Goal: Transaction & Acquisition: Purchase product/service

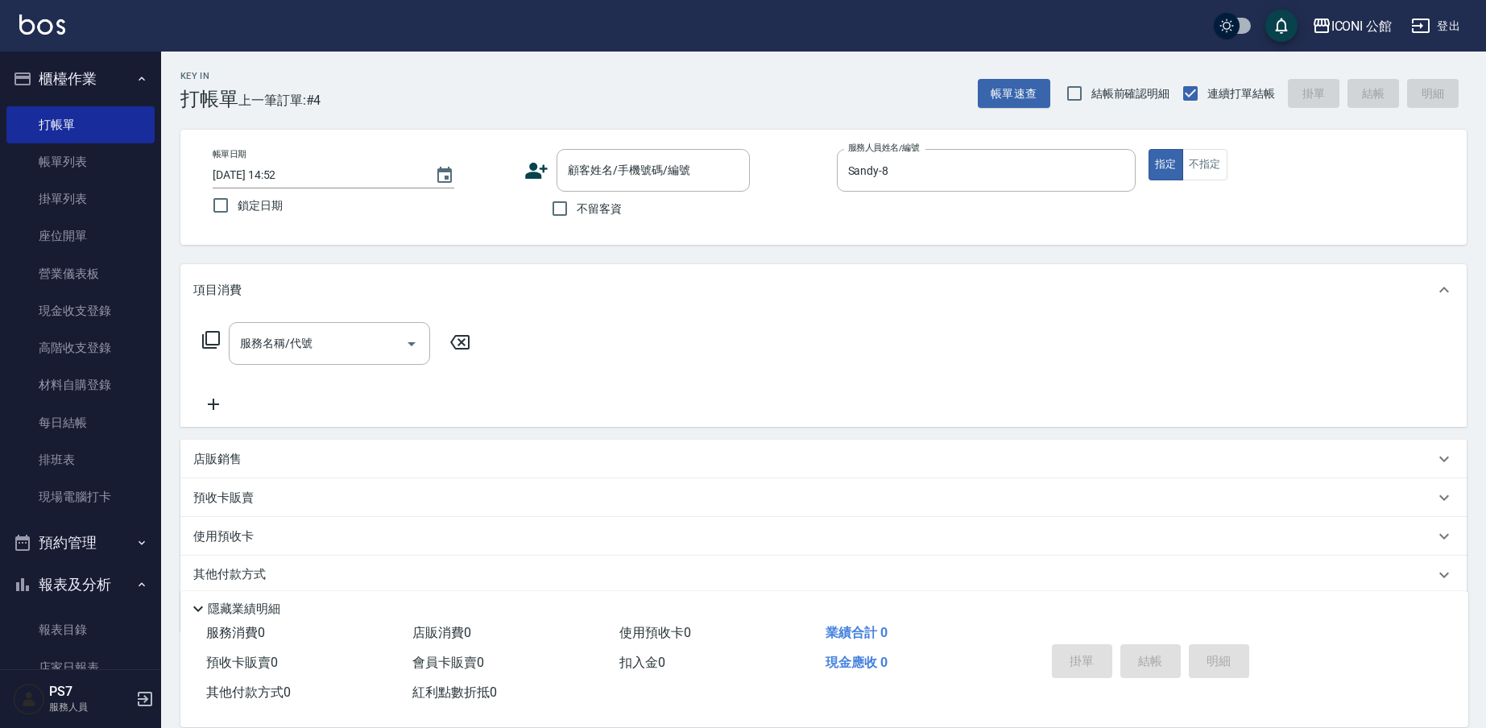
click at [610, 186] on div "顧客姓名/手機號碼/編號" at bounding box center [653, 170] width 193 height 43
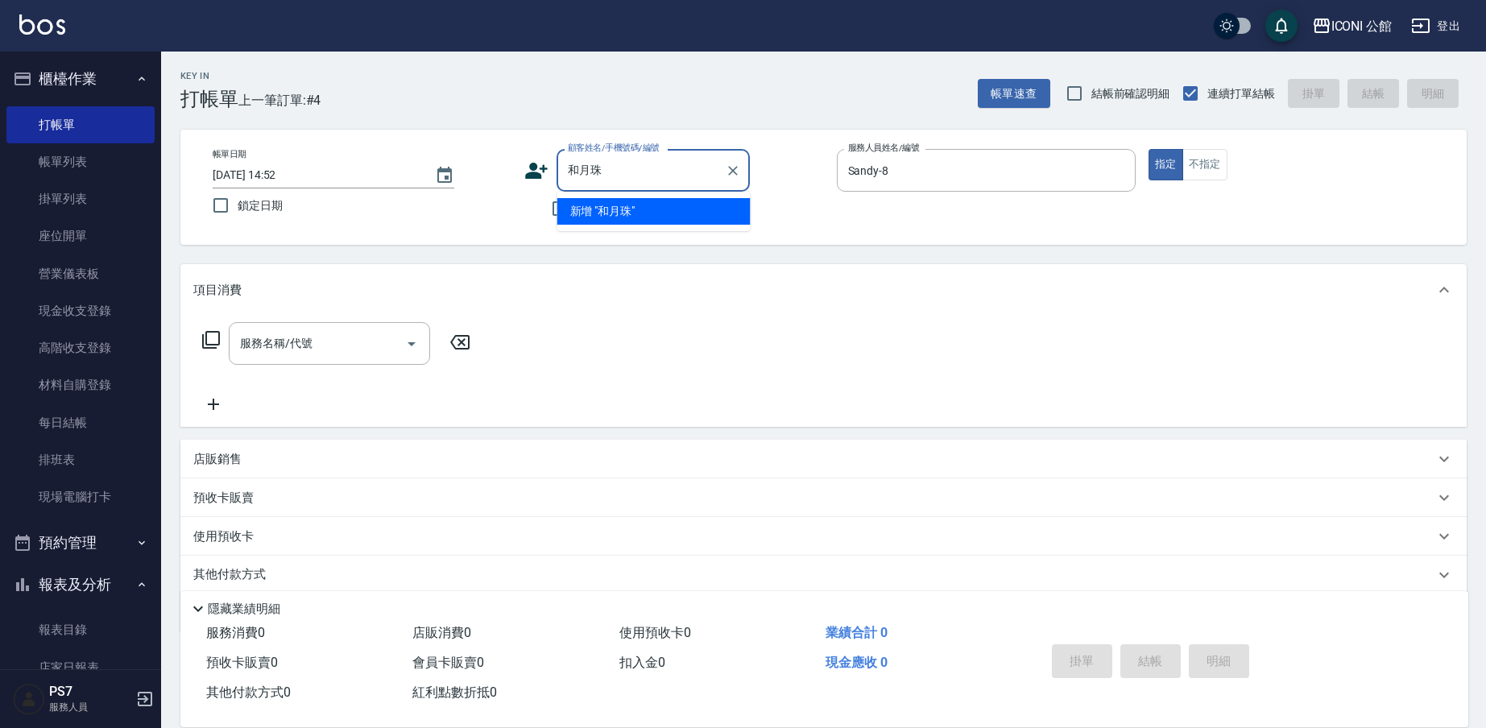
click at [579, 165] on input "和月珠" at bounding box center [641, 170] width 155 height 28
drag, startPoint x: 630, startPoint y: 210, endPoint x: 332, endPoint y: 354, distance: 330.7
click at [630, 211] on li "[PERSON_NAME]/0972020821/null" at bounding box center [653, 211] width 193 height 27
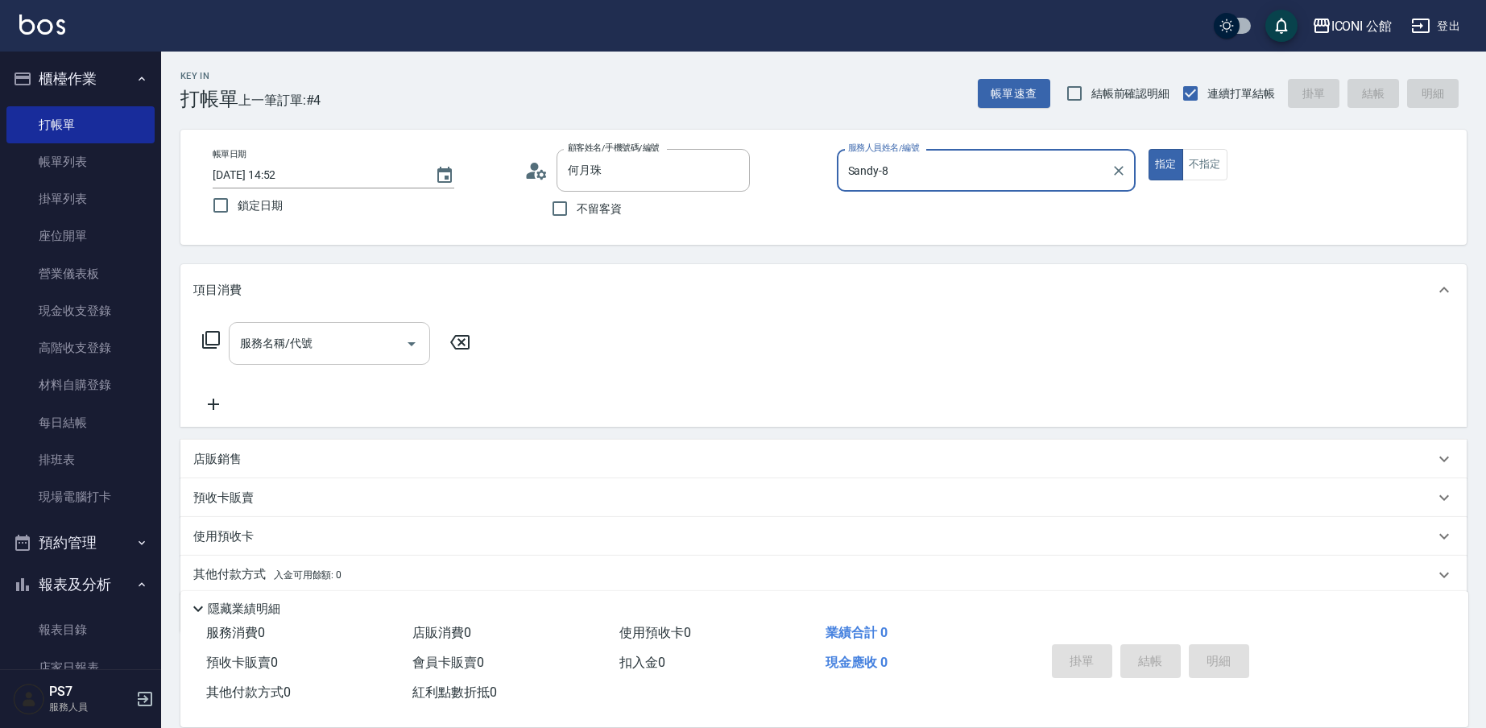
type input "[PERSON_NAME]/0972020821/null"
click at [333, 350] on input "服務名稱/代號" at bounding box center [317, 343] width 163 height 28
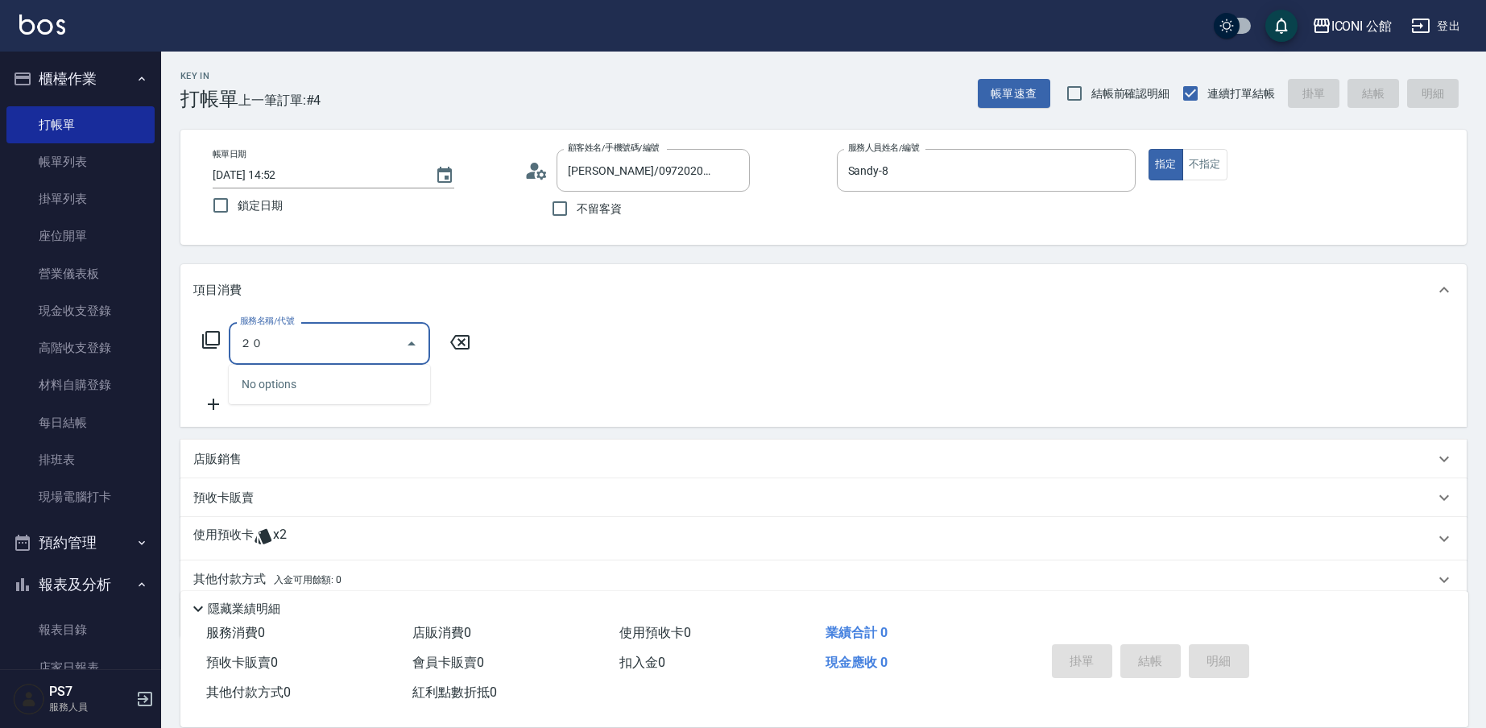
type input "２"
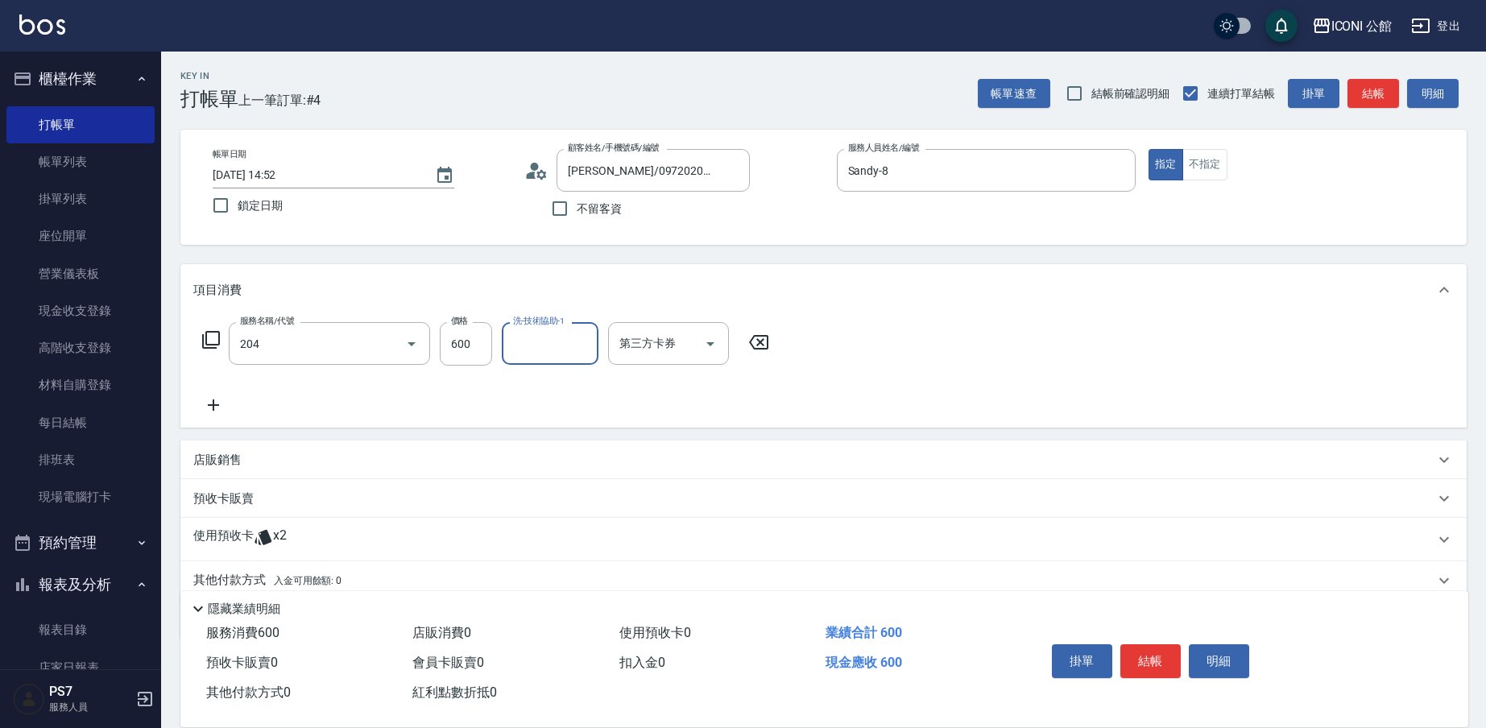
type input "指定洗+剪(204)"
type input "[PERSON_NAME]-24"
click at [296, 531] on div "使用預收卡 x2" at bounding box center [813, 540] width 1241 height 24
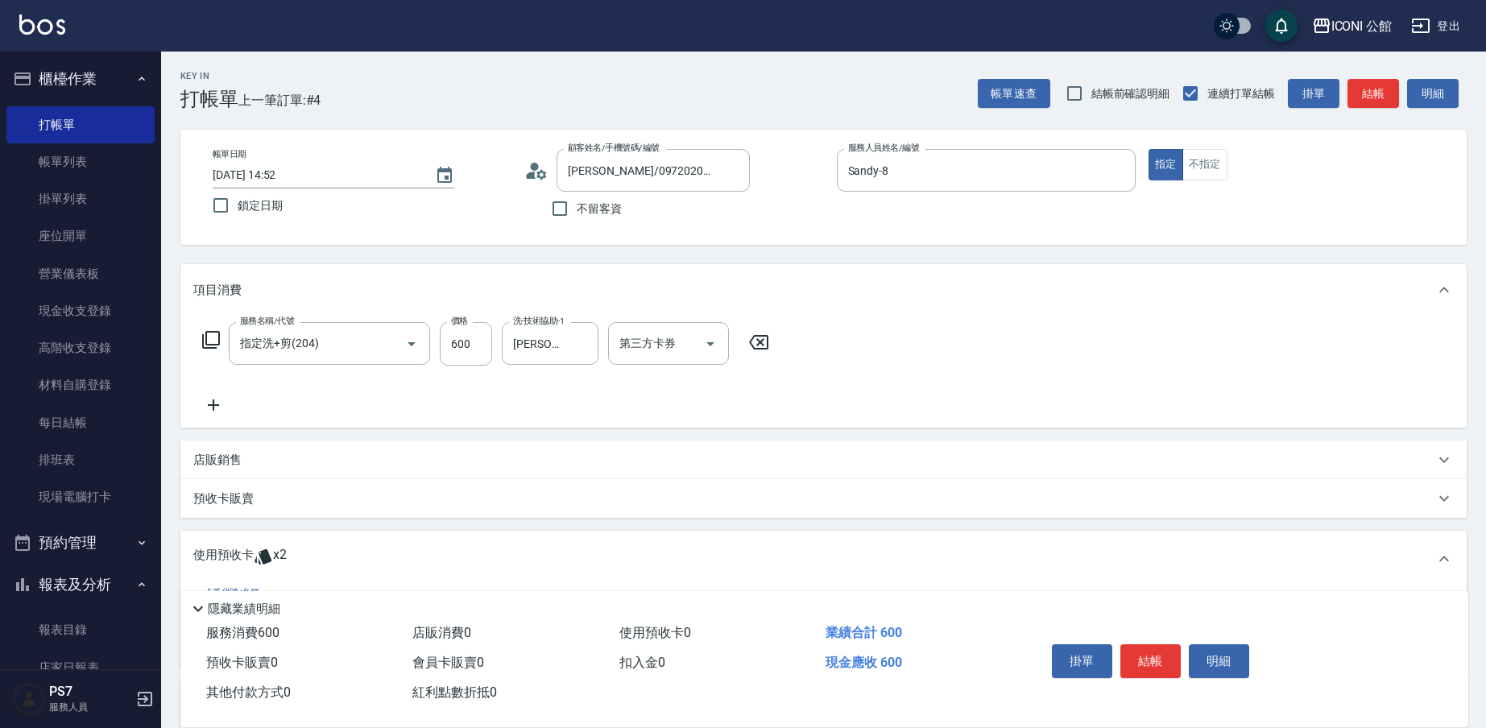
scroll to position [136, 0]
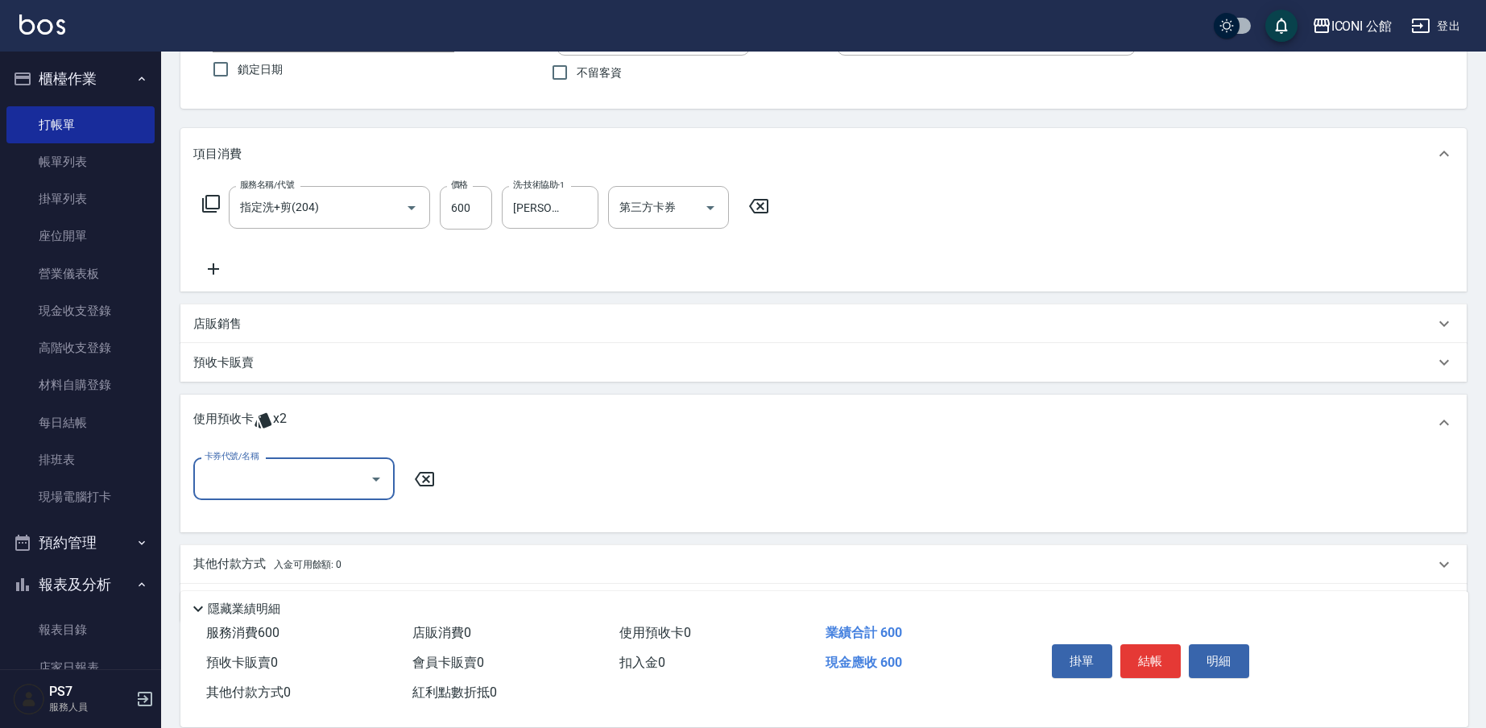
click at [279, 471] on input "卡券代號/名稱" at bounding box center [282, 479] width 163 height 28
click at [304, 524] on div "花漾深層護髮包卡4次/9月 剩餘2張" at bounding box center [293, 520] width 201 height 27
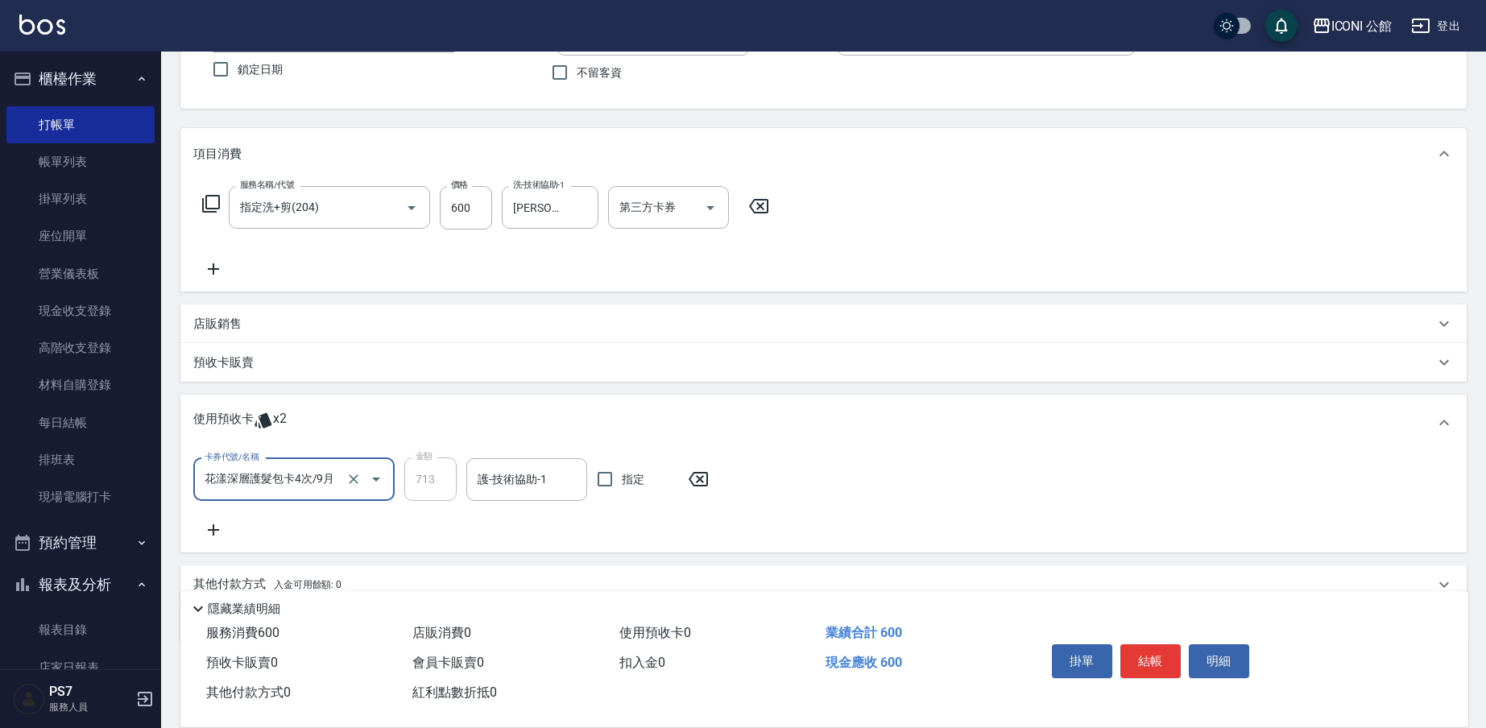
type input "花漾深層護髮包卡4次/9月"
click at [503, 482] on input "護-技術協助-1" at bounding box center [527, 480] width 106 height 28
type input "35"
click at [517, 477] on input "護-技術協助-1" at bounding box center [527, 480] width 106 height 28
type input "[PERSON_NAME]-24"
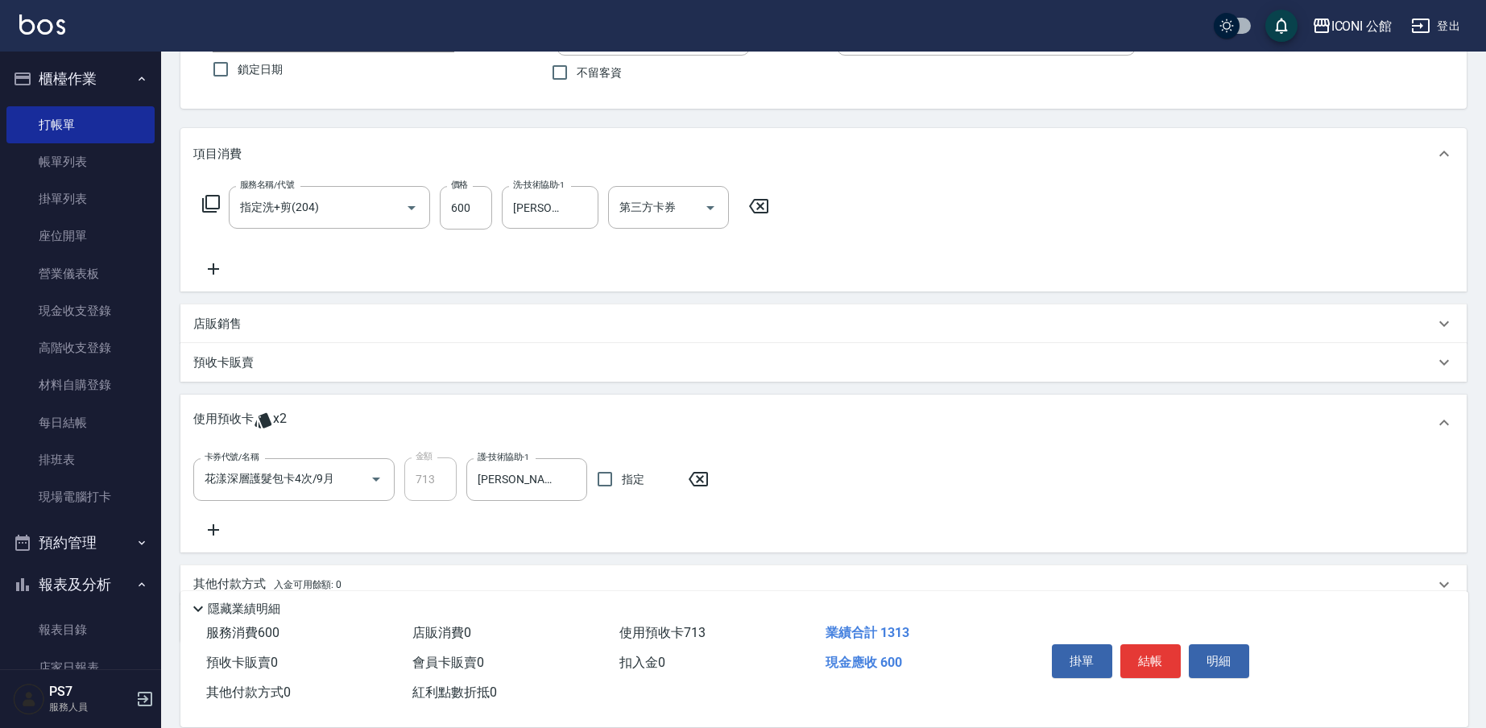
scroll to position [0, 0]
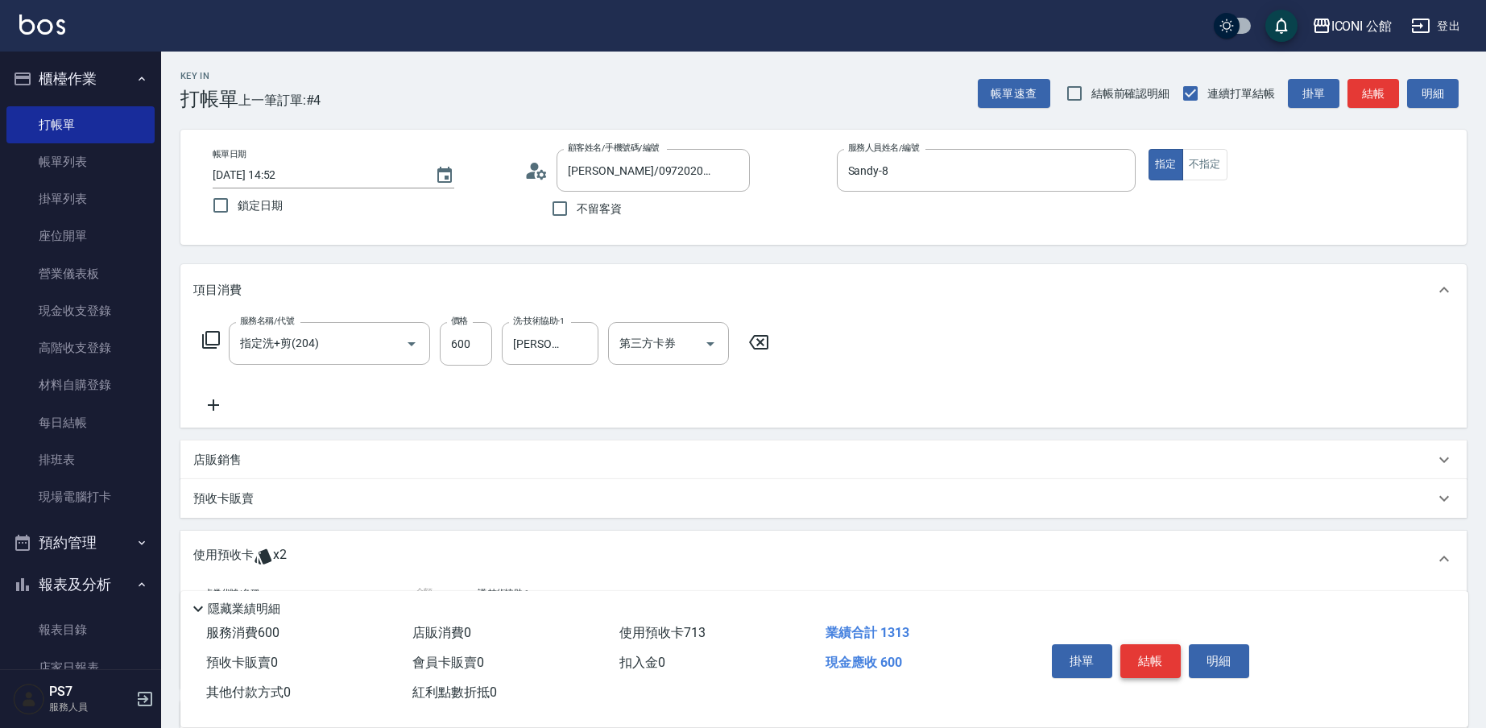
click at [1153, 654] on button "結帳" at bounding box center [1150, 661] width 60 height 34
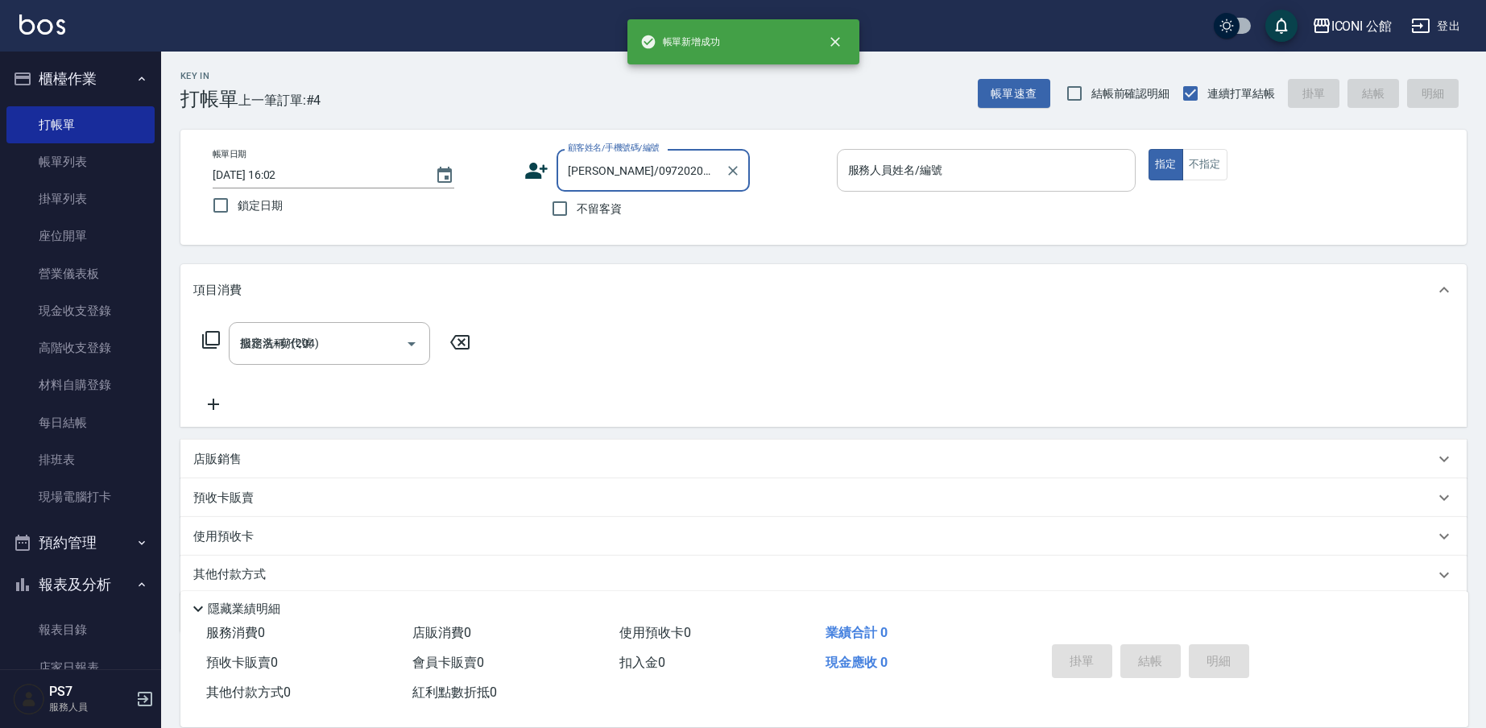
type input "[DATE] 16:02"
type input "[PERSON_NAME]/0972020821/null"
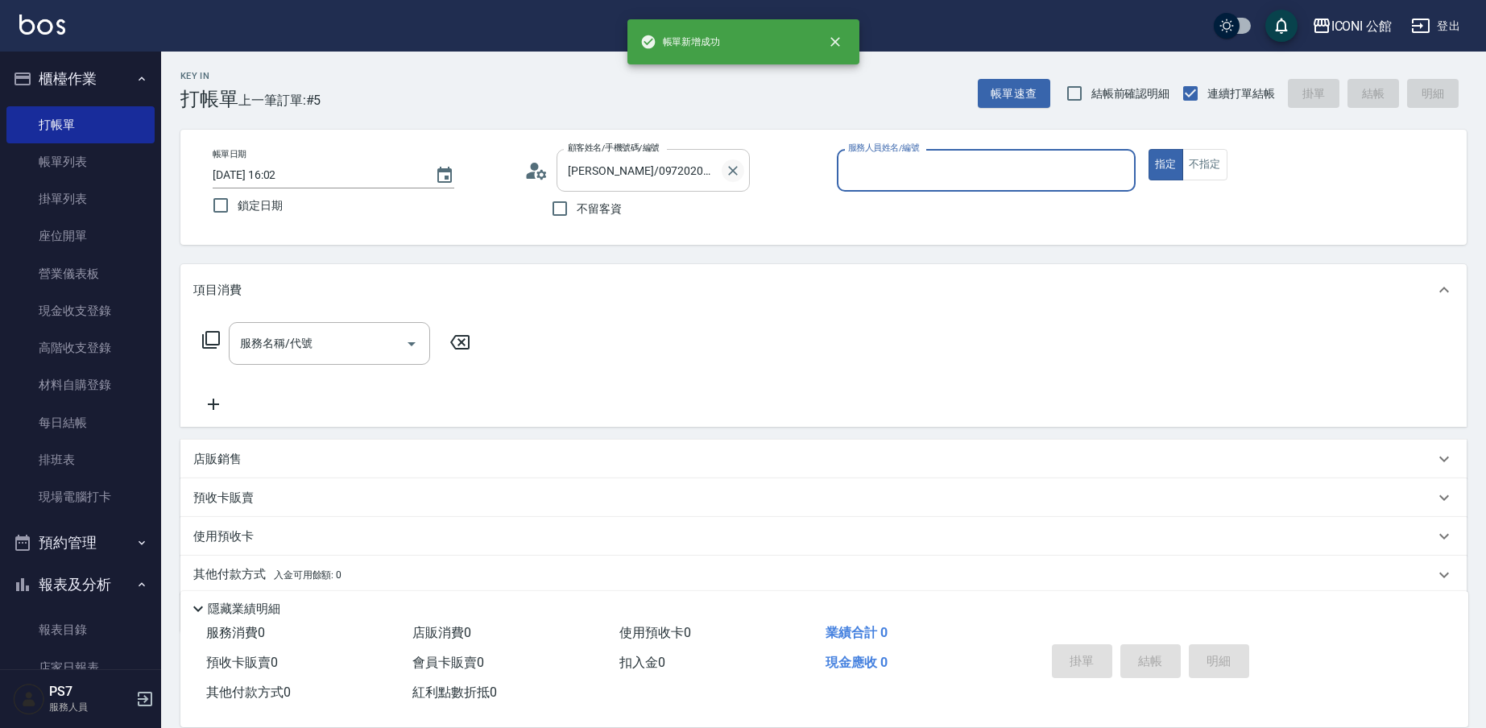
click at [730, 168] on icon "Clear" at bounding box center [733, 171] width 16 height 16
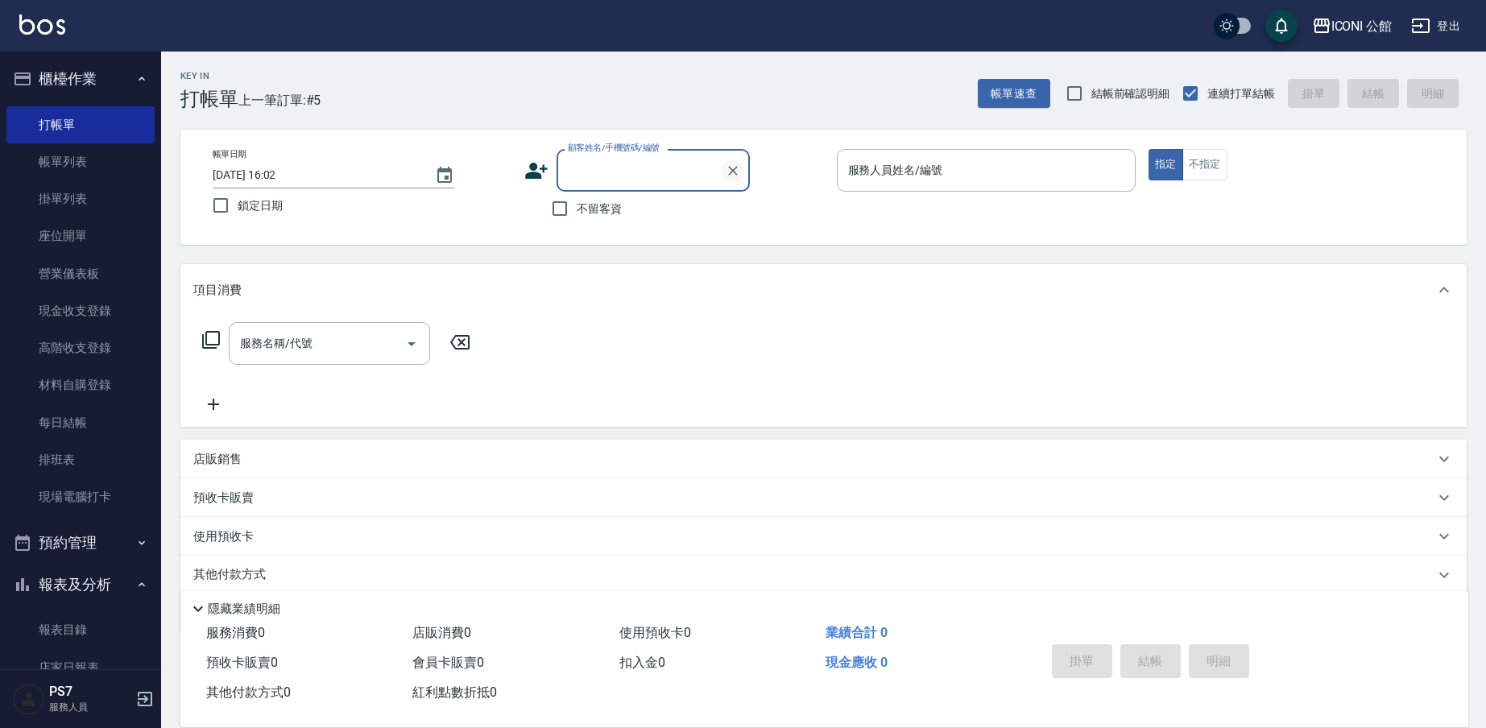
click at [732, 172] on icon "Clear" at bounding box center [733, 171] width 10 height 10
click at [729, 169] on icon "Clear" at bounding box center [733, 171] width 16 height 16
click at [863, 167] on input "服務人員姓名/編號" at bounding box center [986, 170] width 284 height 28
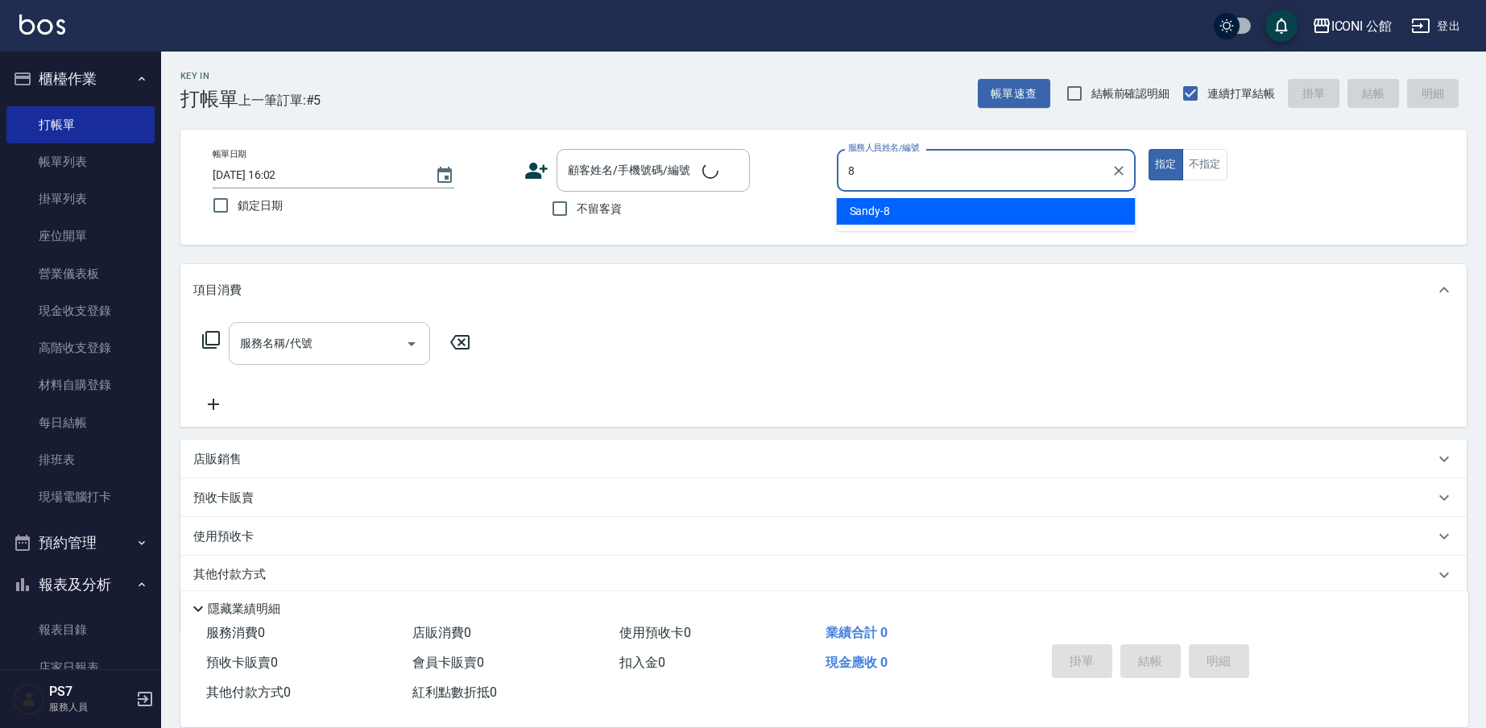
type input "Sandy-8"
type button "true"
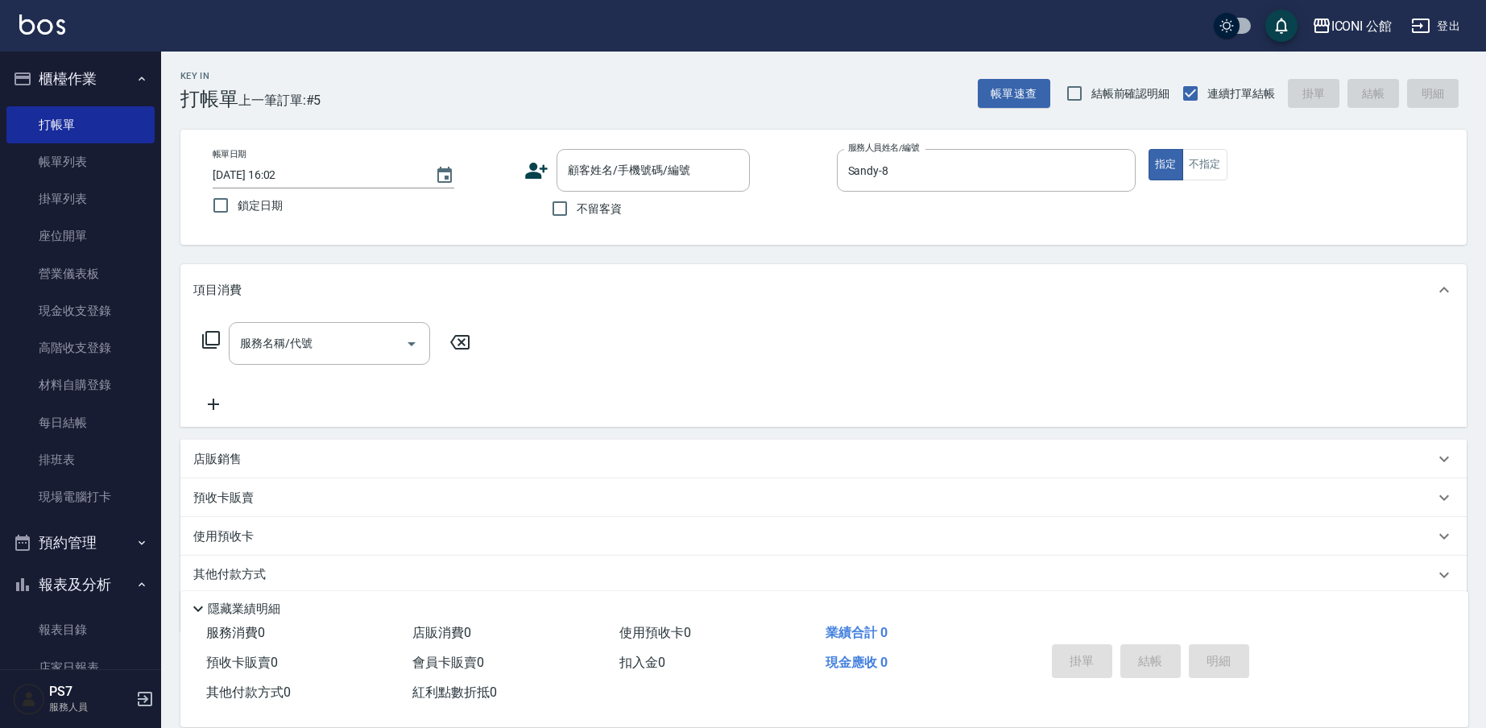
click at [279, 350] on input "服務名稱/代號" at bounding box center [317, 343] width 163 height 28
type input "設計燙髮(302)"
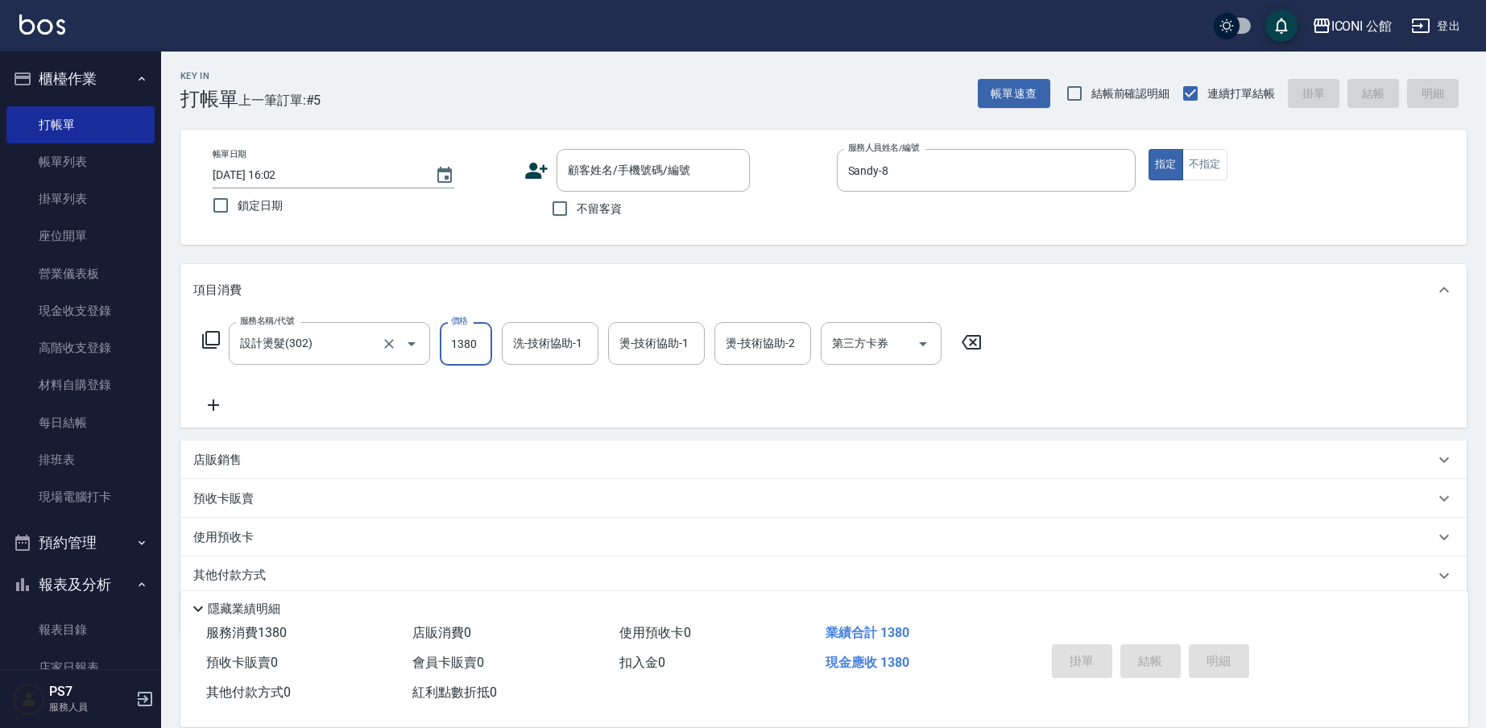
type input "1380"
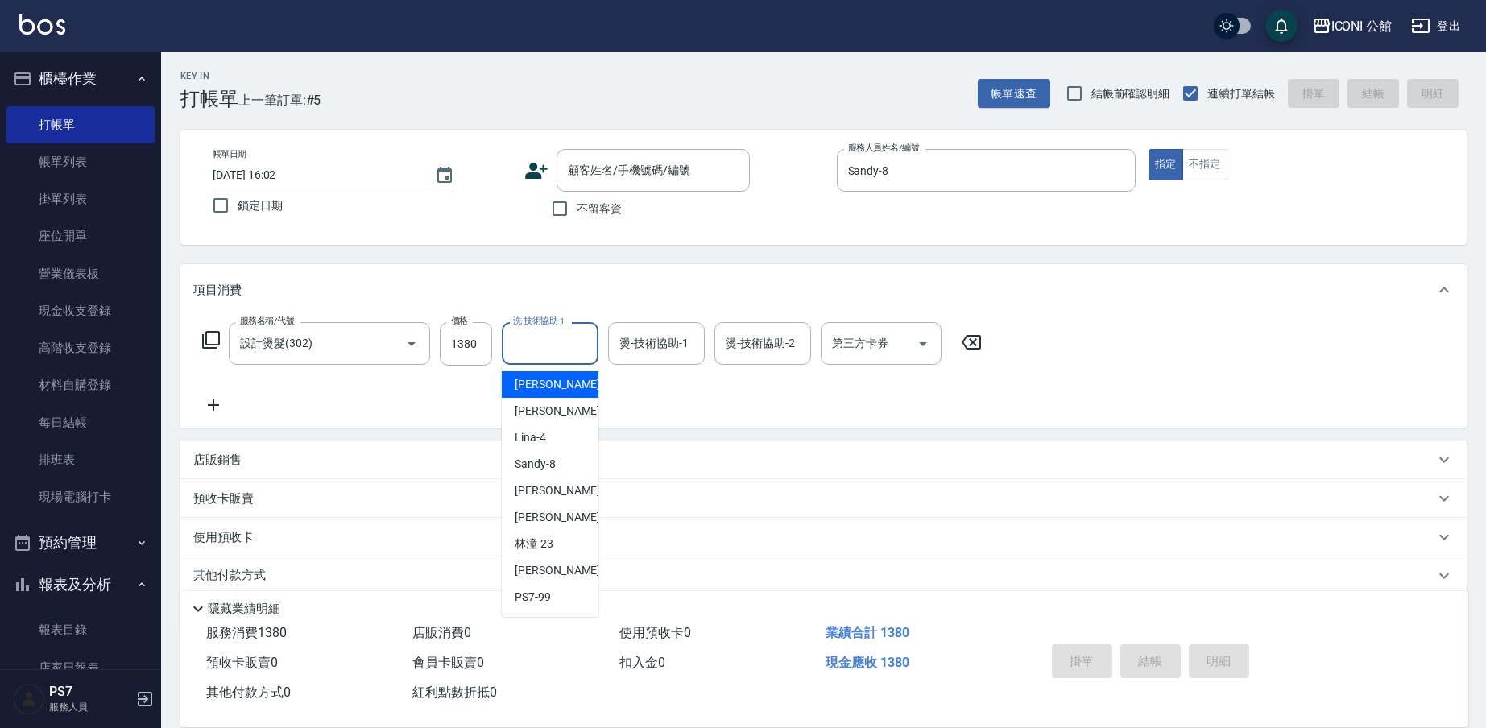
click at [532, 343] on input "洗-技術協助-1" at bounding box center [550, 343] width 82 height 28
type input "[PERSON_NAME]-24"
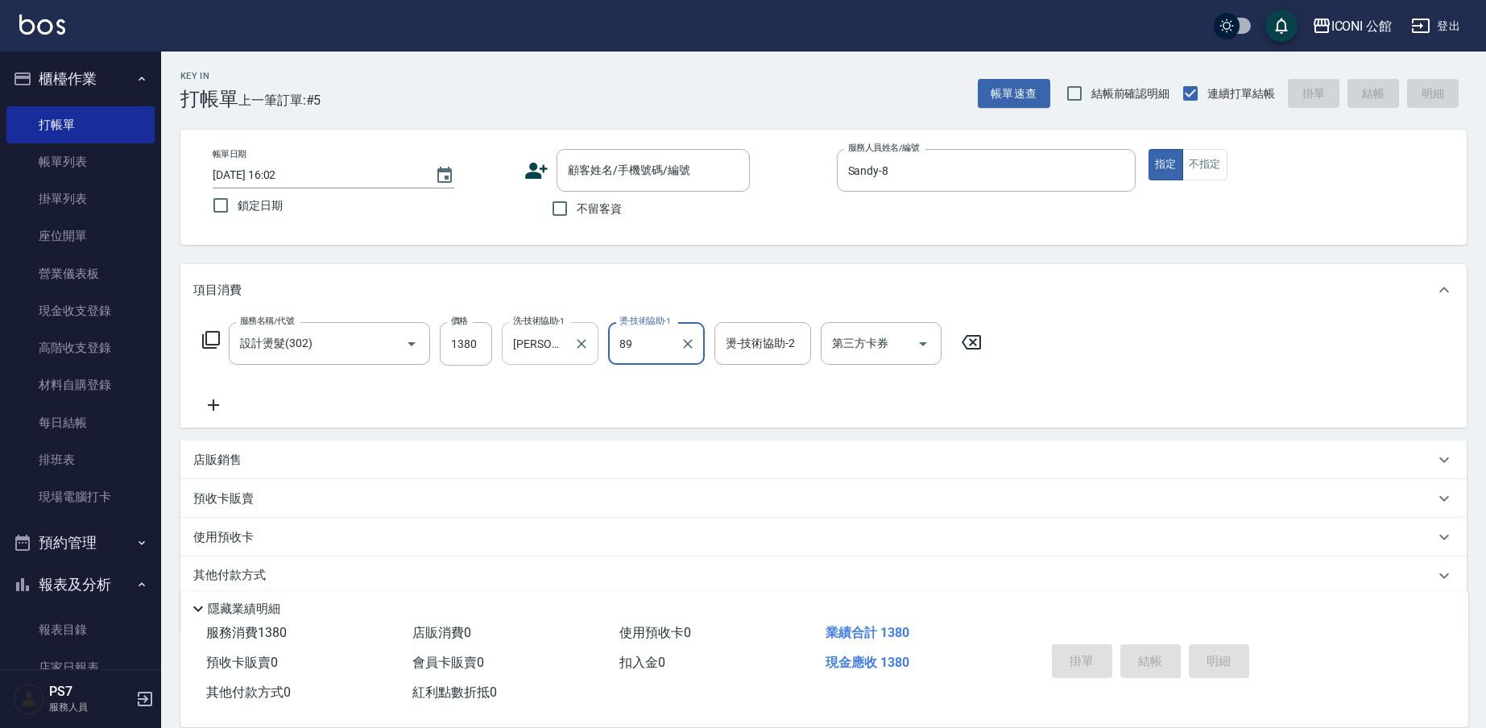
type input "89"
type input "[PERSON_NAME]-24"
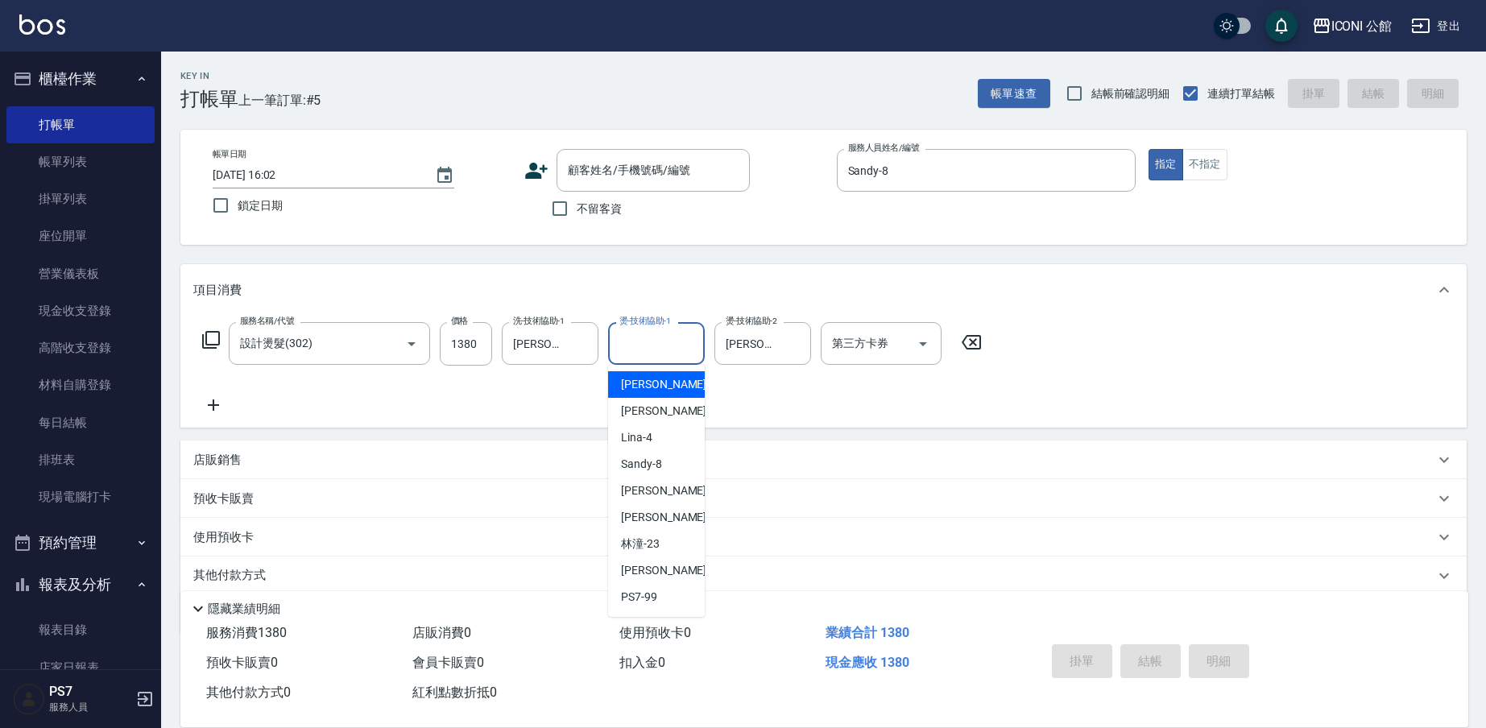
drag, startPoint x: 616, startPoint y: 343, endPoint x: 632, endPoint y: 348, distance: 16.8
click at [617, 343] on input "燙-技術協助-1" at bounding box center [656, 343] width 82 height 28
type input "Sandy-8"
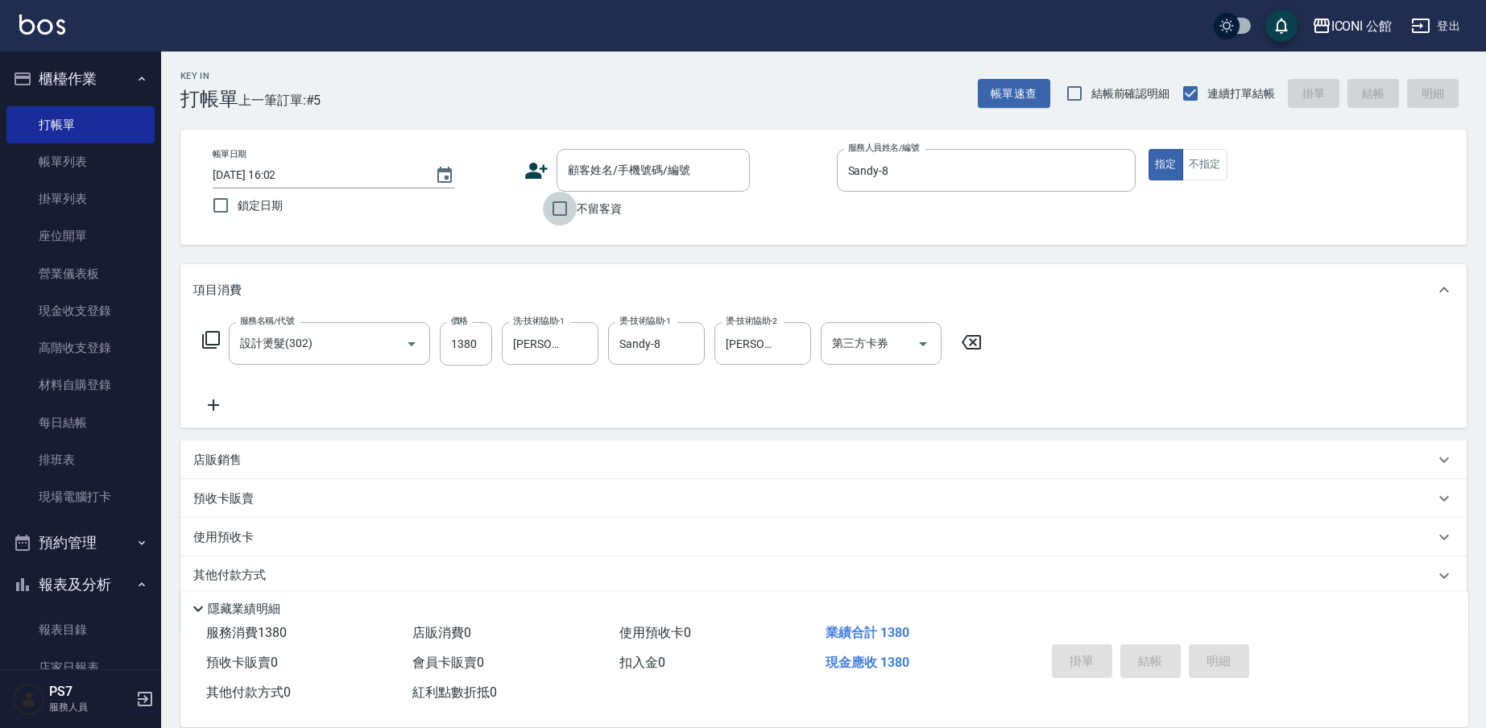
drag, startPoint x: 559, startPoint y: 213, endPoint x: 580, endPoint y: 260, distance: 51.9
click at [558, 213] on input "不留客資" at bounding box center [560, 209] width 34 height 34
checkbox input "true"
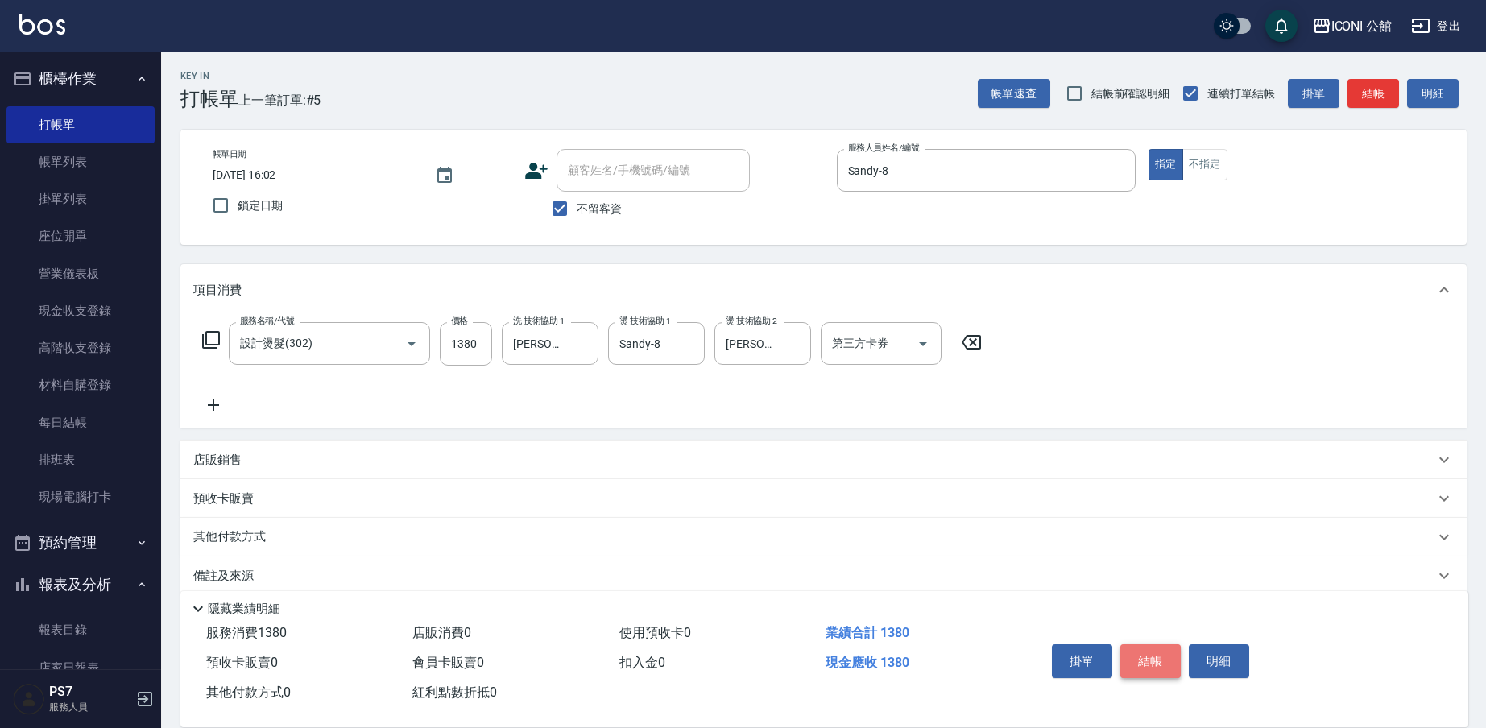
click at [1160, 666] on button "結帳" at bounding box center [1150, 661] width 60 height 34
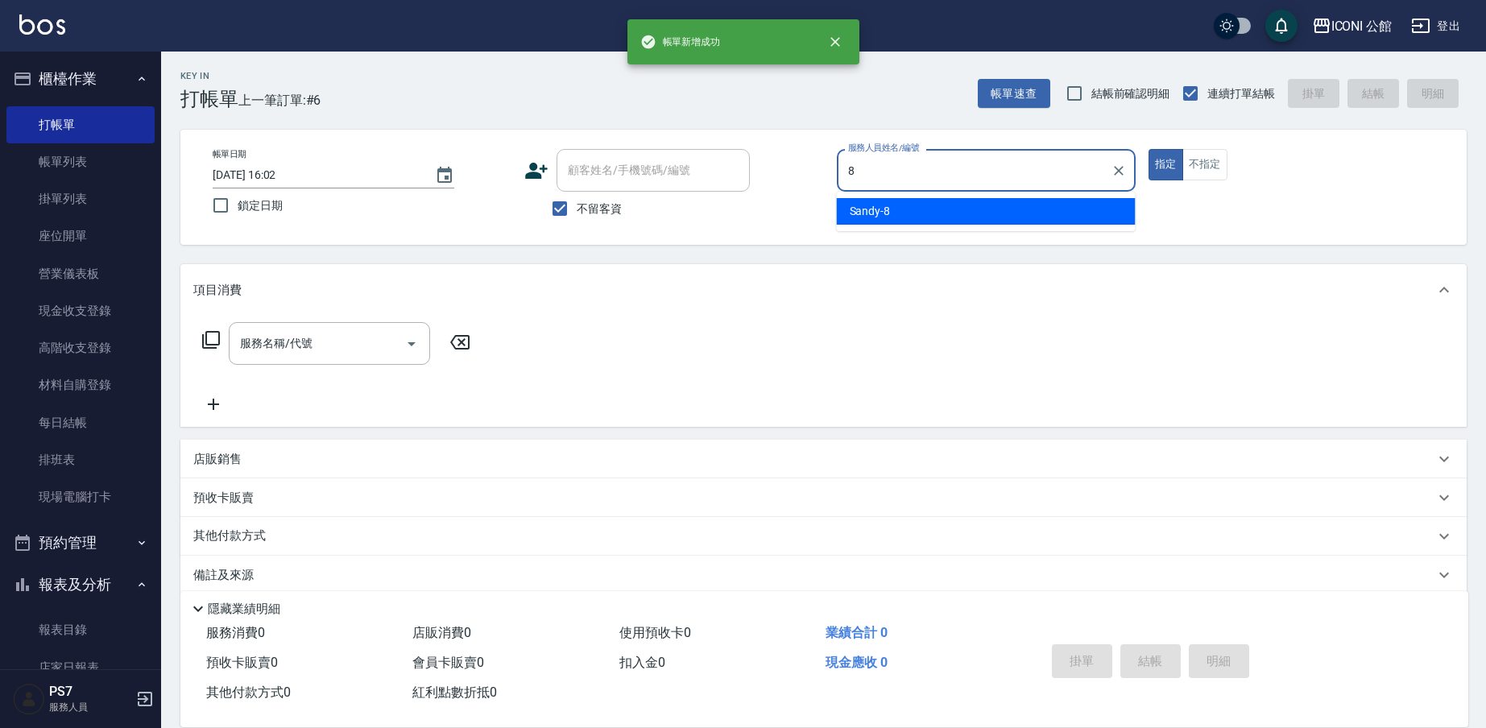
type input "Sandy-8"
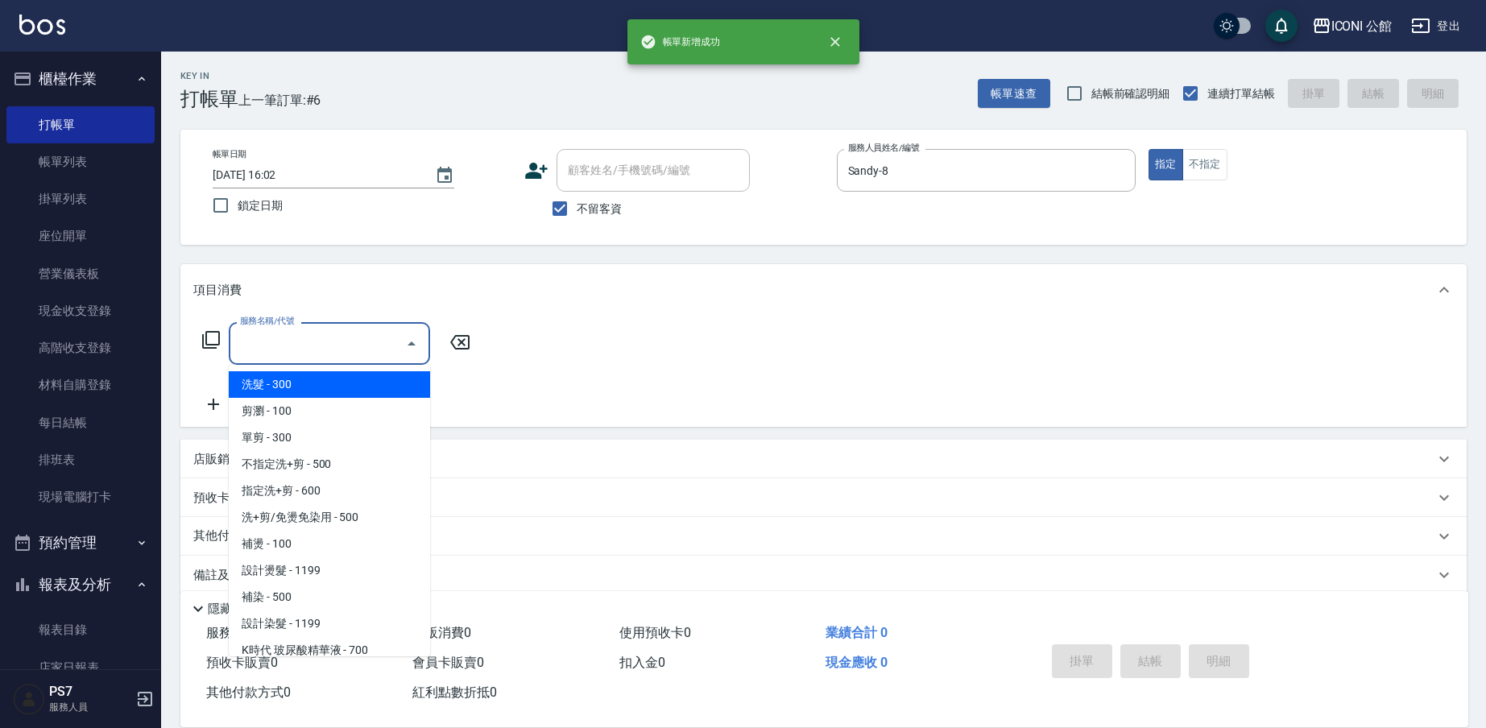
click at [337, 353] on input "服務名稱/代號" at bounding box center [317, 343] width 163 height 28
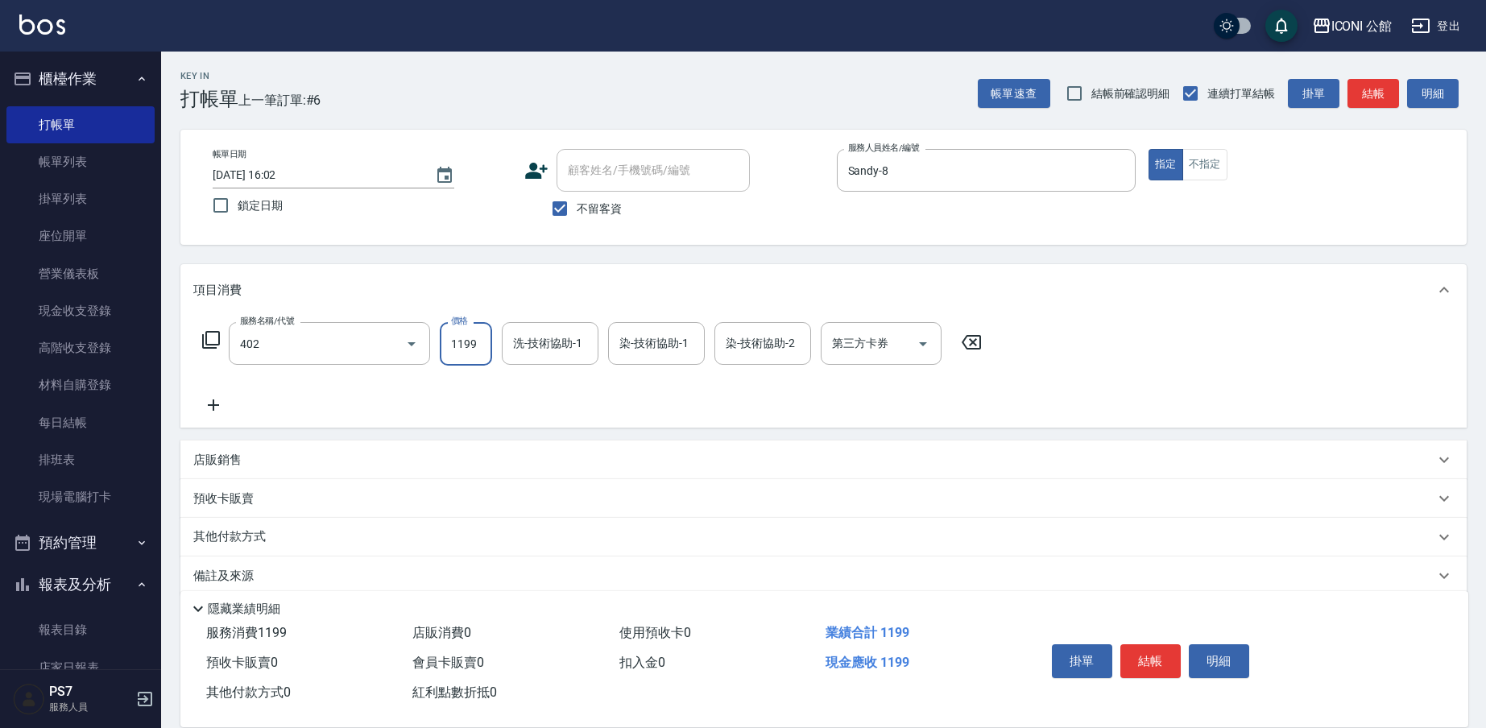
type input "設計染髮(402)"
type input "1899"
type input "[PERSON_NAME]-24"
type input "Sandy-8"
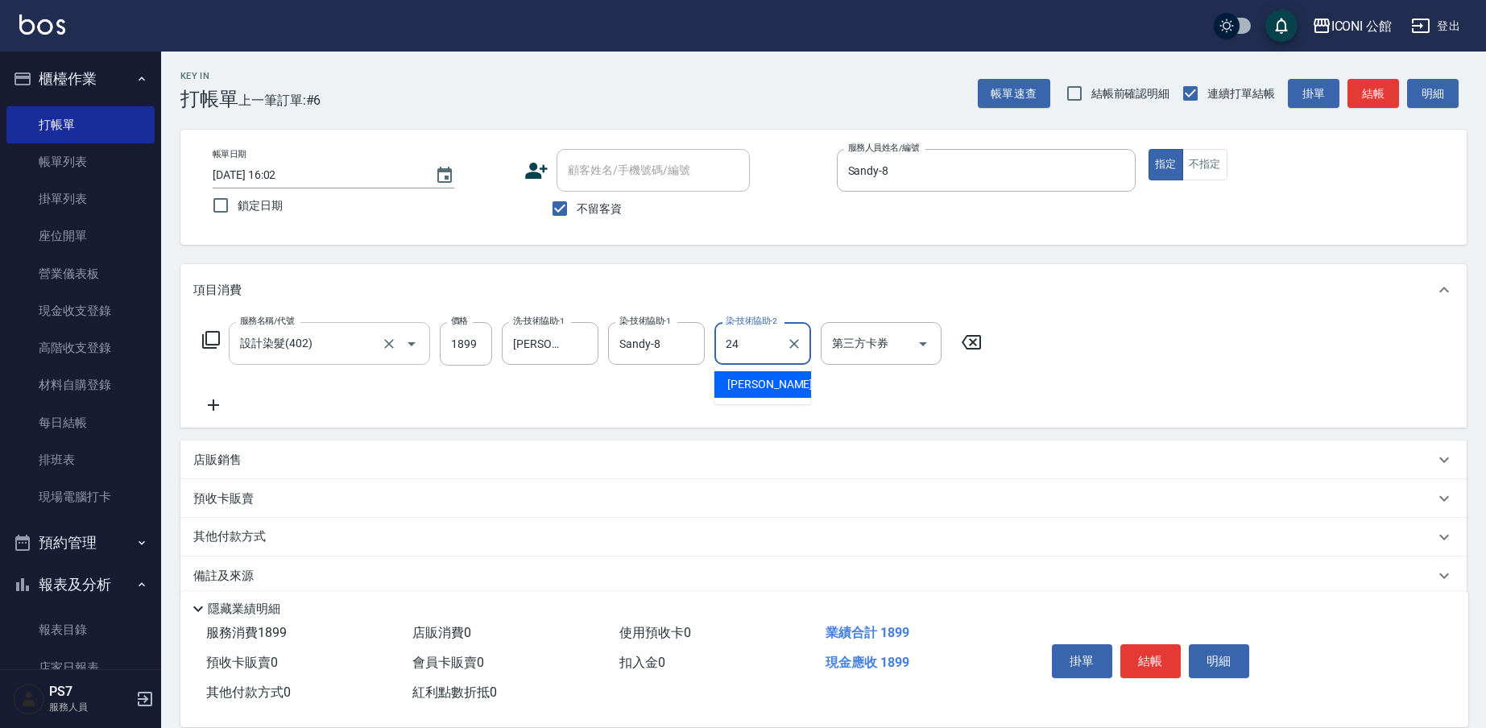
type input "[PERSON_NAME]-24"
click at [216, 340] on icon at bounding box center [210, 339] width 19 height 19
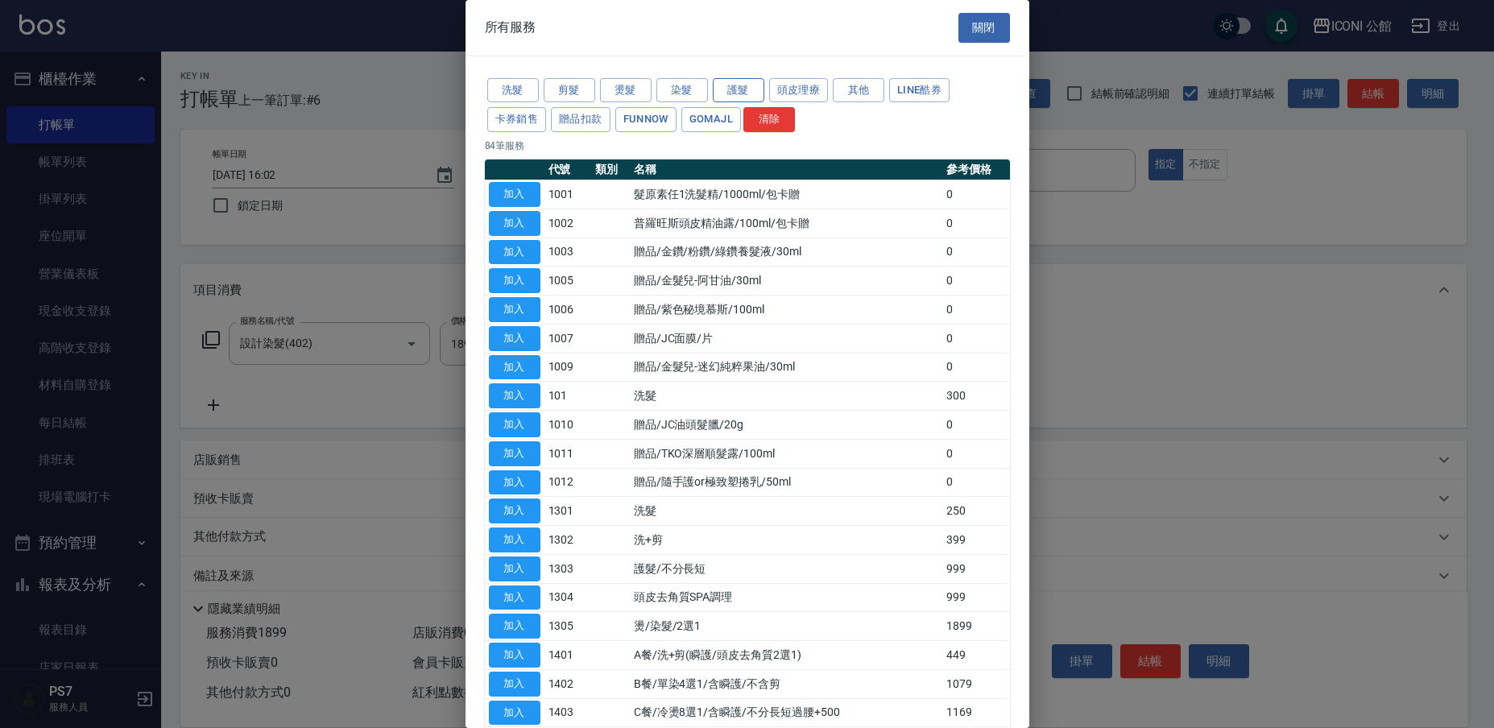
click at [729, 87] on button "護髮" at bounding box center [739, 90] width 52 height 25
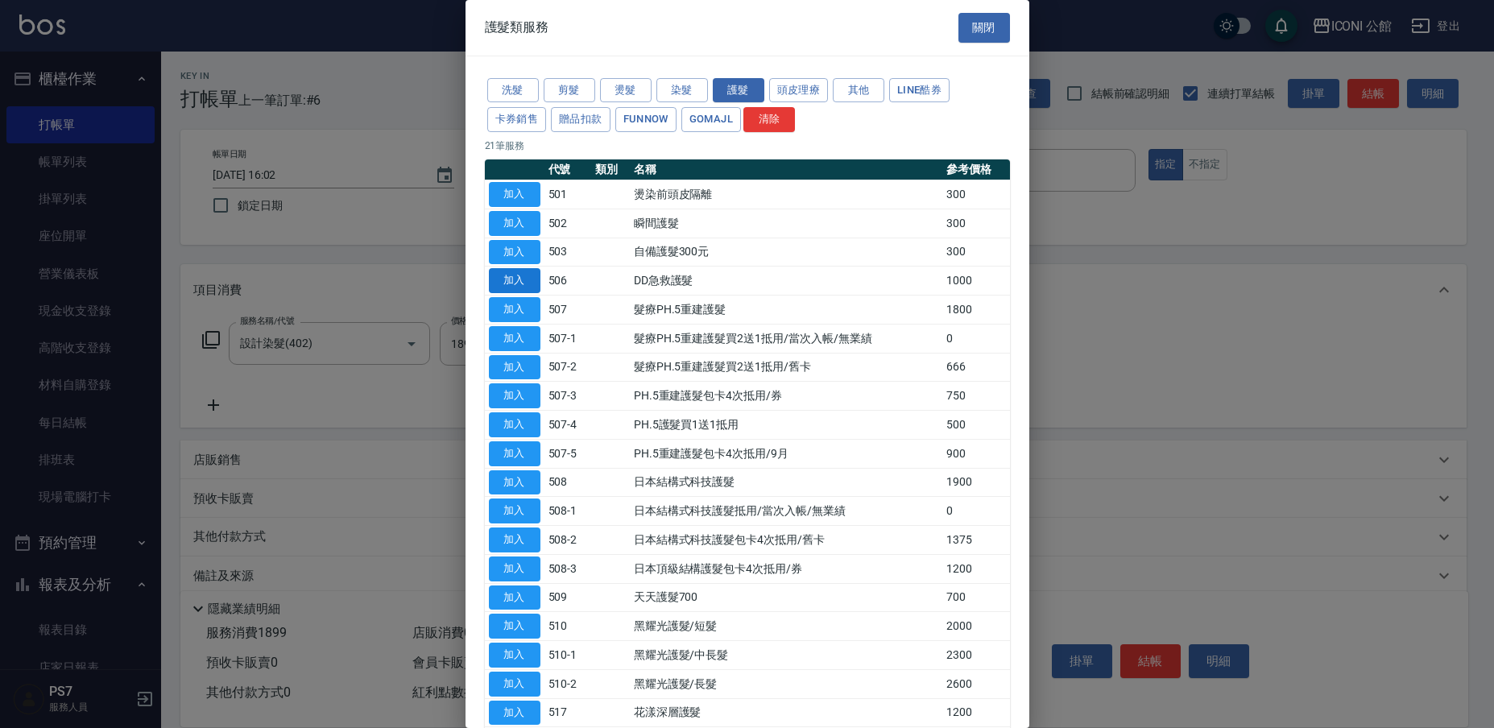
click at [532, 276] on button "加入" at bounding box center [515, 280] width 52 height 25
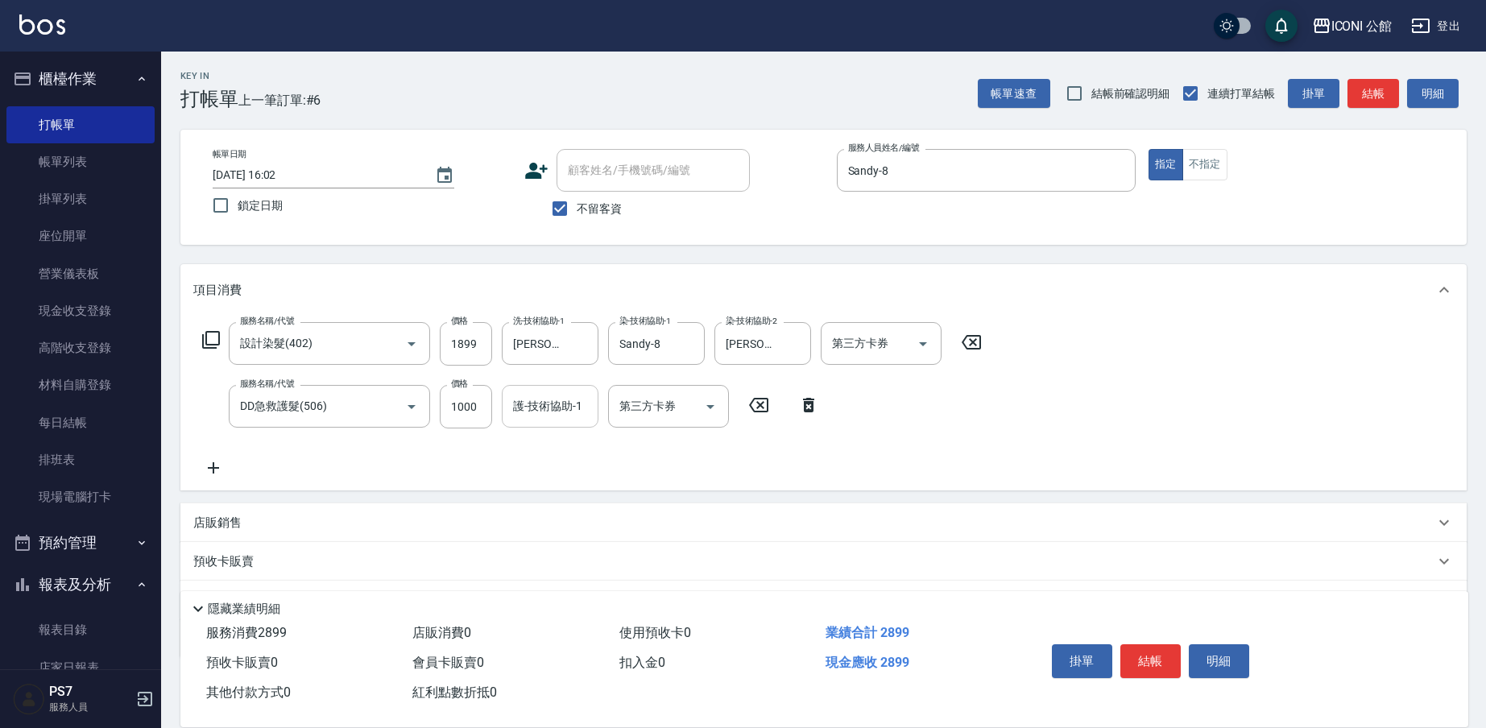
click at [540, 406] on input "護-技術協助-1" at bounding box center [550, 406] width 82 height 28
type input "35"
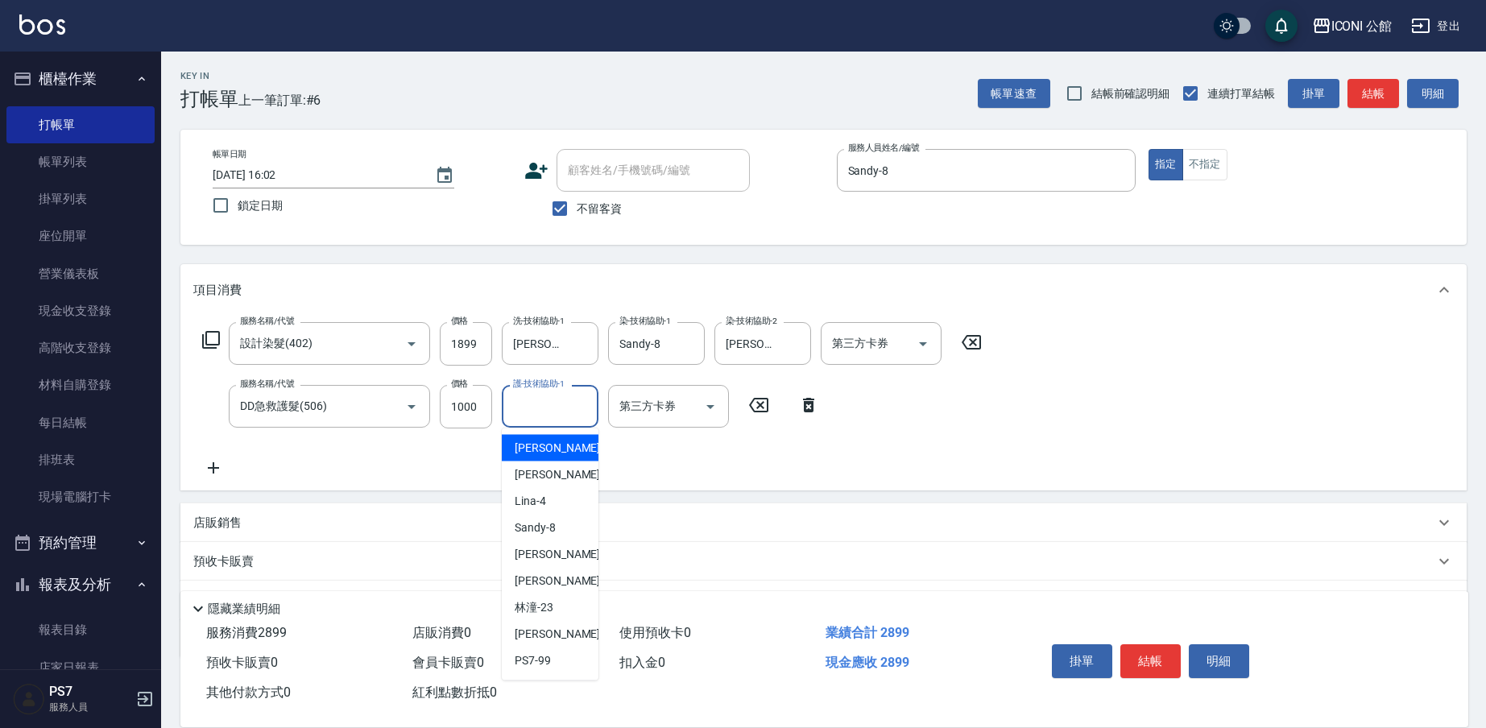
click at [573, 412] on input "護-技術協助-1" at bounding box center [550, 406] width 82 height 28
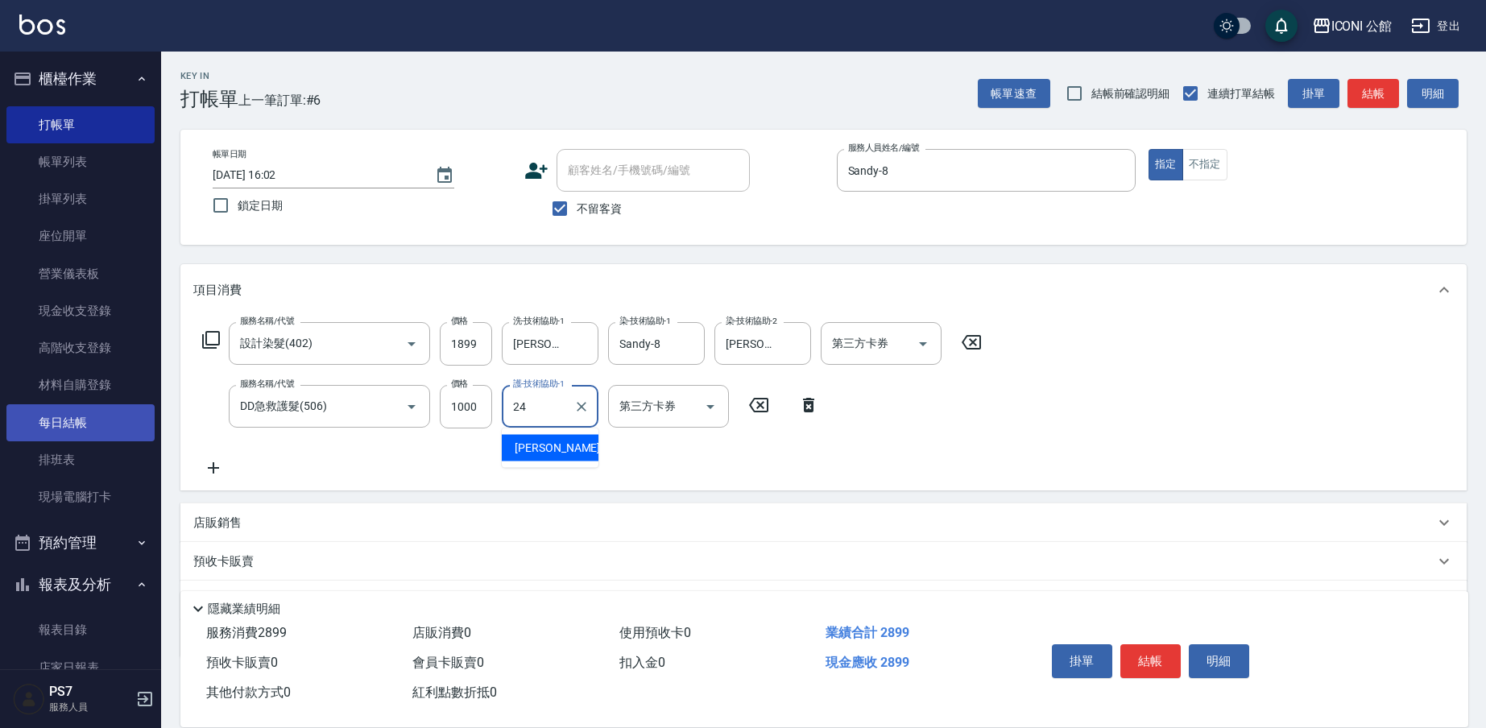
type input "[PERSON_NAME]-24"
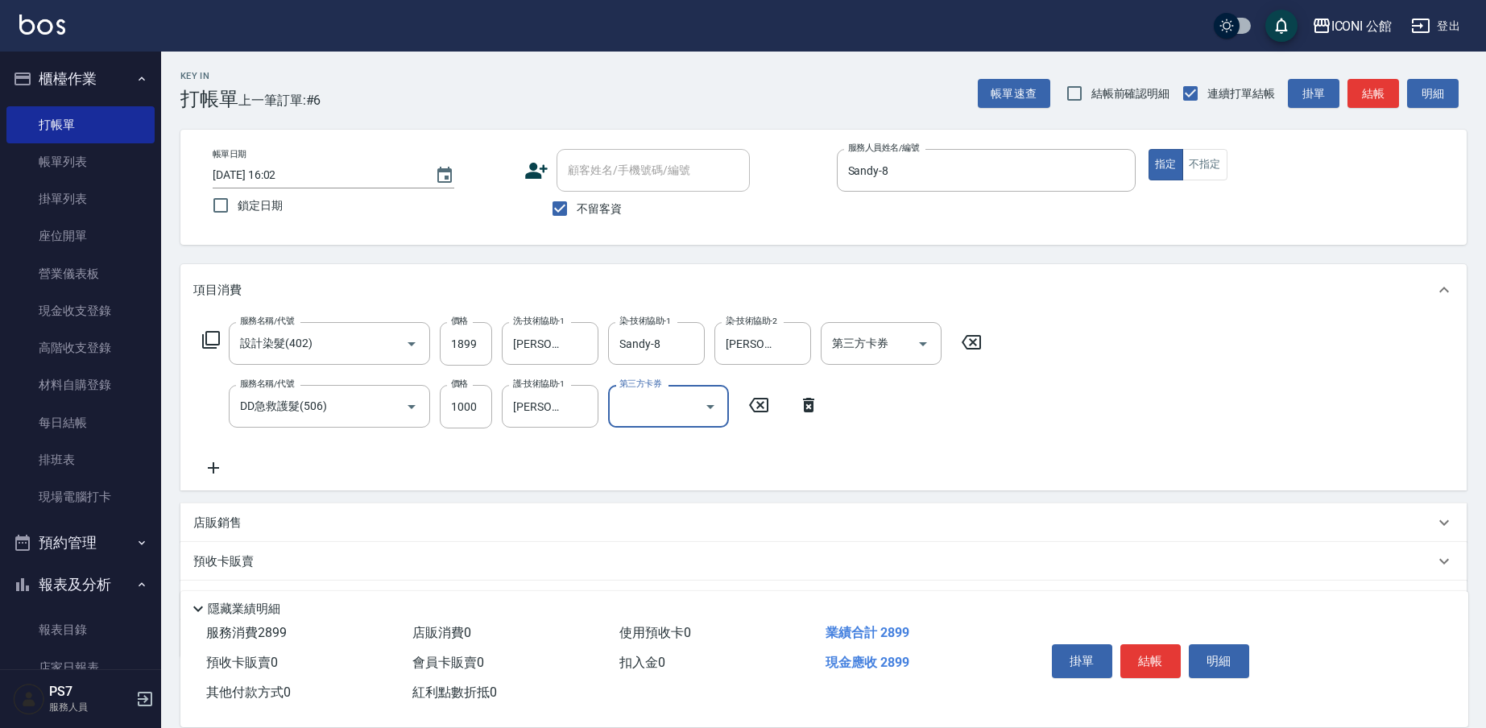
click at [215, 337] on icon at bounding box center [210, 339] width 19 height 19
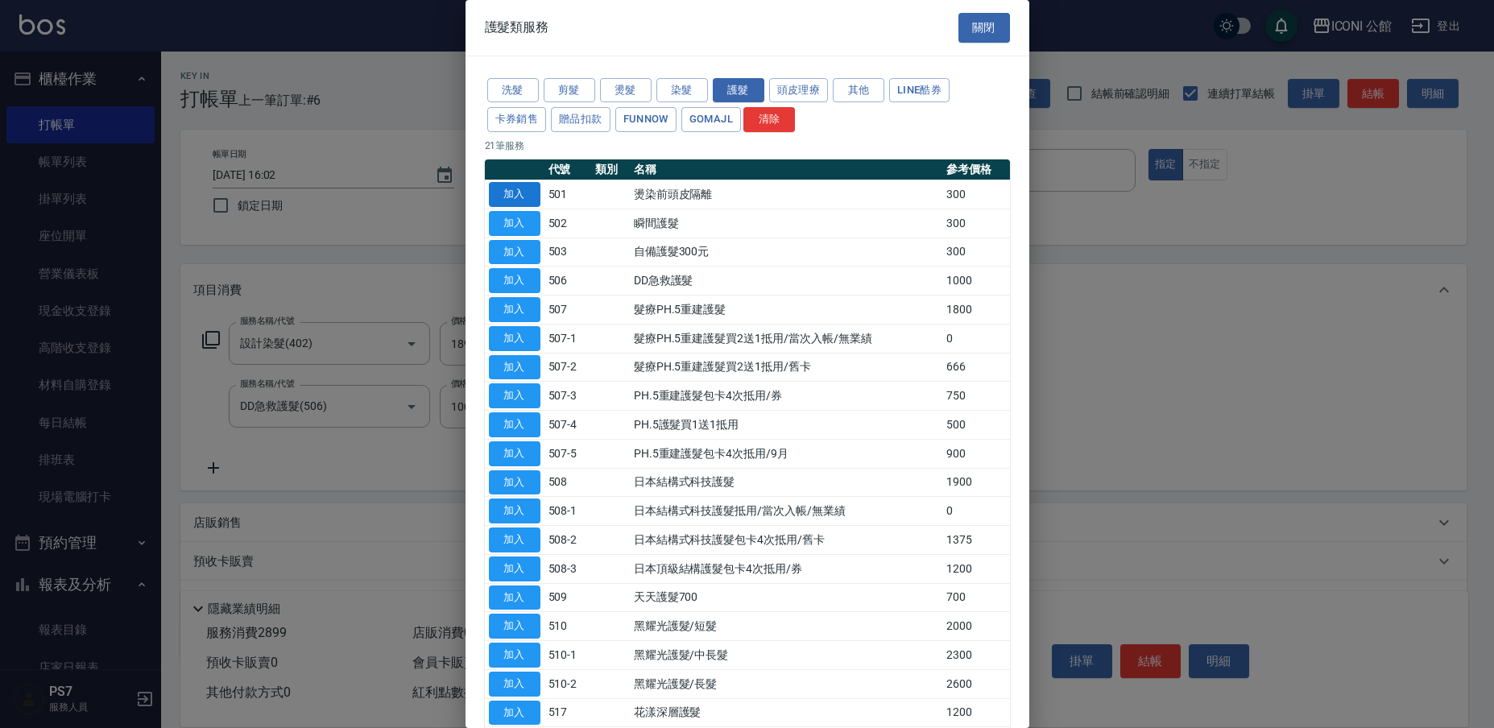
click at [510, 195] on button "加入" at bounding box center [515, 194] width 52 height 25
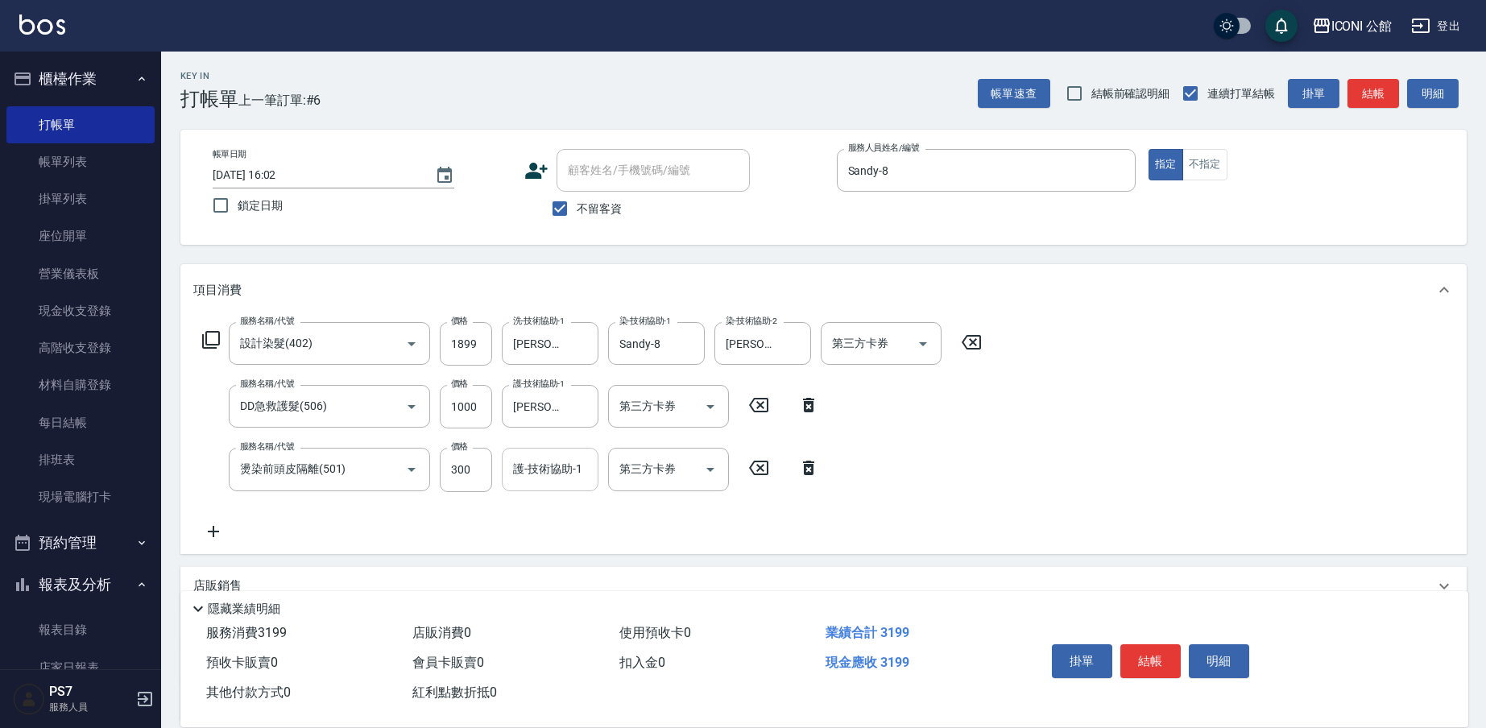
click at [575, 482] on input "護-技術協助-1" at bounding box center [550, 469] width 82 height 28
type input "[PERSON_NAME]-24"
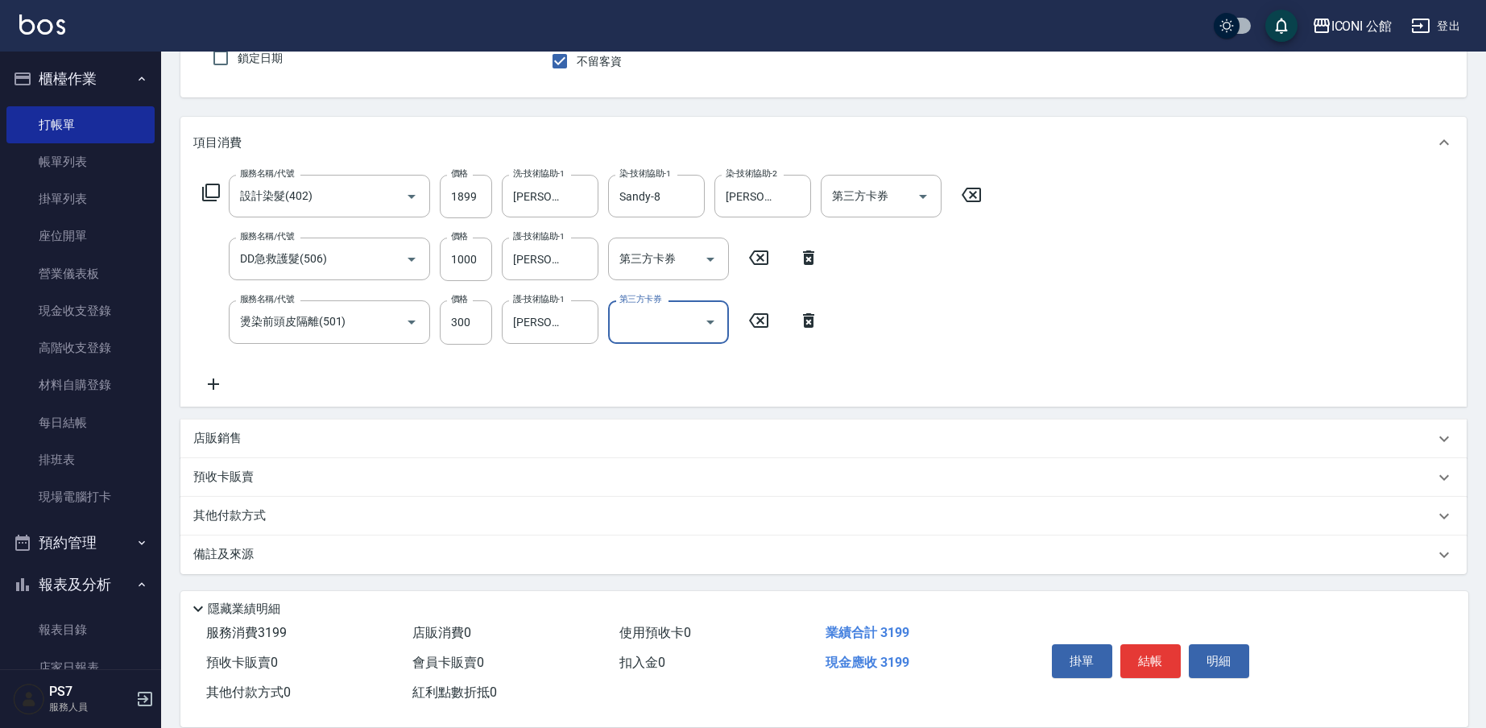
click at [291, 511] on div "其他付款方式" at bounding box center [813, 516] width 1241 height 18
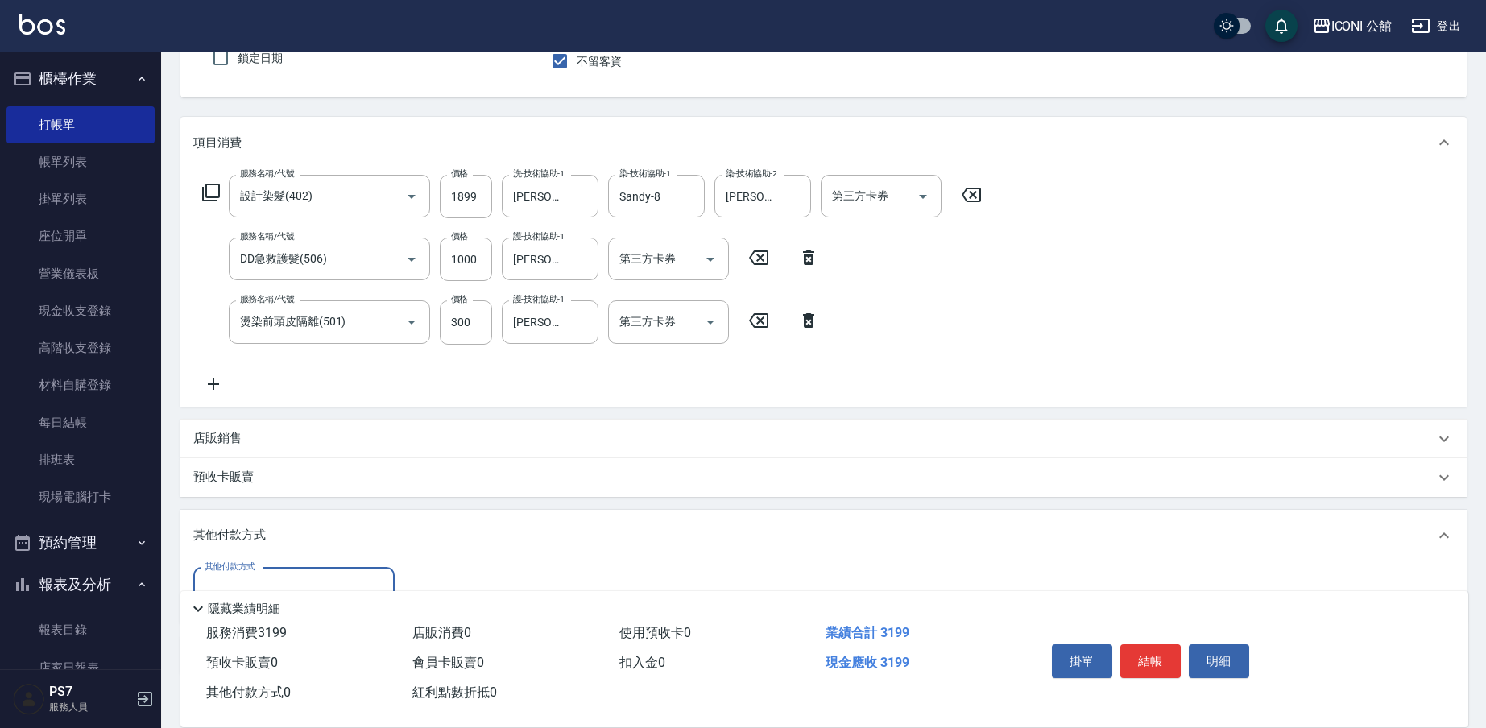
scroll to position [240, 0]
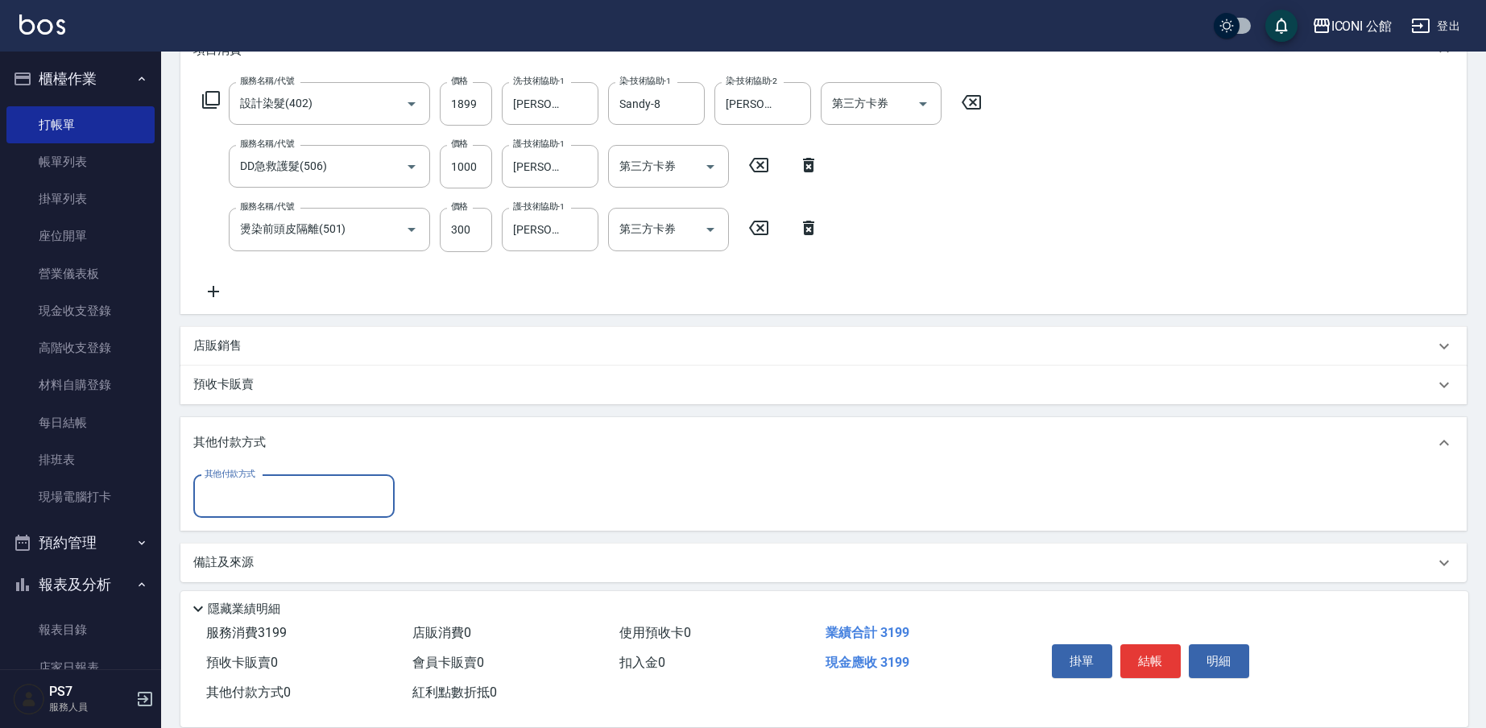
click at [288, 506] on input "其他付款方式" at bounding box center [294, 496] width 187 height 28
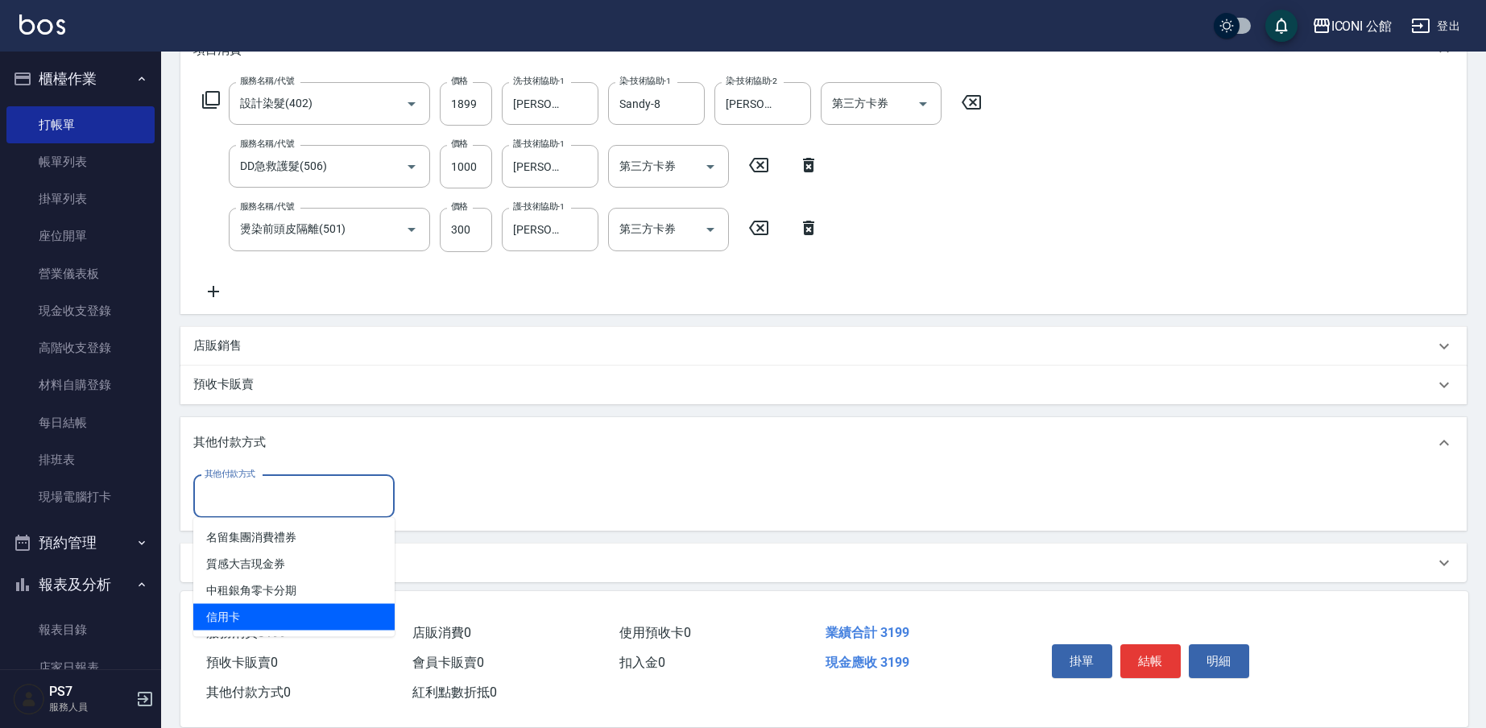
click at [261, 619] on span "信用卡" at bounding box center [293, 617] width 201 height 27
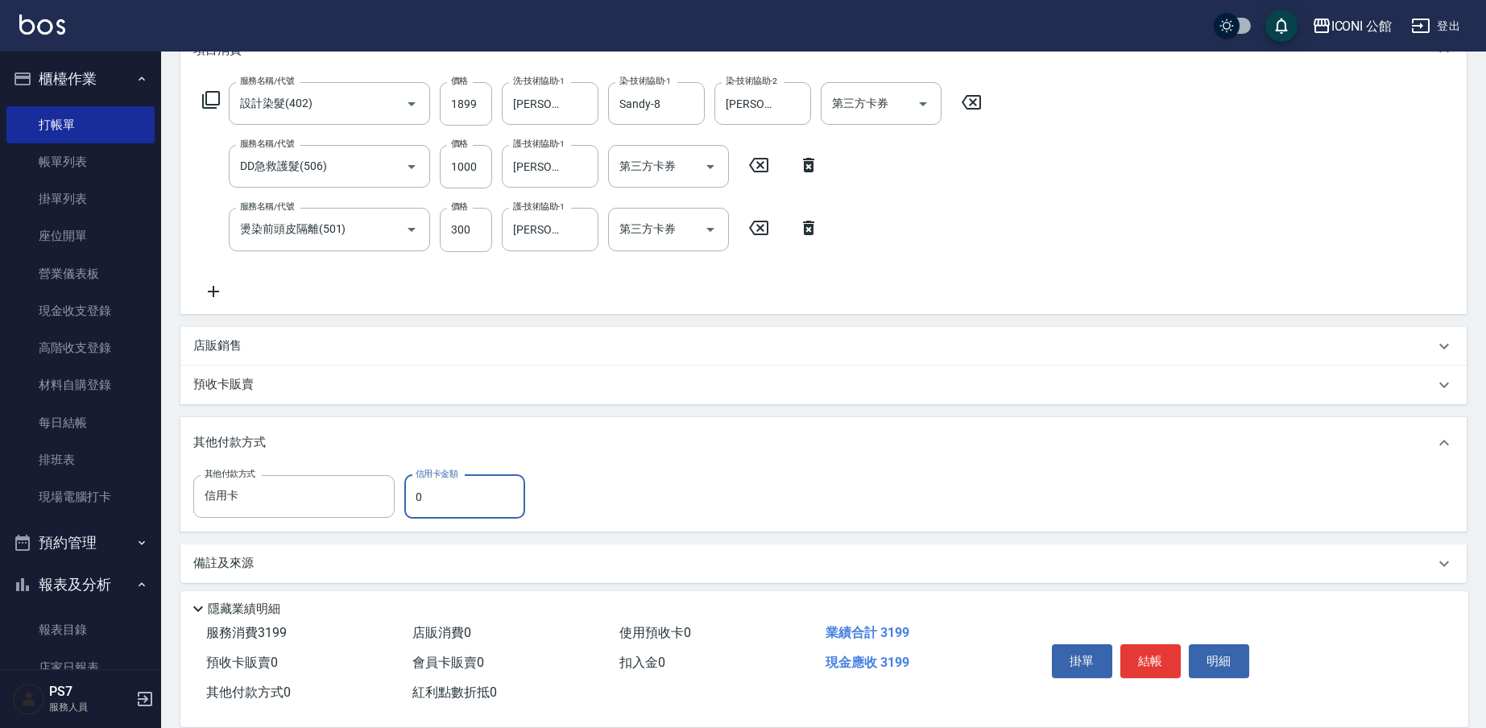
type input "信用卡"
click at [430, 491] on input "0" at bounding box center [464, 496] width 121 height 43
type input "3199"
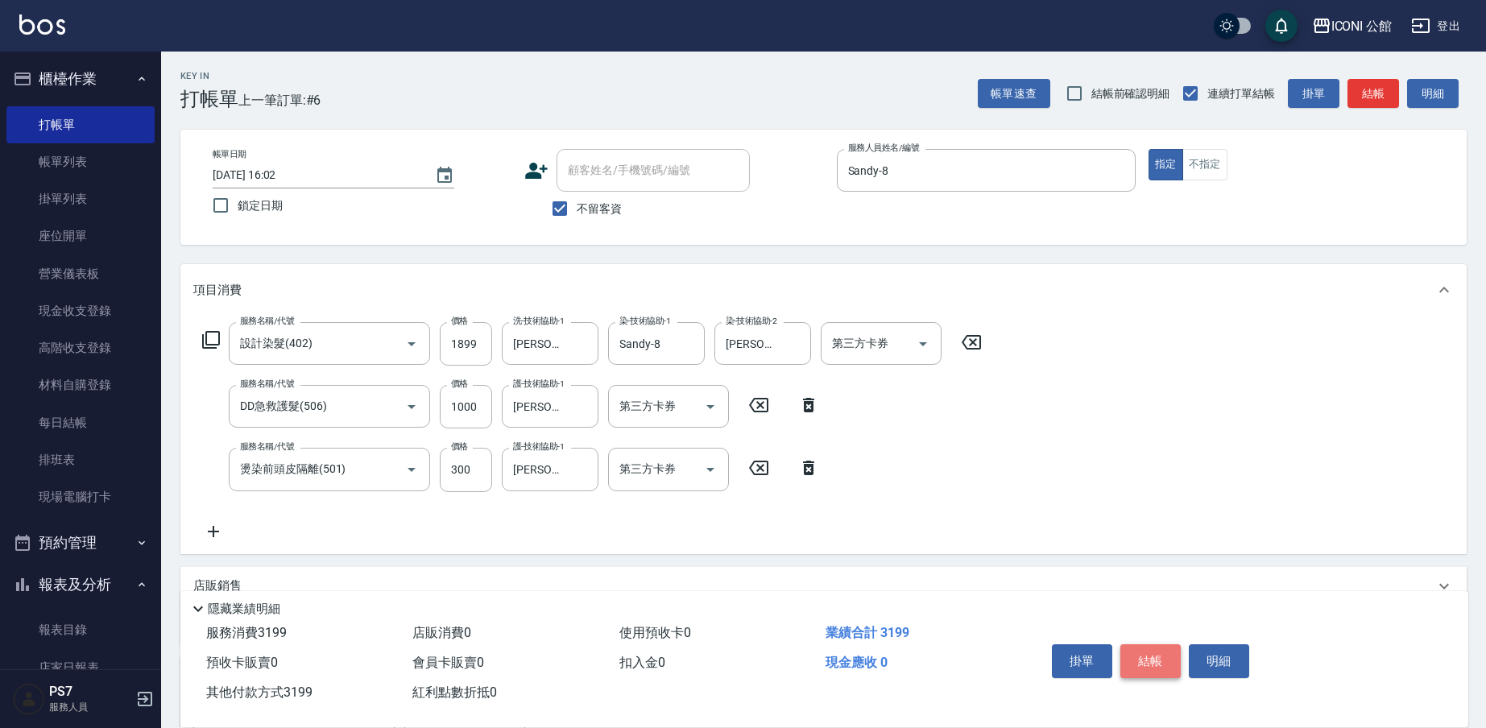
click at [1148, 651] on button "結帳" at bounding box center [1150, 661] width 60 height 34
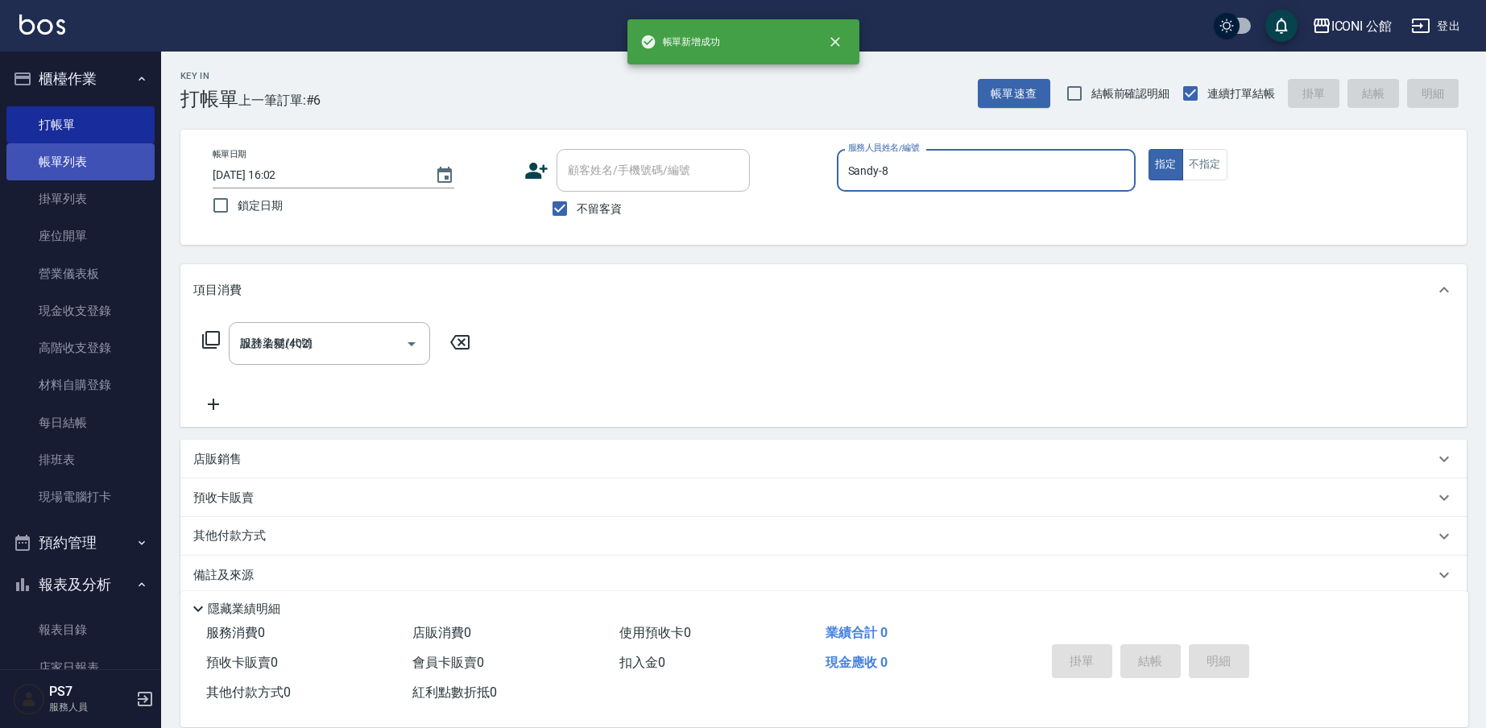
type input "[DATE] 16:03"
click at [54, 165] on link "帳單列表" at bounding box center [80, 161] width 148 height 37
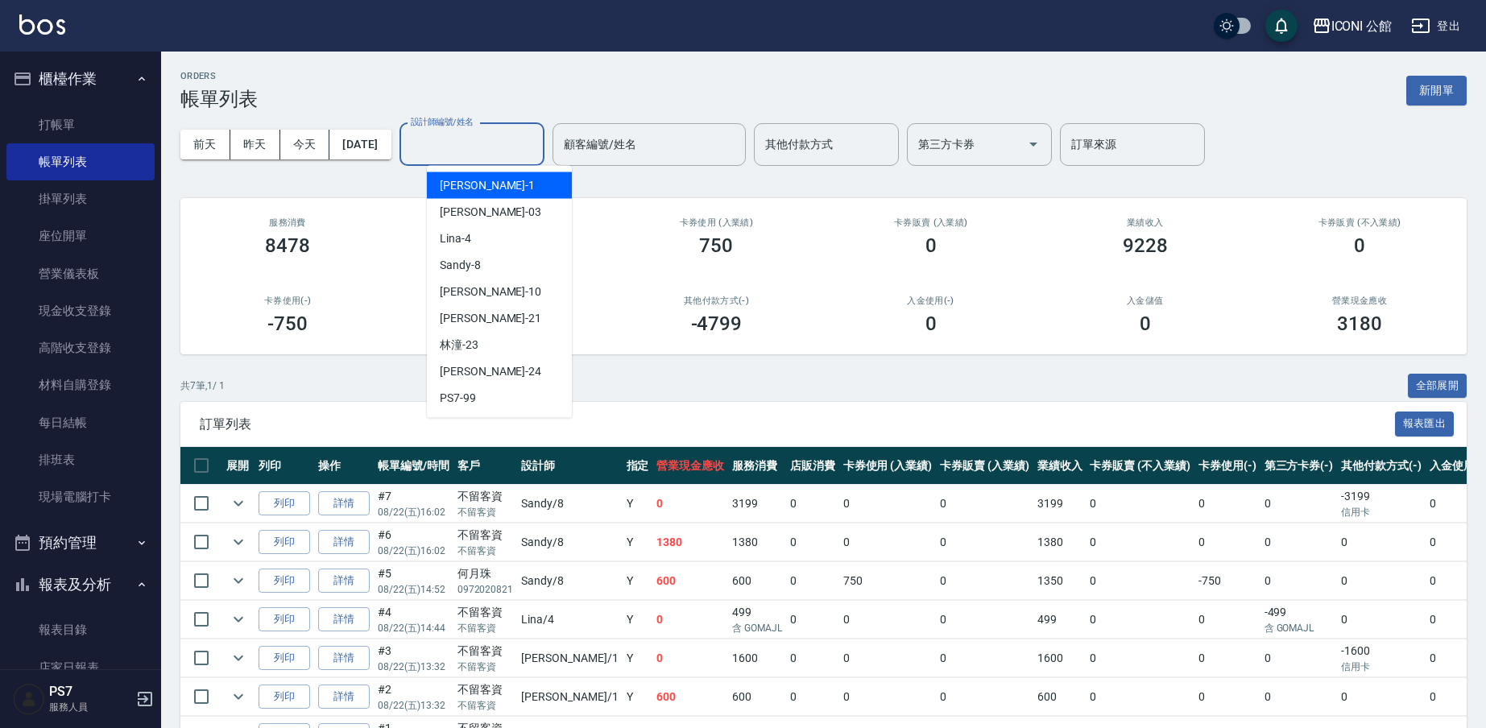
click at [500, 134] on input "設計師編號/姓名" at bounding box center [472, 144] width 130 height 28
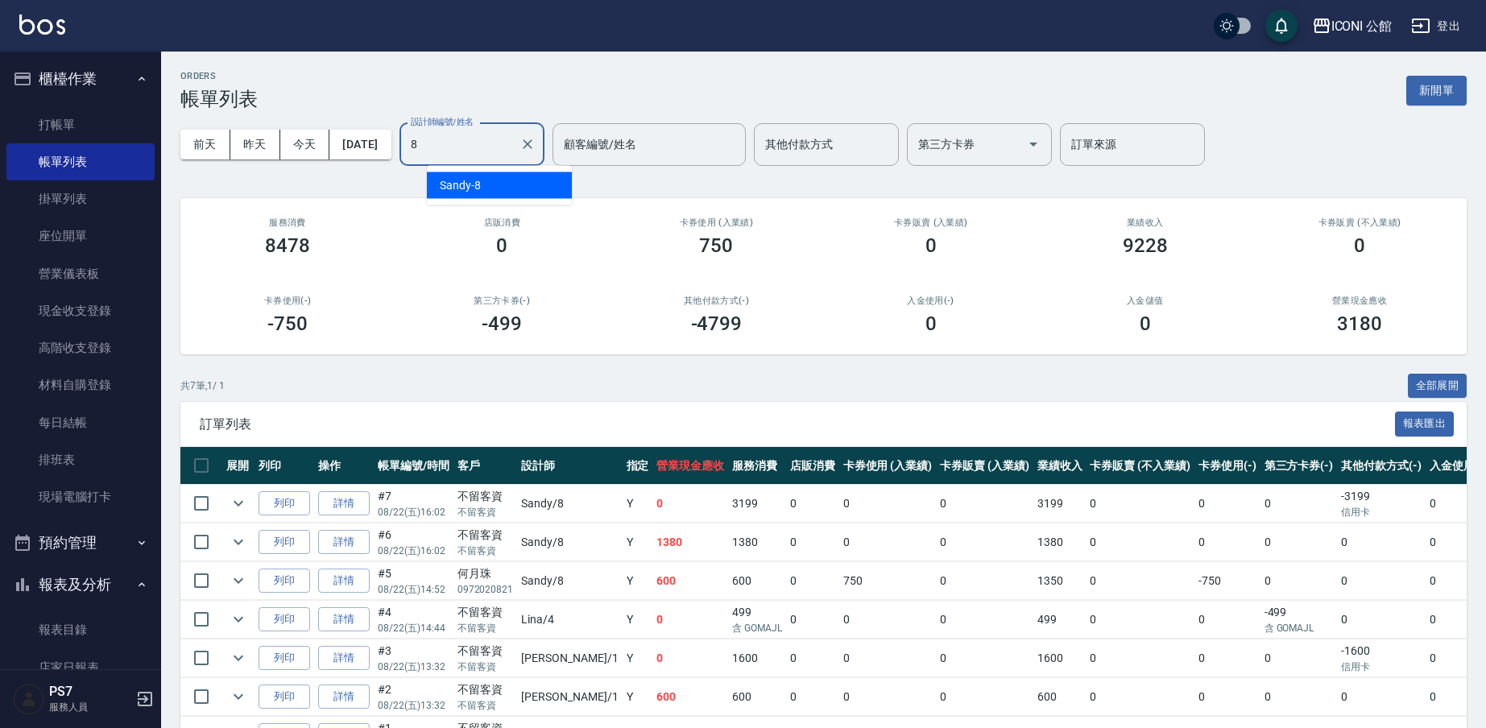
type input "Sandy-8"
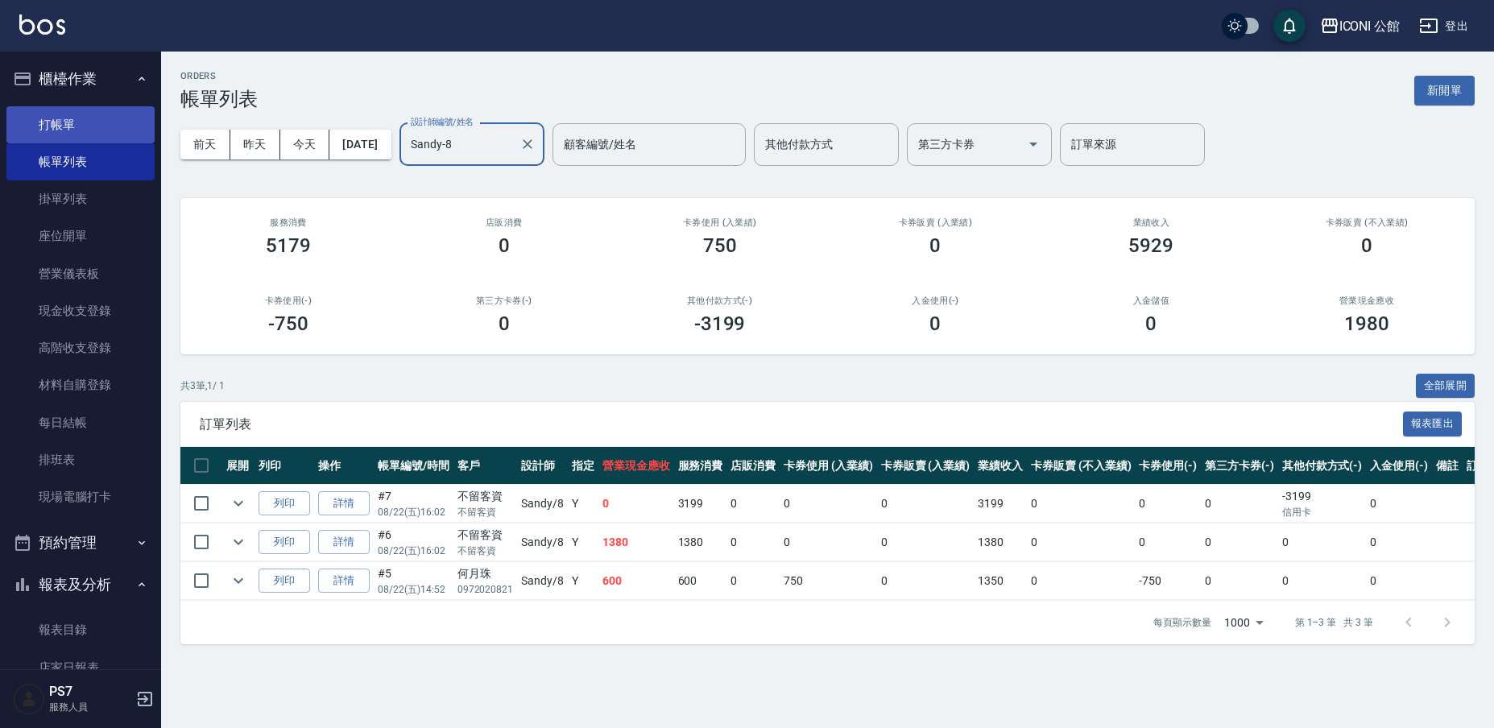
click at [68, 114] on link "打帳單" at bounding box center [80, 124] width 148 height 37
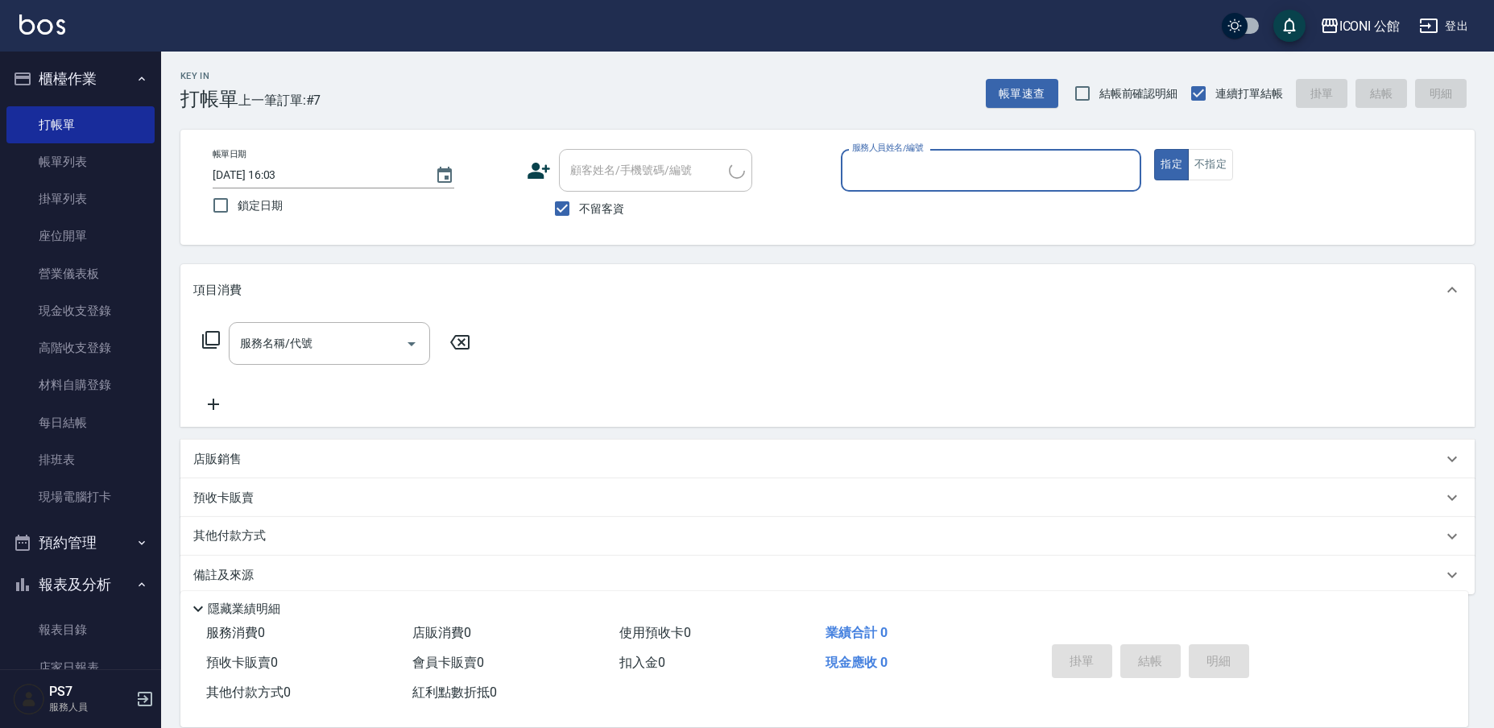
drag, startPoint x: 81, startPoint y: 160, endPoint x: 158, endPoint y: 179, distance: 79.5
click at [80, 159] on link "帳單列表" at bounding box center [80, 161] width 148 height 37
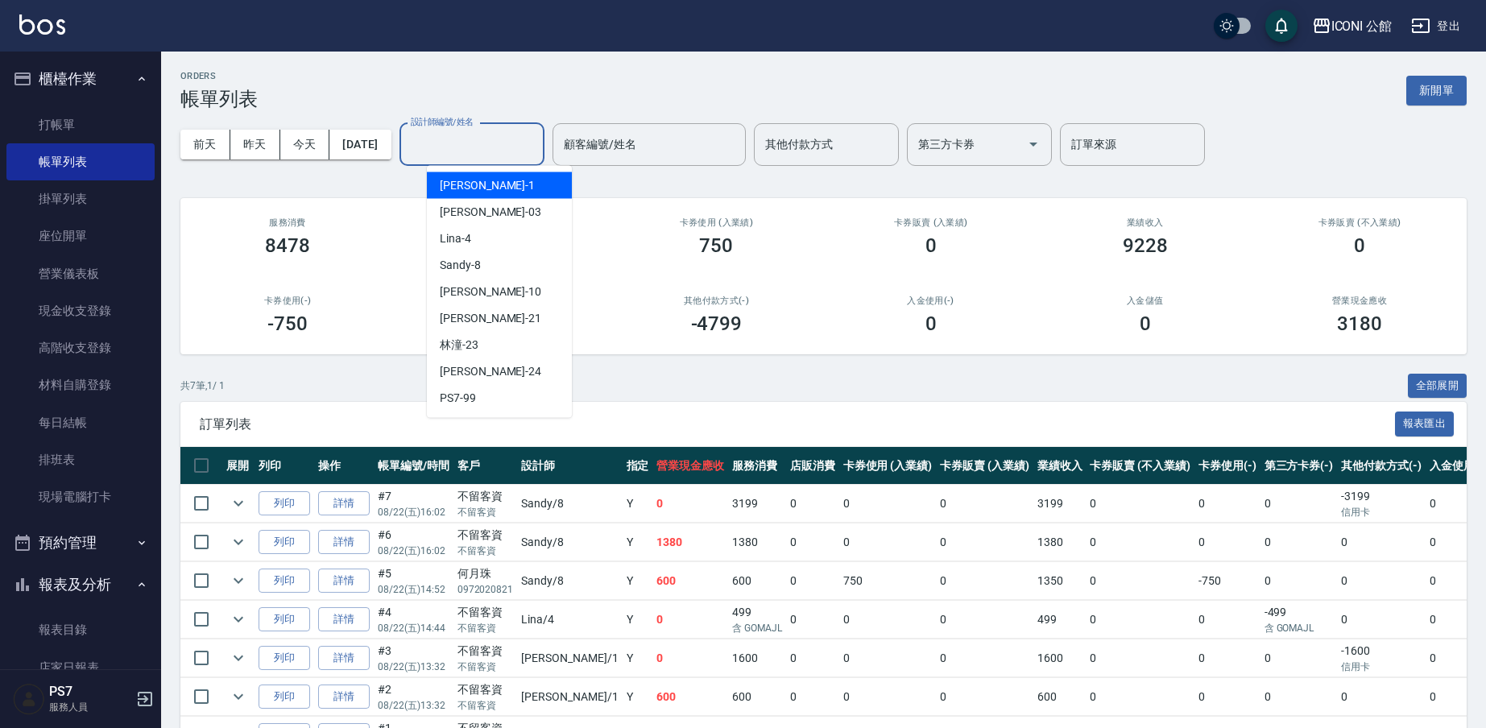
click at [471, 130] on div "設計師編號/姓名 設計師編號/姓名" at bounding box center [471, 144] width 145 height 43
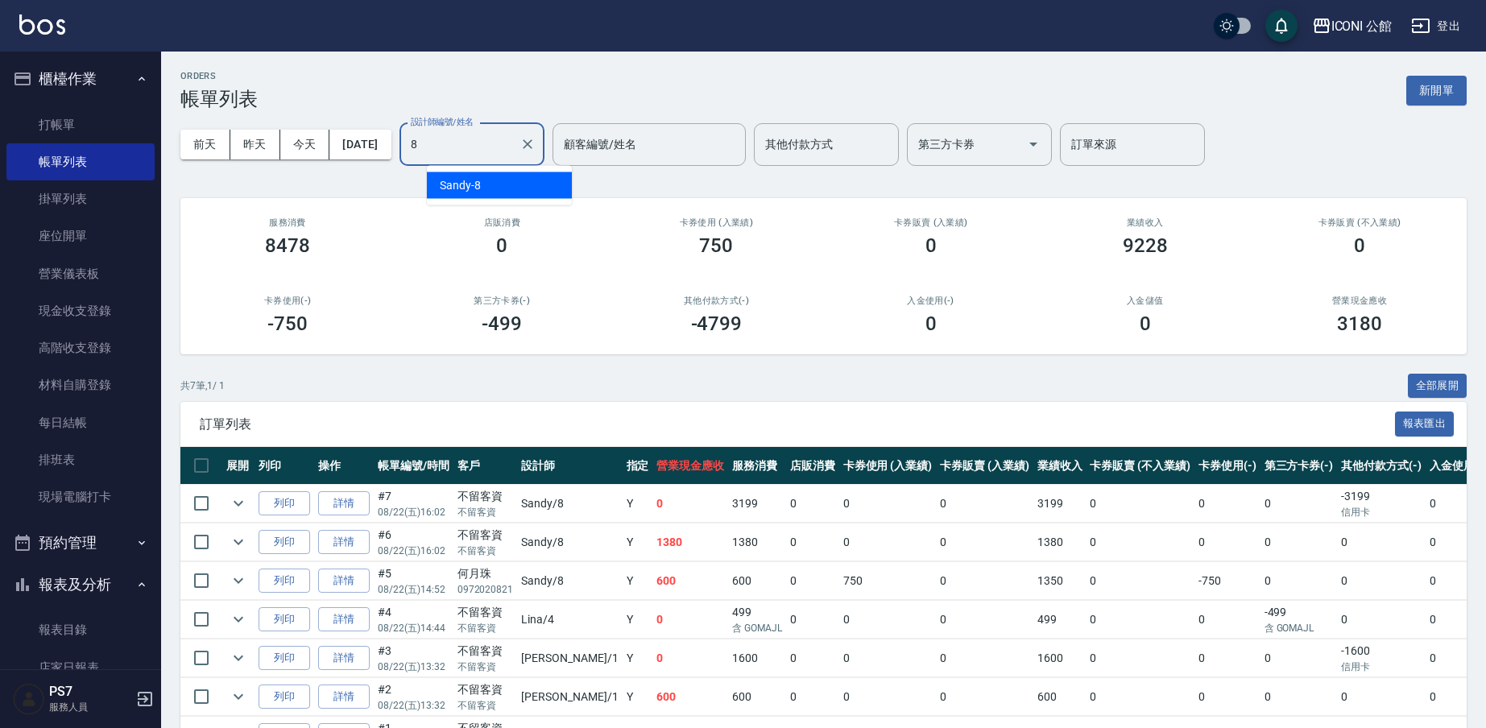
type input "Sandy-8"
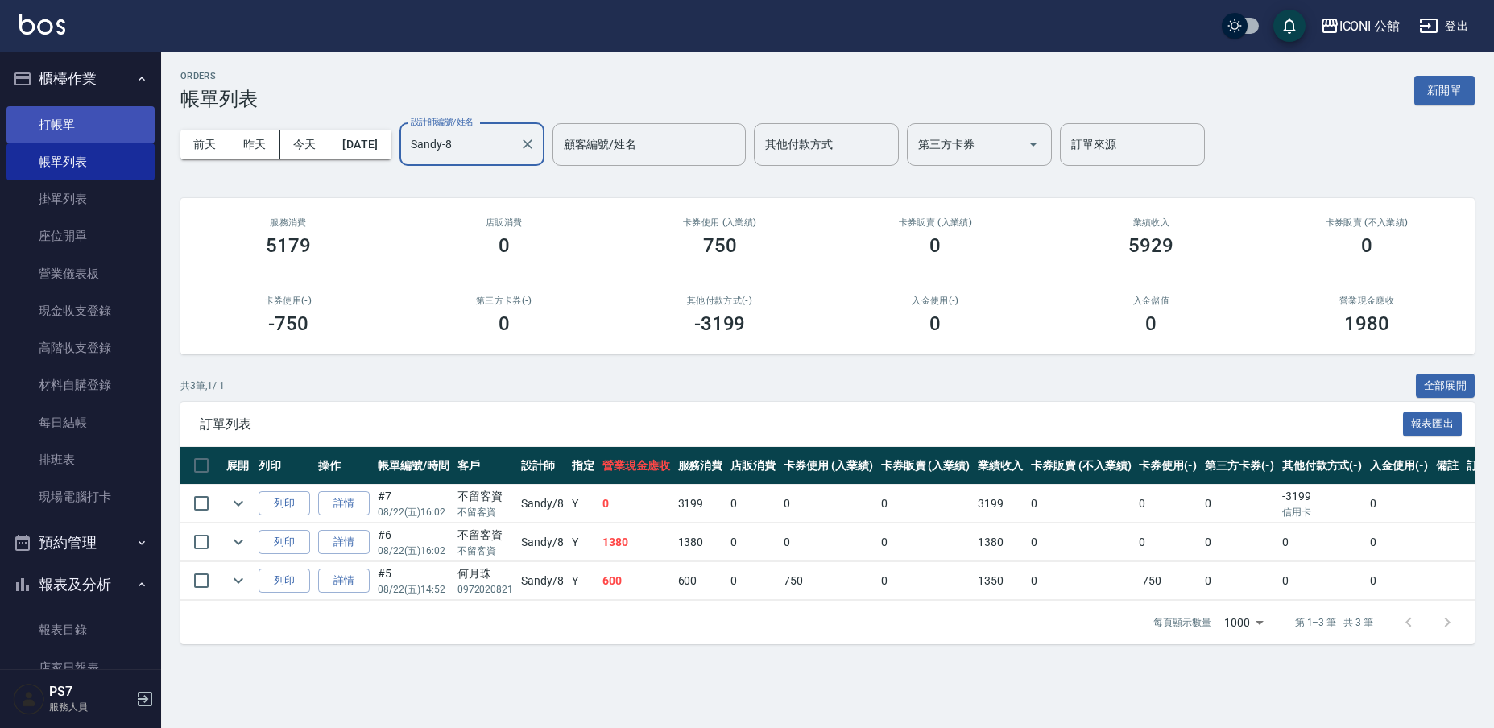
click at [35, 107] on link "打帳單" at bounding box center [80, 124] width 148 height 37
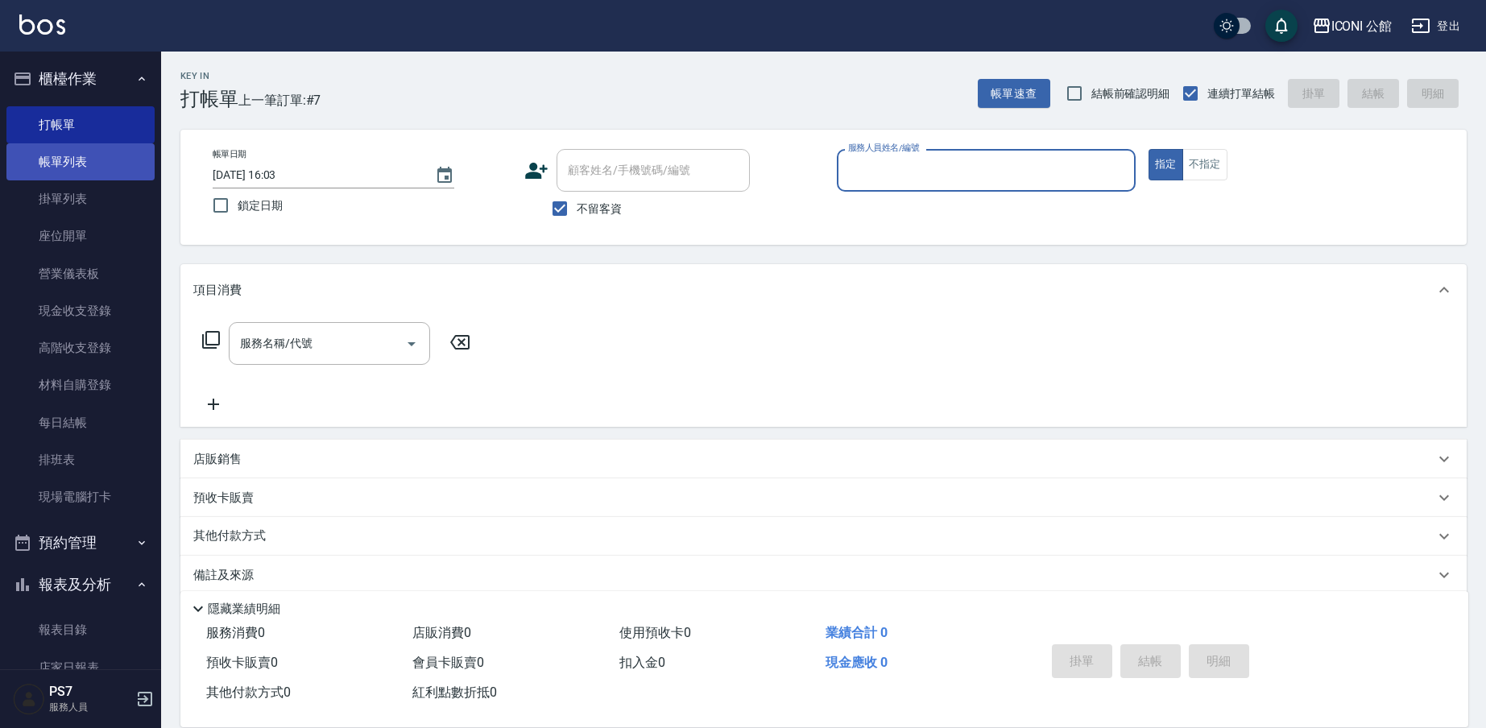
click at [106, 172] on link "帳單列表" at bounding box center [80, 161] width 148 height 37
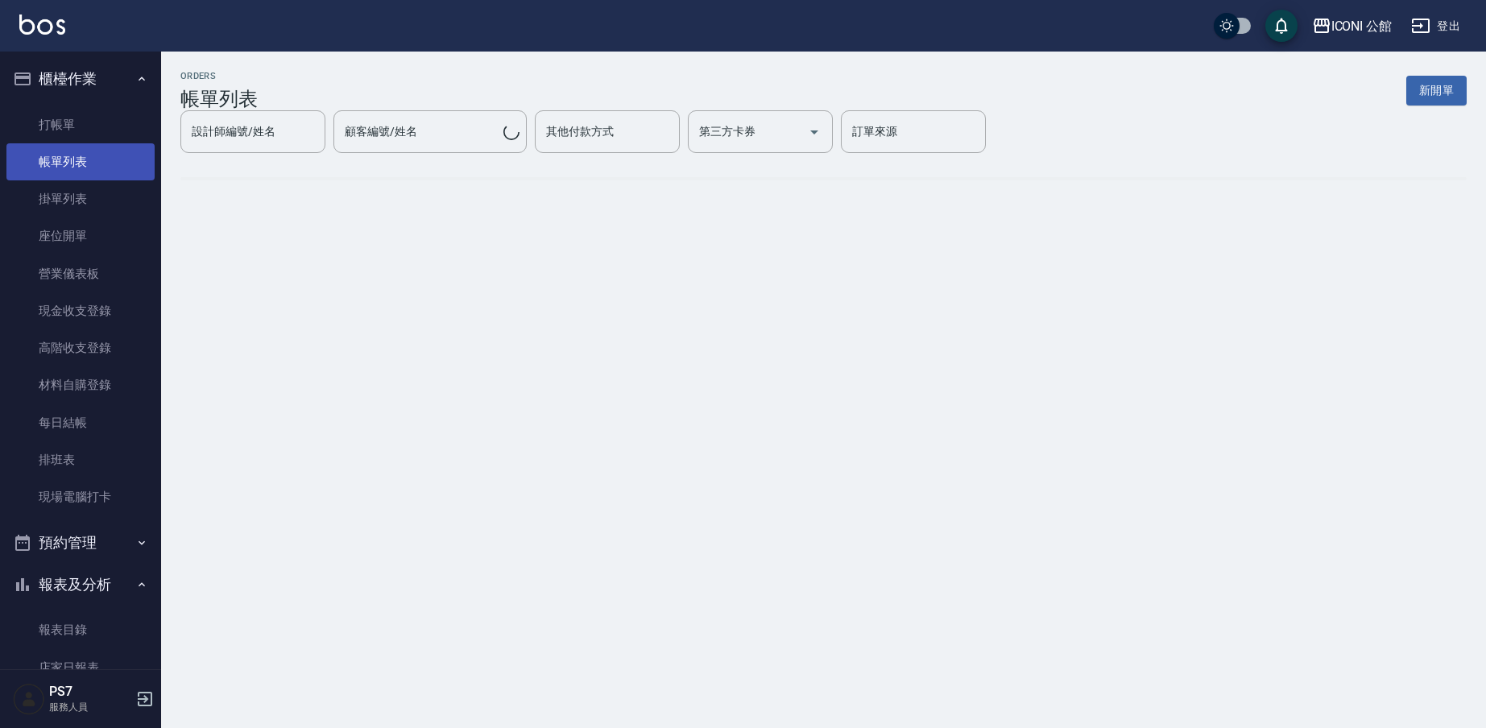
click at [106, 172] on link "帳單列表" at bounding box center [80, 161] width 148 height 37
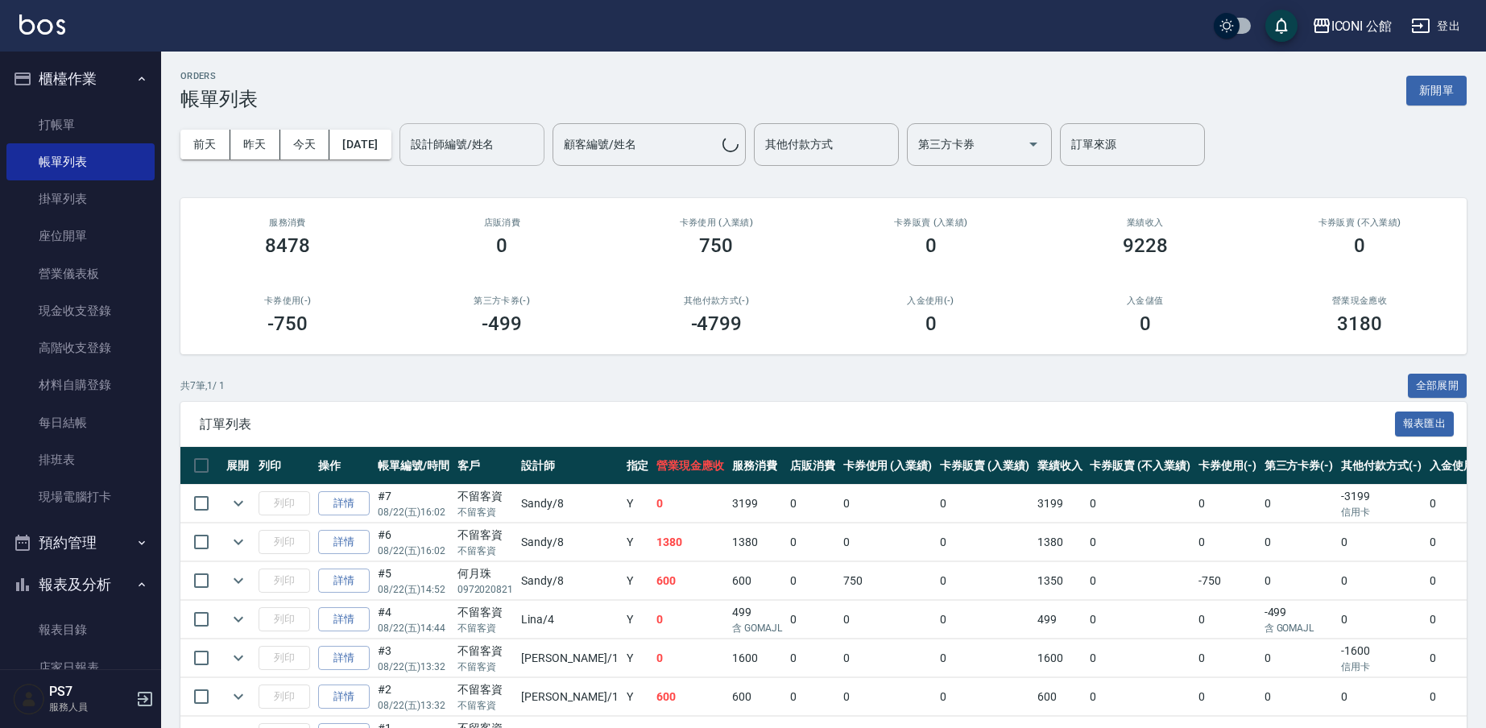
click at [449, 137] on input "設計師編號/姓名" at bounding box center [472, 144] width 130 height 28
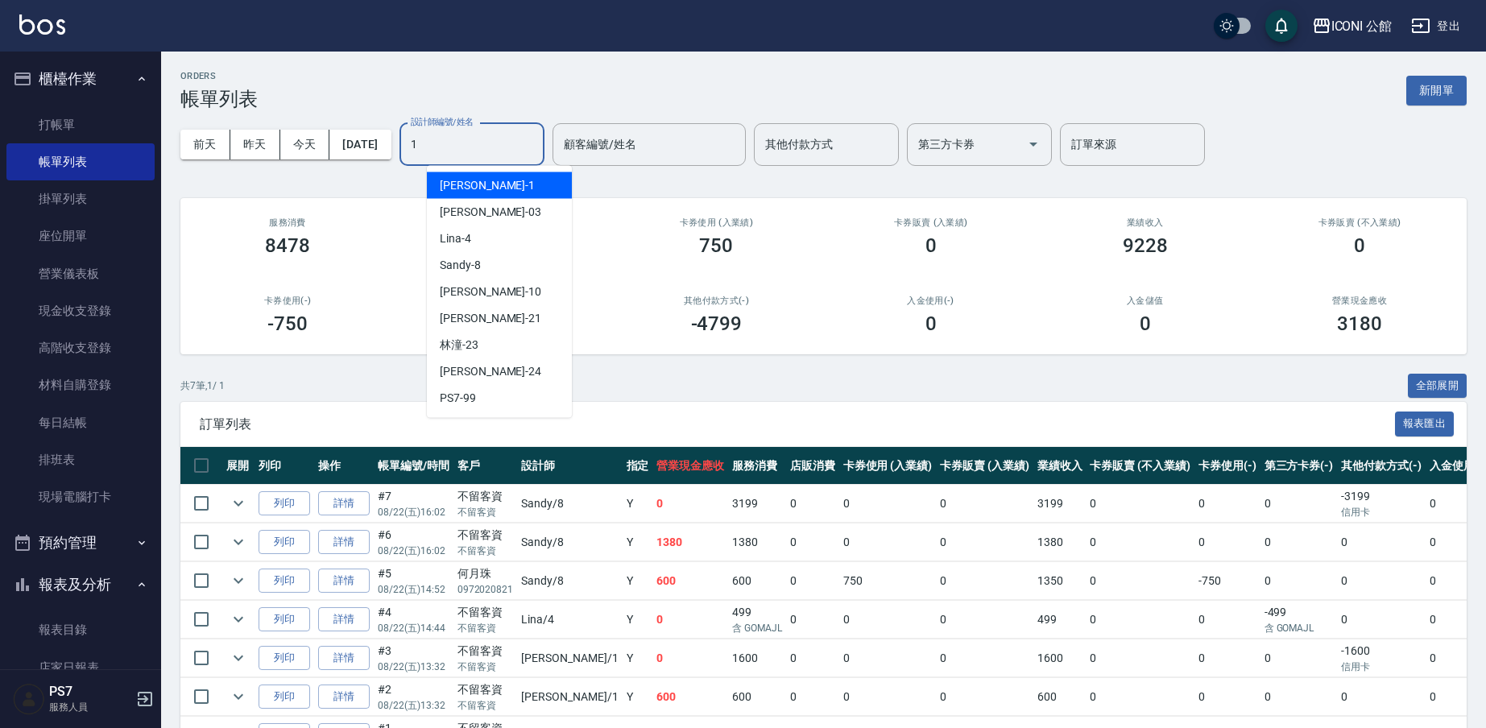
type input "[PERSON_NAME]-1"
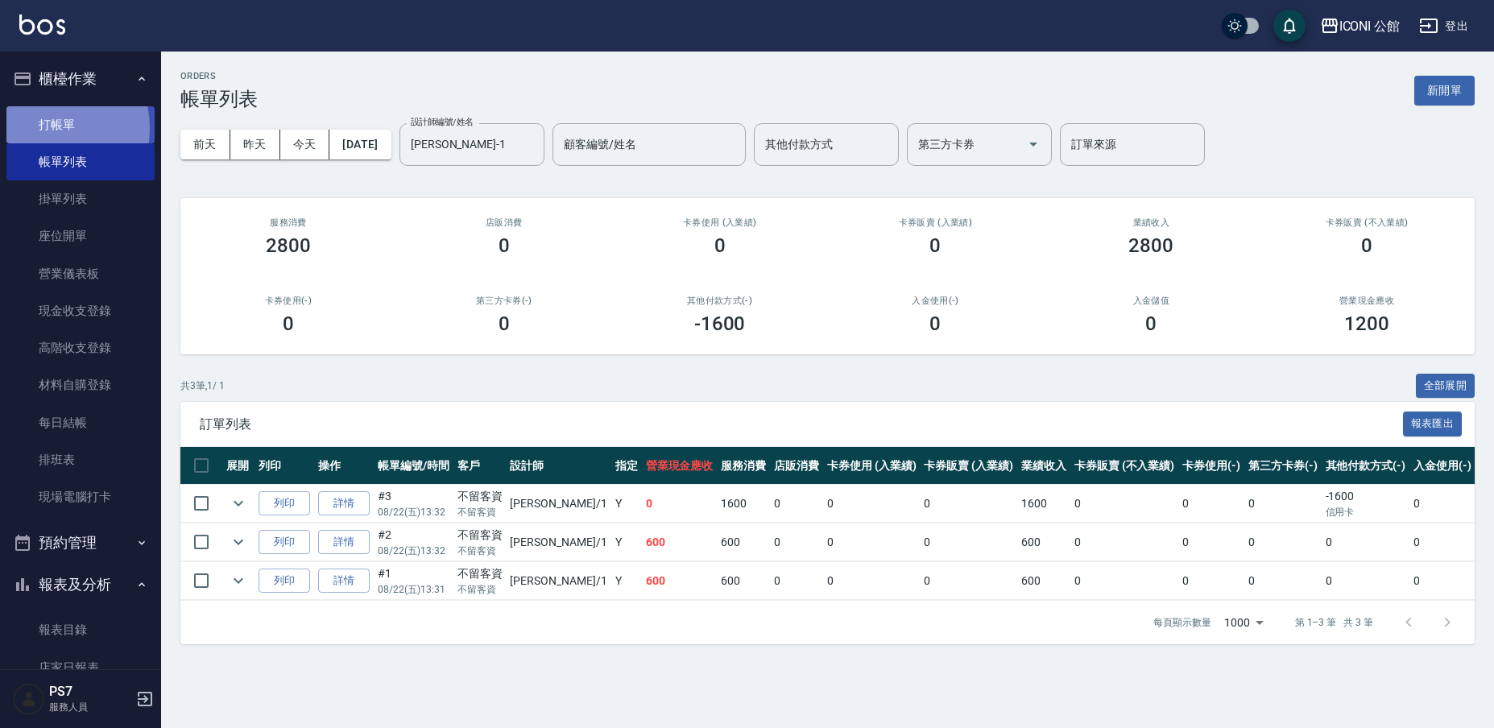
click at [34, 128] on link "打帳單" at bounding box center [80, 124] width 148 height 37
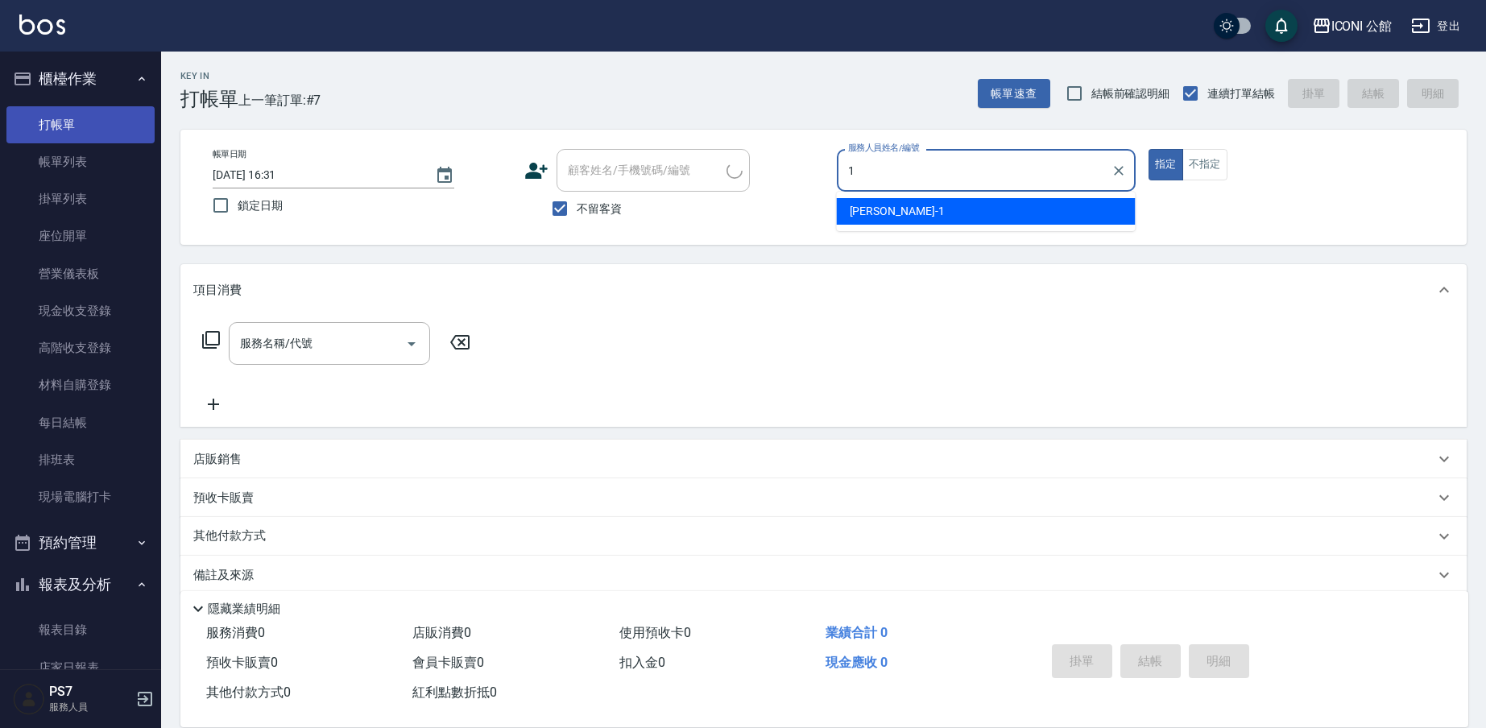
type input "[PERSON_NAME]-1"
type button "true"
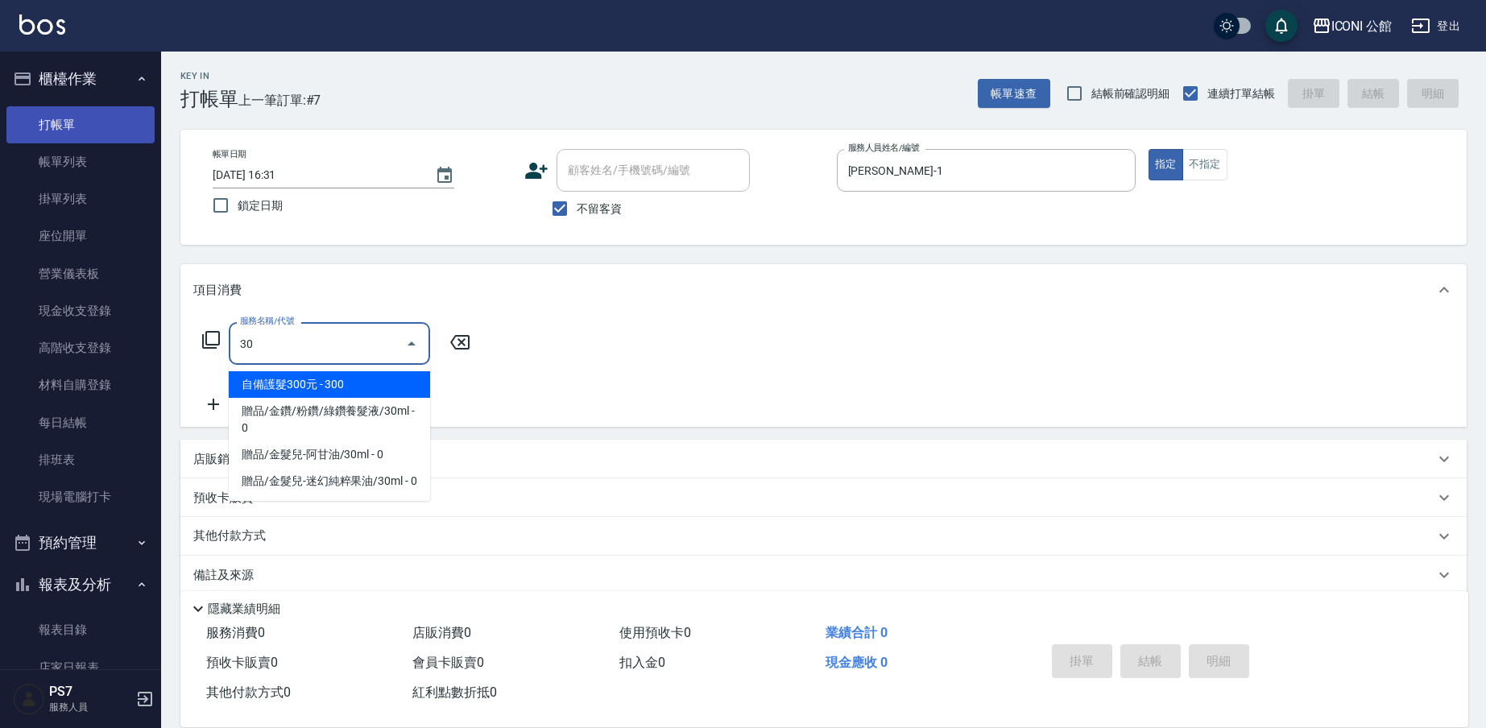
type input "302"
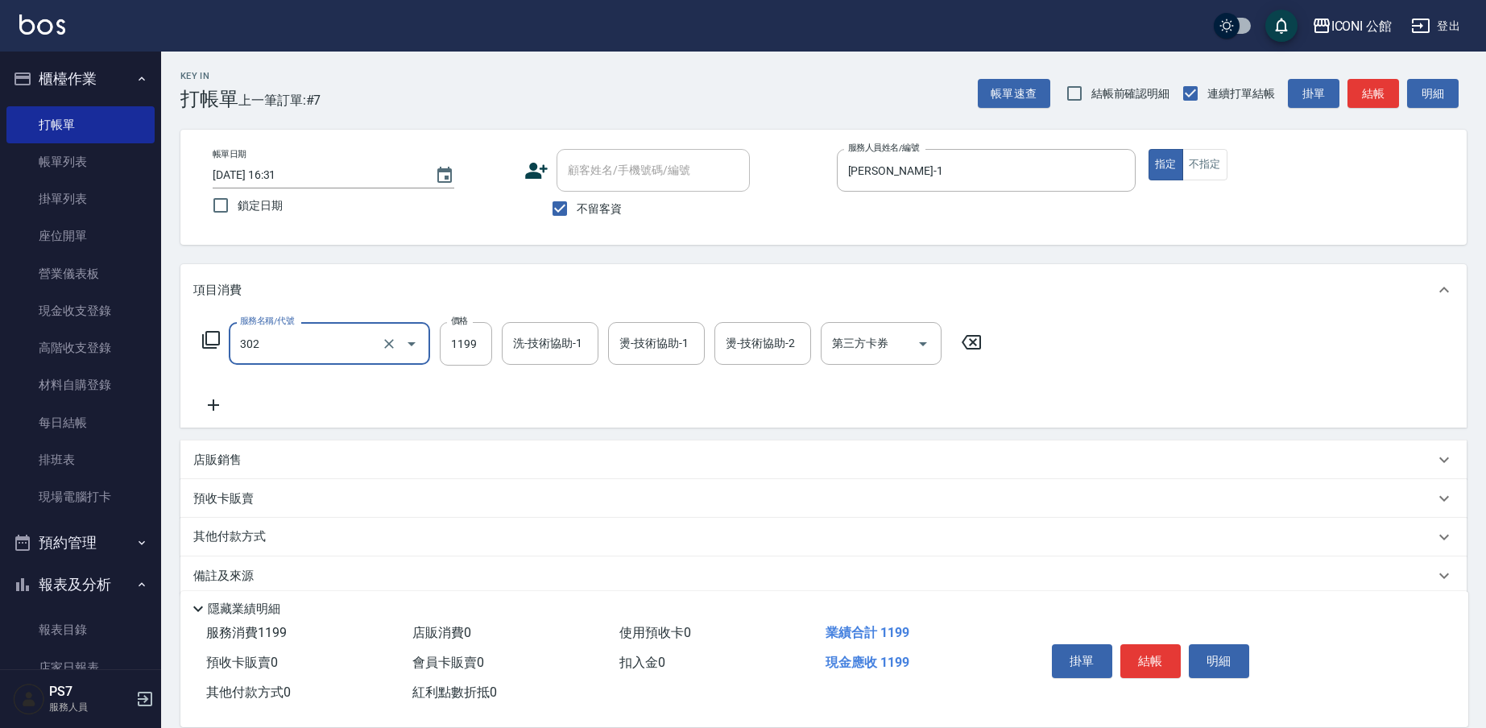
click at [286, 360] on div "302 服務名稱/代號" at bounding box center [329, 343] width 201 height 43
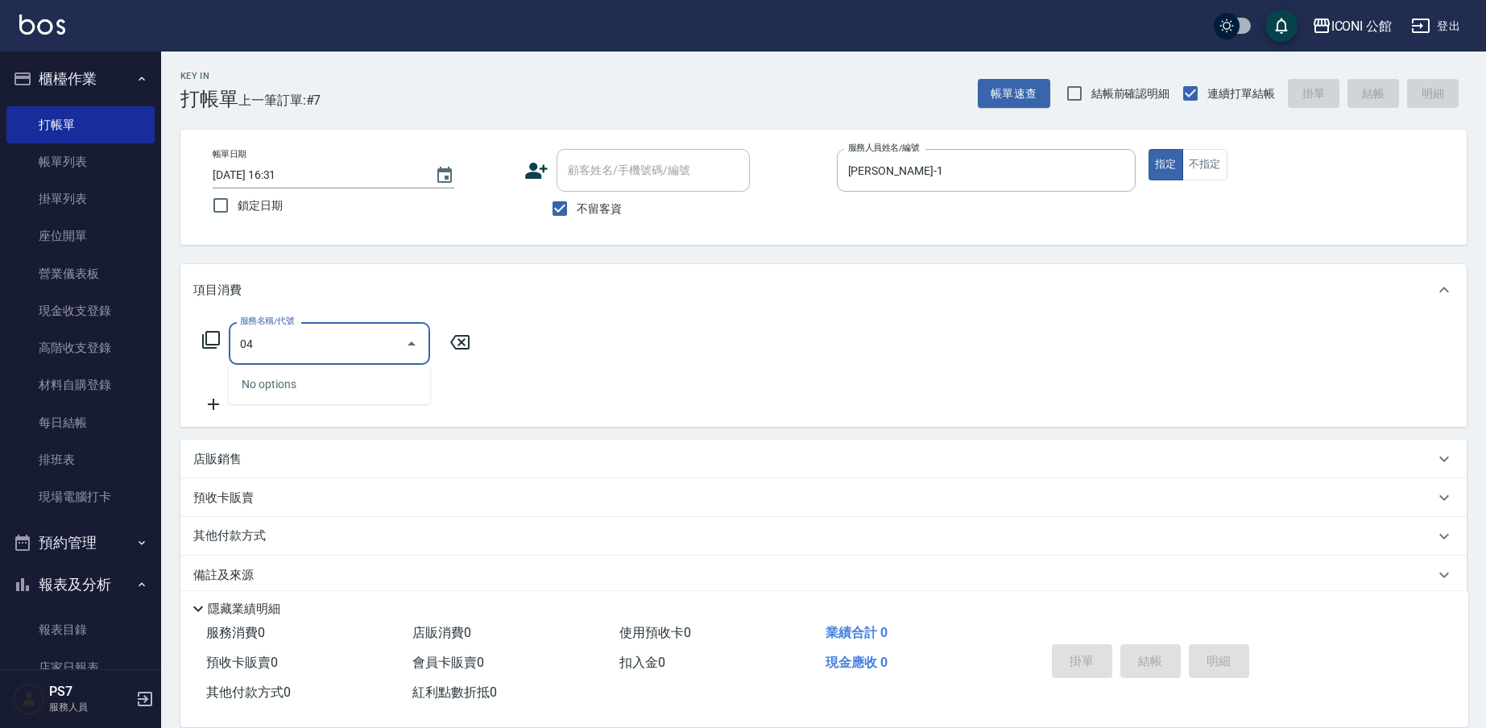
type input "0"
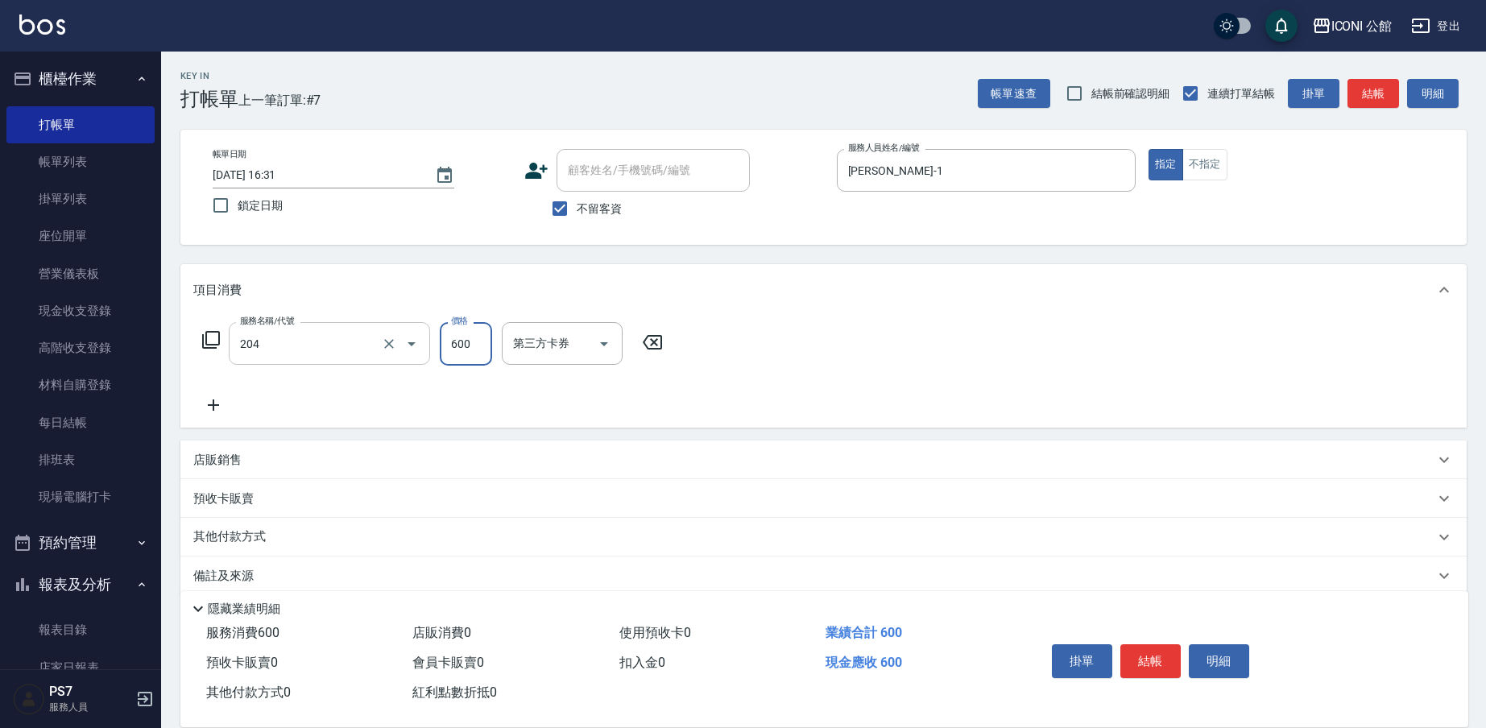
type input "指定洗+剪(204)"
type input "PS7-99"
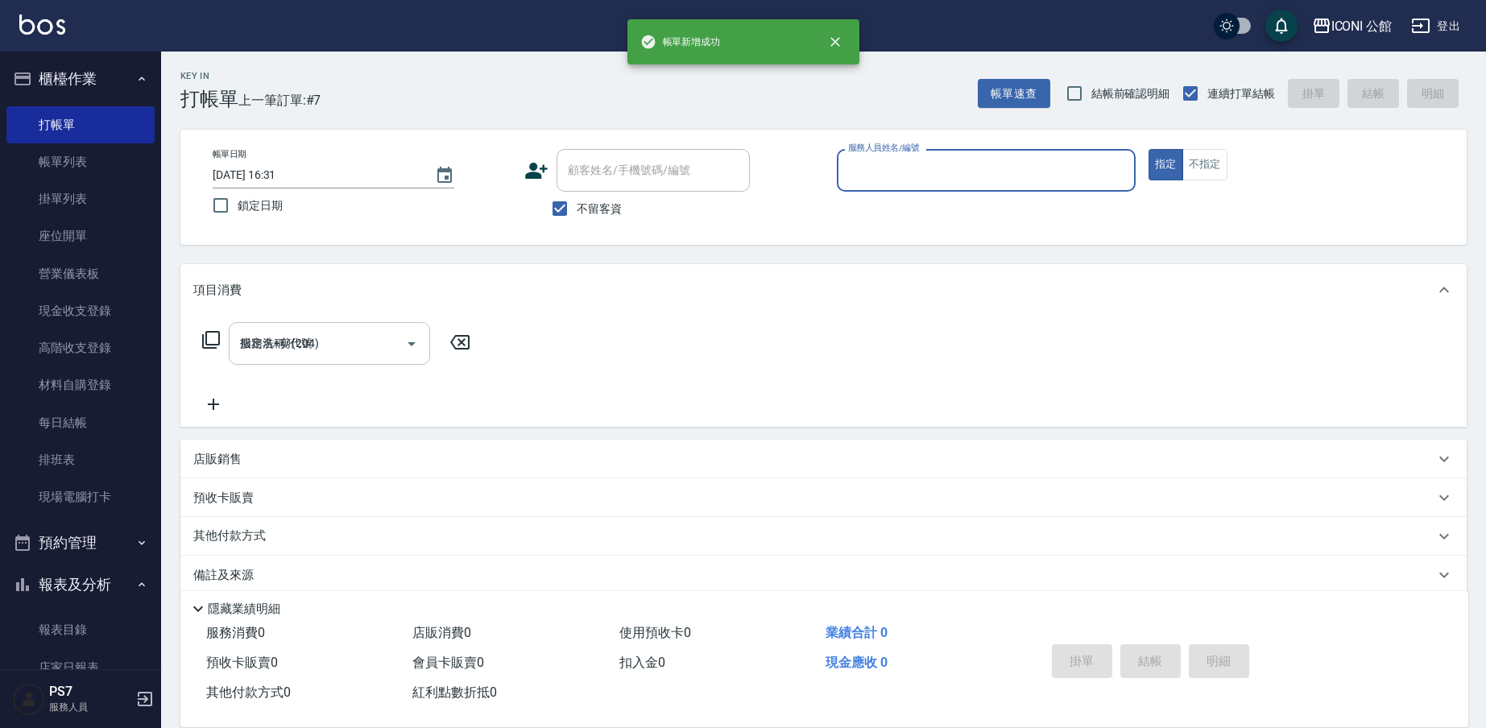
type input "1"
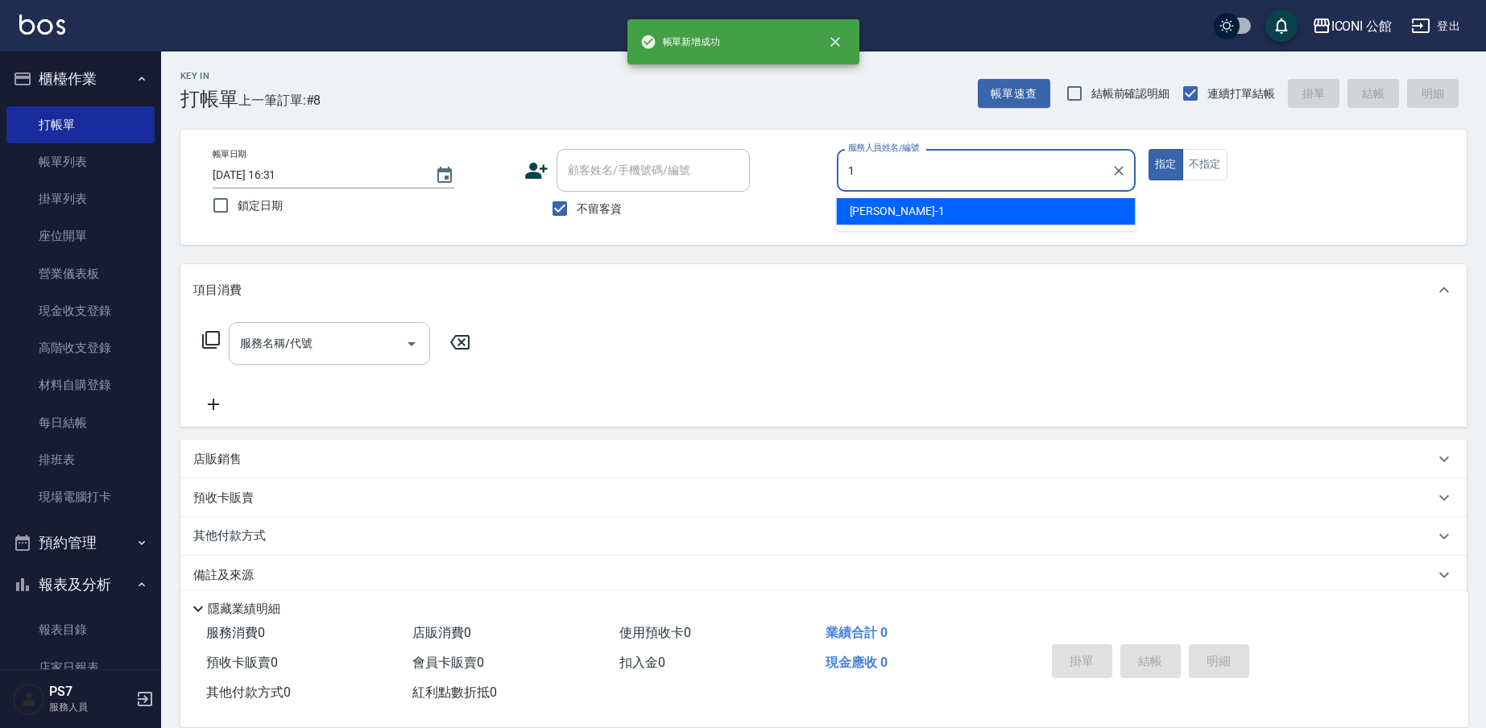
type input "[PERSON_NAME]-1"
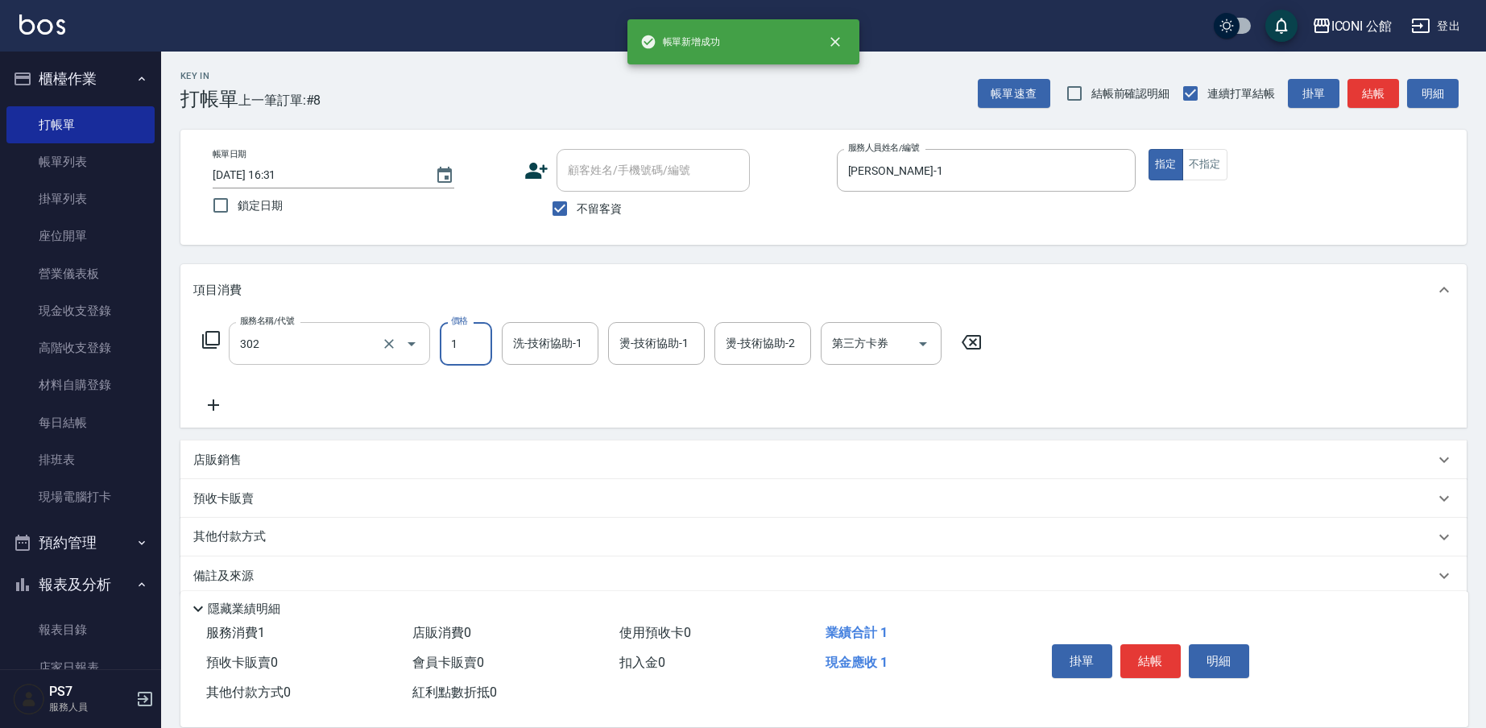
type input "設計燙髮(302)"
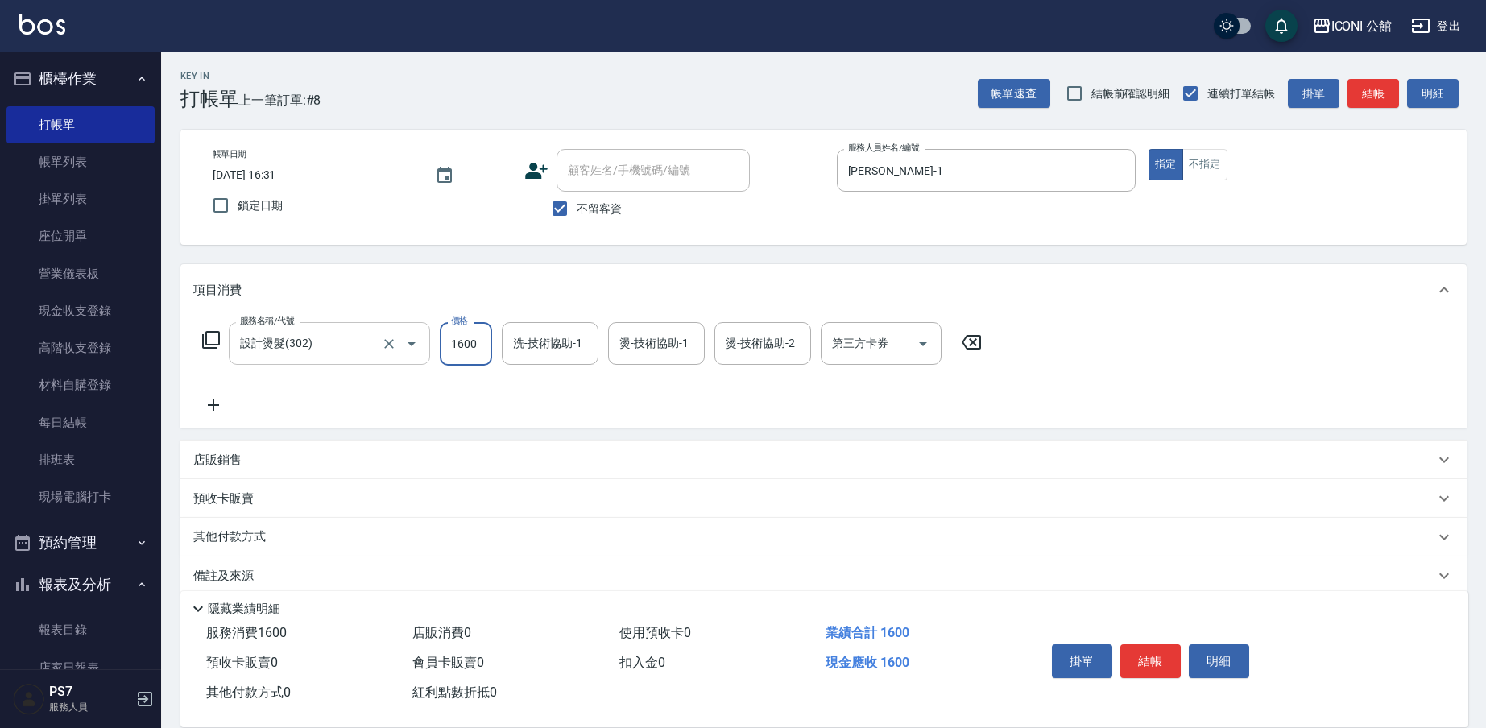
type input "1600"
type input "PS7-99"
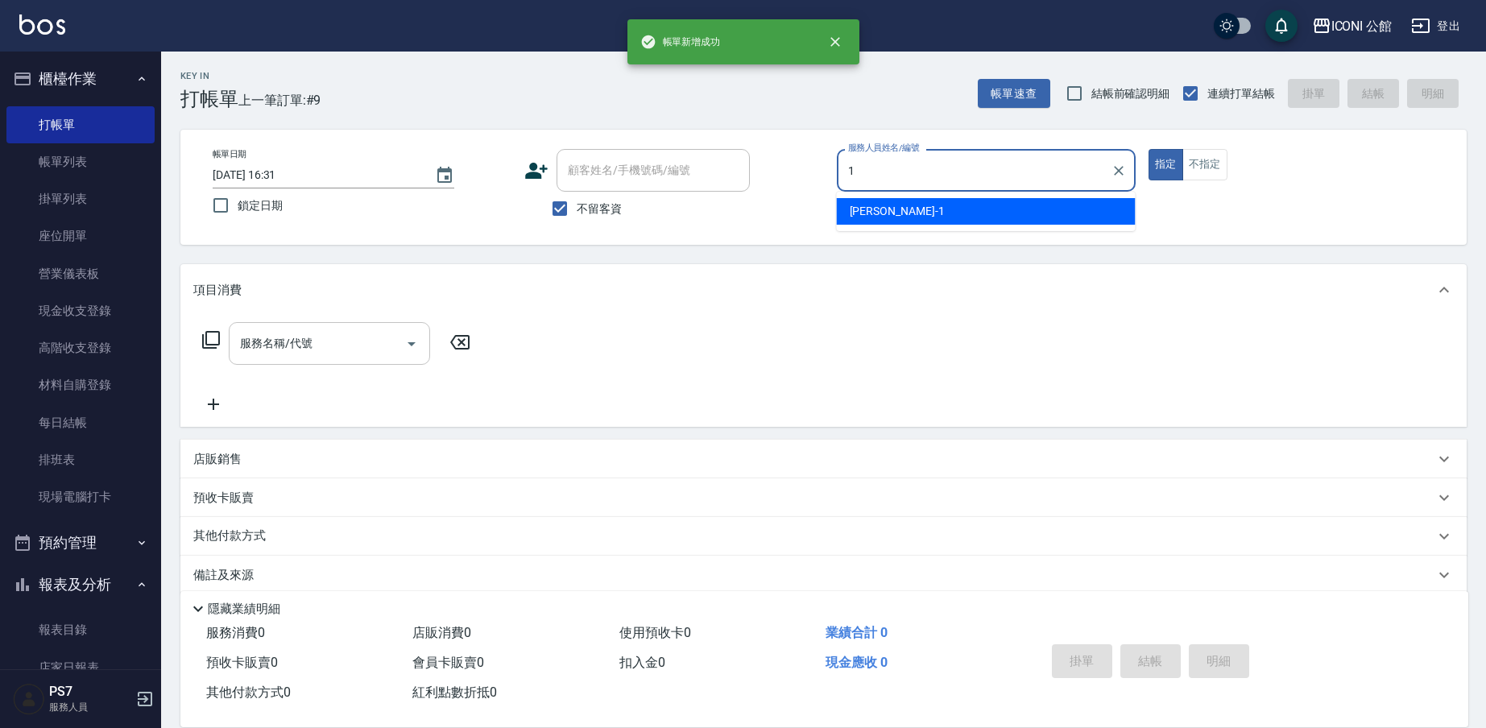
type input "[PERSON_NAME]-1"
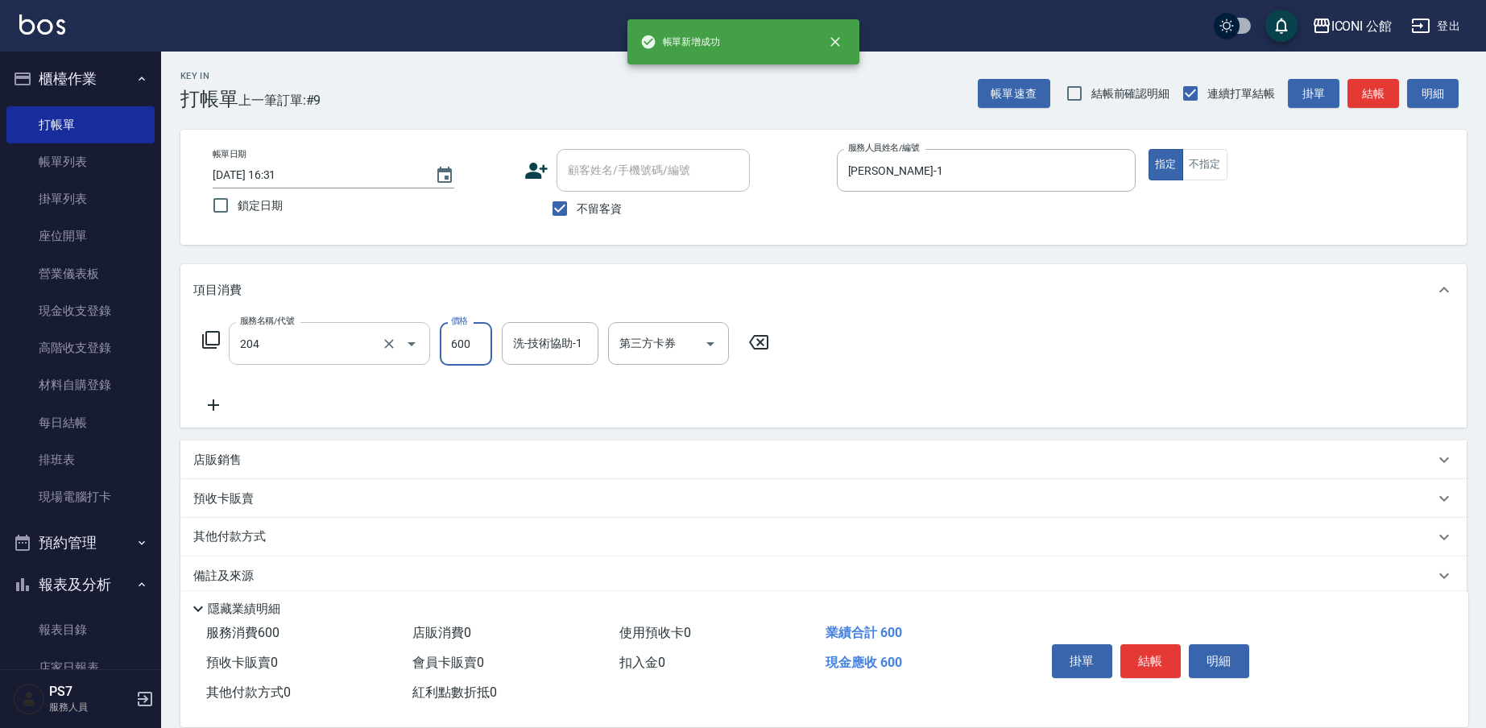
type input "指定洗+剪(204)"
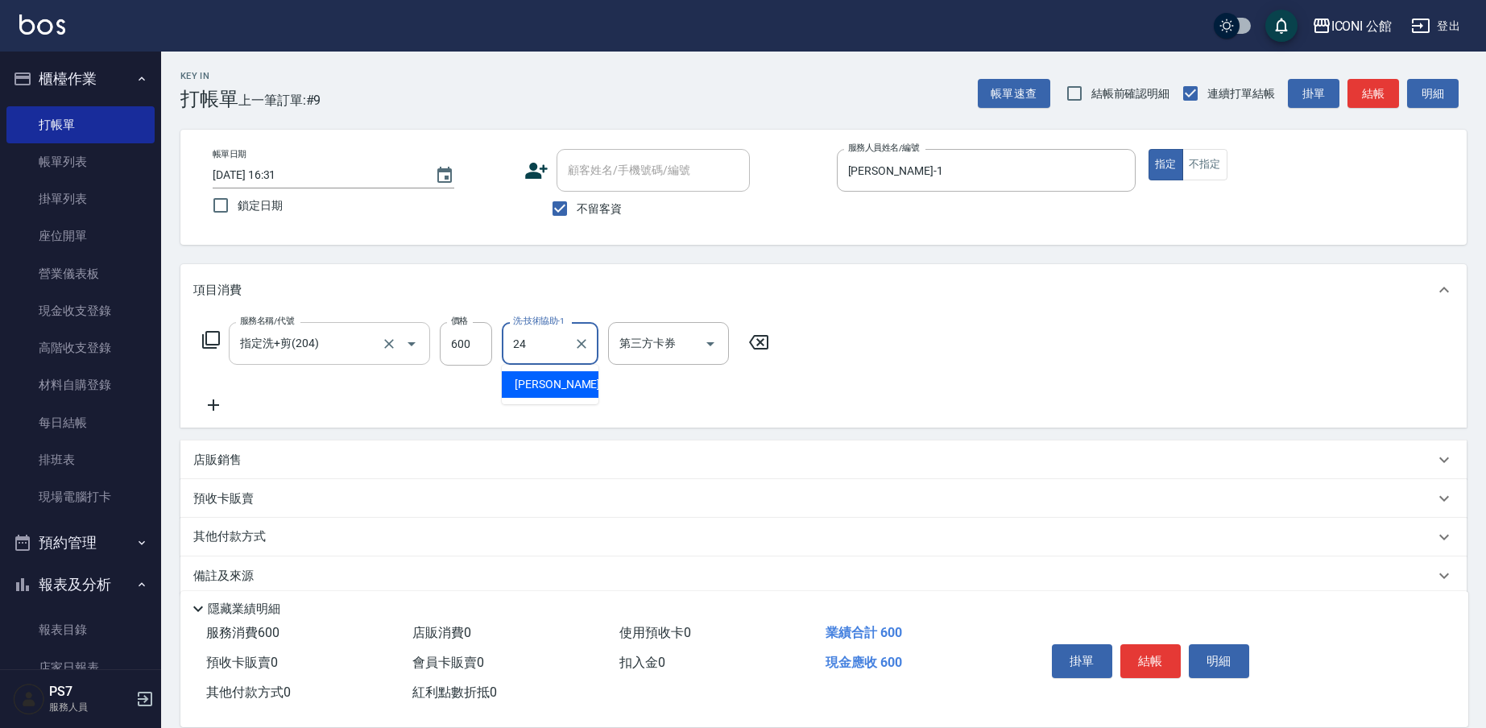
type input "[PERSON_NAME]-24"
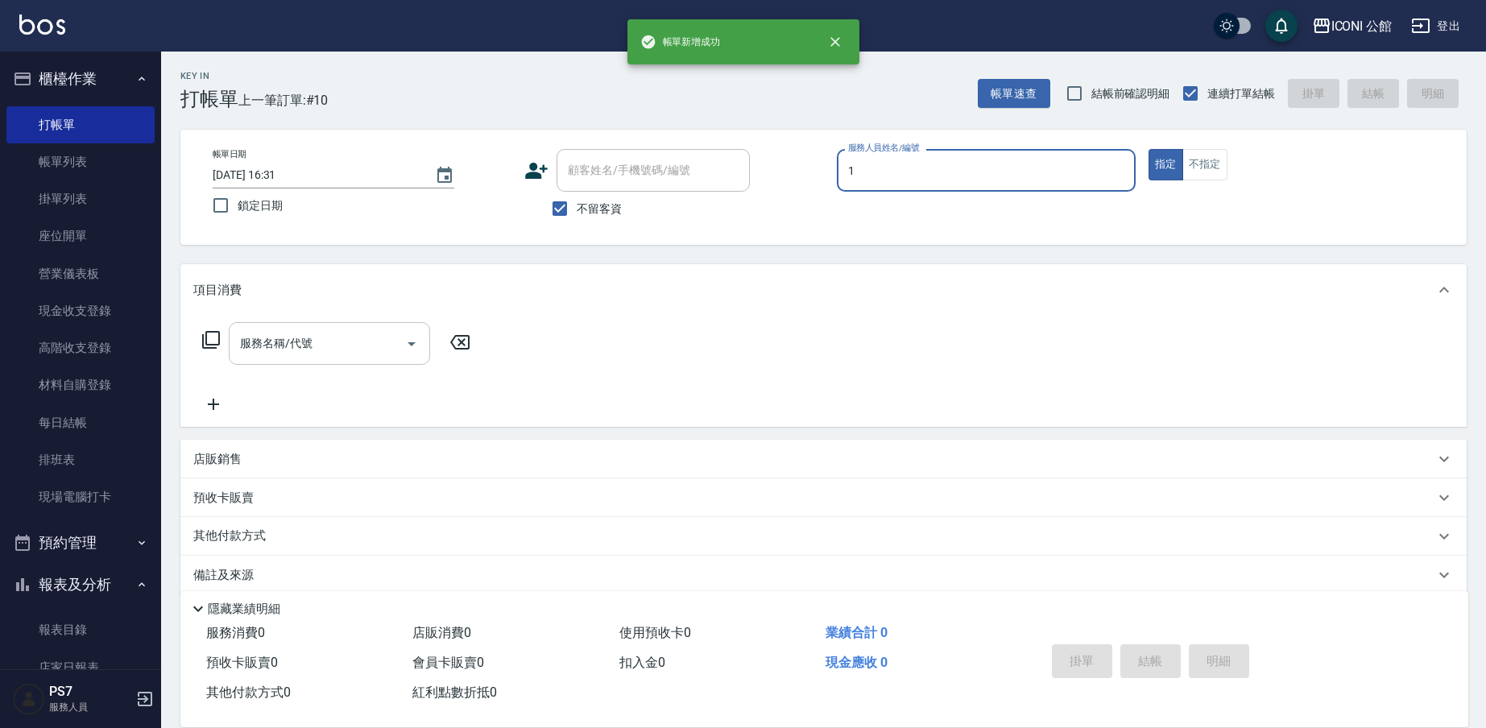
type input "[PERSON_NAME]-1"
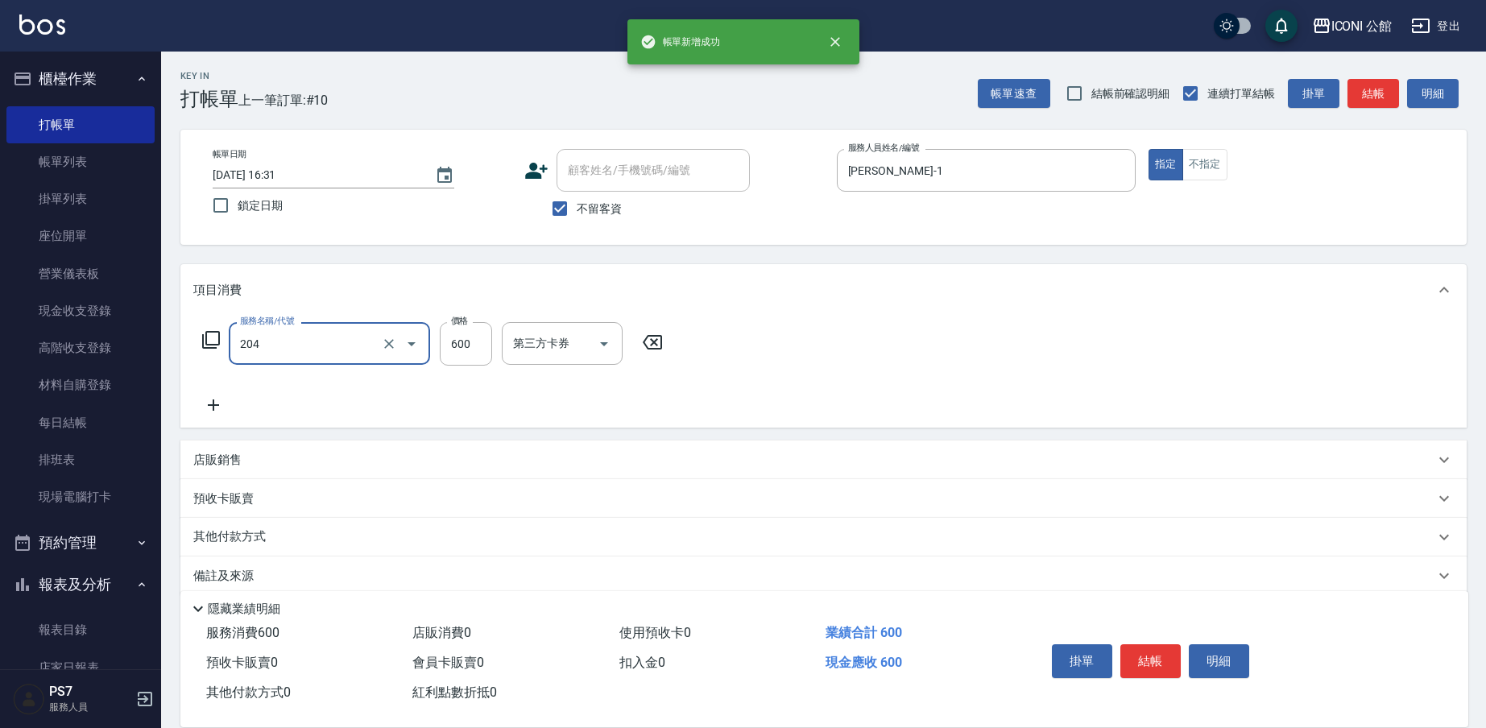
type input "指定洗+剪(204)"
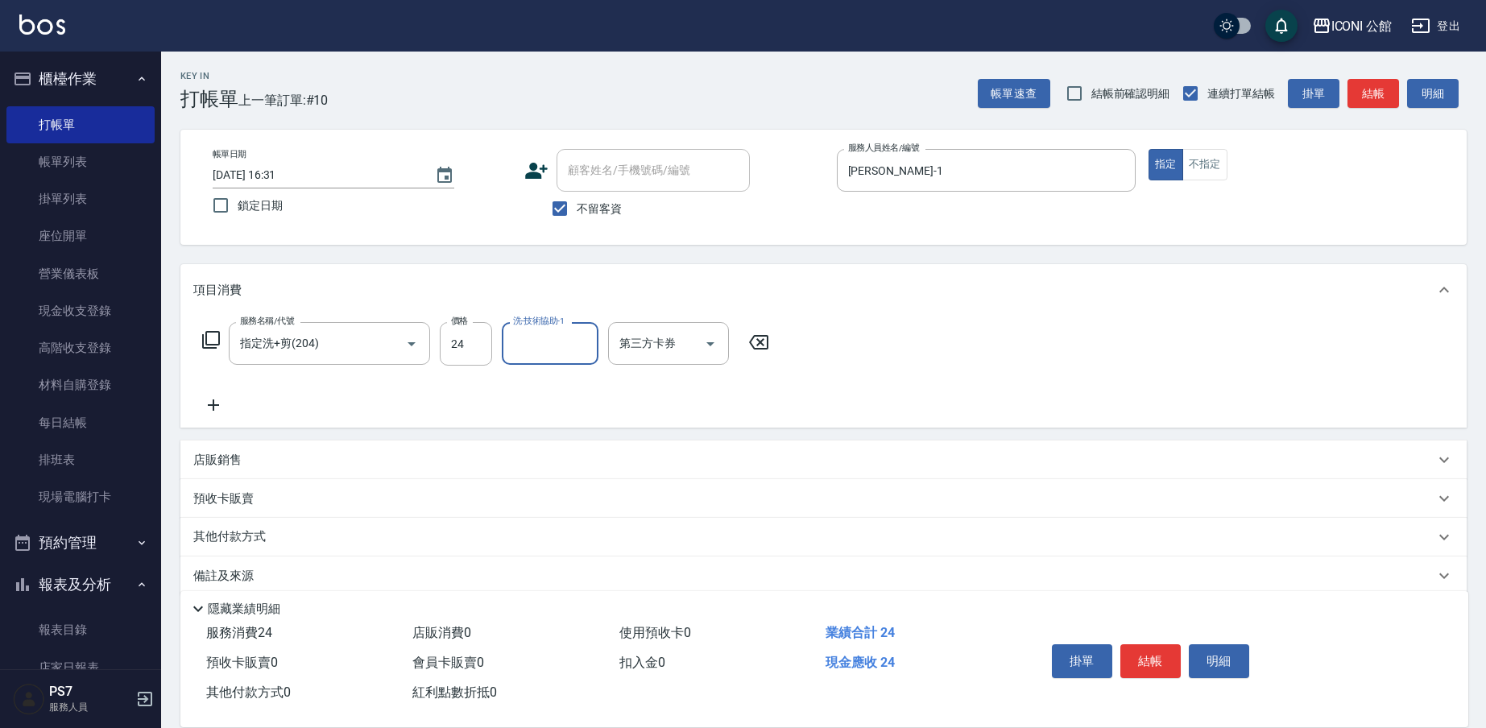
click at [514, 334] on input "洗-技術協助-1" at bounding box center [550, 343] width 82 height 28
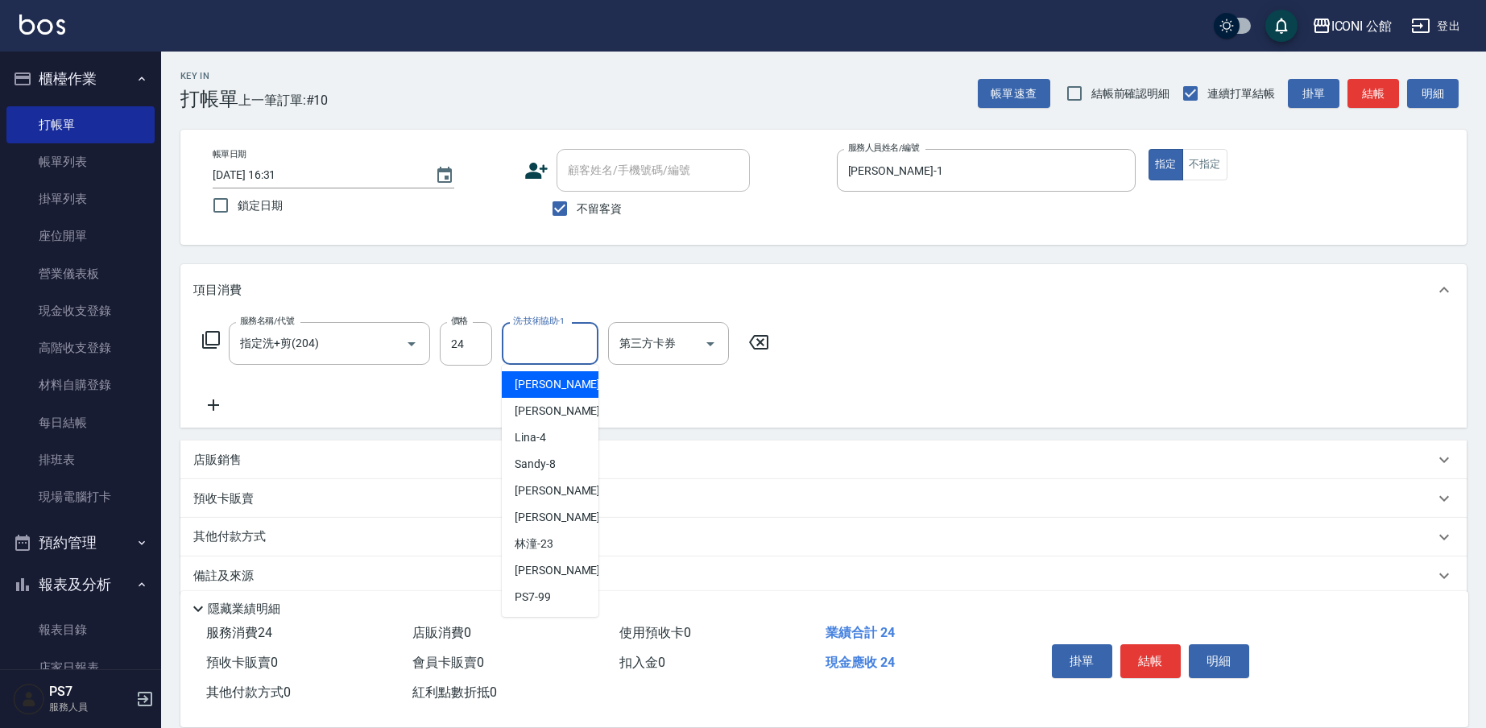
click at [505, 341] on div "洗-技術協助-1" at bounding box center [550, 343] width 97 height 43
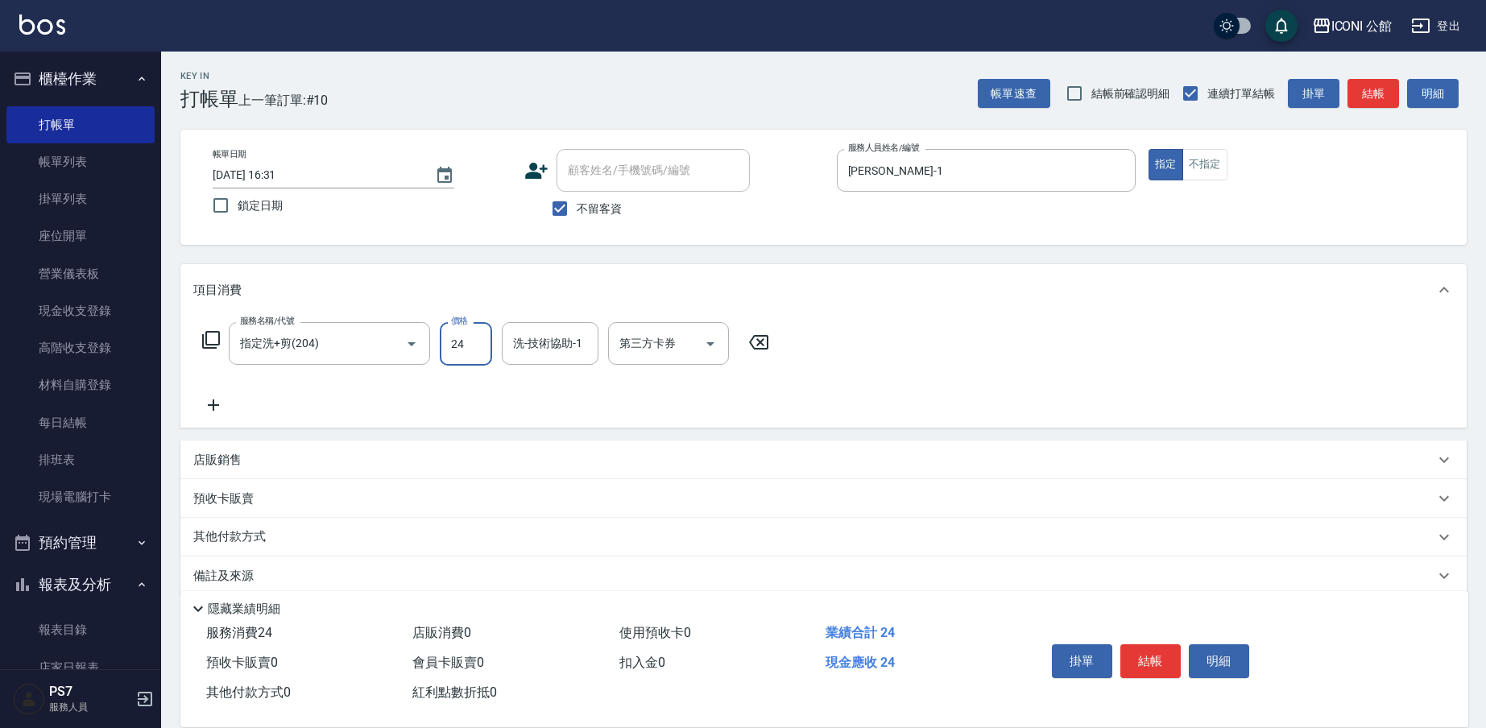
click at [485, 343] on input "24" at bounding box center [466, 343] width 52 height 43
type input "600"
type input "[PERSON_NAME]-24"
click at [197, 541] on p "其他付款方式" at bounding box center [233, 537] width 81 height 18
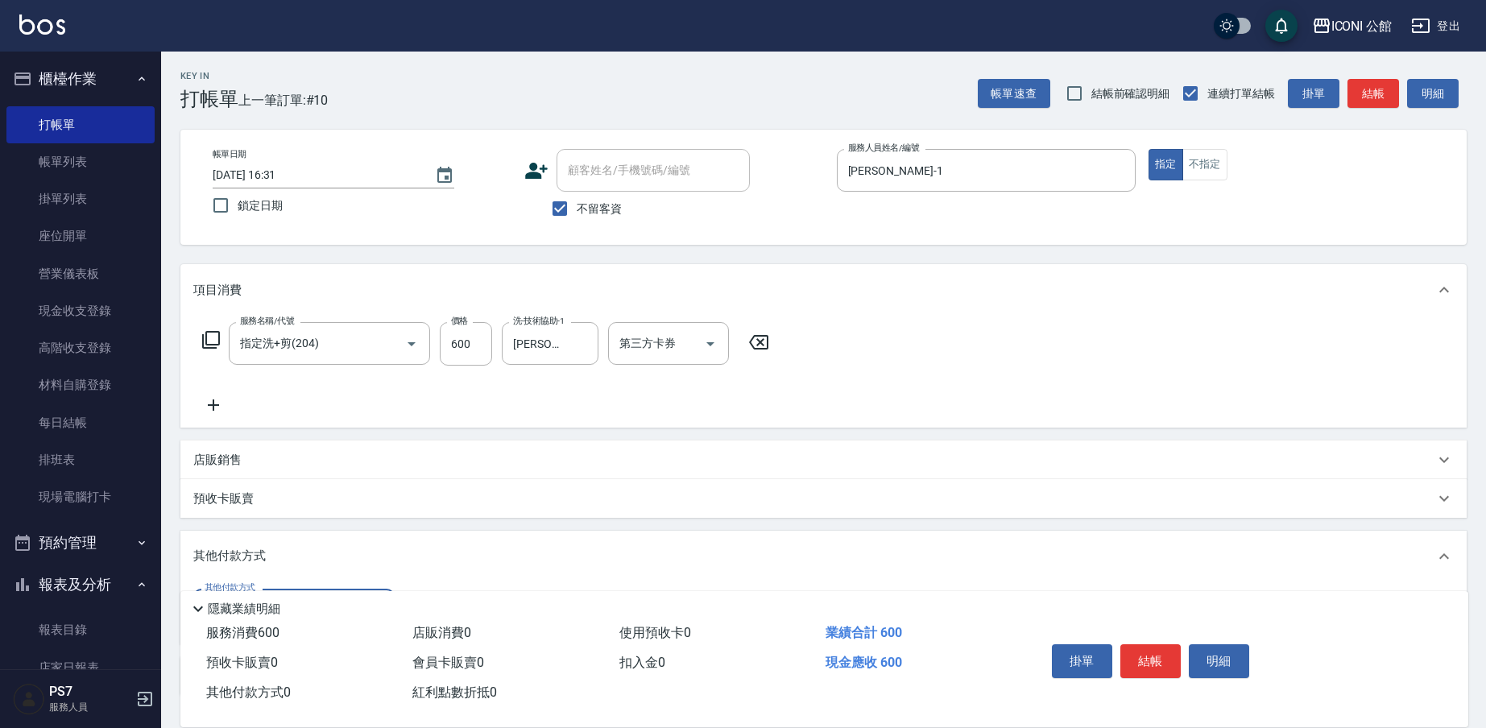
scroll to position [121, 0]
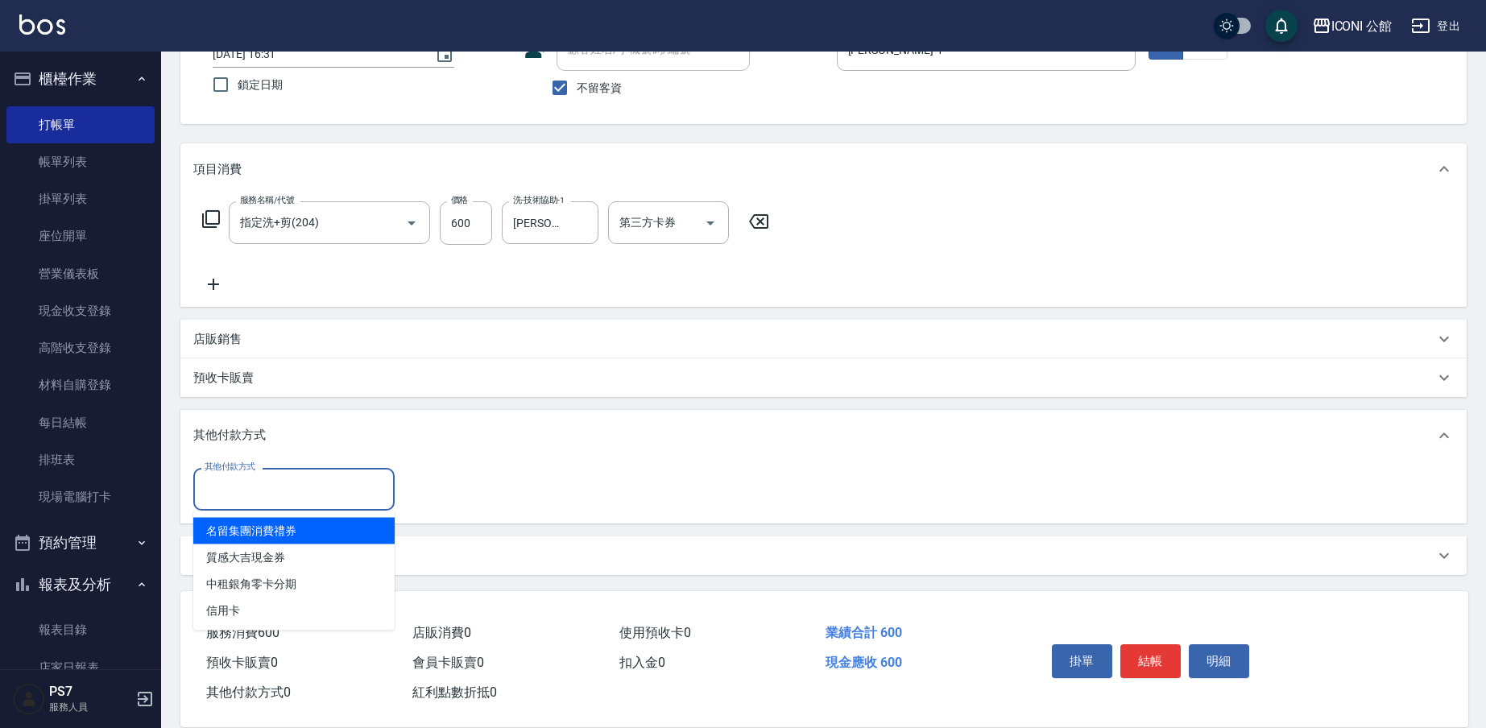
drag, startPoint x: 250, startPoint y: 498, endPoint x: 248, endPoint y: 552, distance: 54.8
click at [250, 498] on input "其他付款方式" at bounding box center [294, 489] width 187 height 28
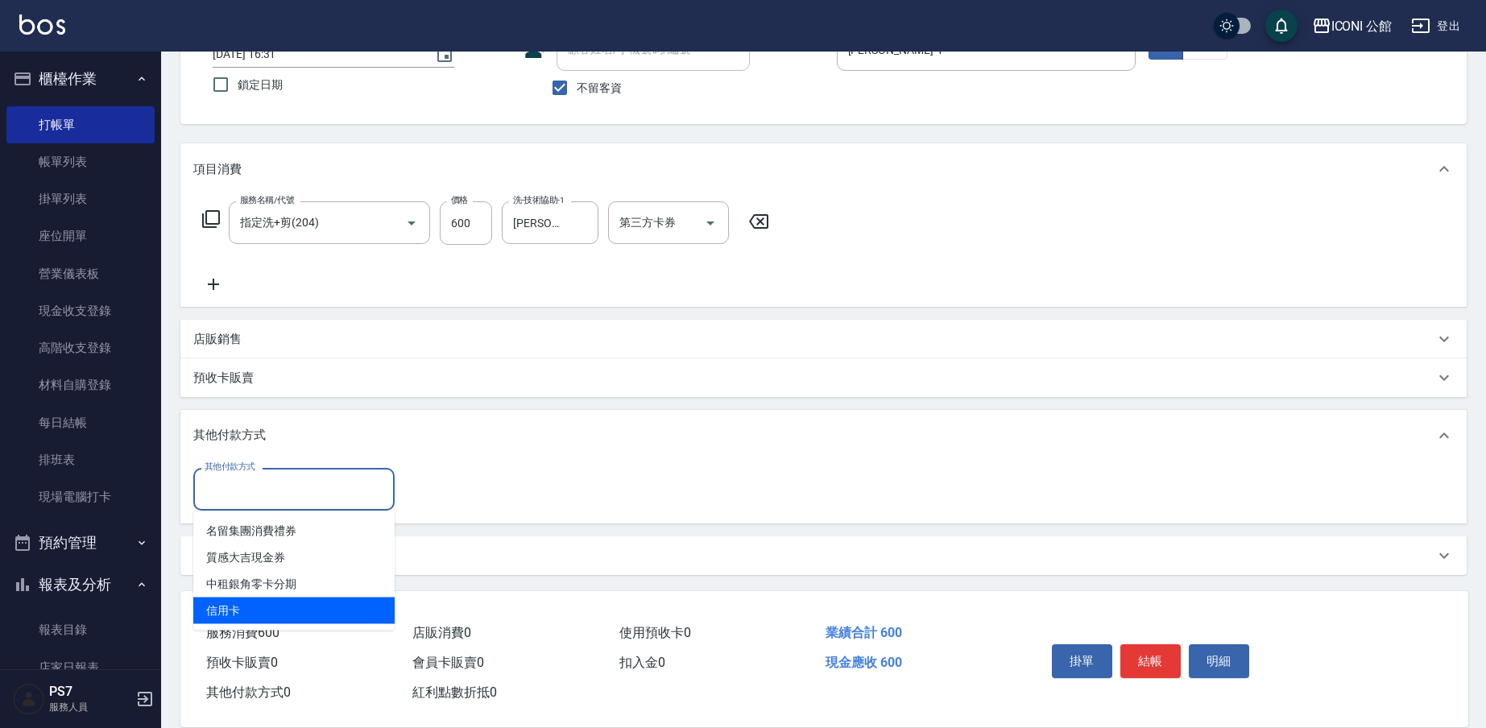
click at [242, 601] on span "信用卡" at bounding box center [293, 611] width 201 height 27
type input "信用卡"
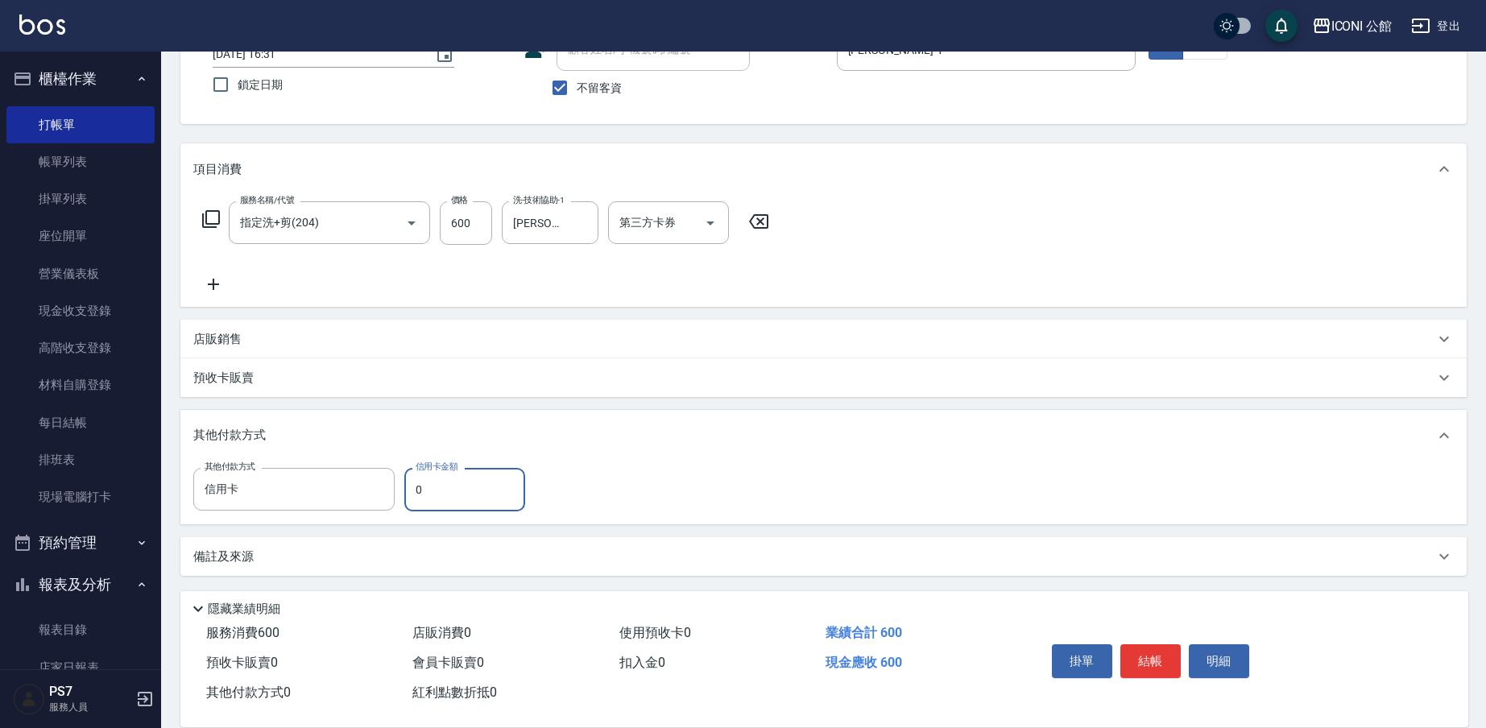
click at [475, 491] on input "0" at bounding box center [464, 489] width 121 height 43
click at [475, 490] on input "0" at bounding box center [464, 489] width 121 height 43
type input "600"
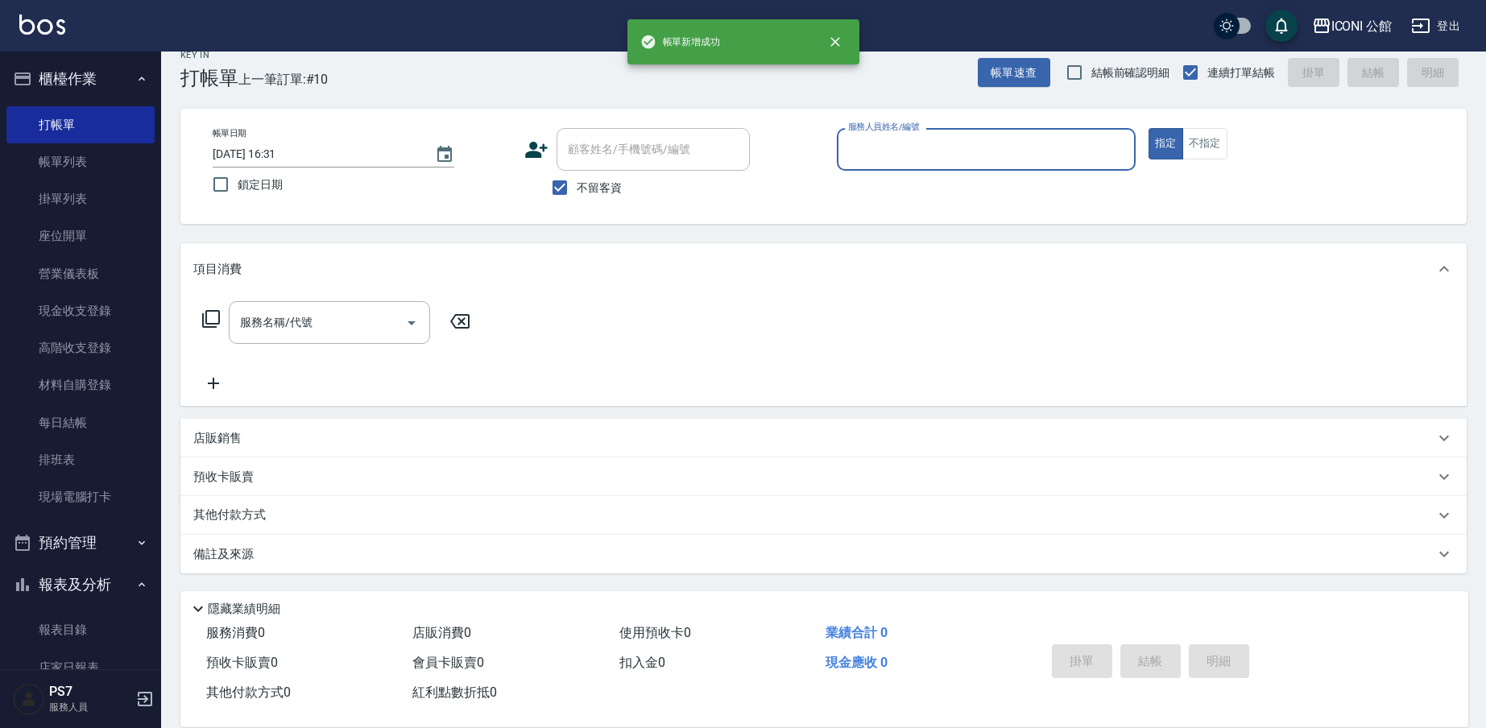
scroll to position [21, 0]
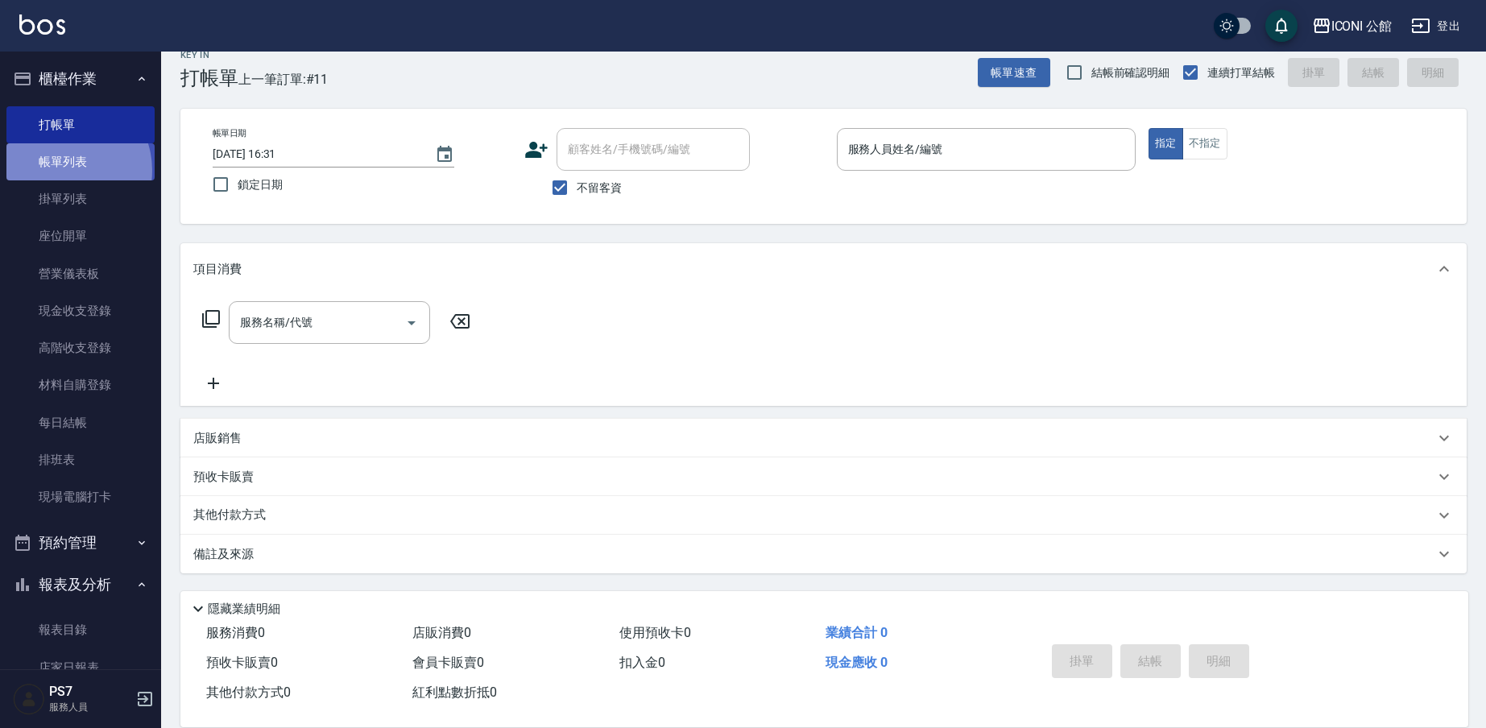
click at [61, 170] on link "帳單列表" at bounding box center [80, 161] width 148 height 37
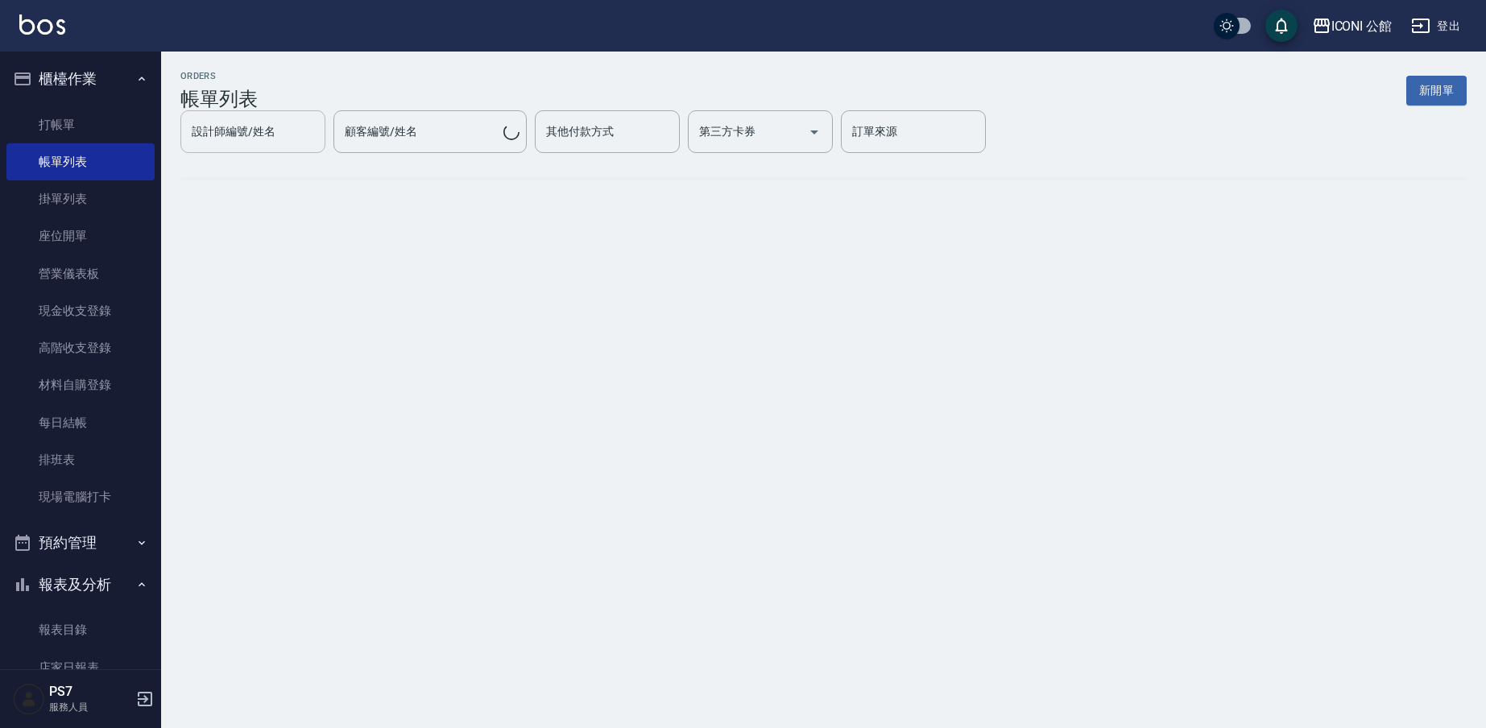
click at [61, 170] on link "帳單列表" at bounding box center [80, 161] width 148 height 37
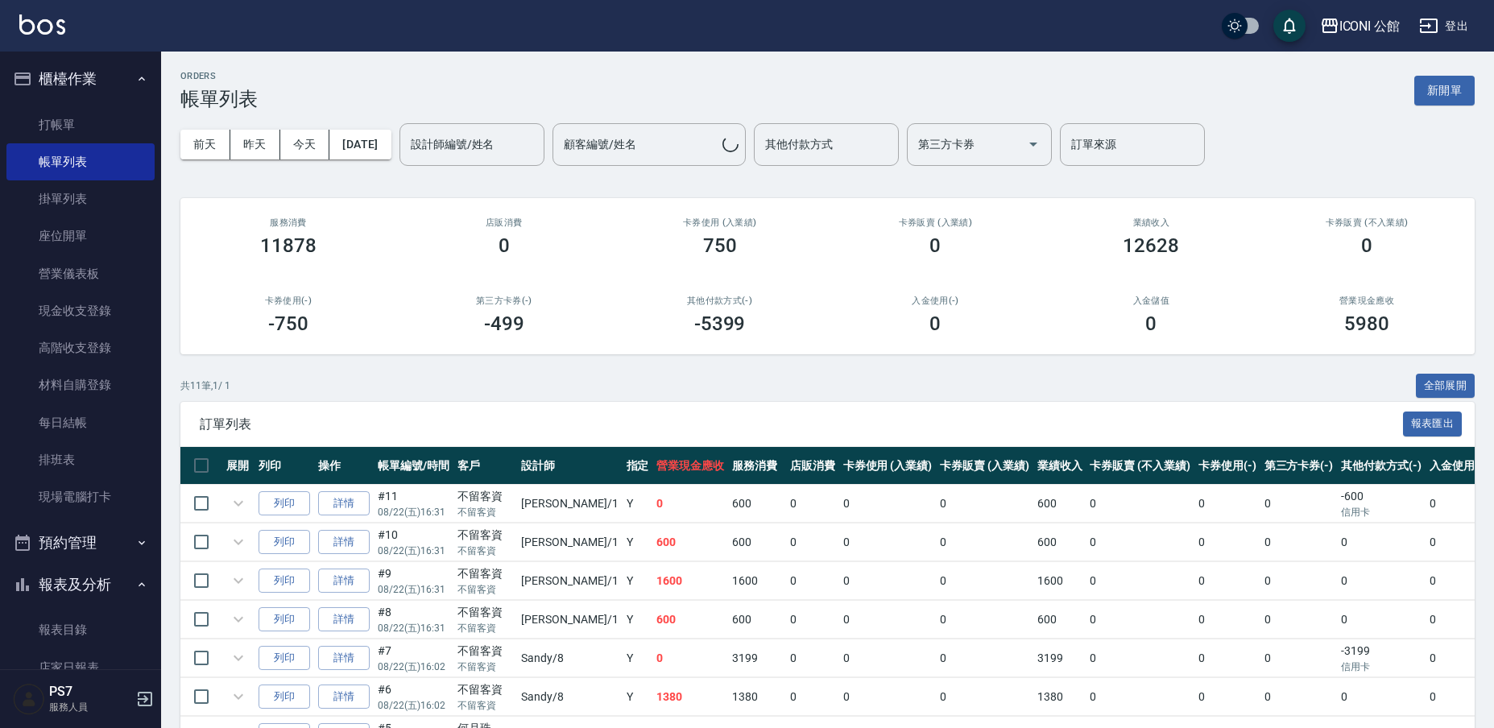
click at [468, 140] on div "設計師編號/姓名 設計師編號/姓名" at bounding box center [471, 144] width 145 height 43
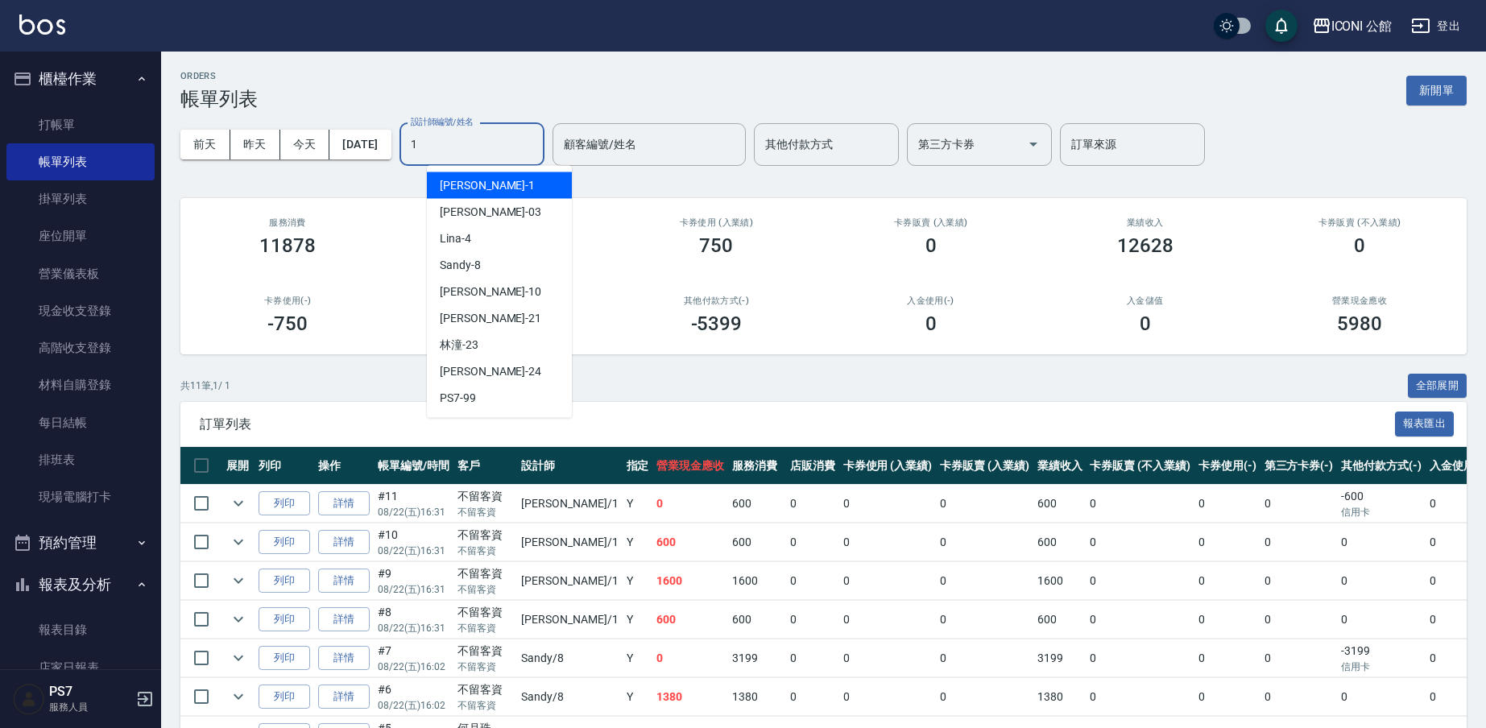
type input "[PERSON_NAME]-1"
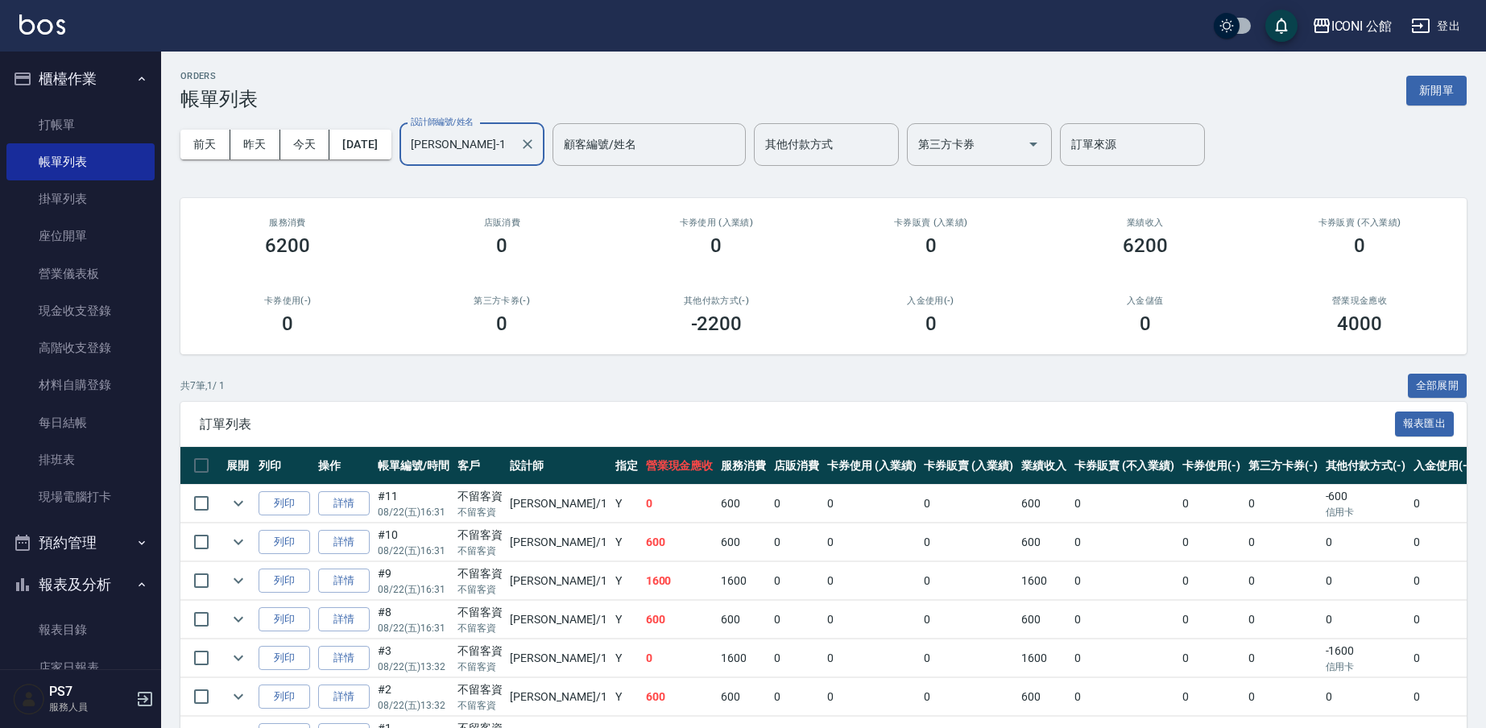
scroll to position [101, 0]
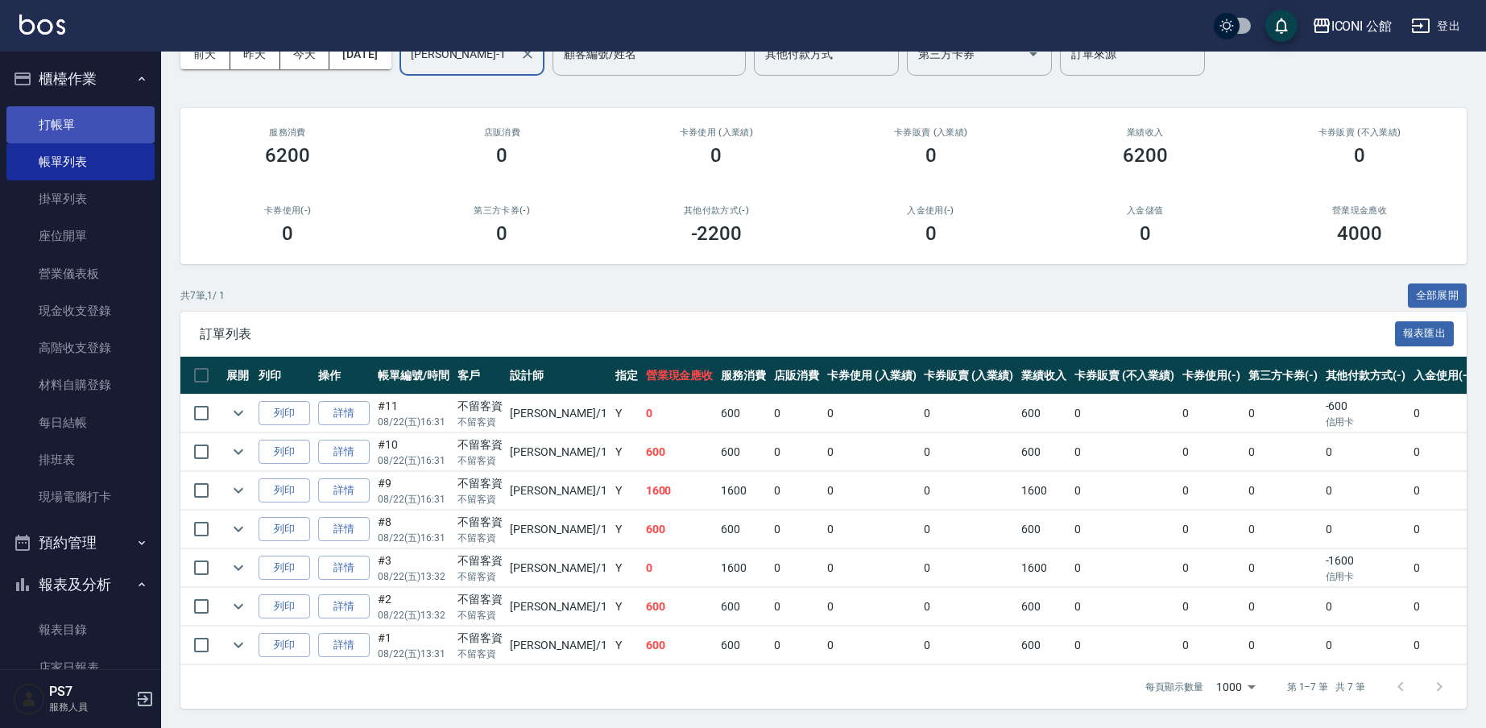
click at [102, 128] on link "打帳單" at bounding box center [80, 124] width 148 height 37
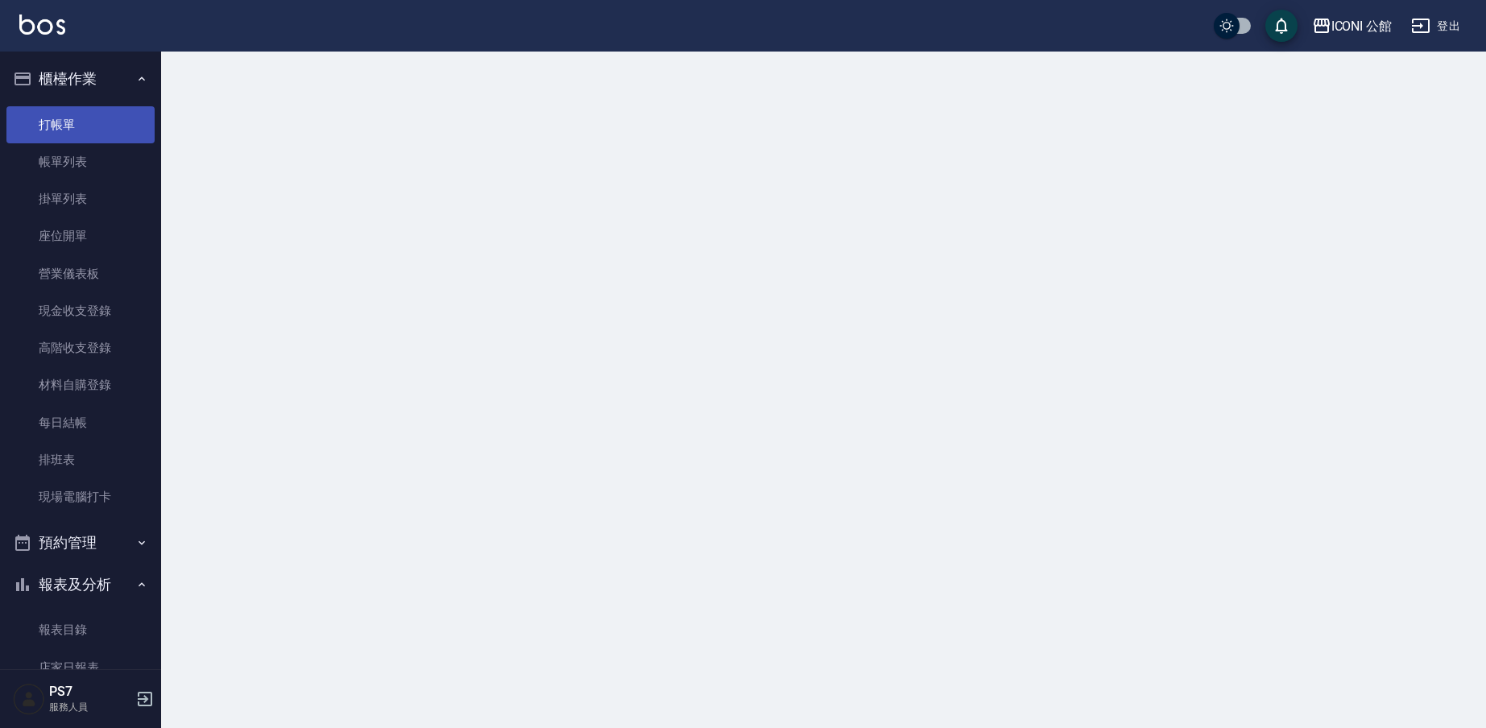
click at [102, 128] on link "打帳單" at bounding box center [80, 124] width 148 height 37
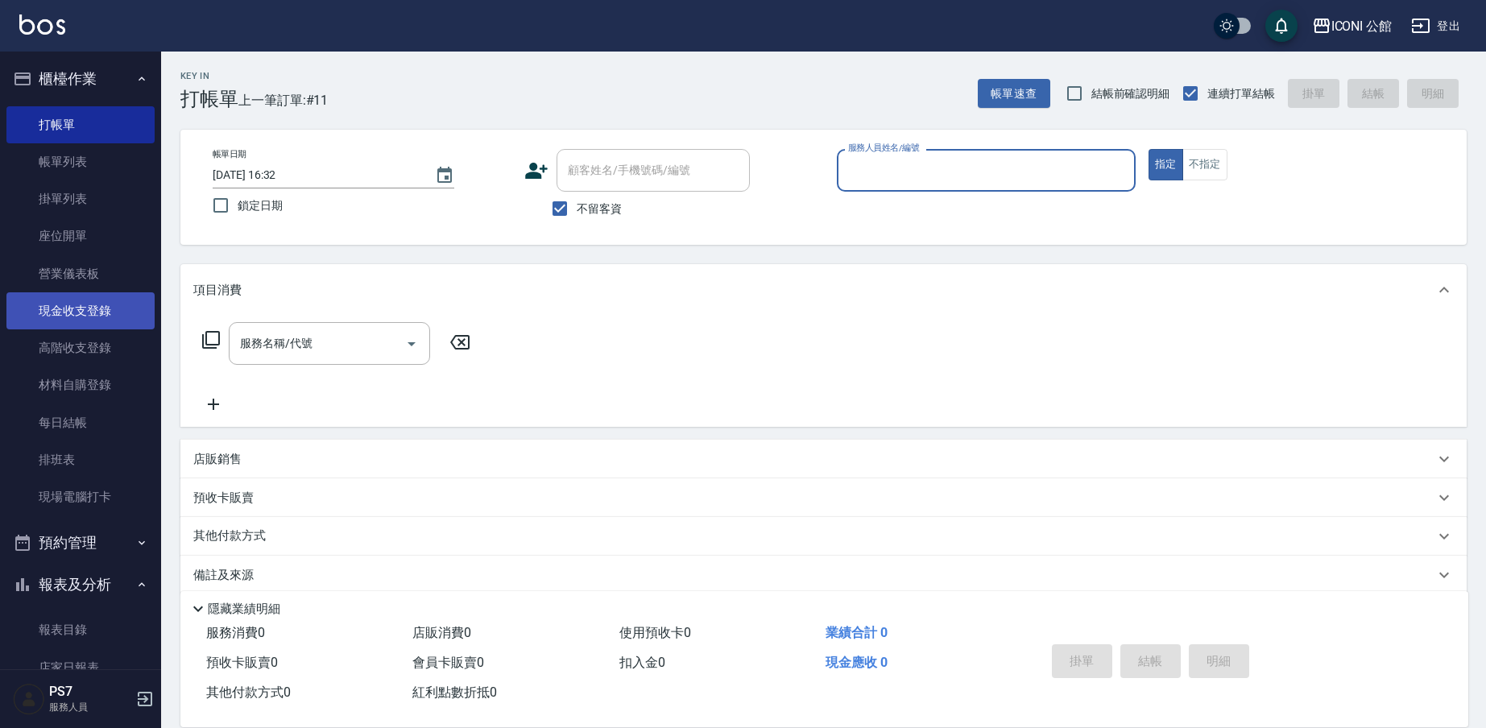
click at [115, 310] on link "現金收支登錄" at bounding box center [80, 310] width 148 height 37
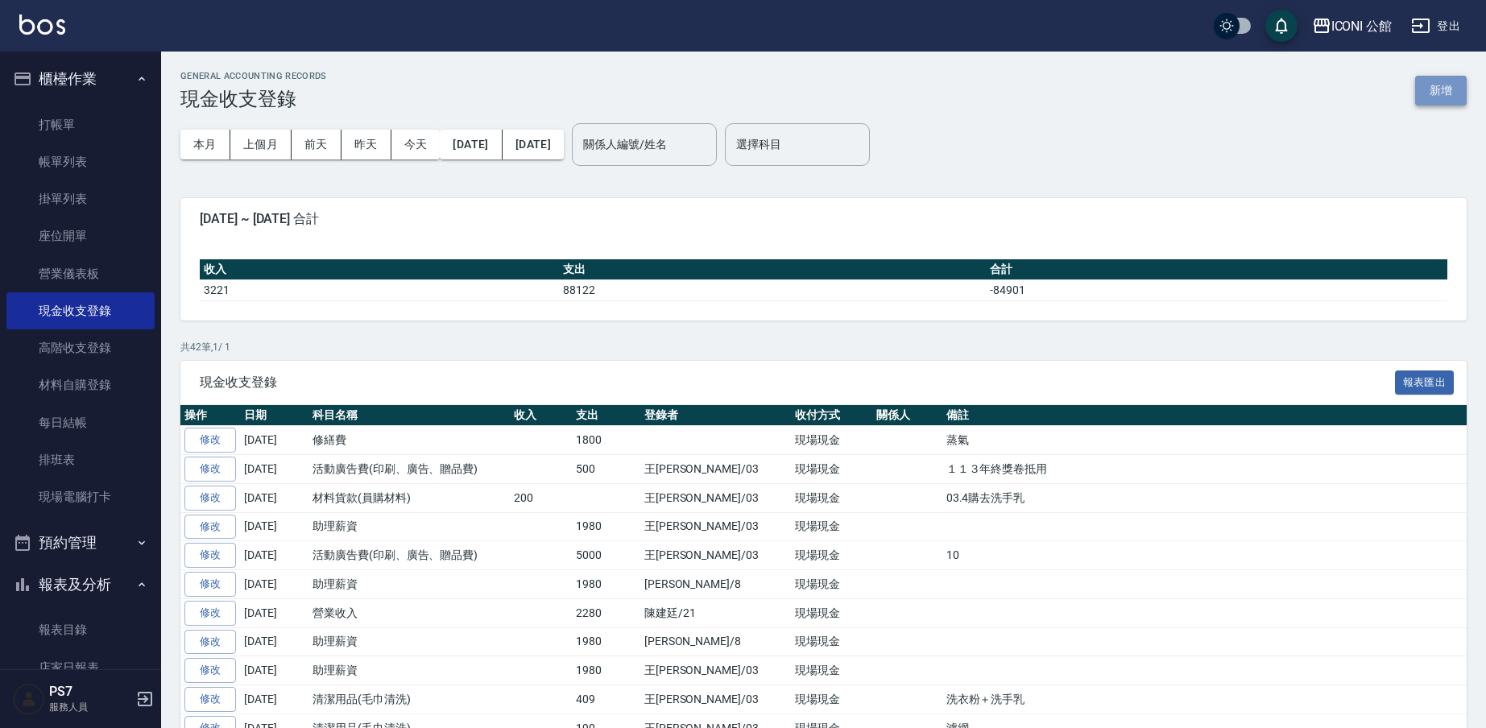
click at [1431, 97] on button "新增" at bounding box center [1441, 91] width 52 height 30
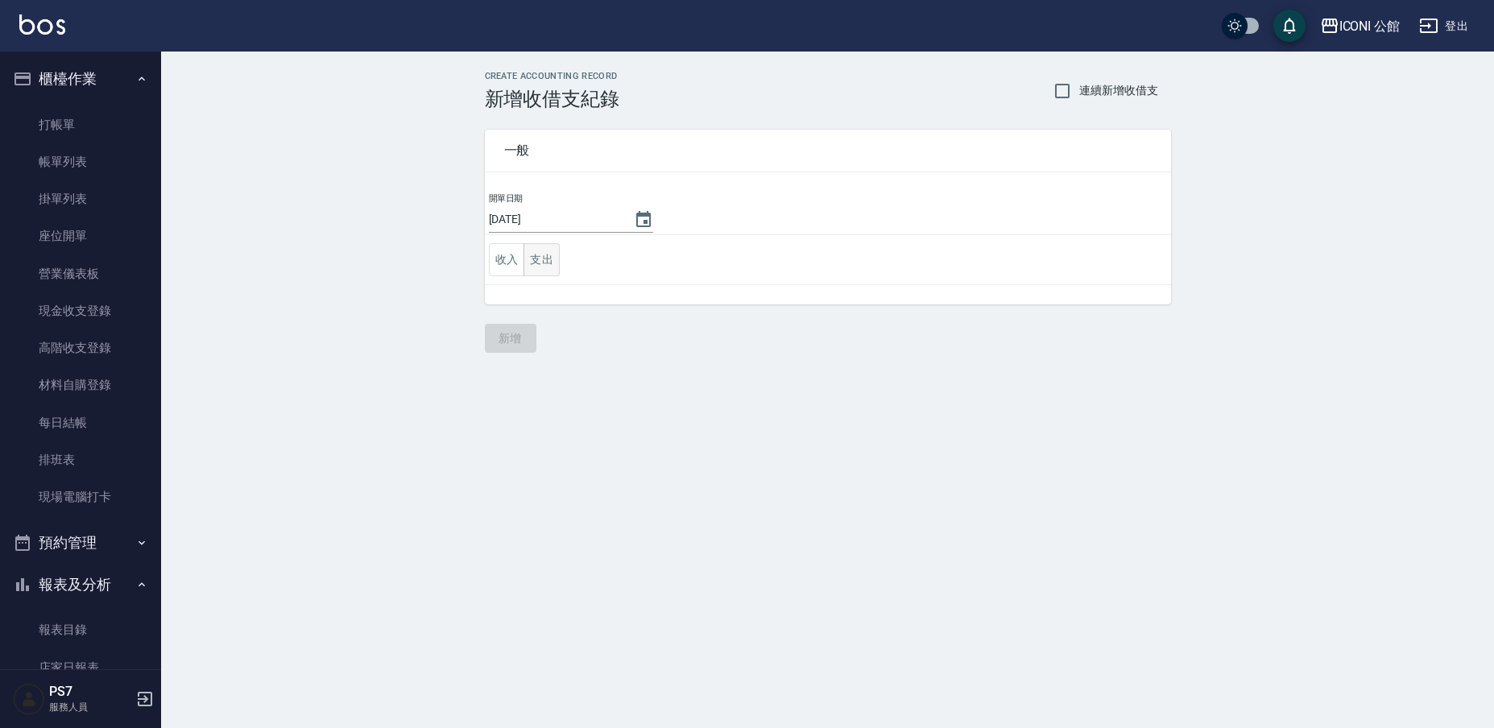
click at [544, 267] on button "支出" at bounding box center [542, 259] width 36 height 33
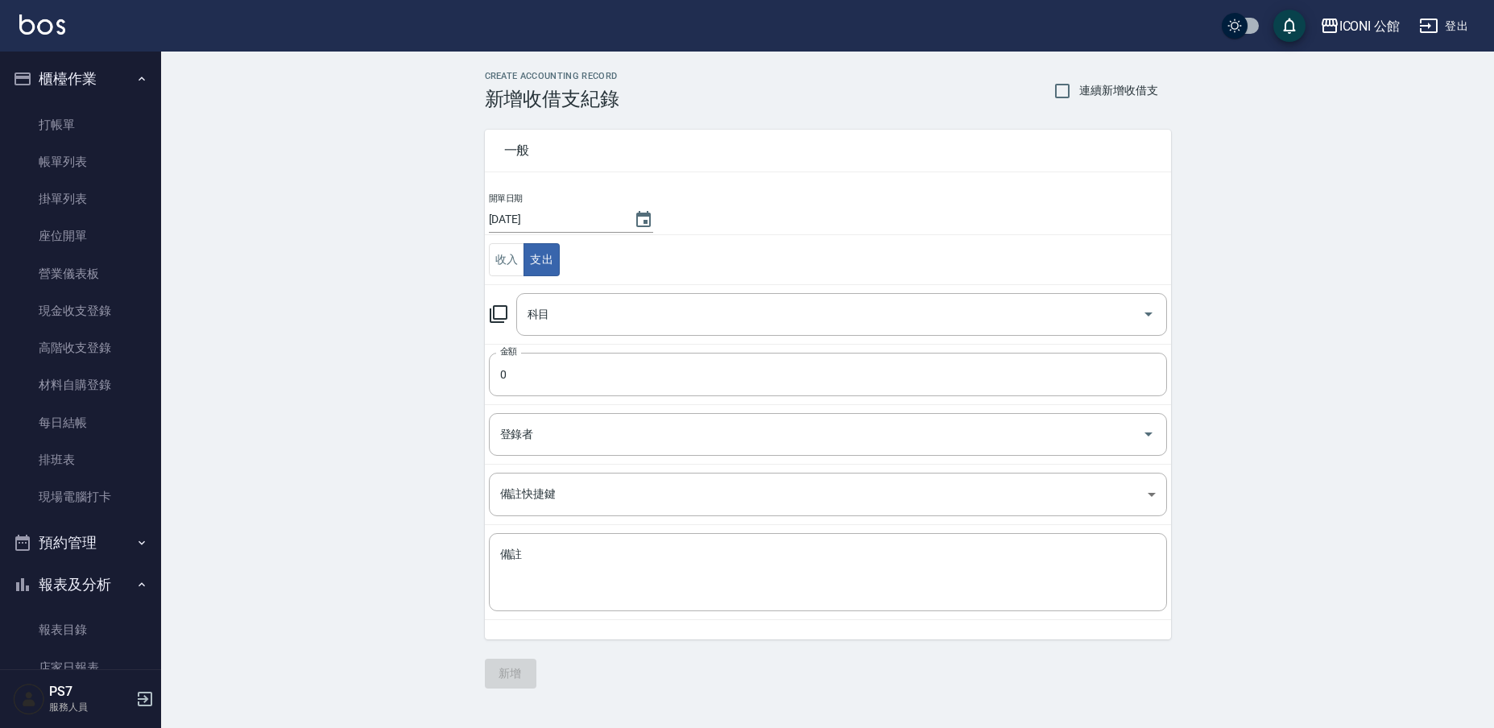
click at [504, 309] on icon at bounding box center [498, 313] width 19 height 19
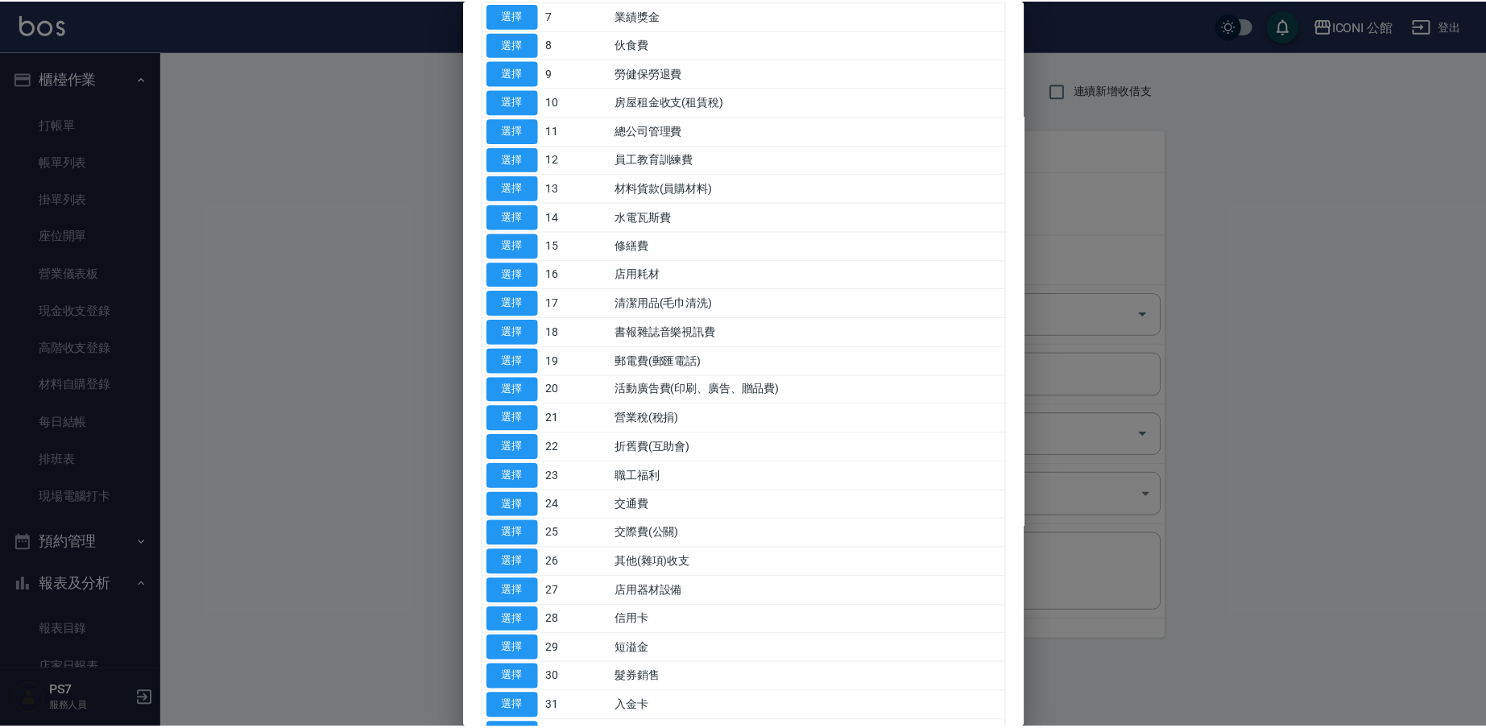
scroll to position [285, 0]
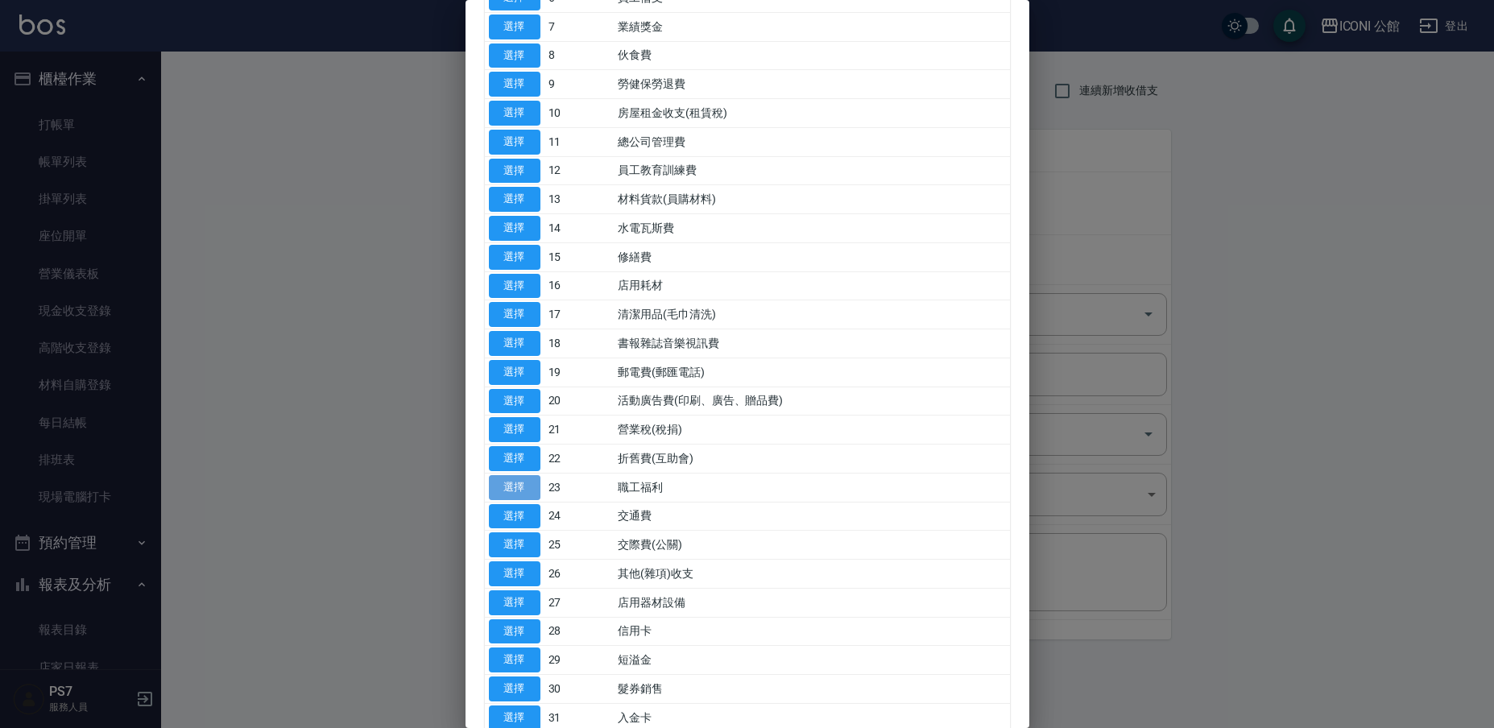
click at [513, 475] on button "選擇" at bounding box center [515, 487] width 52 height 25
type input "23 職工福利"
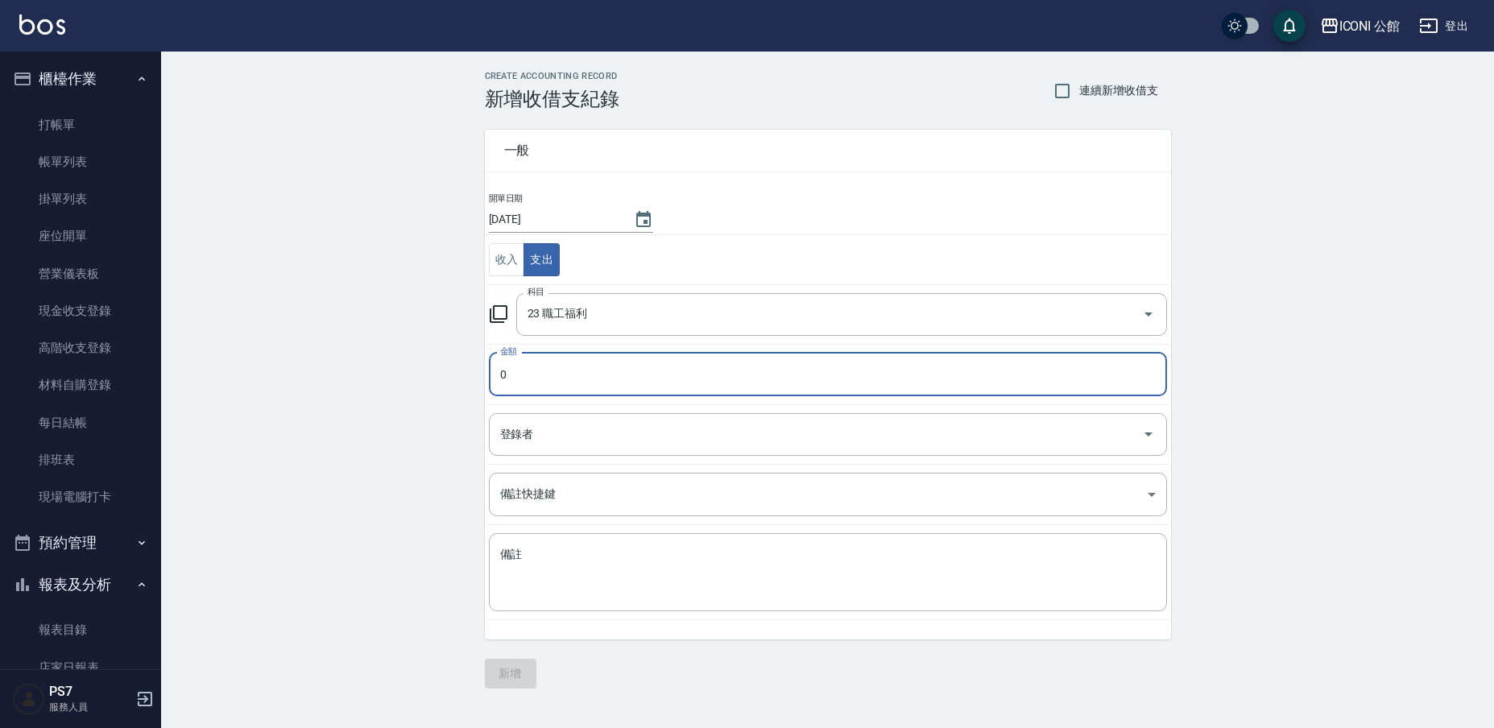
click at [528, 379] on input "0" at bounding box center [828, 374] width 678 height 43
type input "0820"
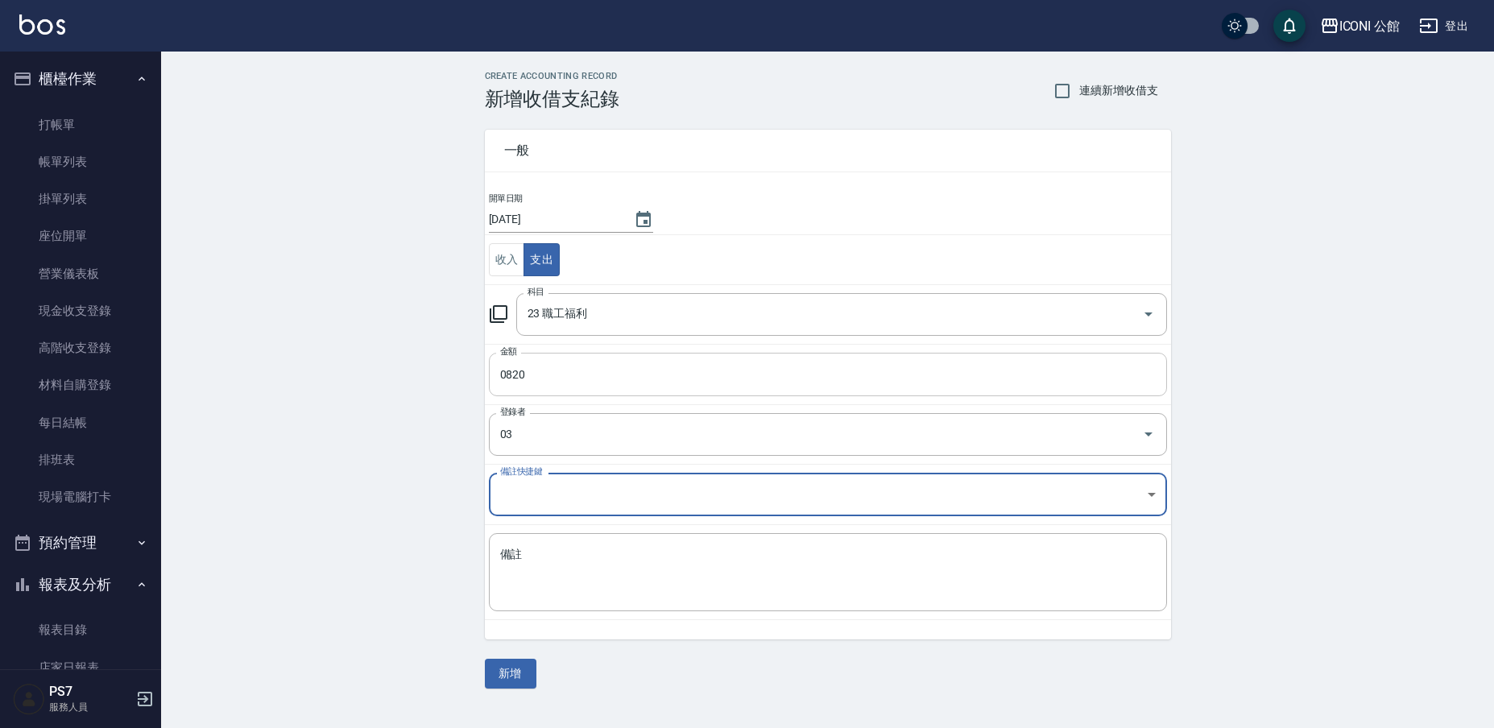
type input "王[PERSON_NAME]-03"
click at [539, 577] on textarea "備註" at bounding box center [828, 573] width 656 height 52
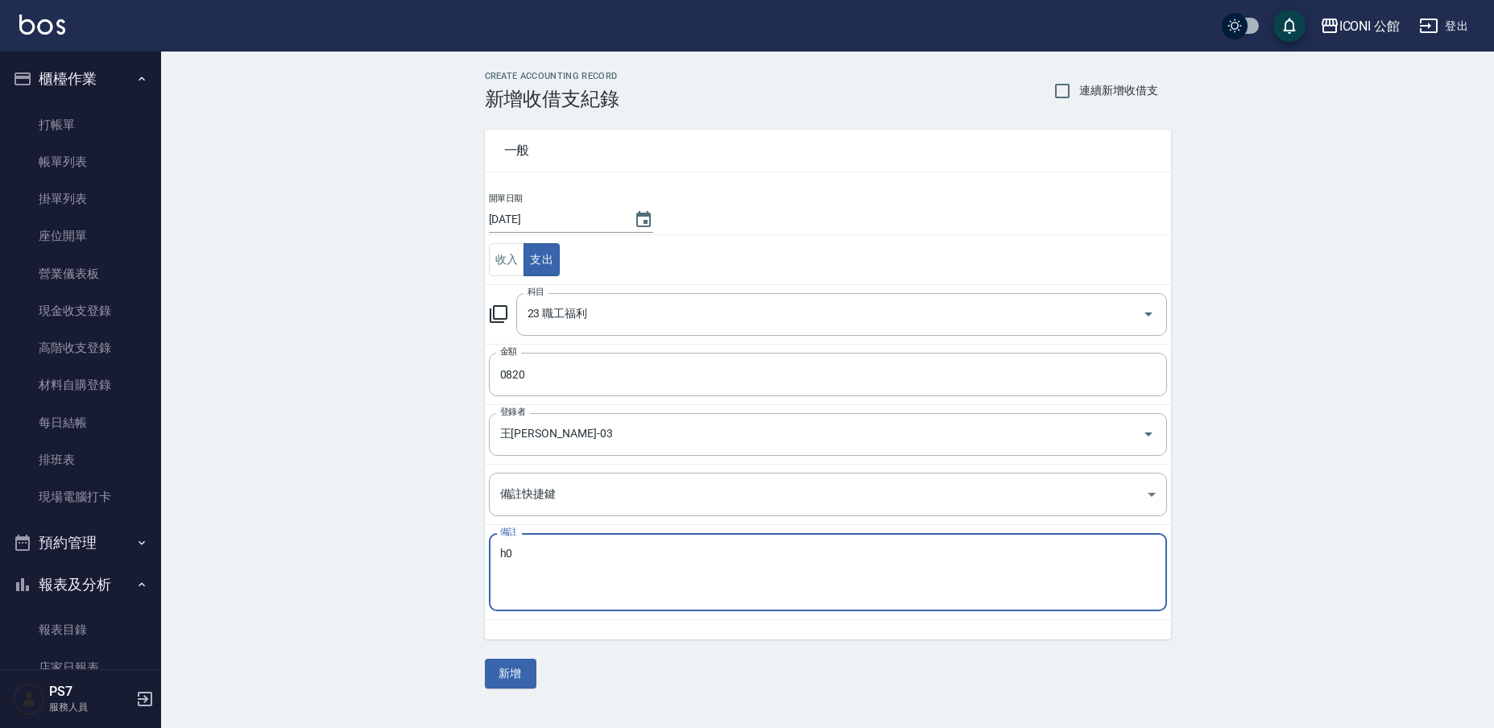
type textarea "h"
type textarea "餐"
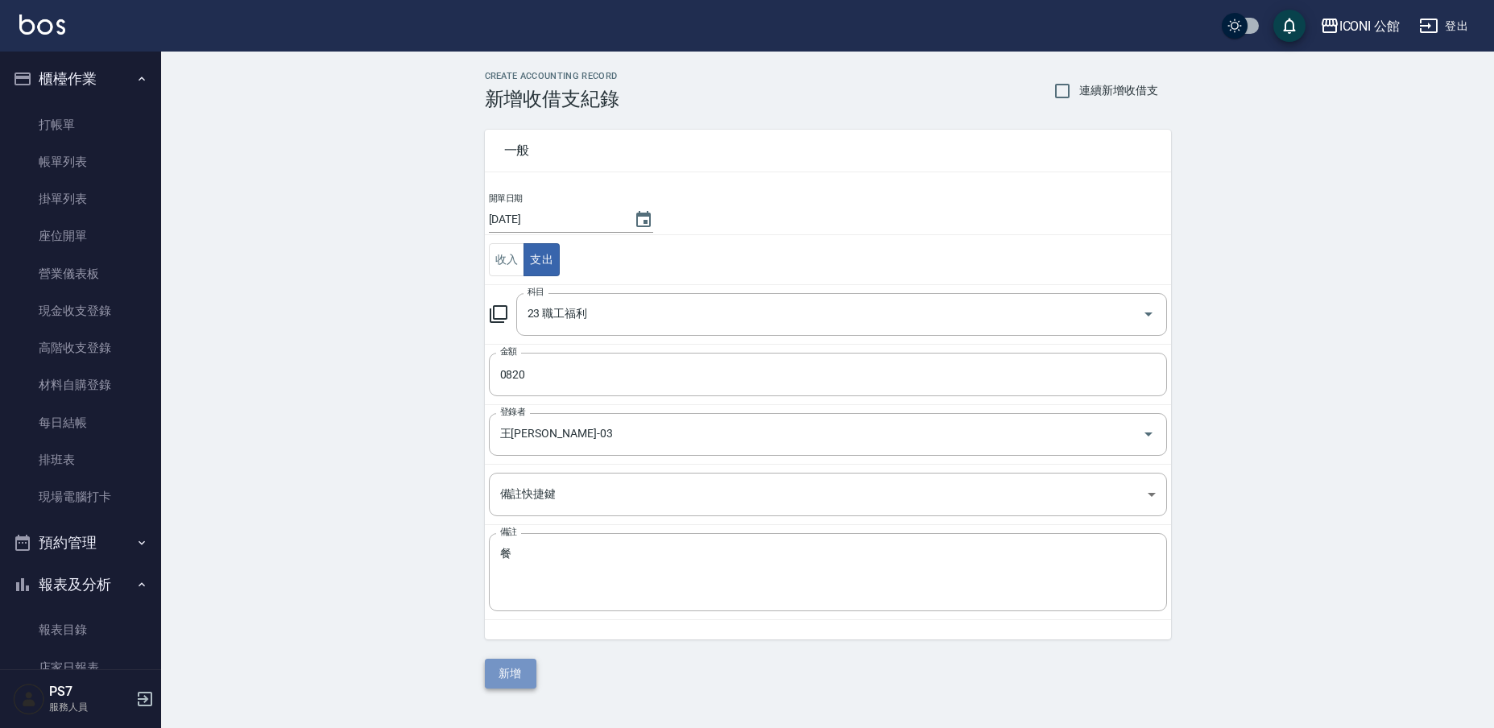
click at [518, 672] on button "新增" at bounding box center [511, 674] width 52 height 30
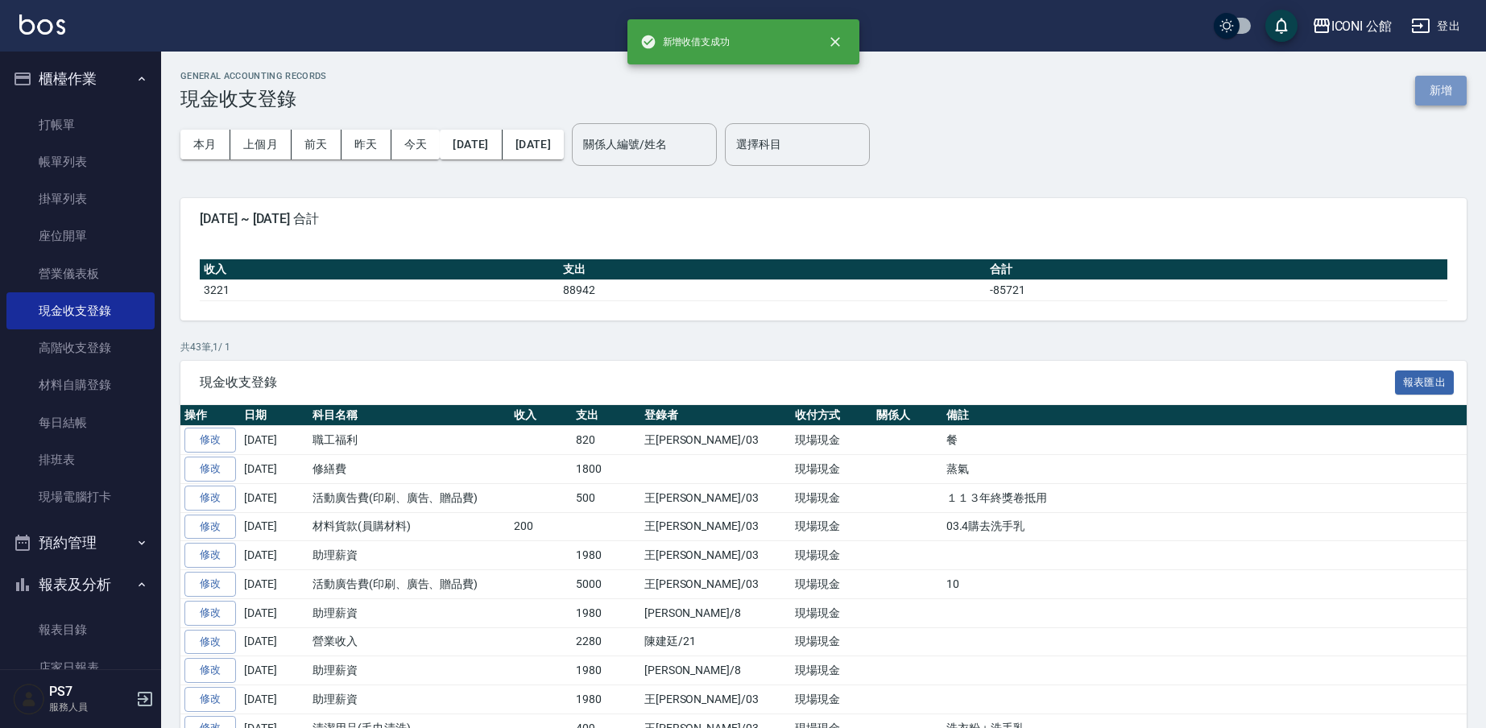
click at [1452, 84] on button "新增" at bounding box center [1441, 91] width 52 height 30
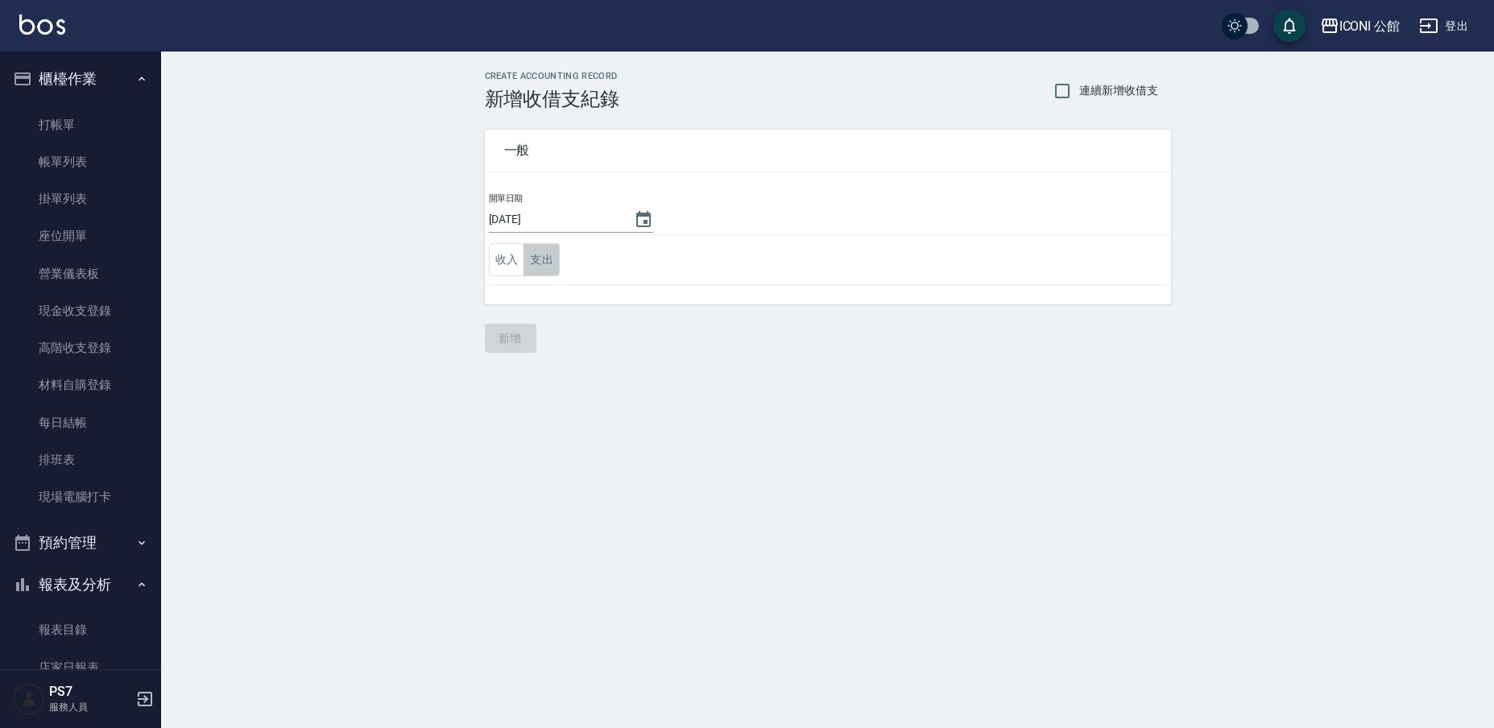
click at [550, 268] on button "支出" at bounding box center [542, 259] width 36 height 33
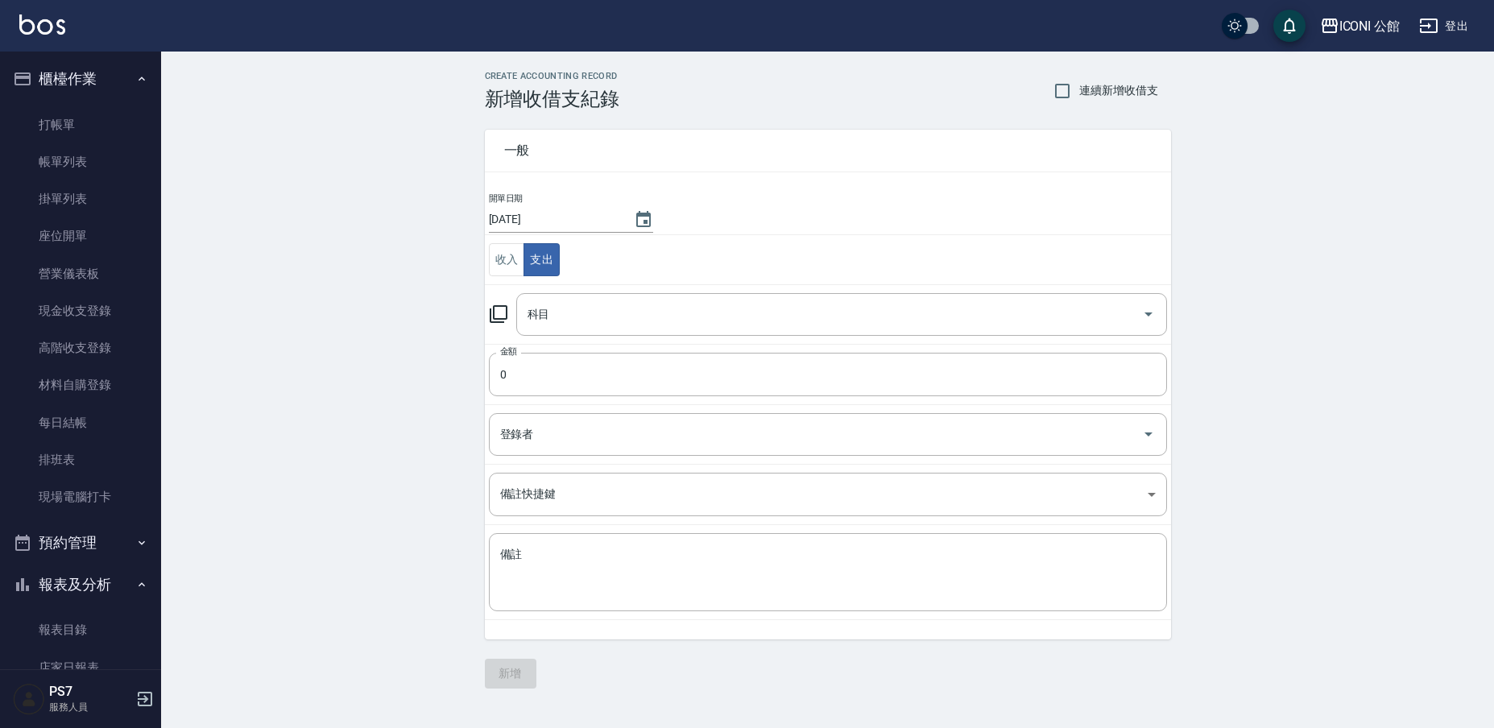
click at [498, 308] on icon at bounding box center [498, 313] width 19 height 19
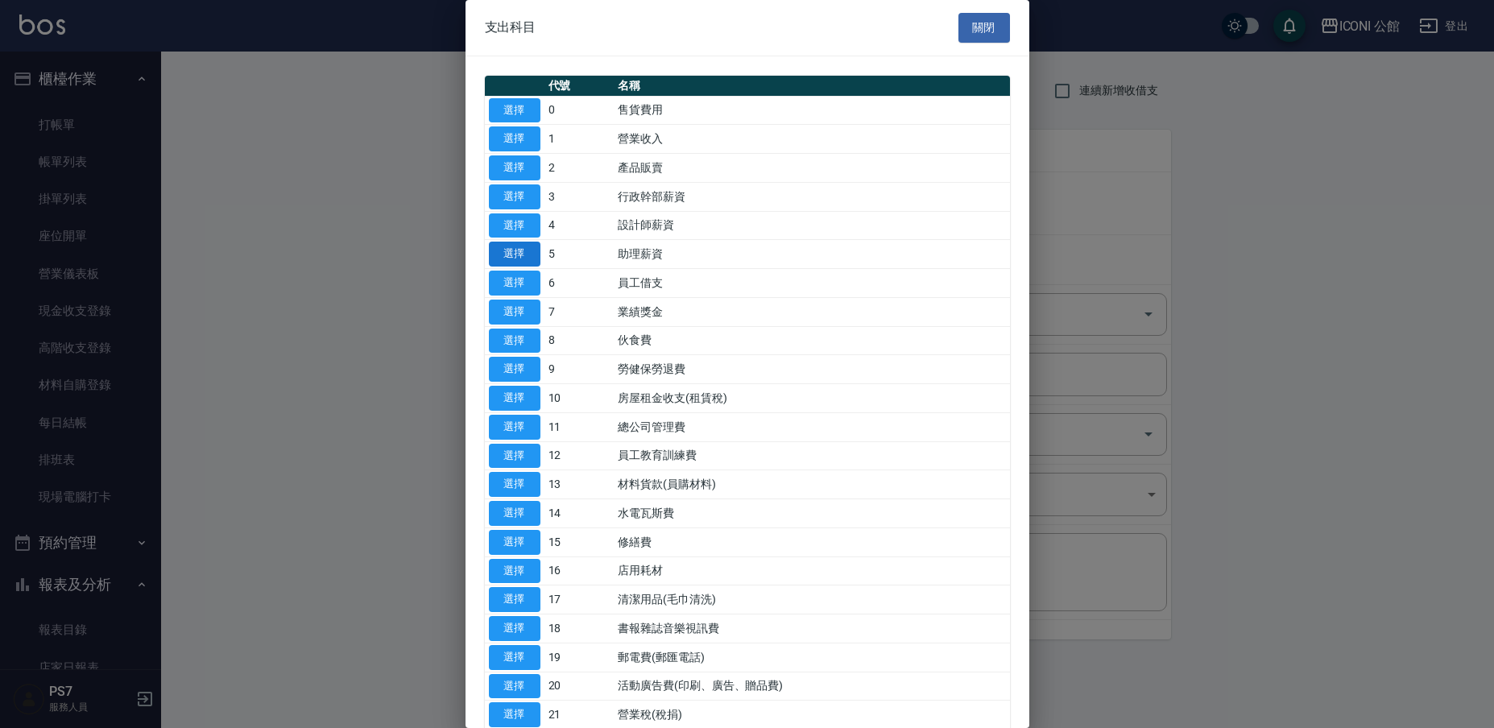
click at [528, 253] on button "選擇" at bounding box center [515, 254] width 52 height 25
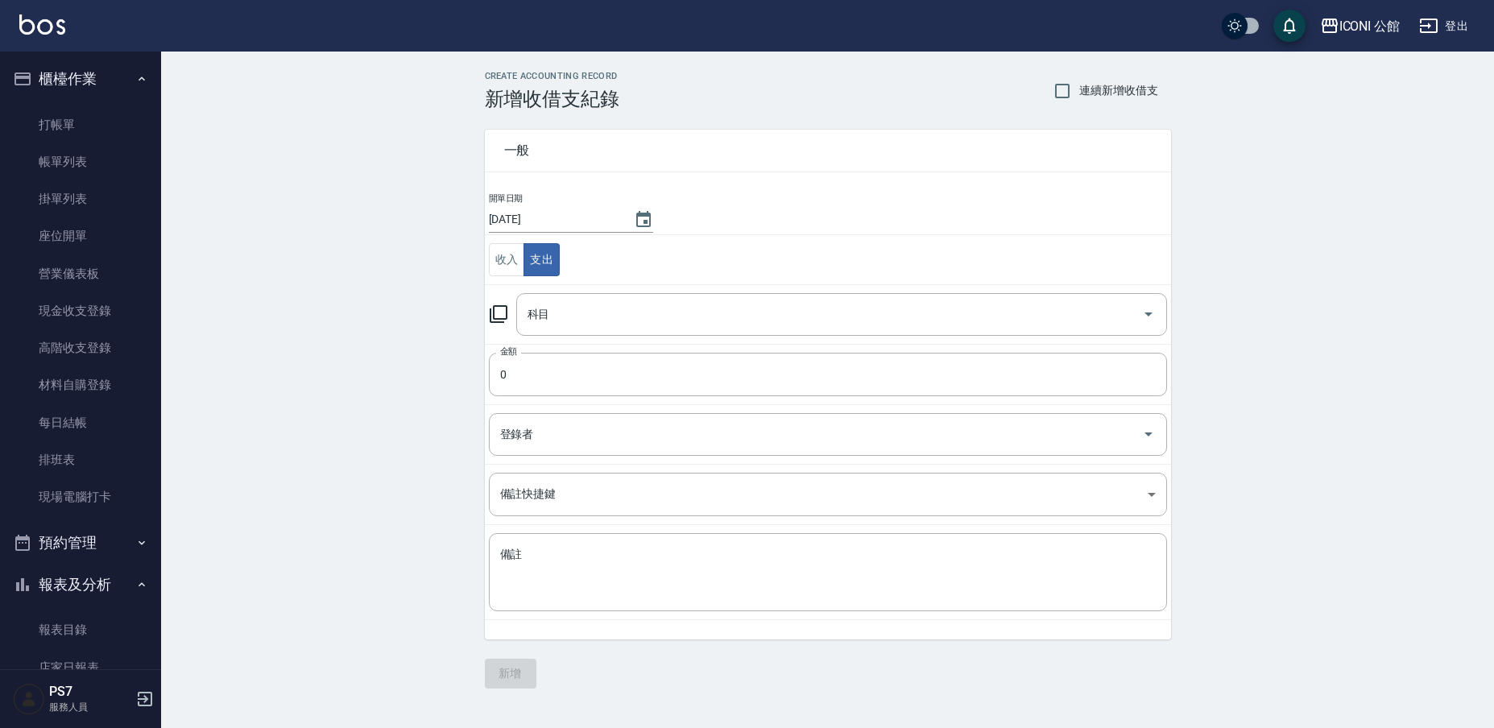
type input "5 助理薪資"
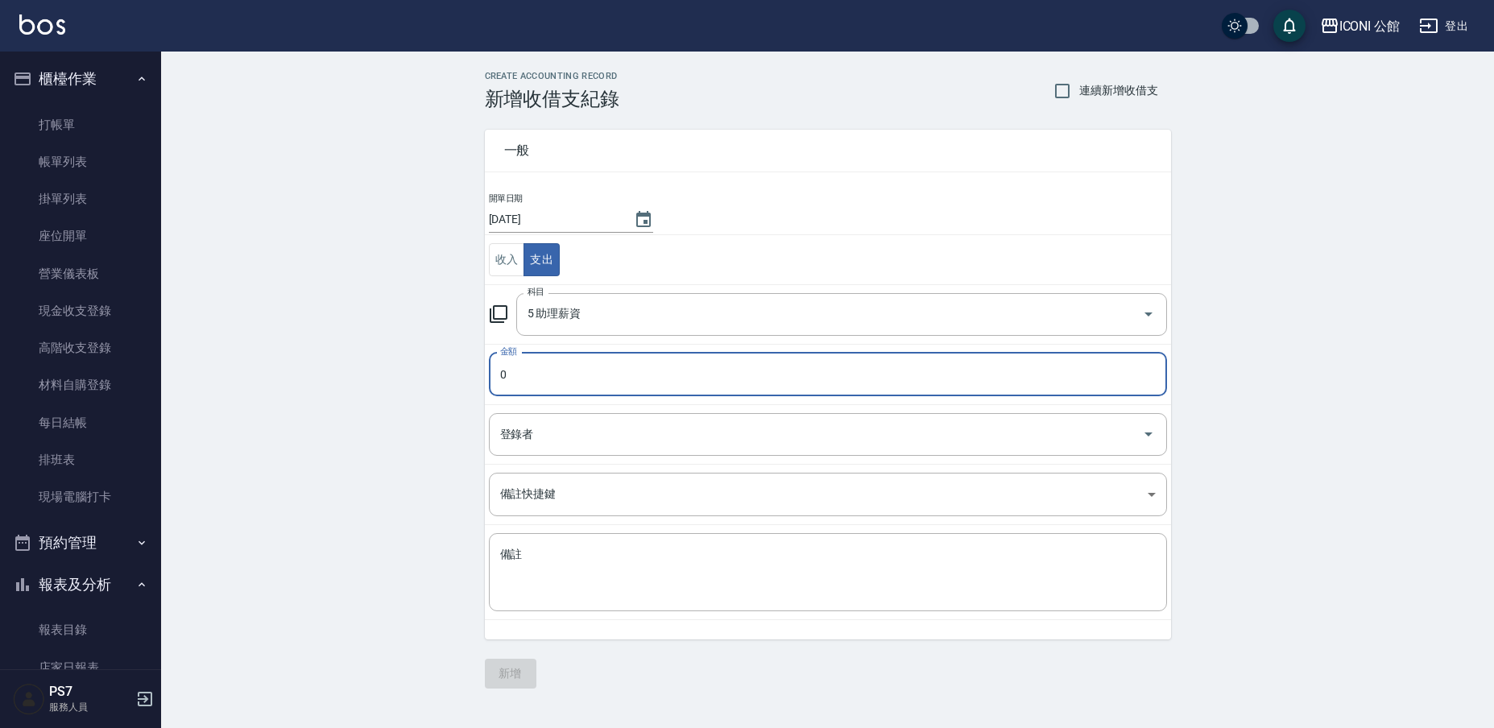
click at [528, 369] on input "0" at bounding box center [828, 374] width 678 height 43
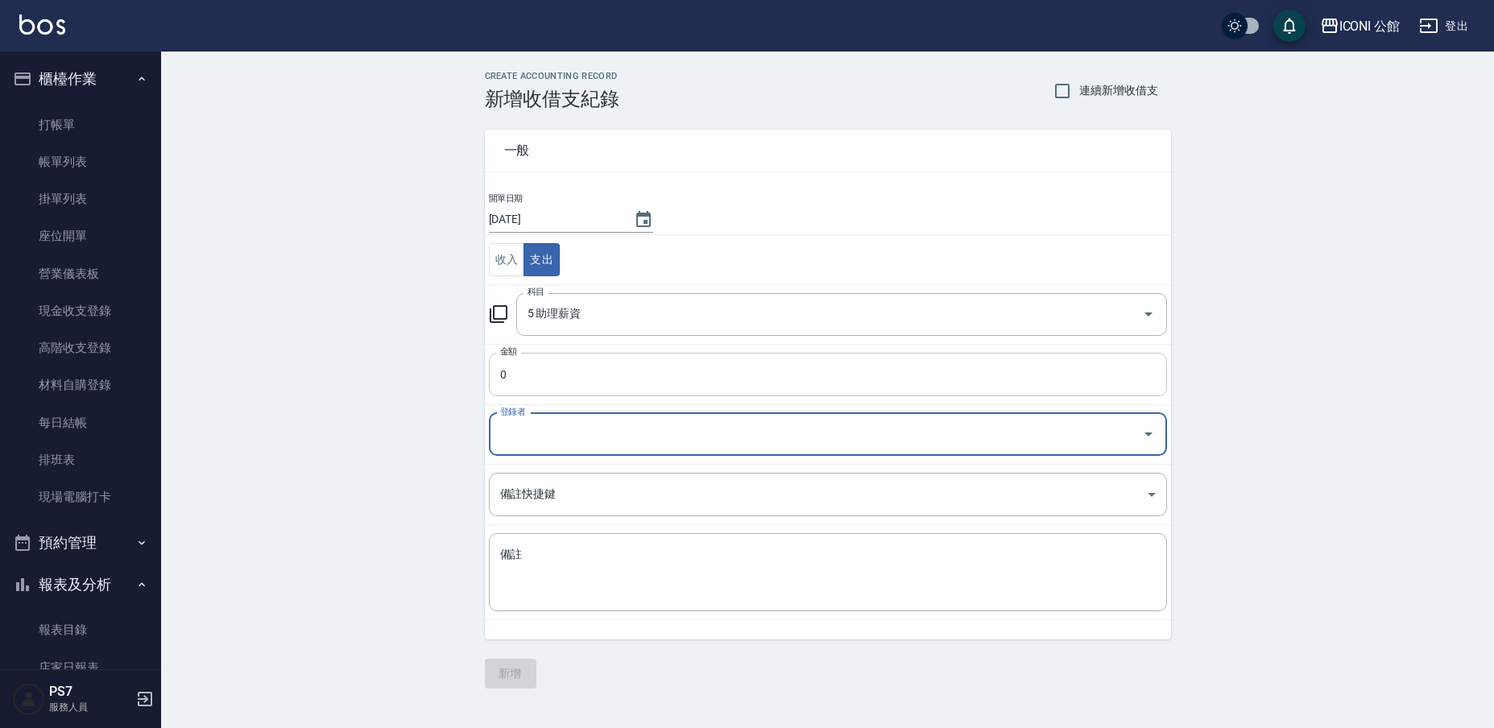
click at [623, 373] on input "0" at bounding box center [828, 374] width 678 height 43
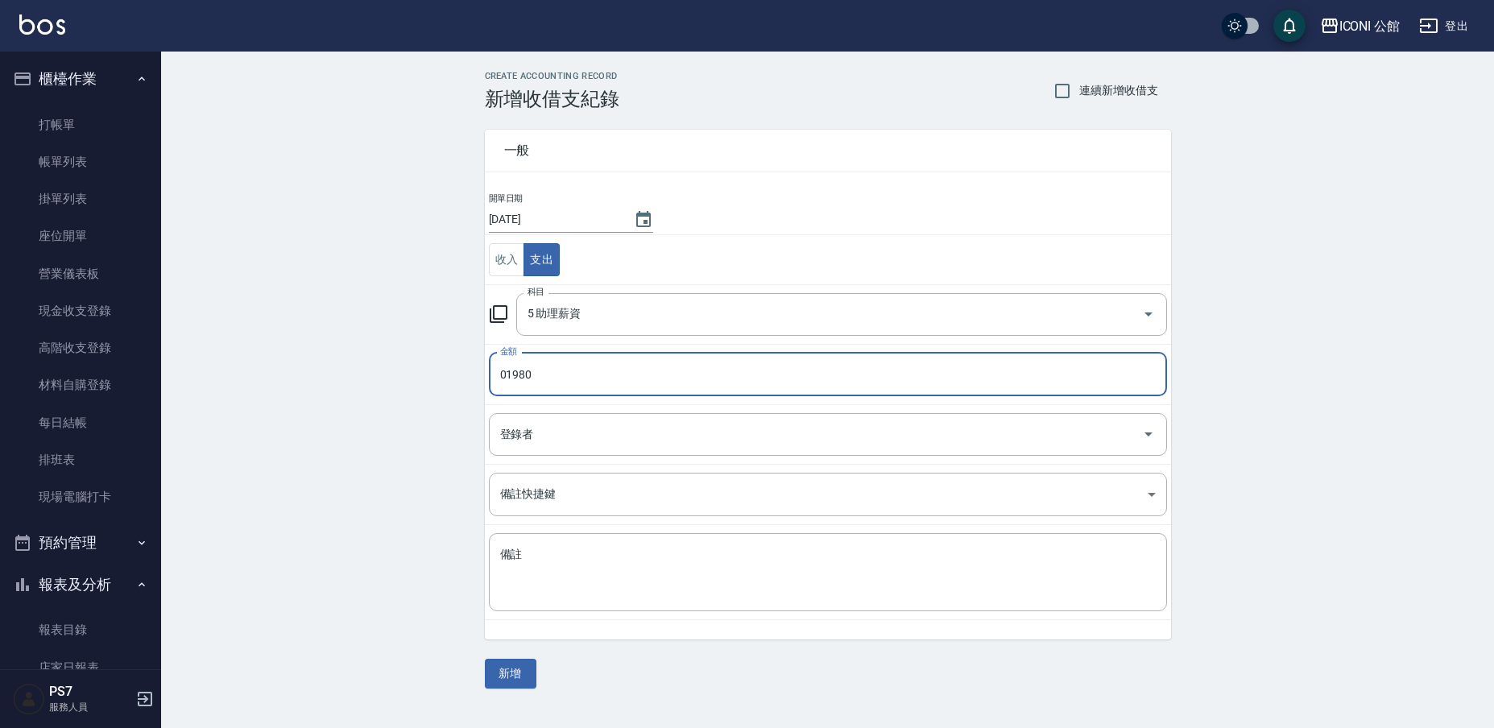
type input "01980"
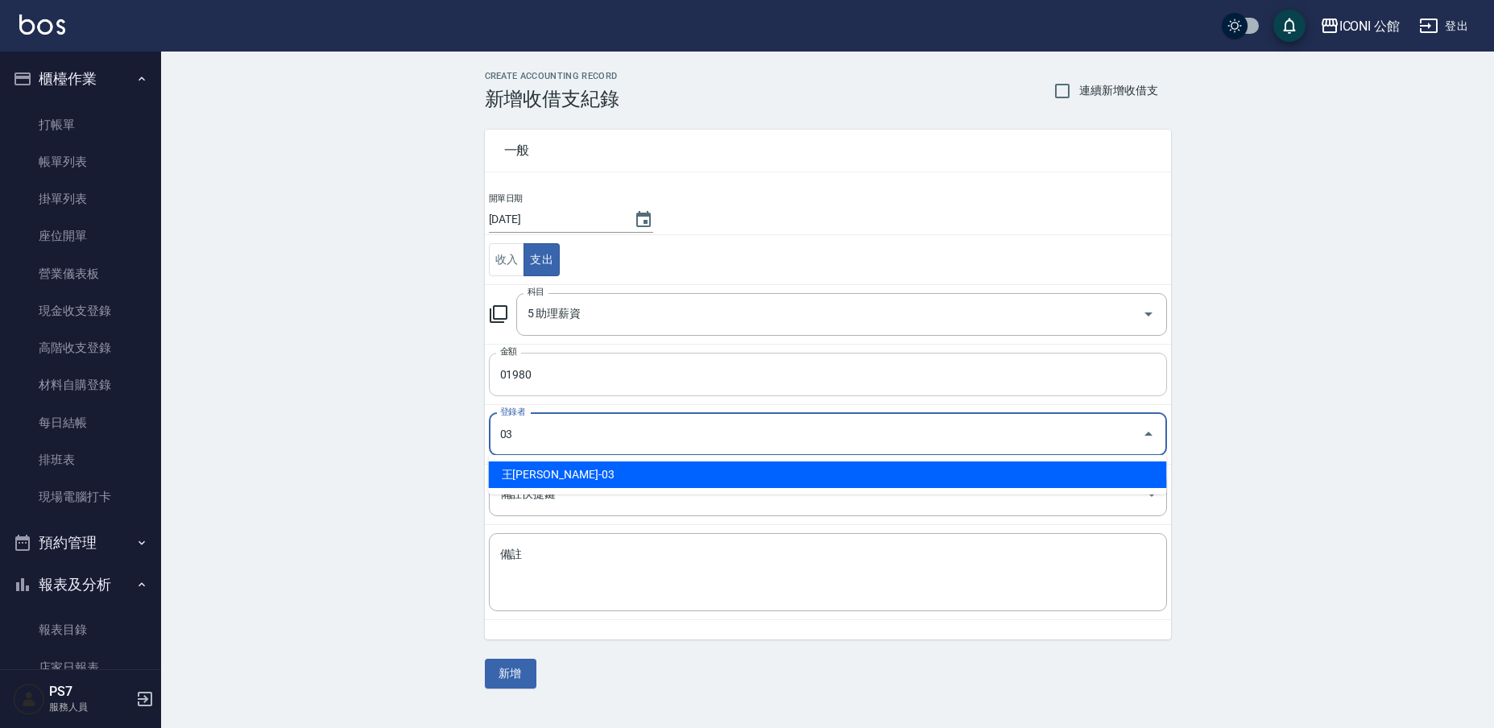
type input "王[PERSON_NAME]-03"
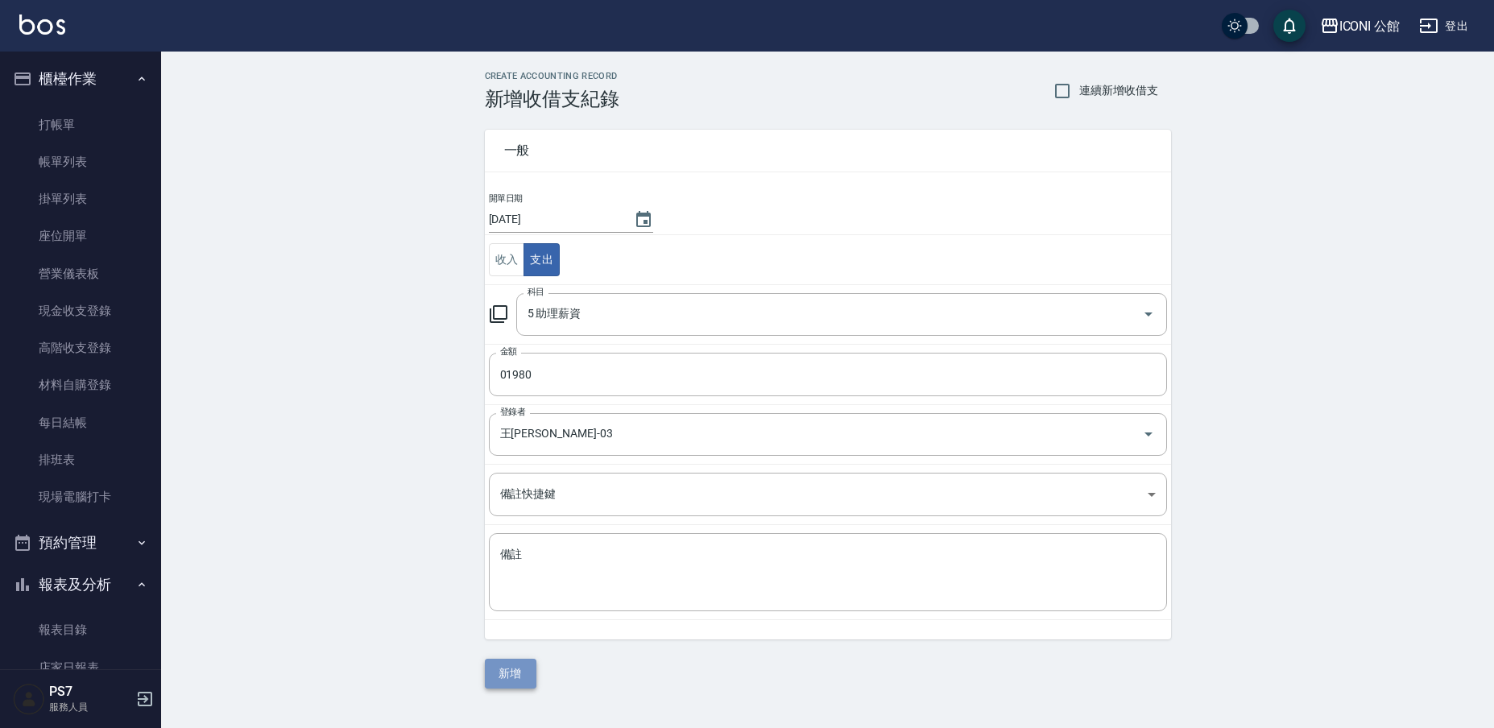
click at [503, 668] on button "新增" at bounding box center [511, 674] width 52 height 30
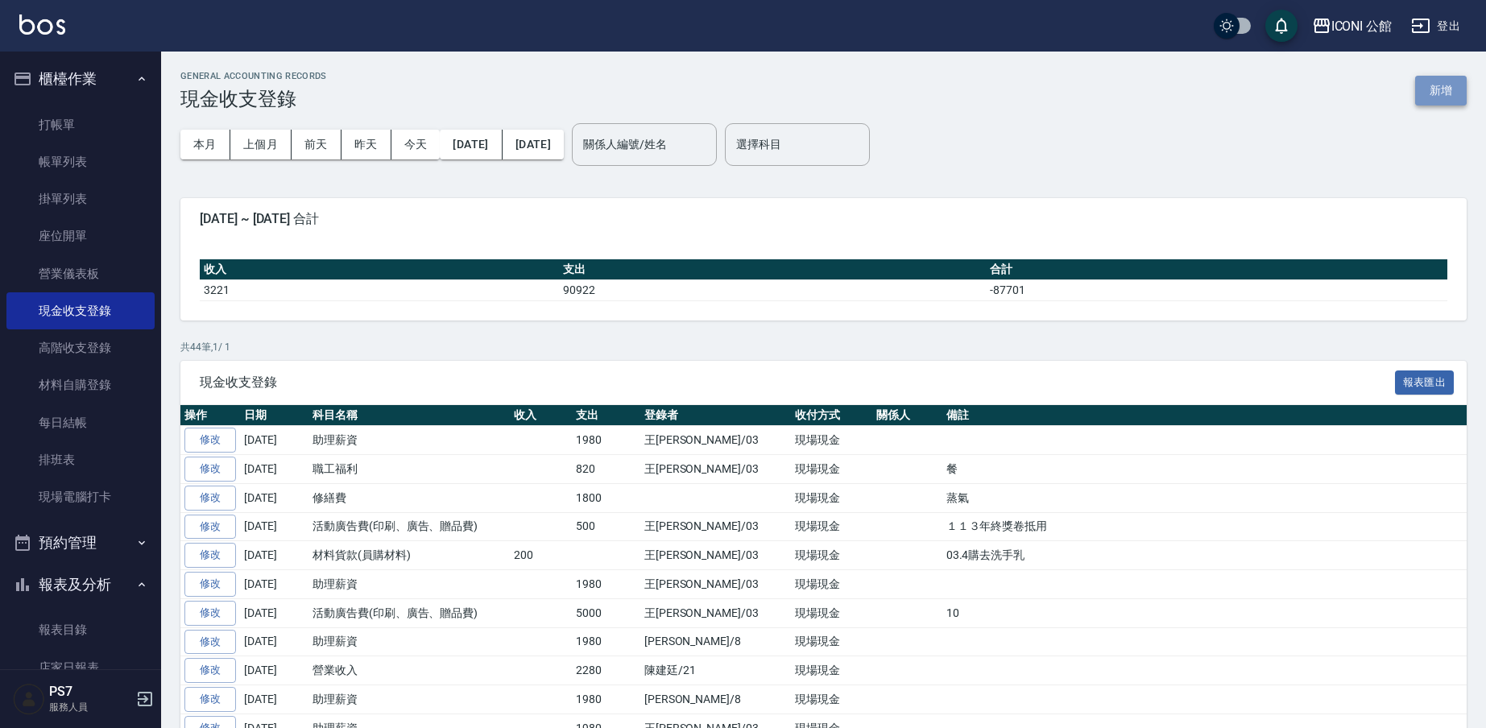
click at [1438, 93] on button "新增" at bounding box center [1441, 91] width 52 height 30
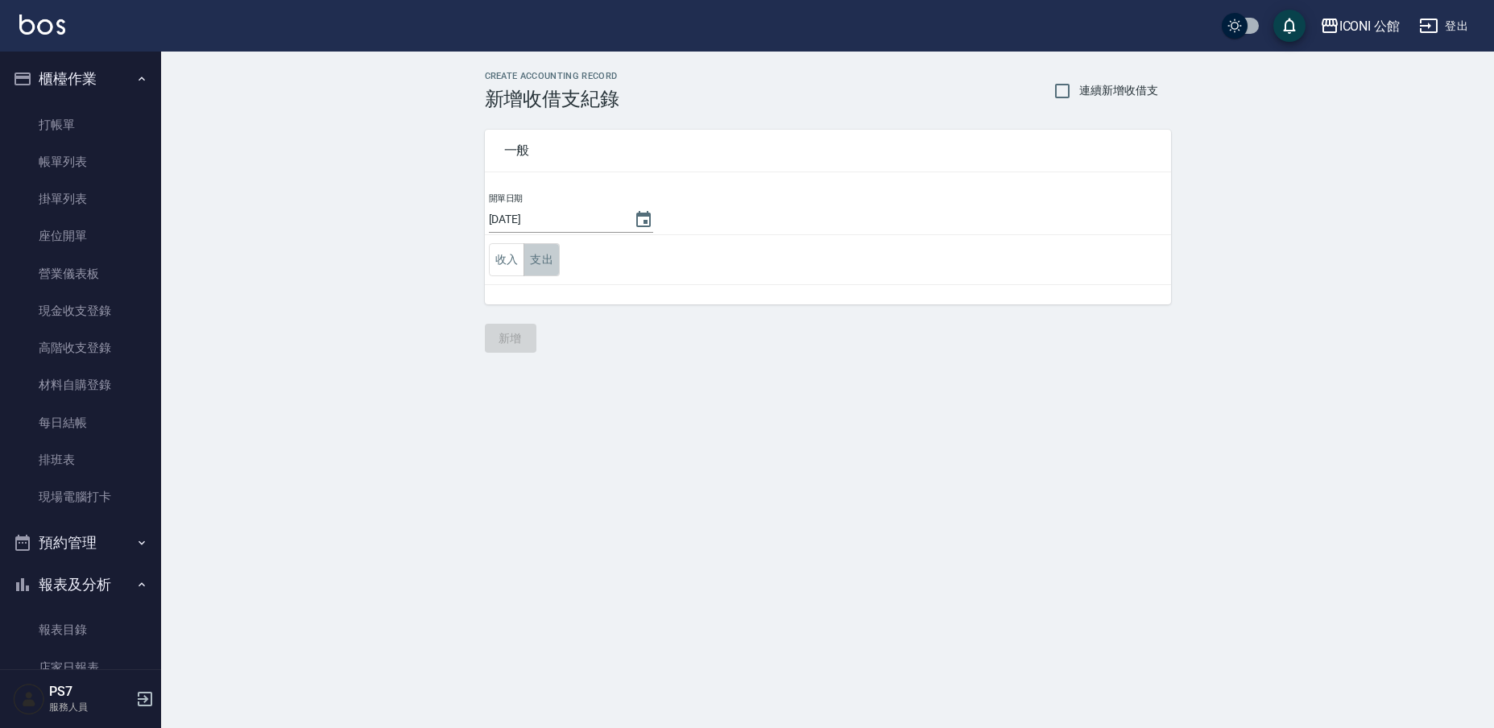
click at [555, 265] on button "支出" at bounding box center [542, 259] width 36 height 33
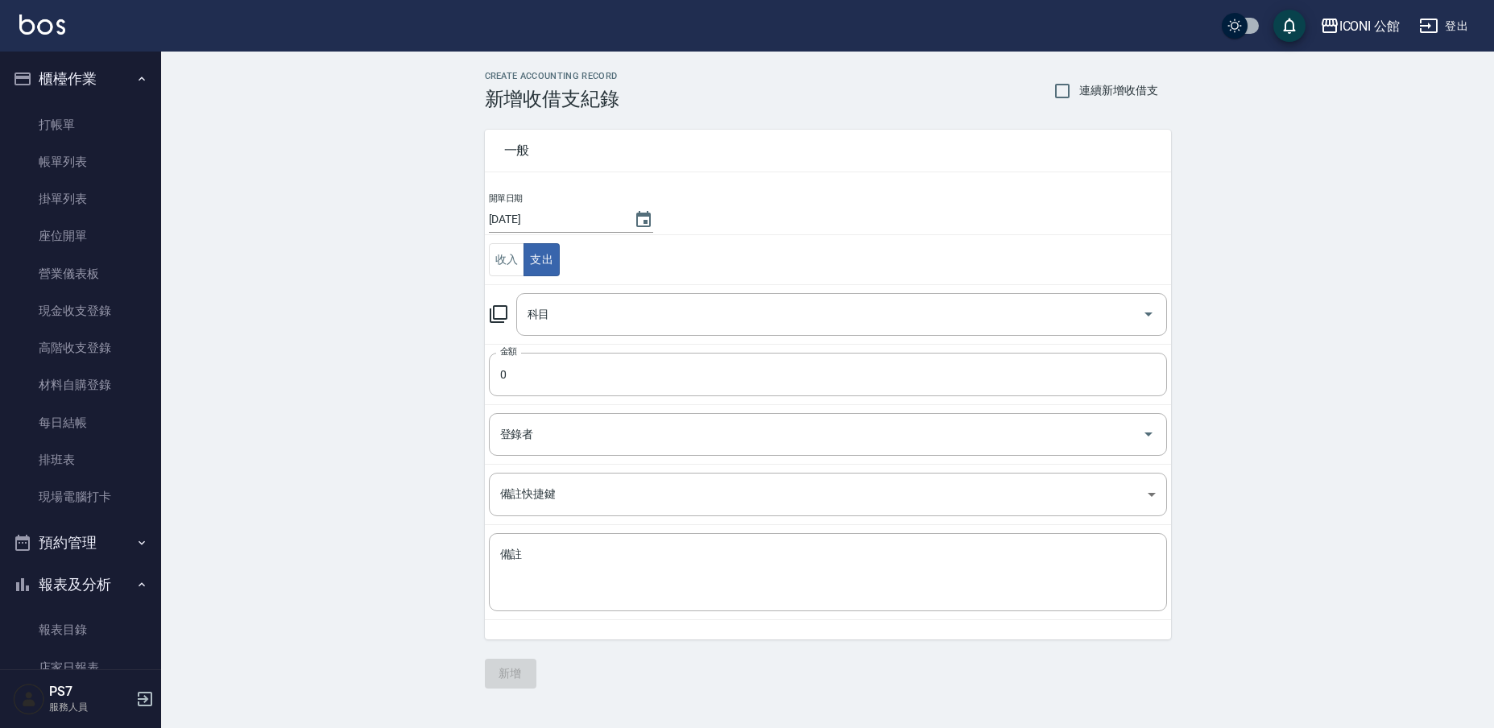
click at [502, 309] on icon at bounding box center [498, 313] width 19 height 19
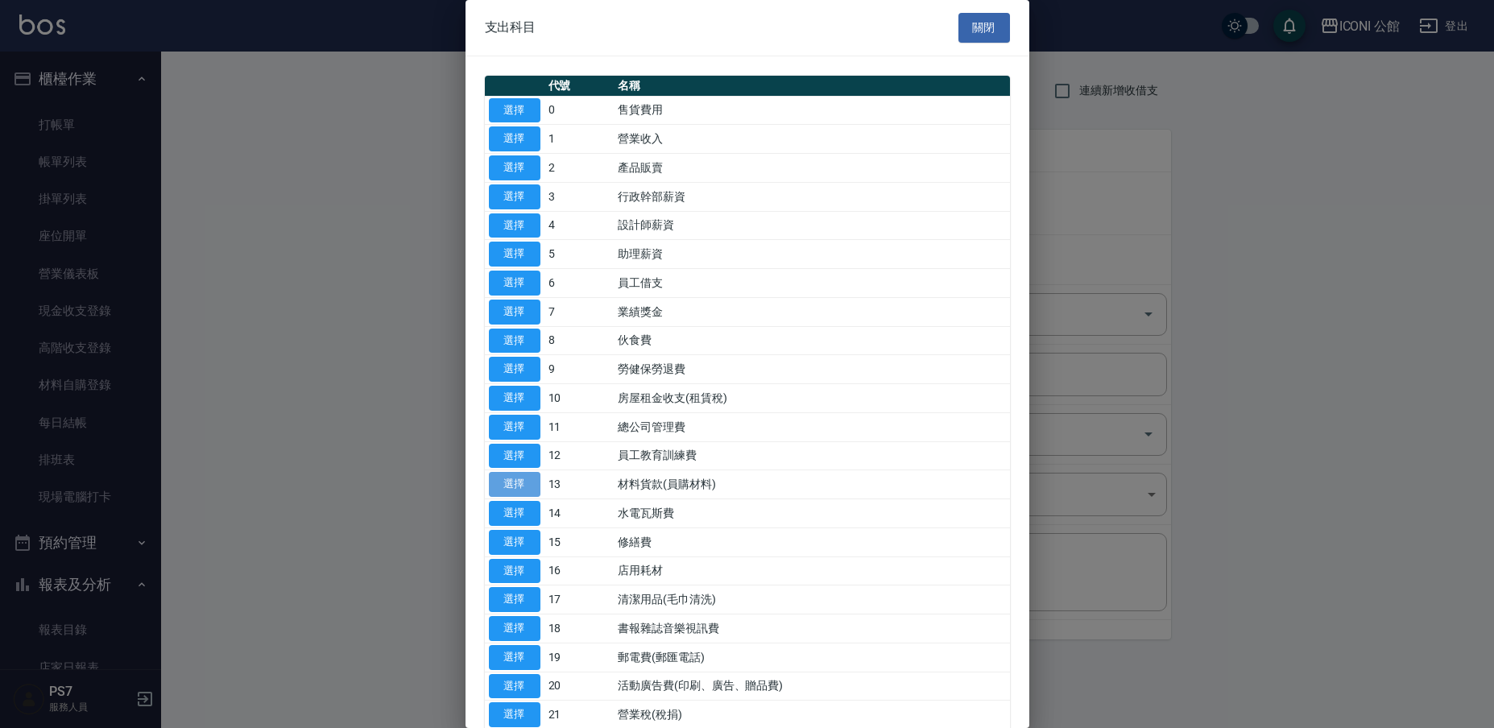
click at [531, 482] on button "選擇" at bounding box center [515, 484] width 52 height 25
type input "13 材料貨款(員購材料)"
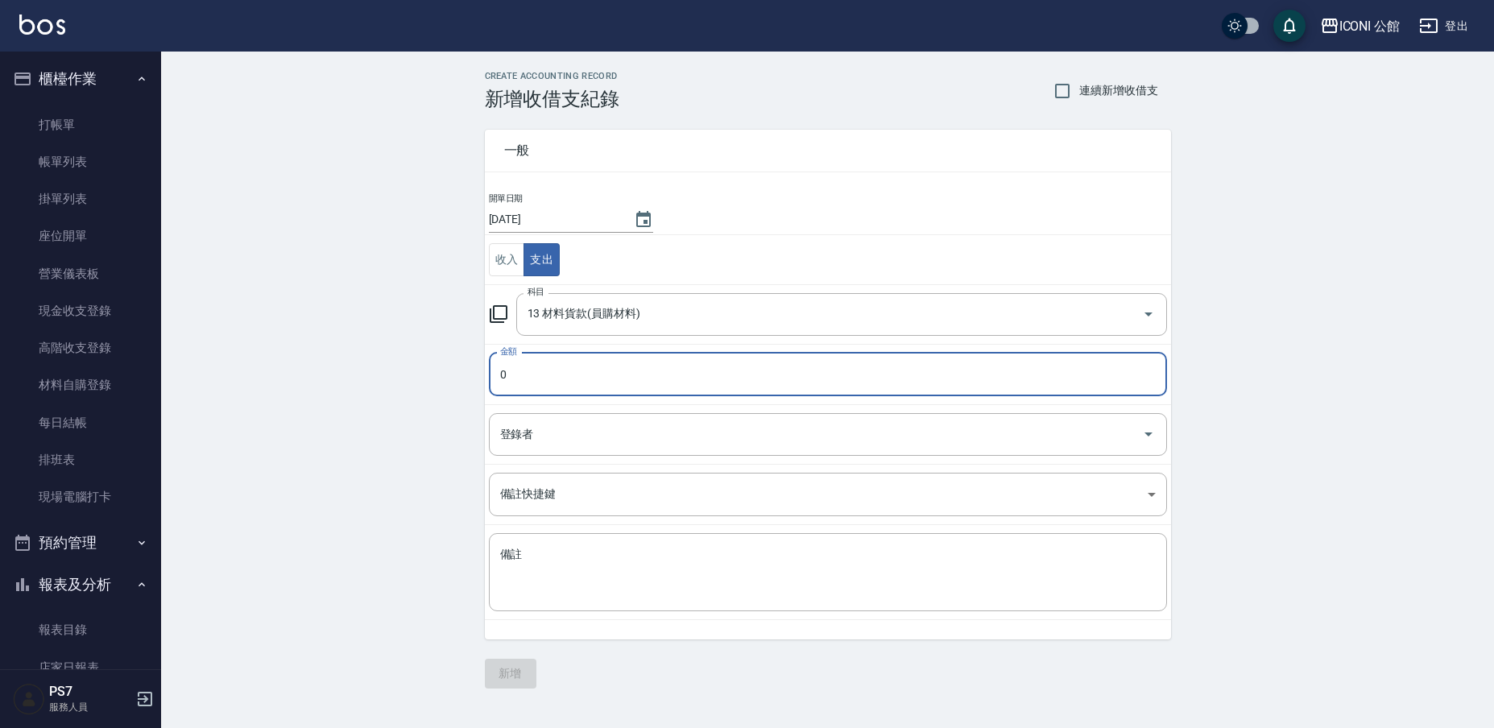
click at [569, 387] on input "0" at bounding box center [828, 374] width 678 height 43
type input "03318"
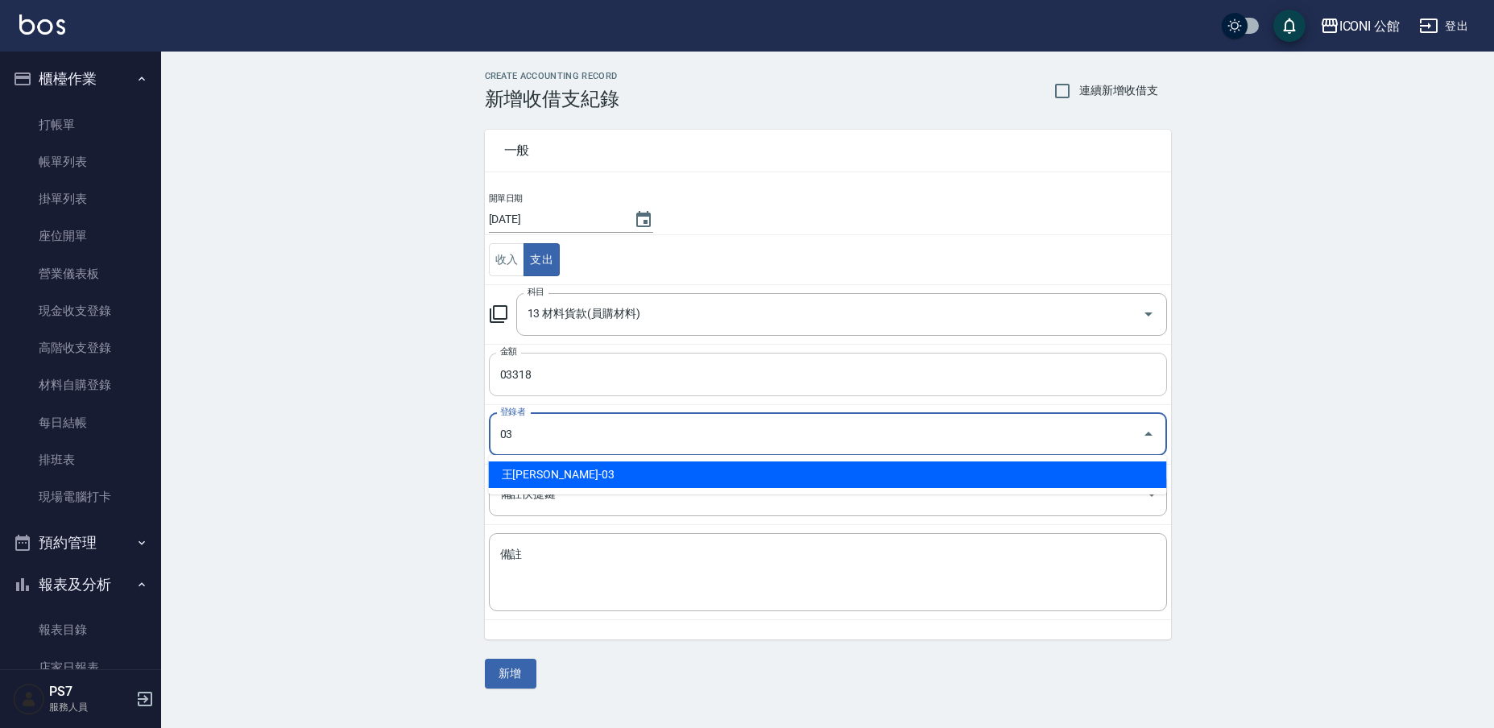
type input "王[PERSON_NAME]-03"
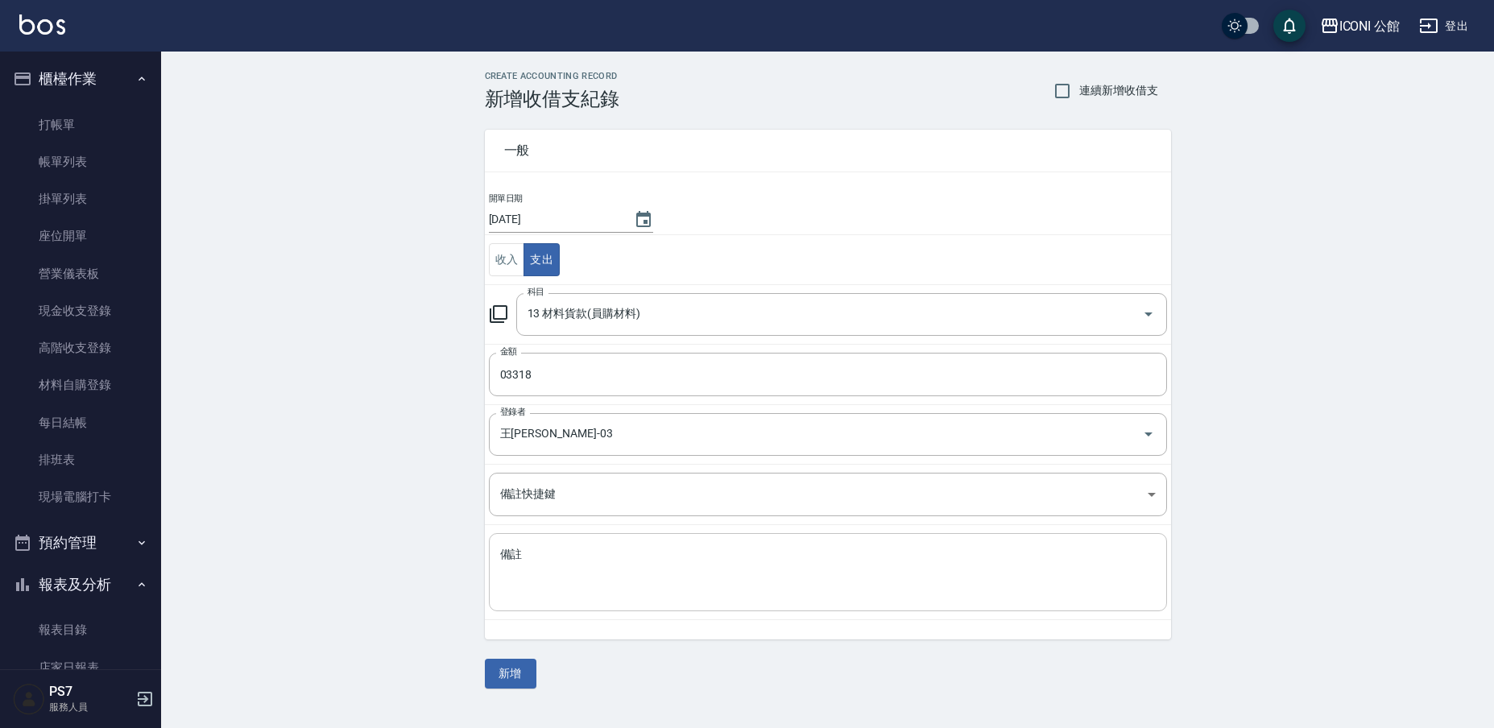
click at [594, 541] on div "x 備註" at bounding box center [828, 572] width 678 height 78
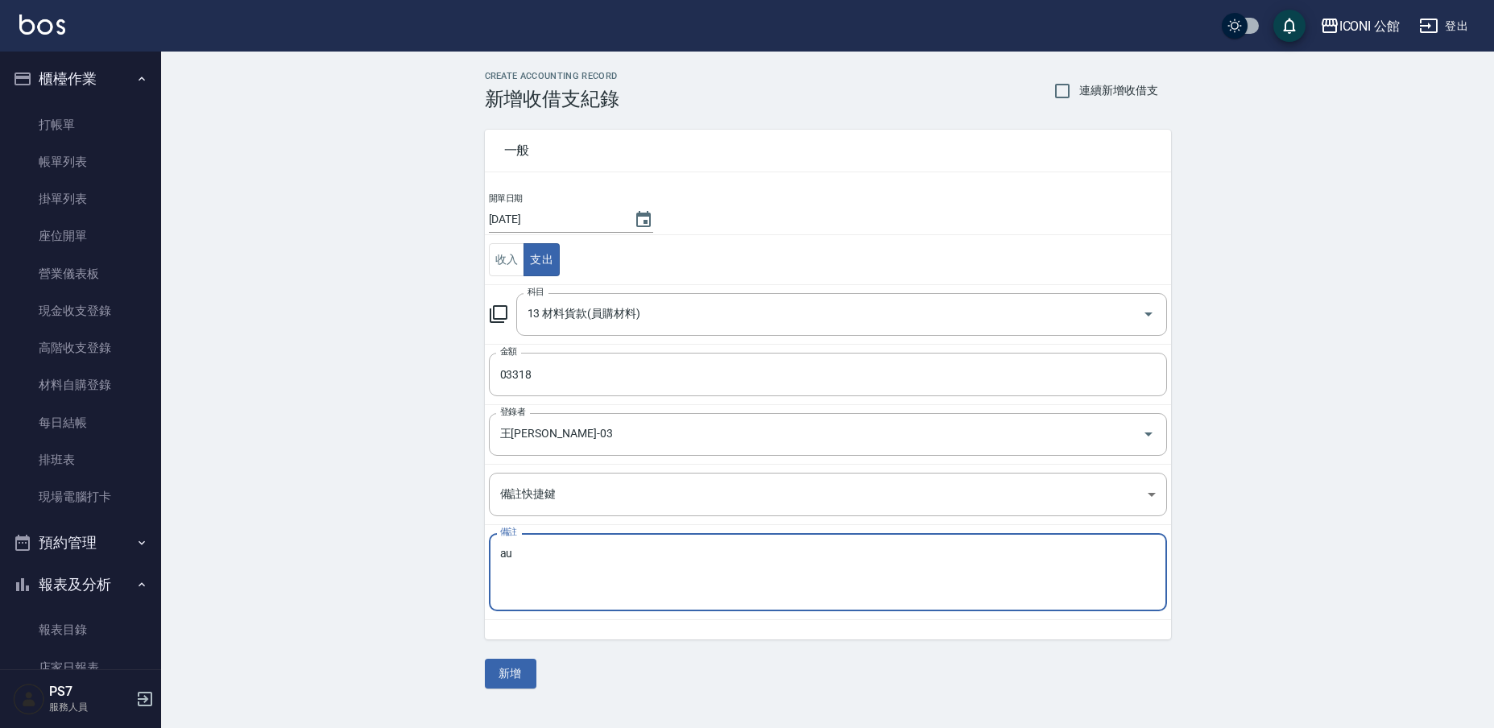
type textarea "a"
click at [624, 549] on textarea "名麗" at bounding box center [828, 573] width 656 height 52
type textarea "名麗－海鹽"
click at [532, 680] on button "新增" at bounding box center [511, 674] width 52 height 30
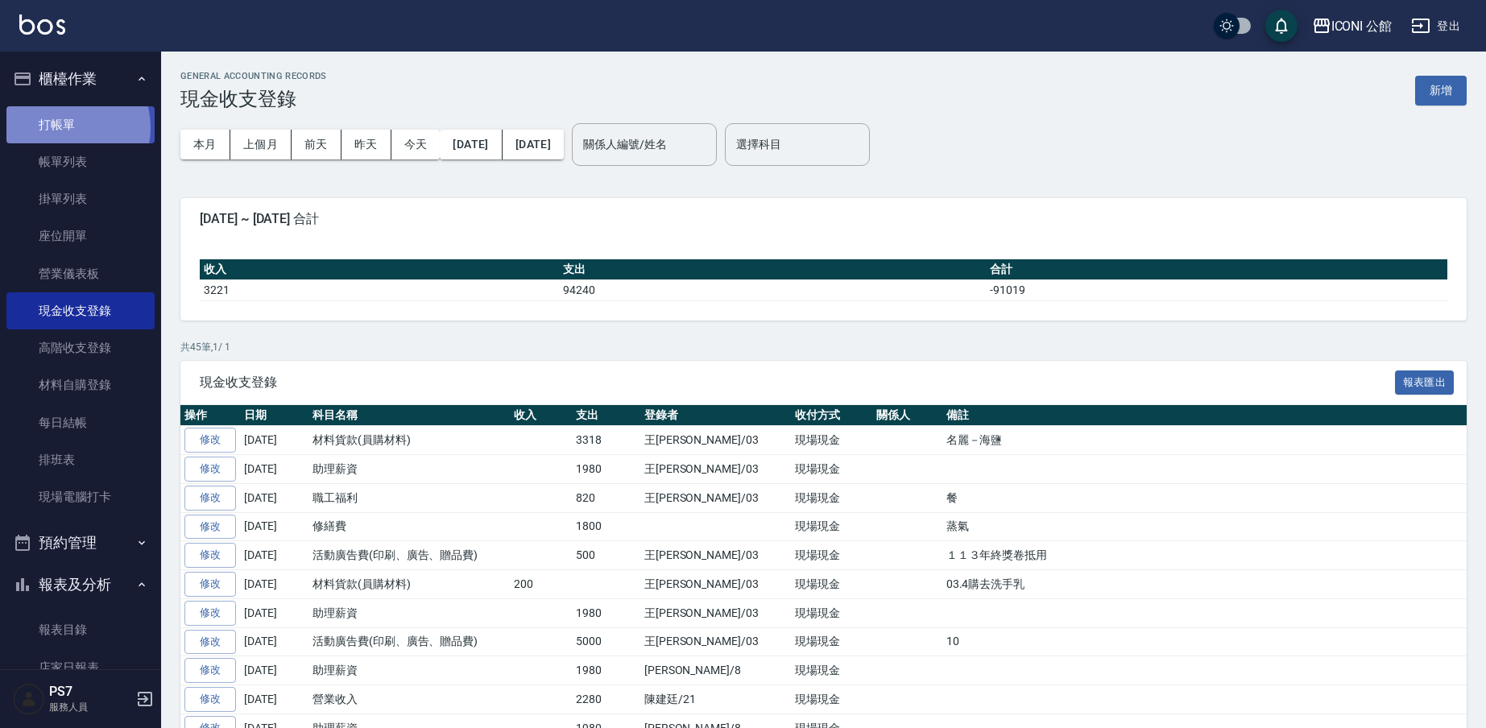
click at [64, 127] on link "打帳單" at bounding box center [80, 124] width 148 height 37
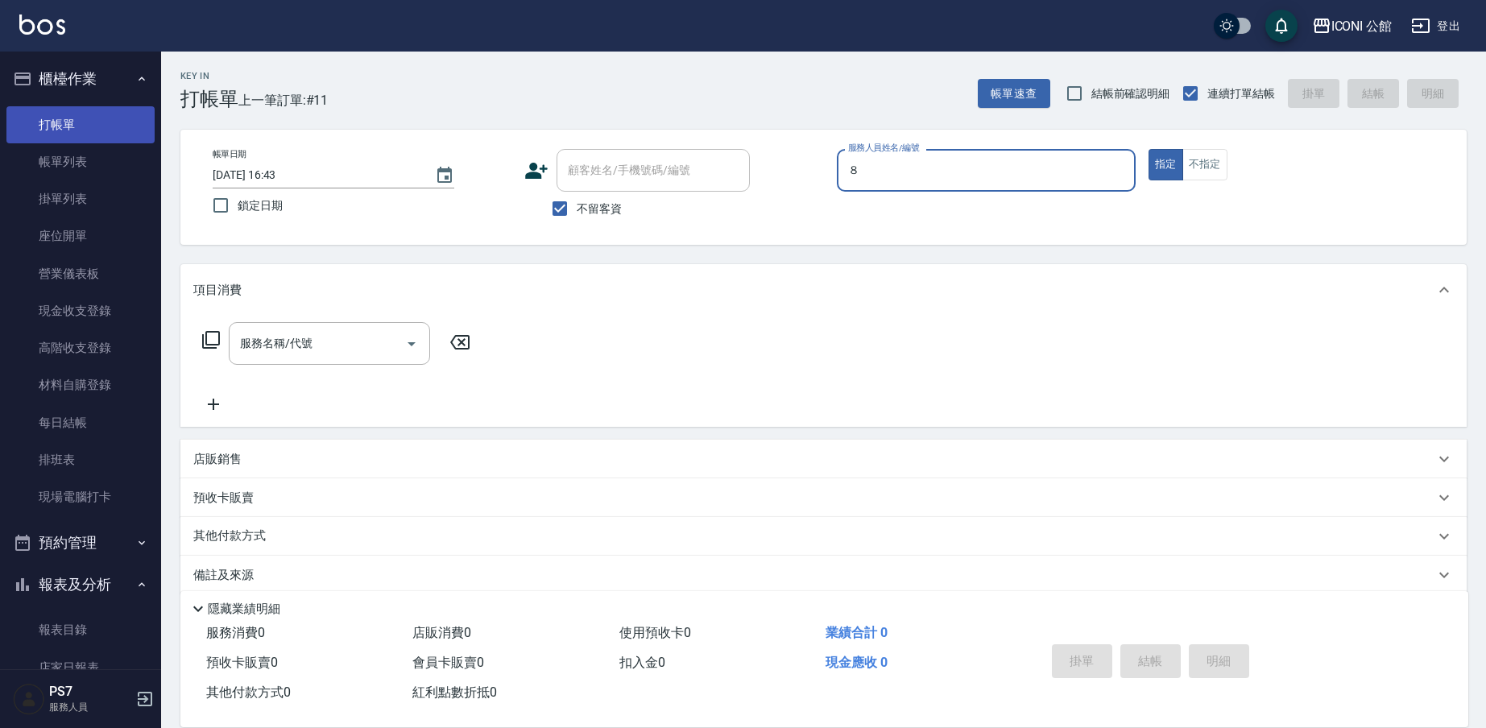
type input "８"
click at [1165, 164] on button "指定" at bounding box center [1165, 164] width 35 height 31
type button "true"
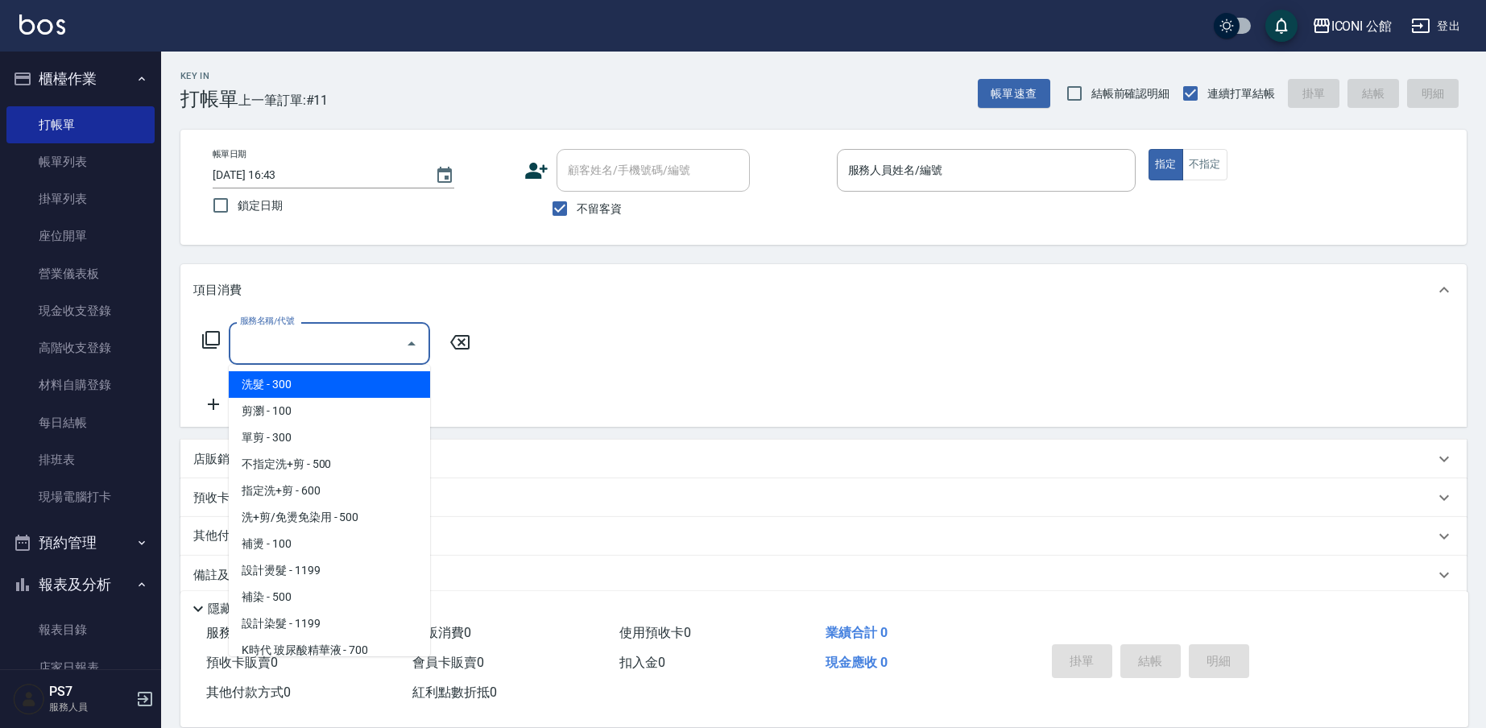
click at [357, 355] on input "服務名稱/代號" at bounding box center [317, 343] width 163 height 28
type input "２"
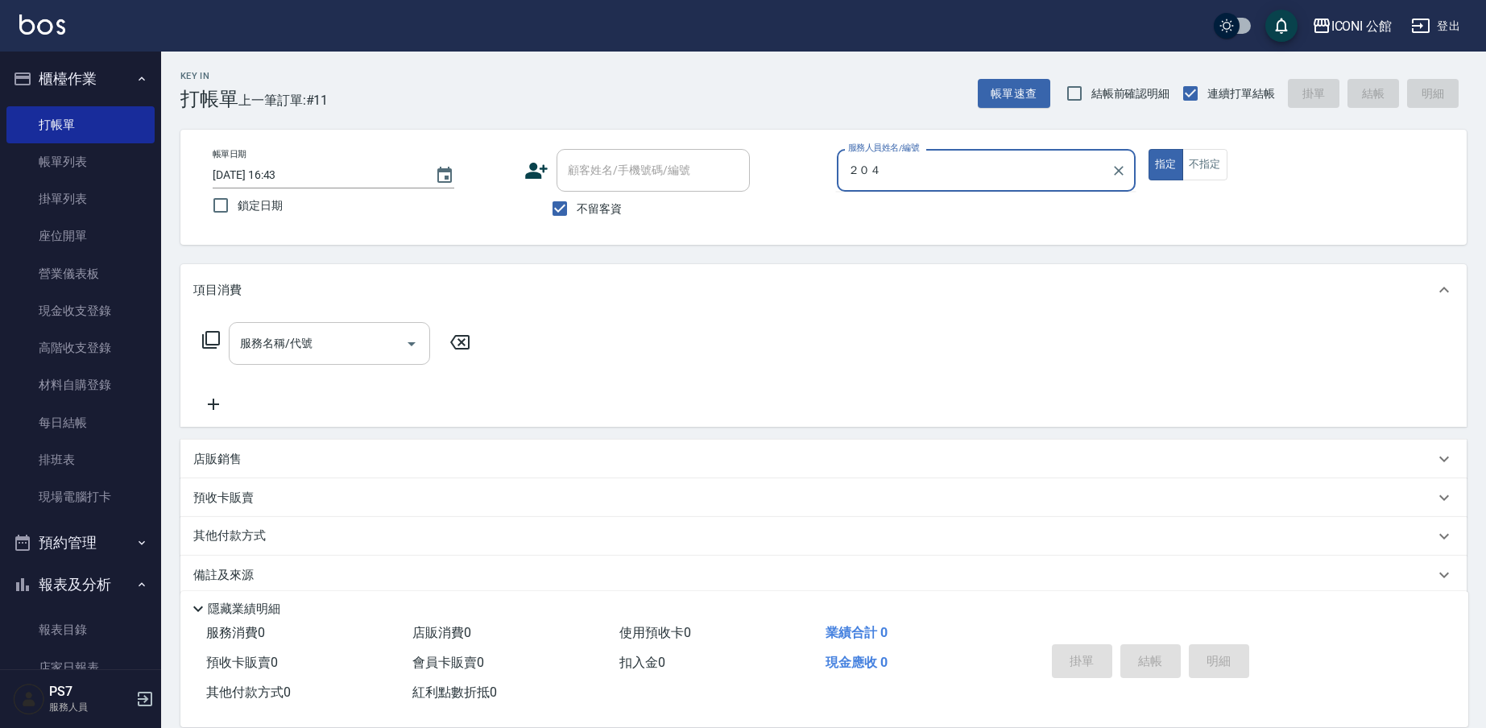
type input "２０４"
click at [1165, 164] on button "指定" at bounding box center [1165, 164] width 35 height 31
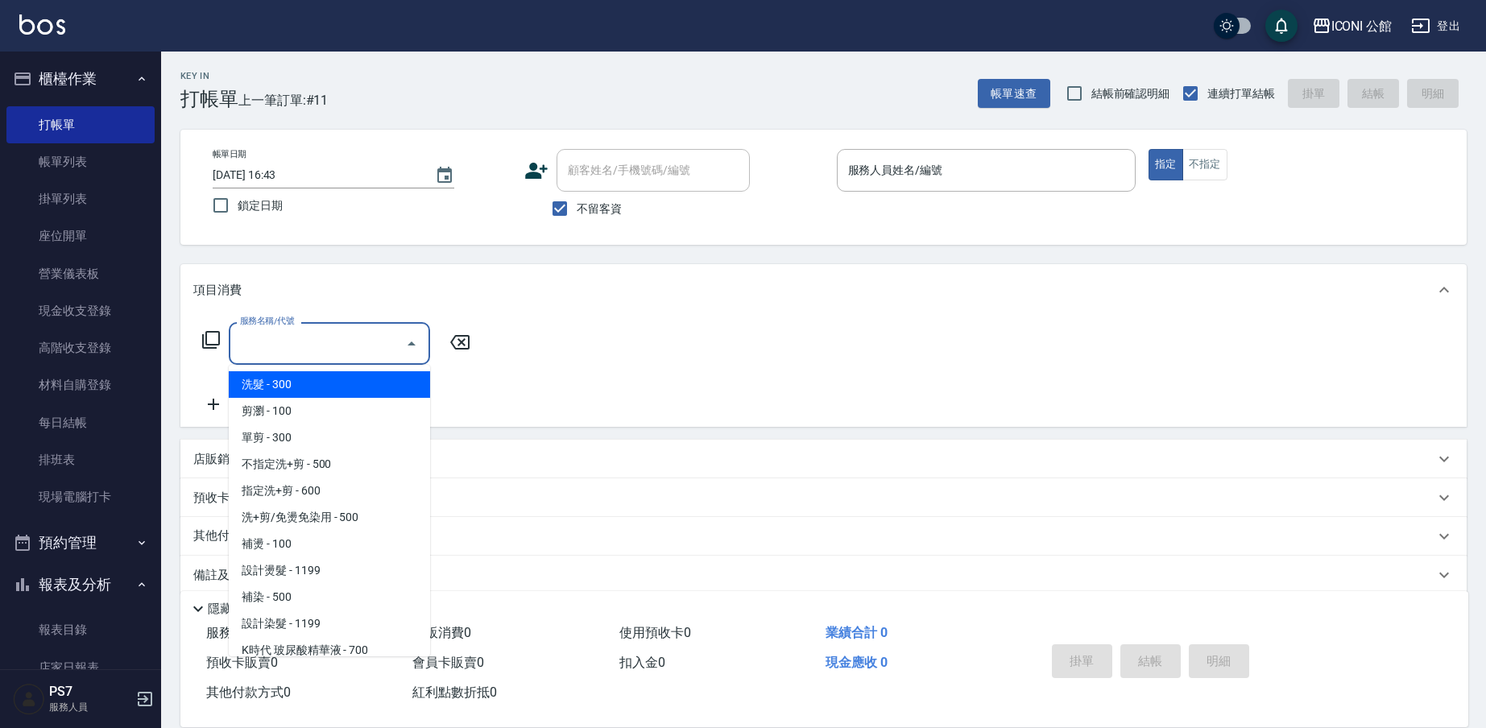
click at [355, 334] on input "服務名稱/代號" at bounding box center [317, 343] width 163 height 28
type input "２"
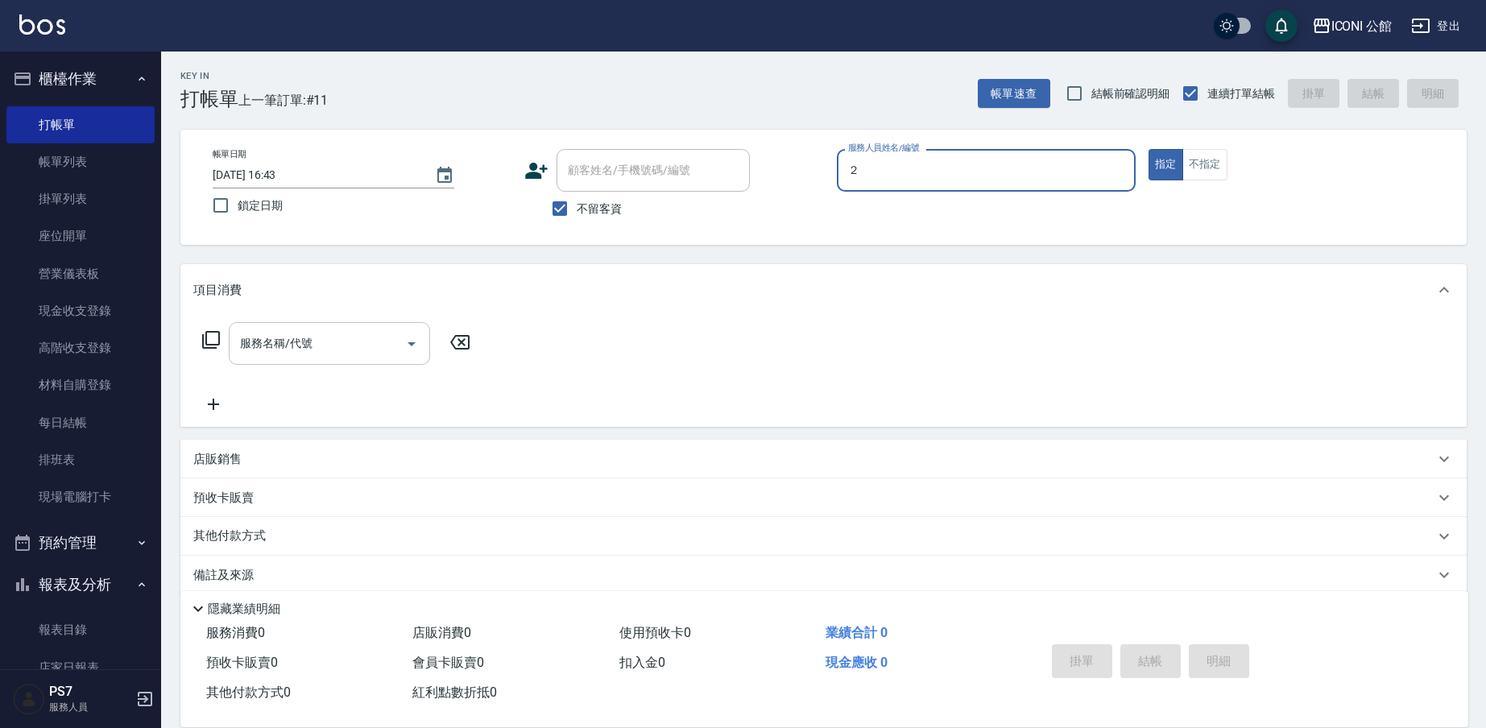
type input "２"
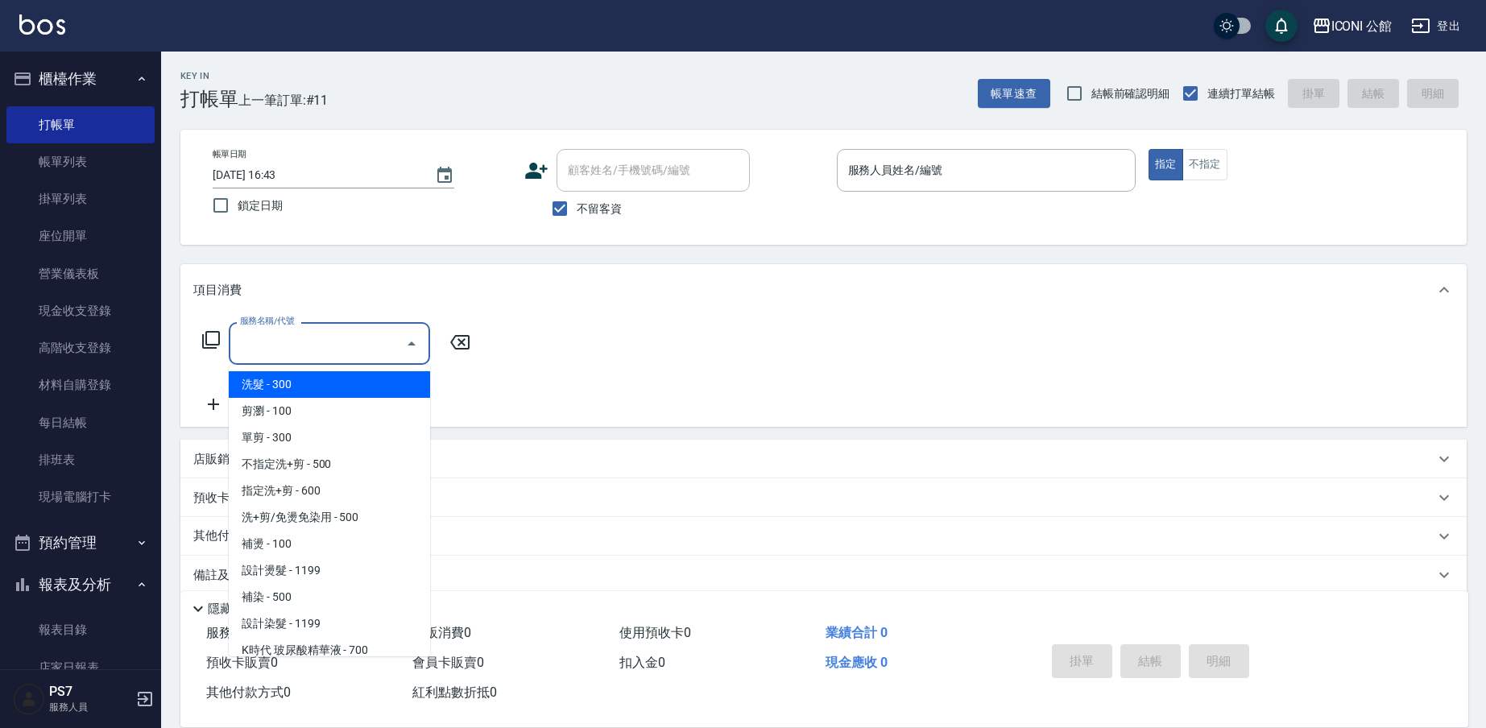
click at [354, 339] on input "服務名稱/代號" at bounding box center [317, 343] width 163 height 28
type input "２"
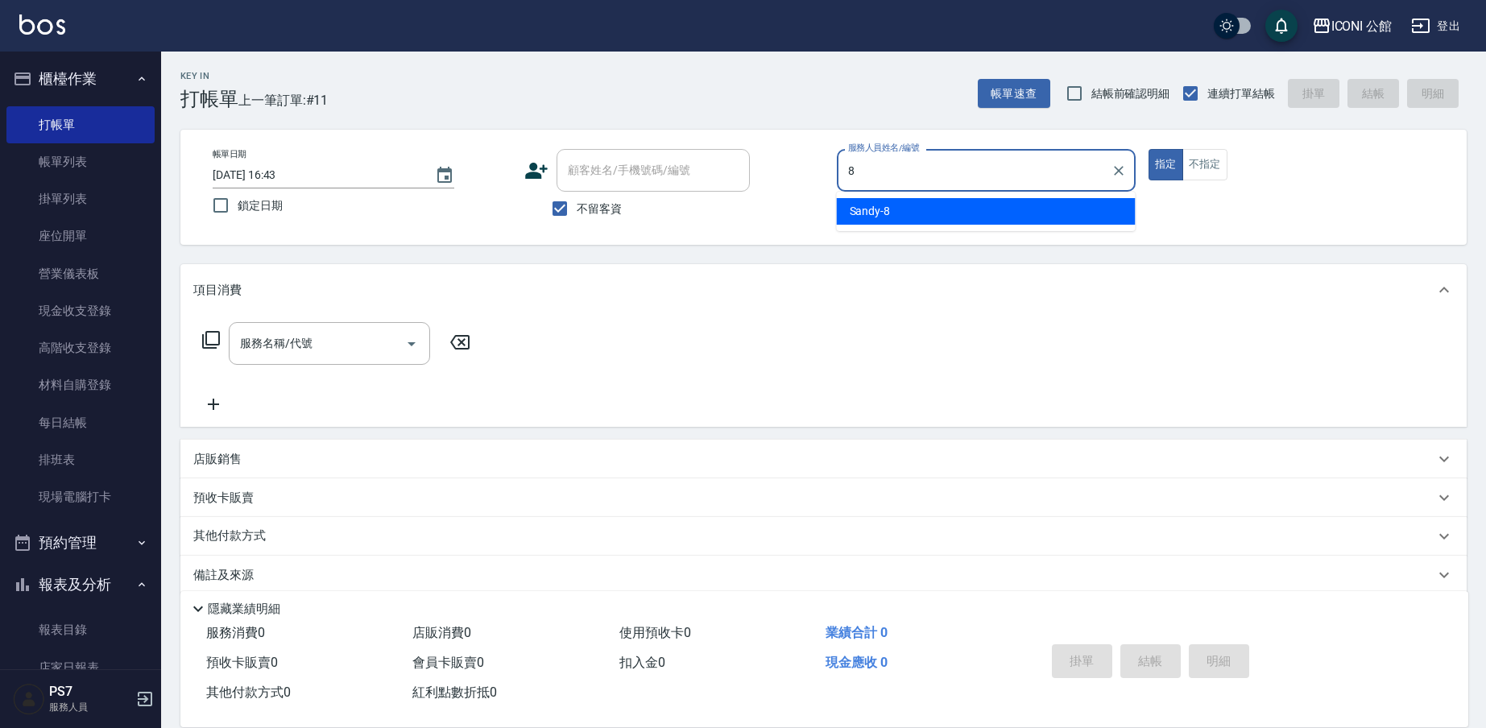
type input "Sandy-8"
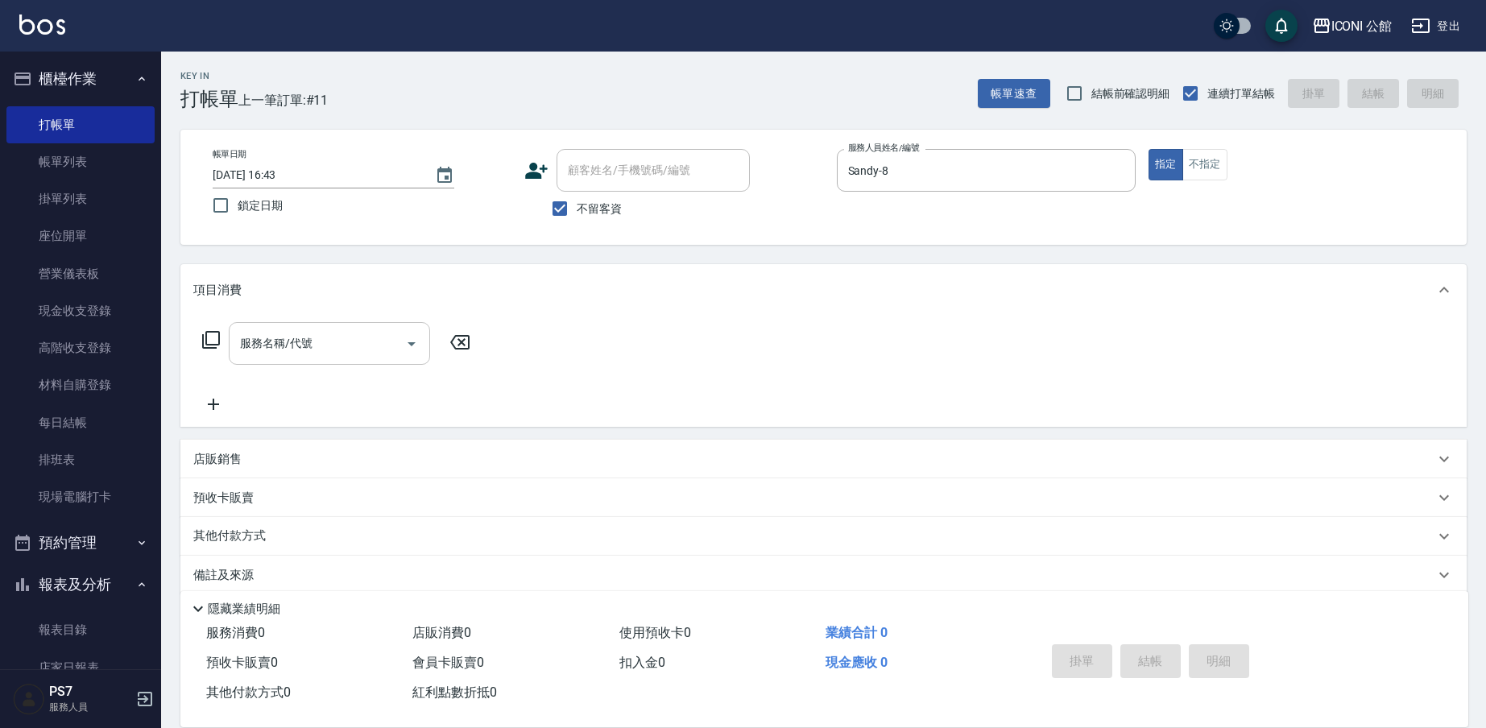
click at [351, 358] on div "服務名稱/代號" at bounding box center [329, 343] width 201 height 43
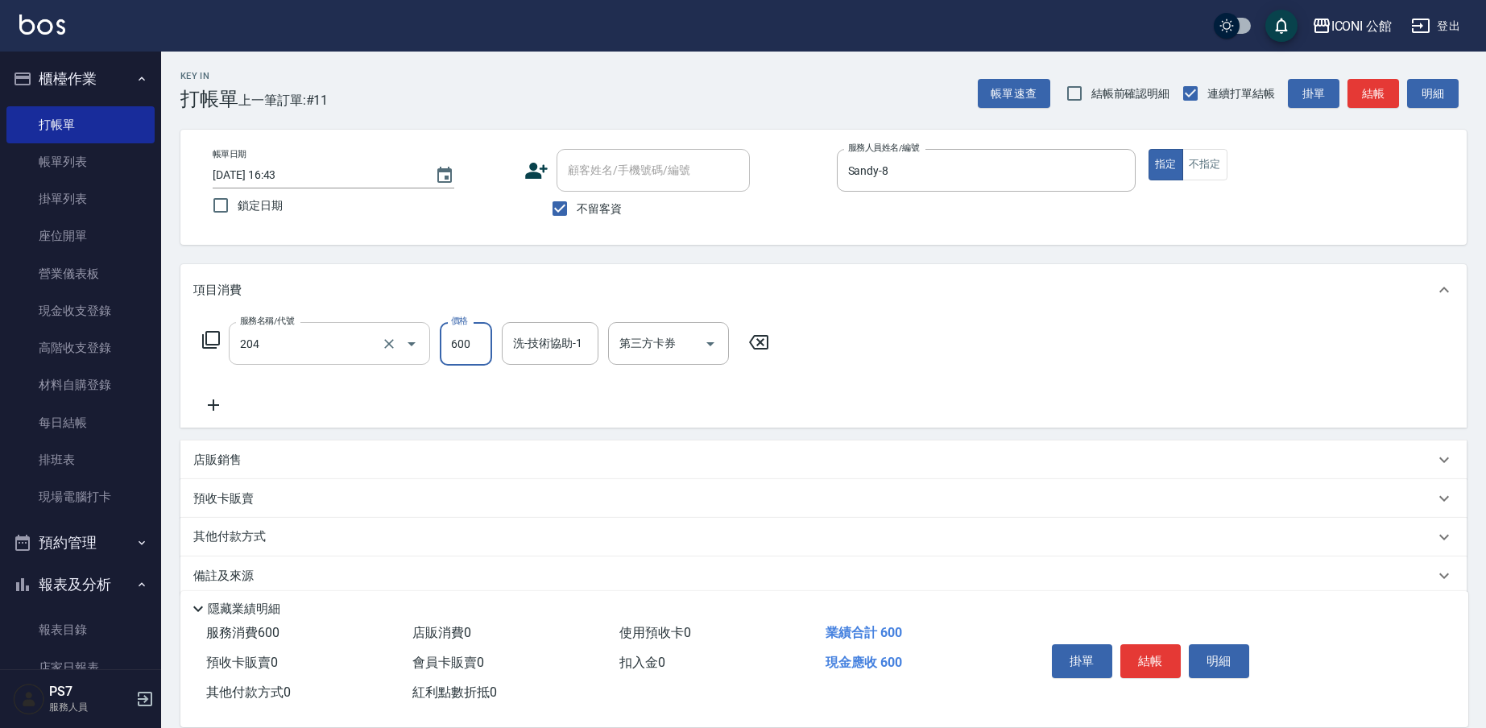
type input "指定洗+剪(204)"
type input "500"
type input "2"
type input "PS7-99"
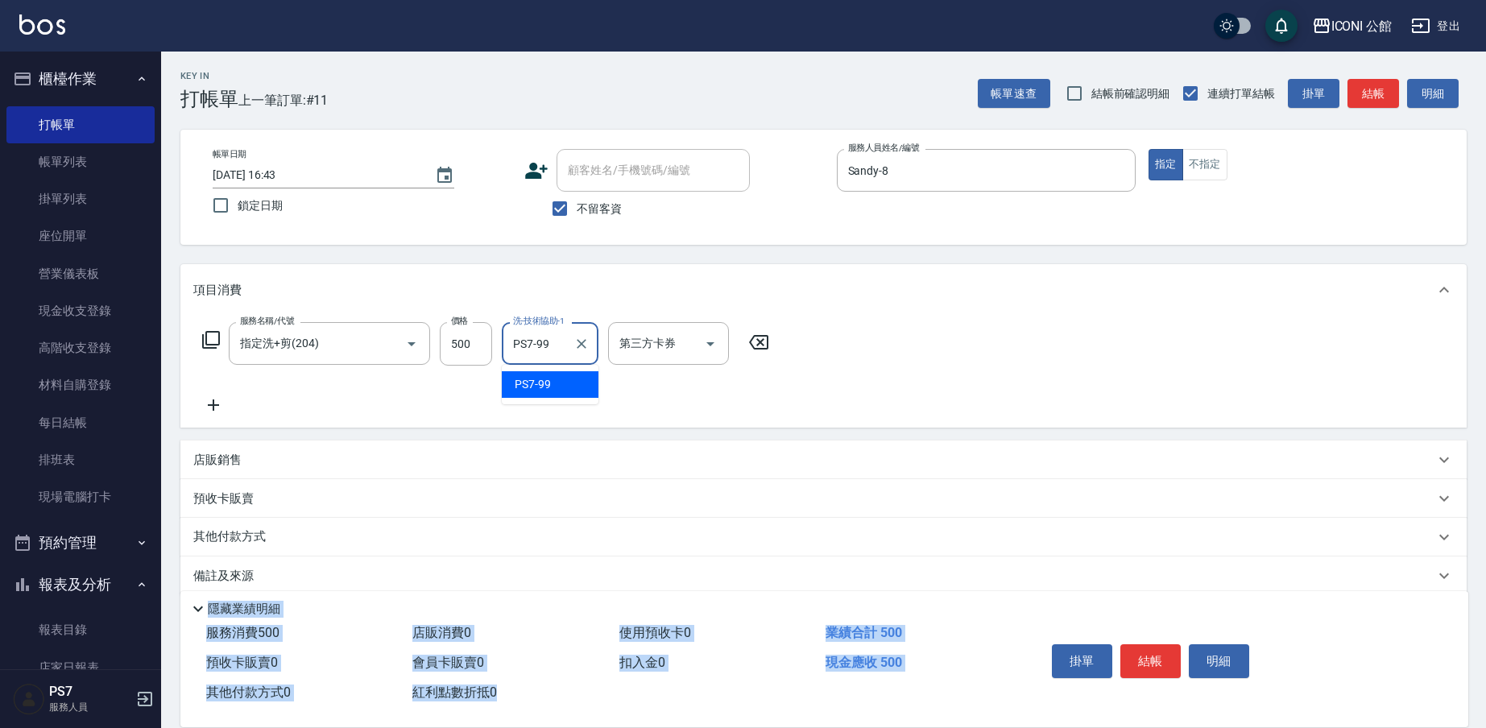
click at [1060, 681] on div "Key In 打帳單 上一筆訂單:#11 帳單速查 結帳前確認明細 連續打單結帳 掛單 結帳 明細 帳單日期 [DATE] 16:43 鎖定日期 顧客姓名/手…" at bounding box center [823, 401] width 1325 height 698
click at [1140, 664] on button "結帳" at bounding box center [1150, 661] width 60 height 34
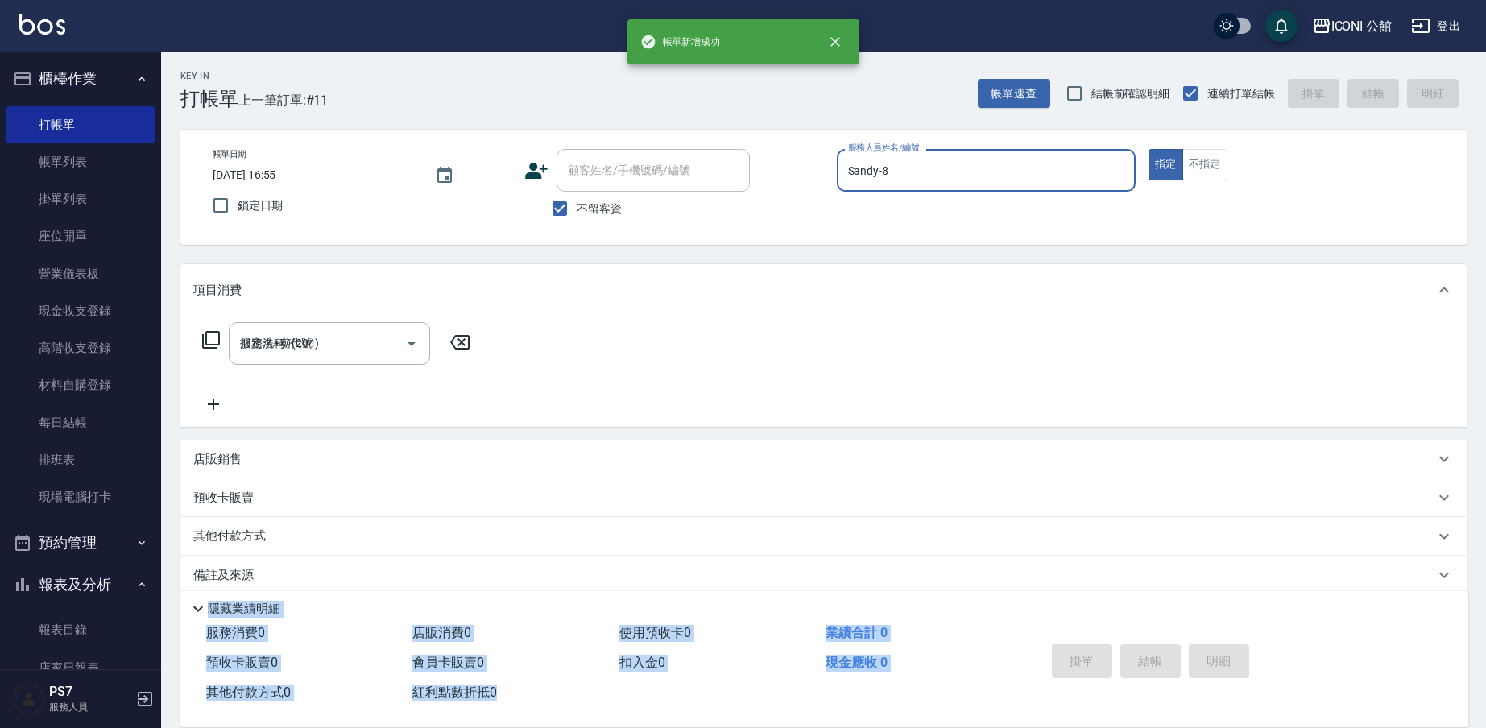
type input "[DATE] 16:55"
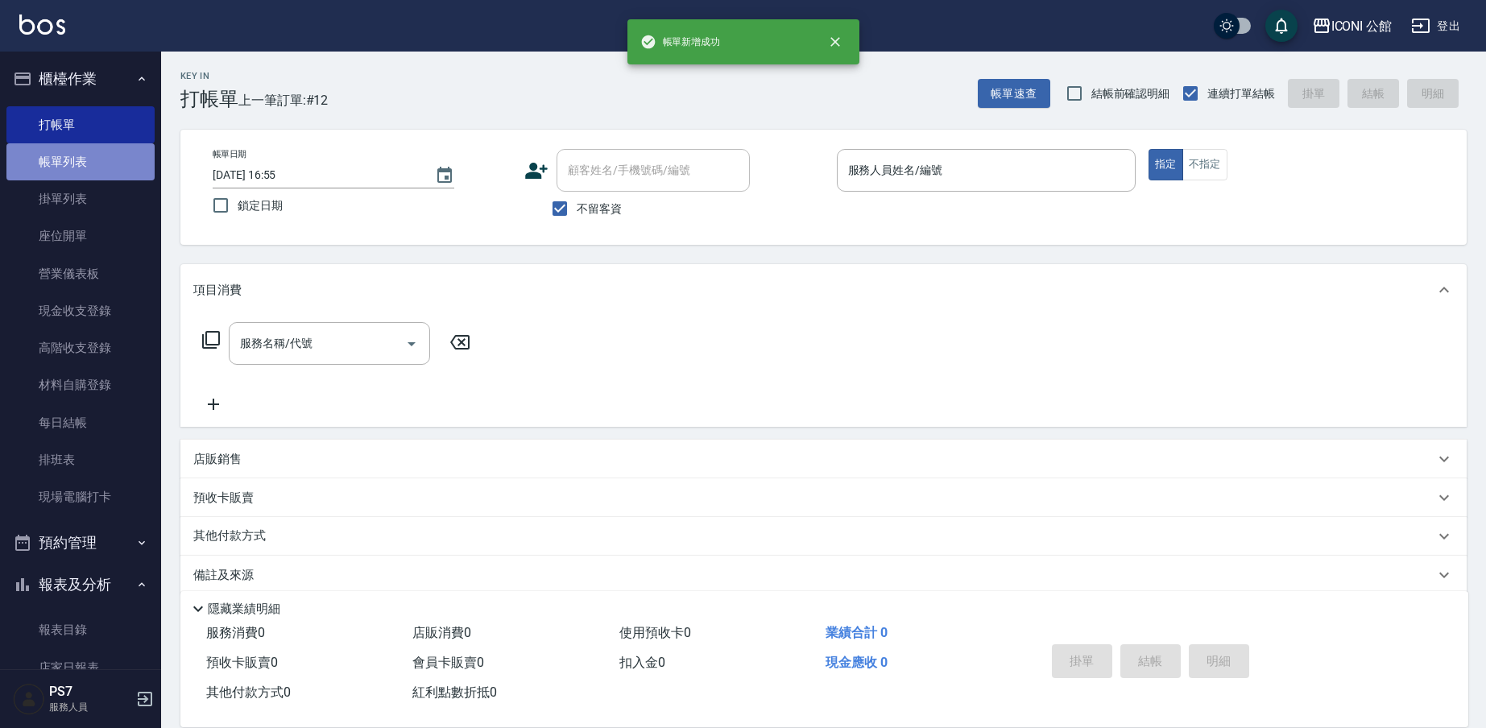
click at [93, 166] on link "帳單列表" at bounding box center [80, 161] width 148 height 37
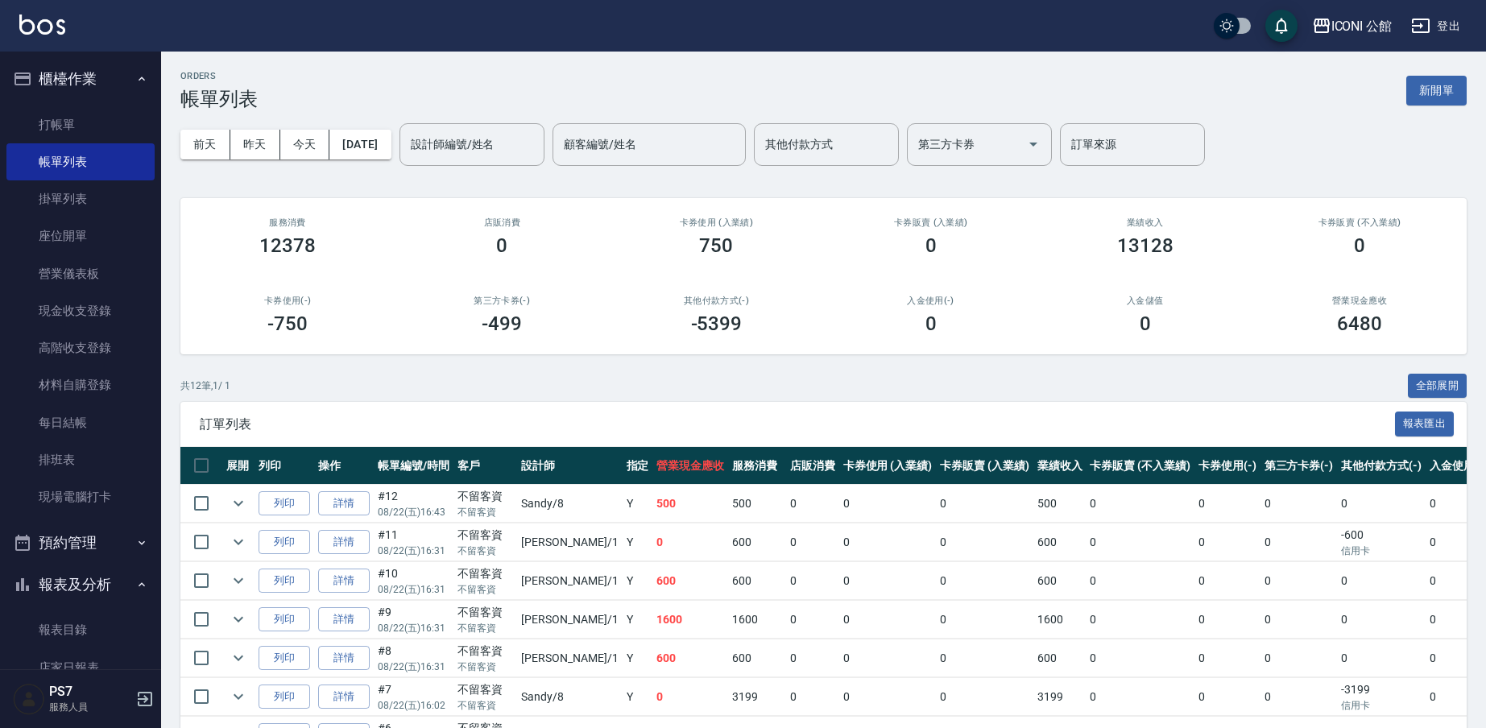
click at [469, 149] on input "設計師編號/姓名" at bounding box center [472, 144] width 130 height 28
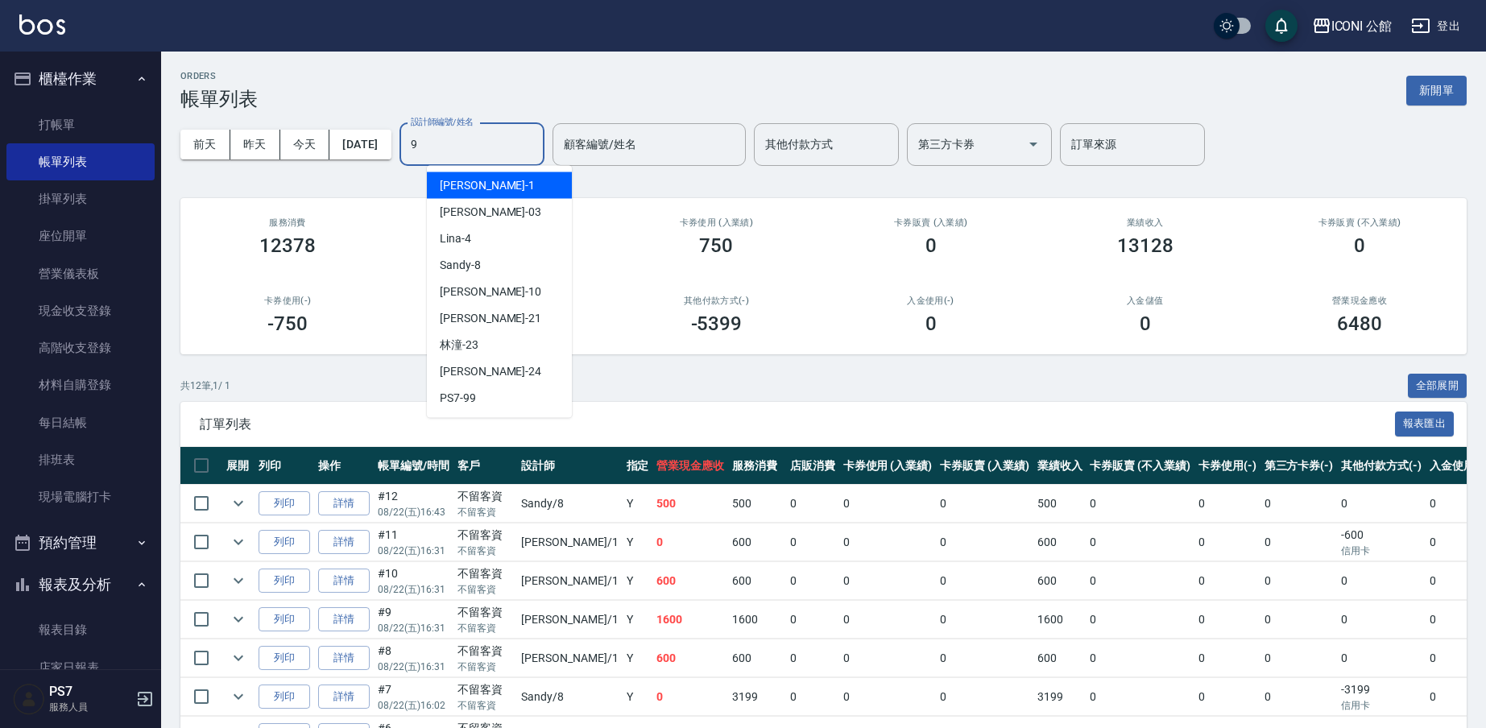
type input "9"
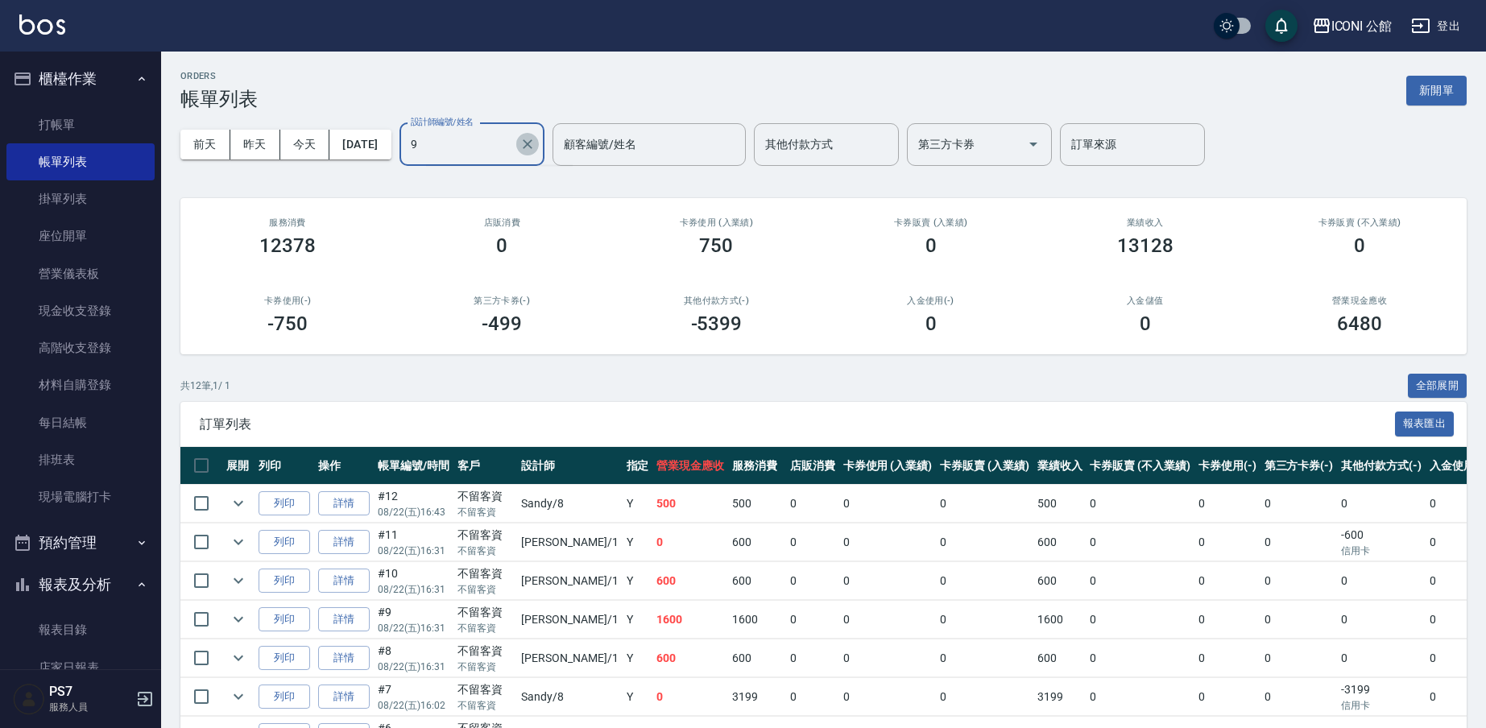
click at [536, 151] on icon "Clear" at bounding box center [527, 144] width 16 height 16
type input "Sandy-8"
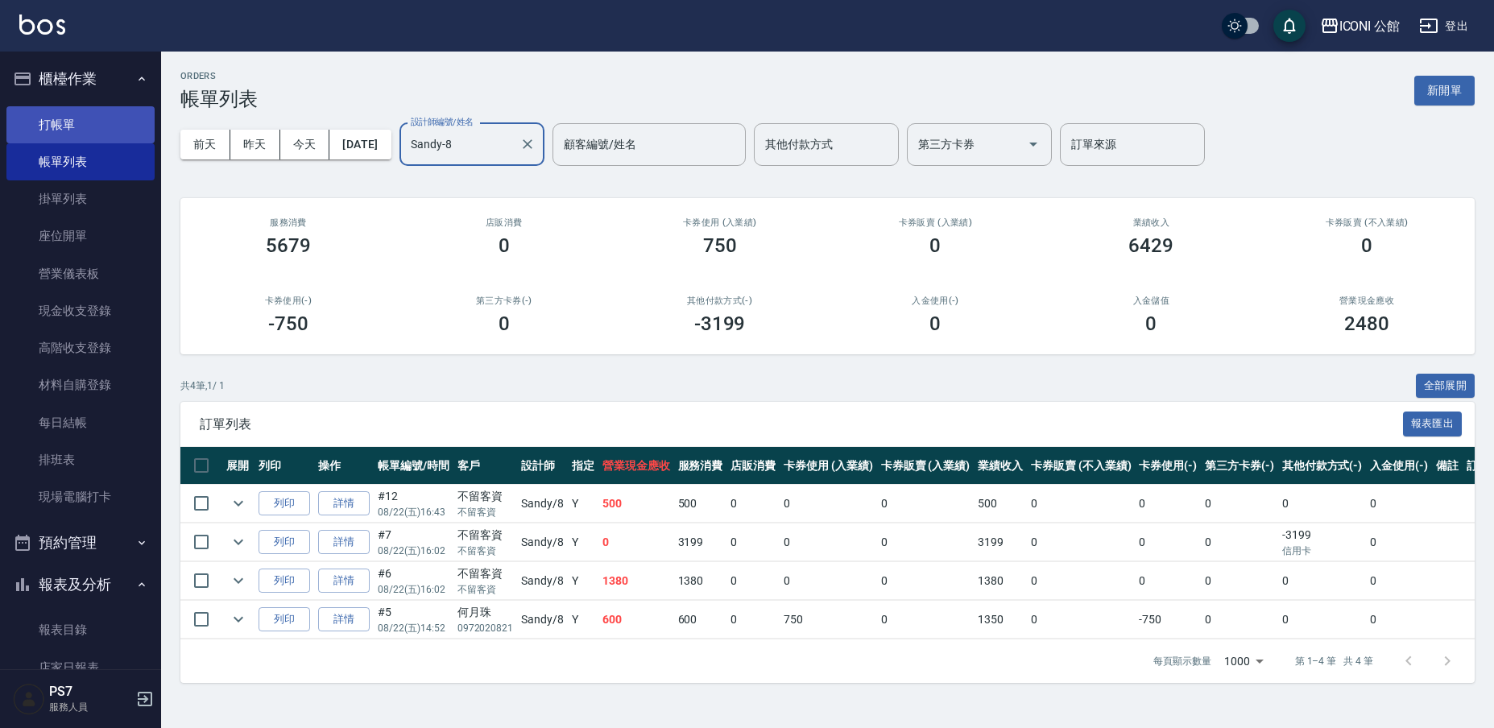
click at [56, 134] on link "打帳單" at bounding box center [80, 124] width 148 height 37
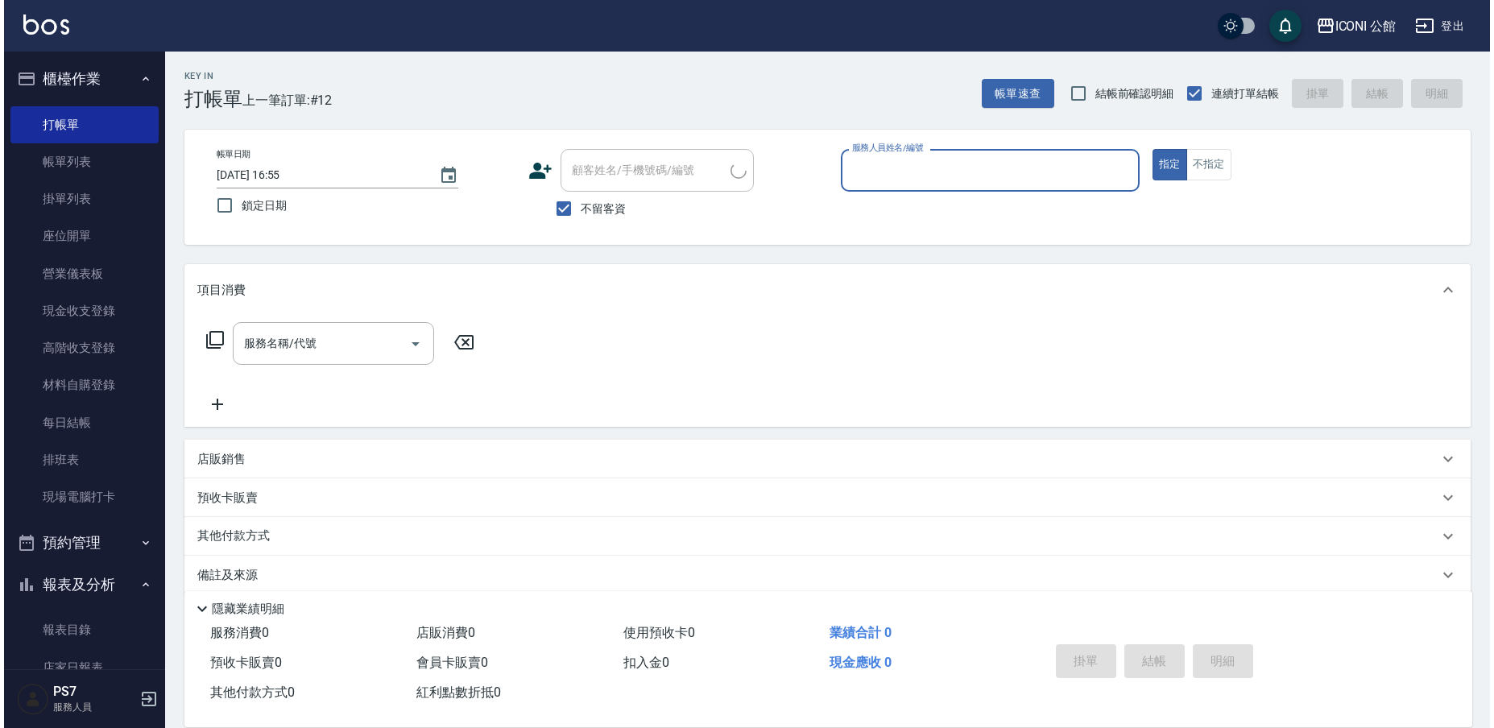
scroll to position [322, 0]
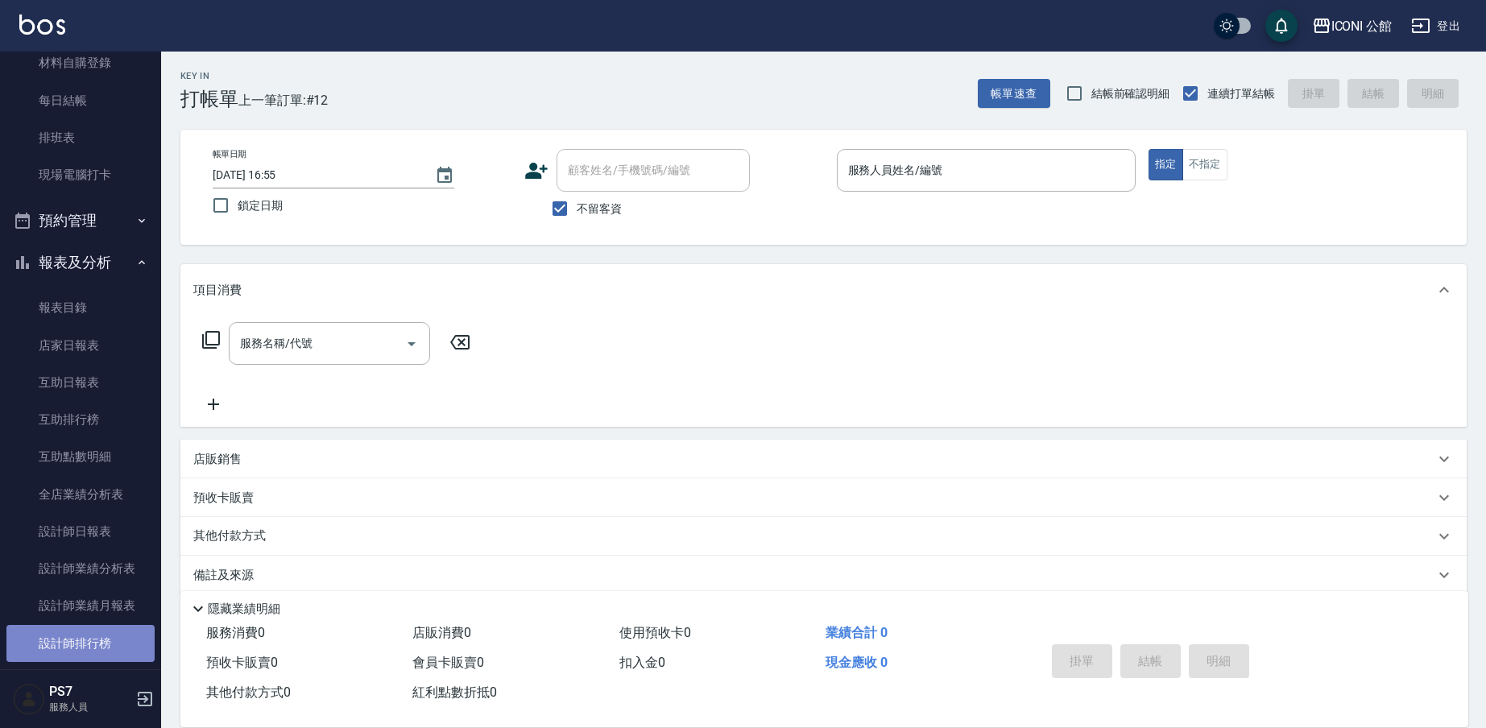
click at [112, 636] on link "設計師排行榜" at bounding box center [80, 643] width 148 height 37
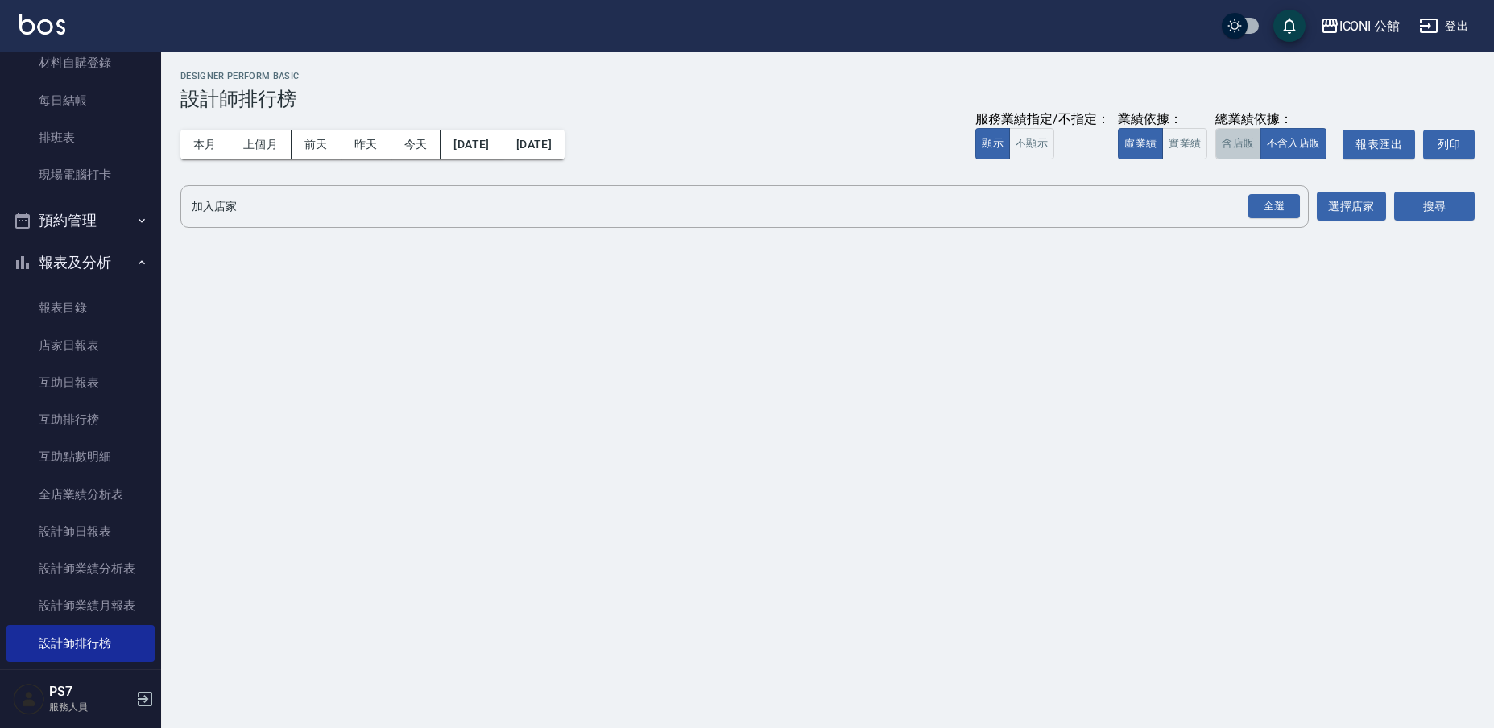
drag, startPoint x: 1251, startPoint y: 147, endPoint x: 1241, endPoint y: 180, distance: 34.4
click at [1251, 147] on button "含店販" at bounding box center [1237, 143] width 45 height 31
click at [1284, 196] on div "全選" at bounding box center [1274, 206] width 52 height 25
click at [1443, 194] on button "搜尋" at bounding box center [1434, 207] width 81 height 30
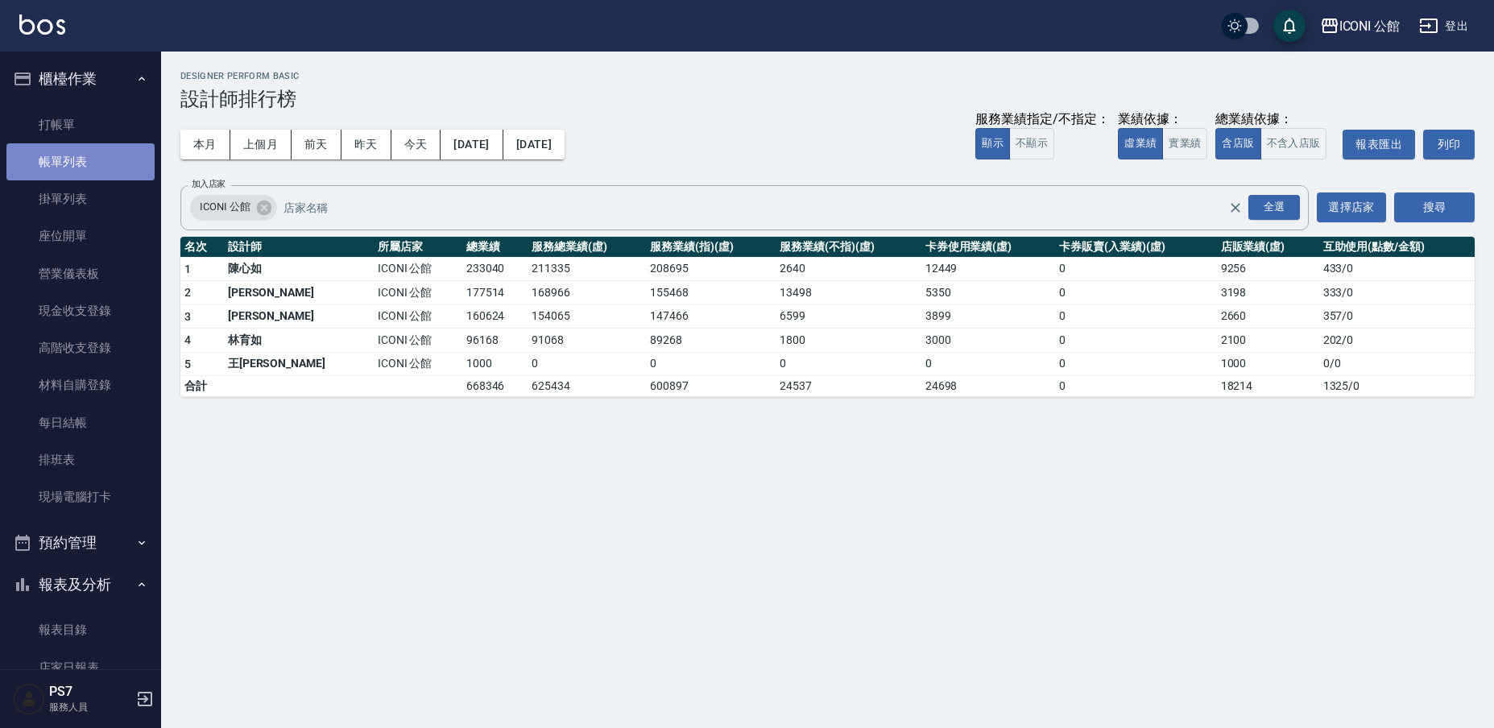
click at [80, 154] on link "帳單列表" at bounding box center [80, 161] width 148 height 37
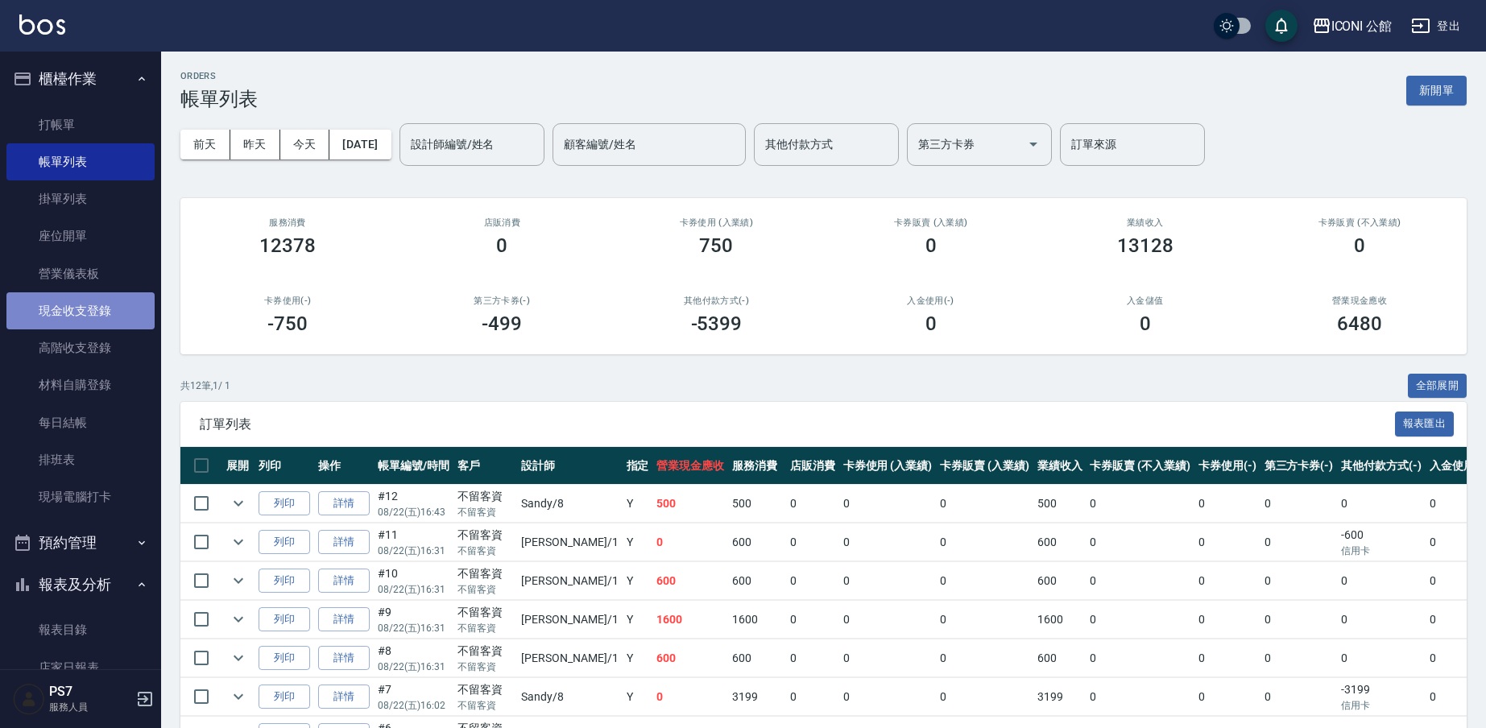
click at [118, 310] on link "現金收支登錄" at bounding box center [80, 310] width 148 height 37
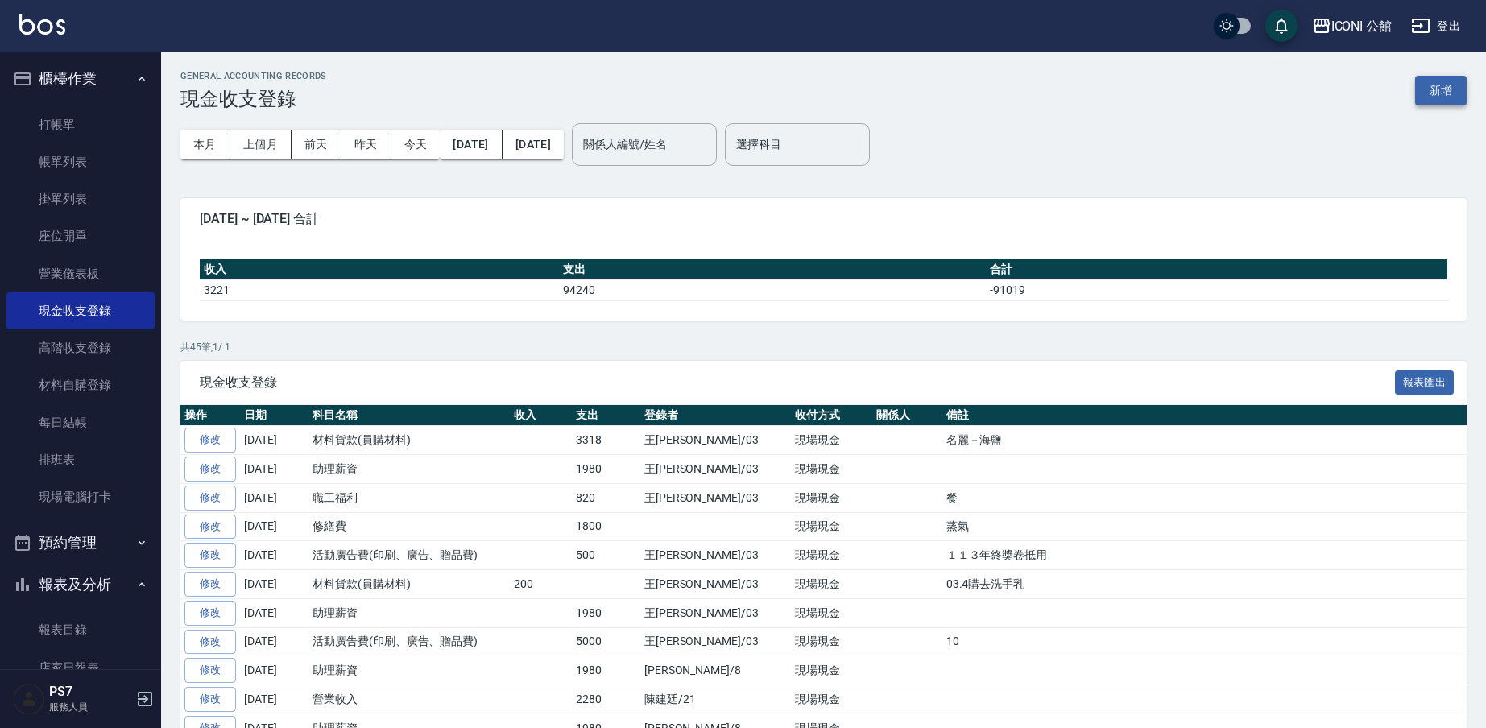
click at [1430, 92] on button "新增" at bounding box center [1441, 91] width 52 height 30
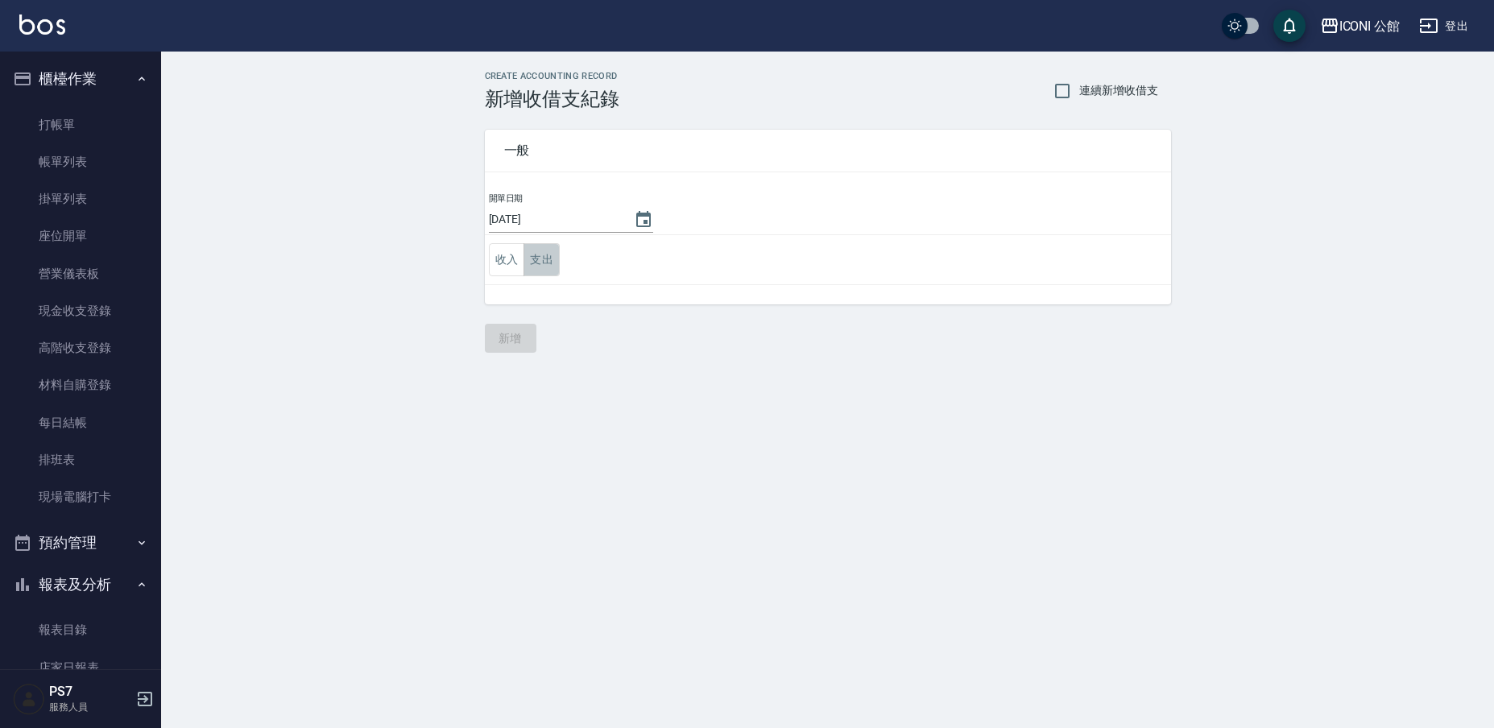
click at [532, 263] on button "支出" at bounding box center [542, 259] width 36 height 33
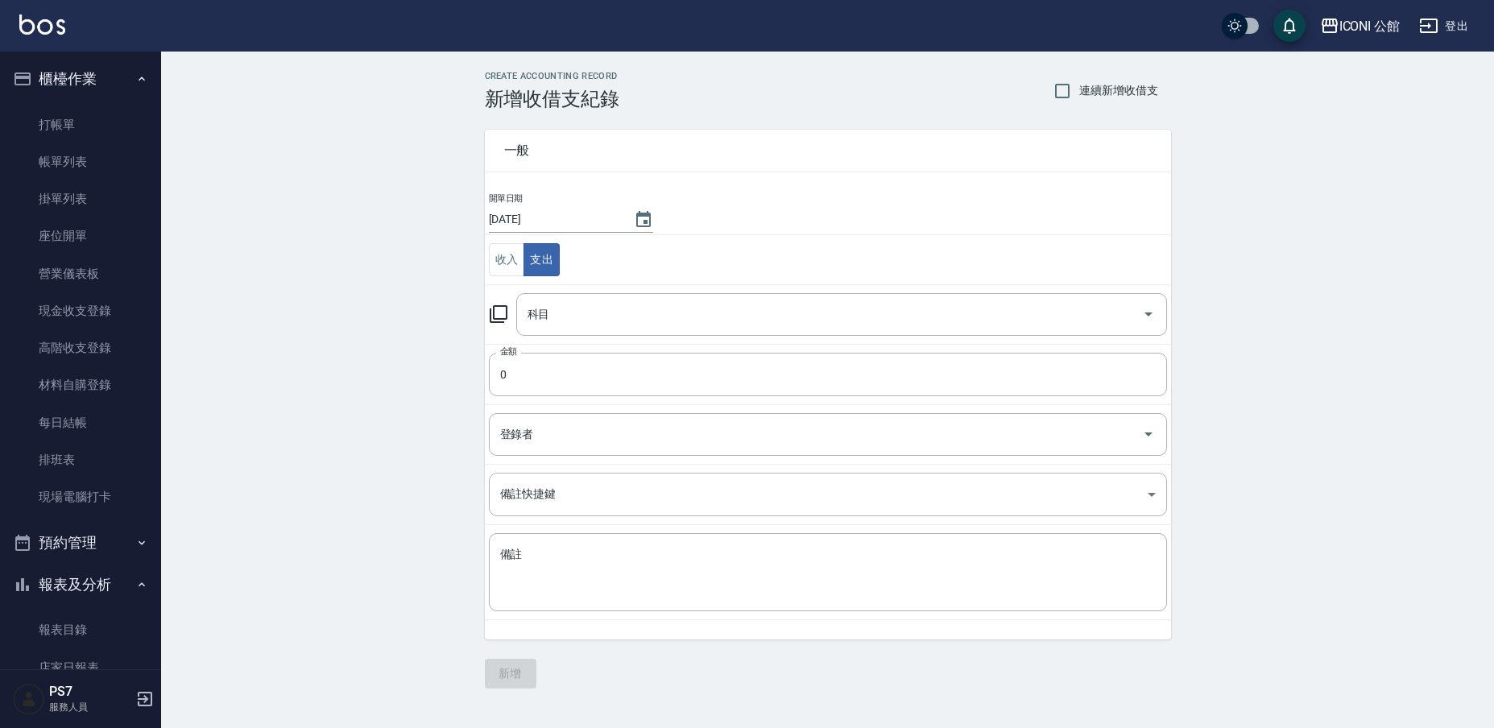
click at [501, 307] on icon at bounding box center [499, 314] width 18 height 18
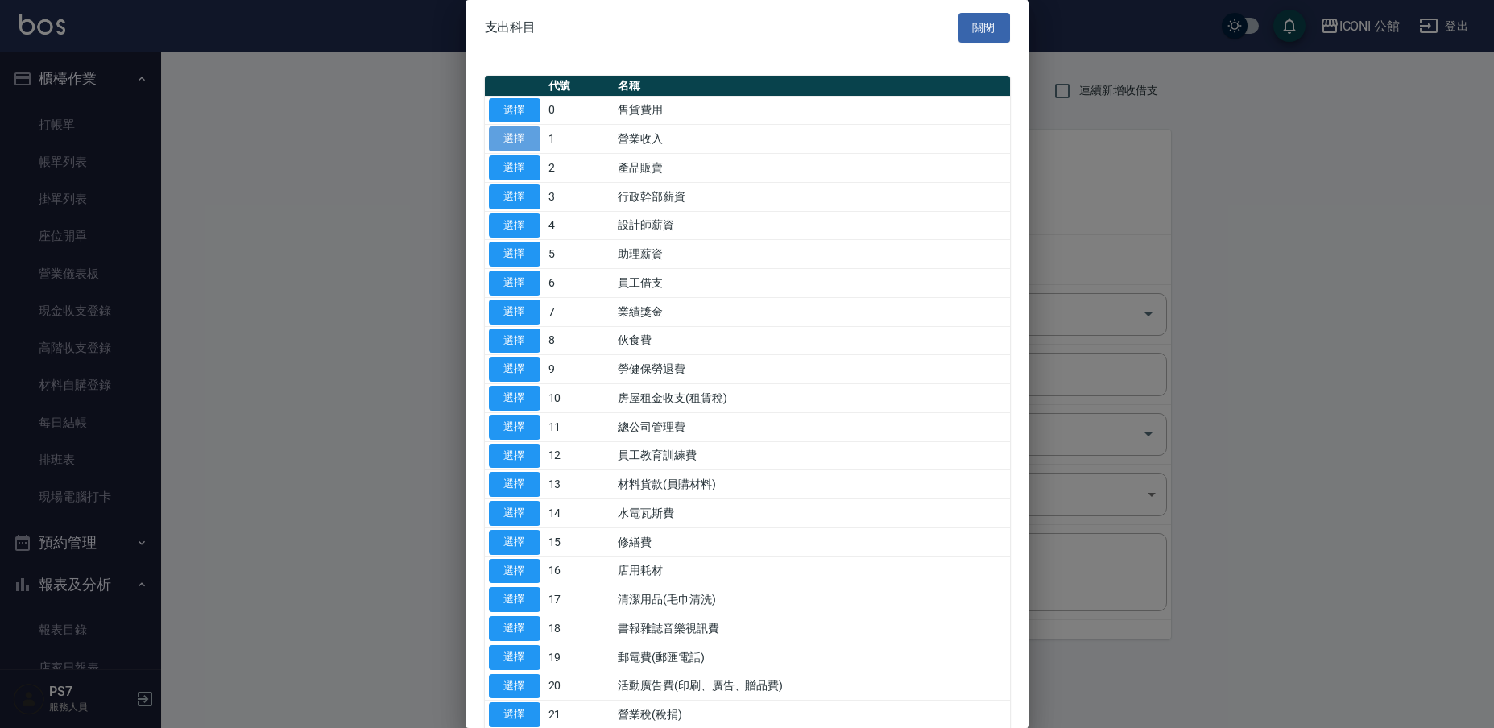
click at [510, 139] on button "選擇" at bounding box center [515, 138] width 52 height 25
type input "1 營業收入"
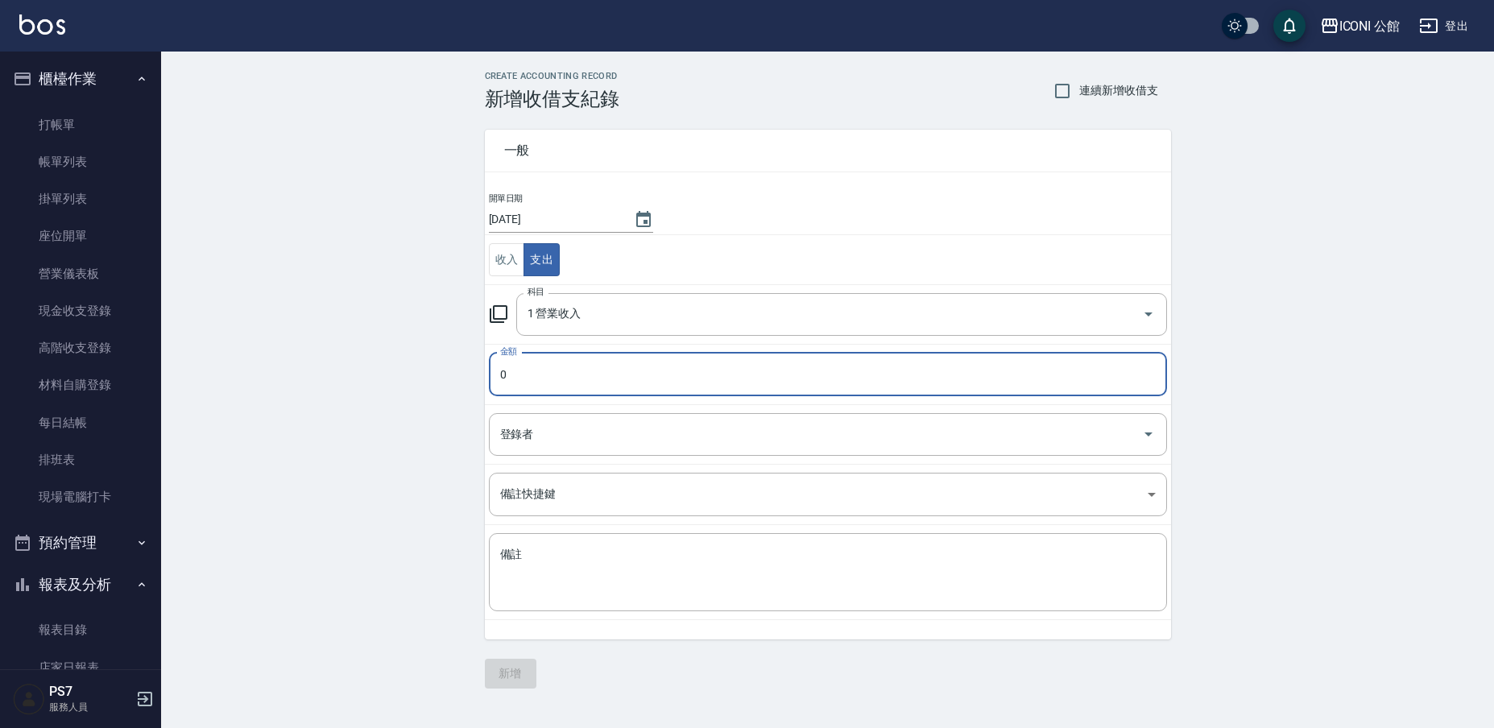
click at [524, 366] on input "0" at bounding box center [828, 374] width 678 height 43
click at [567, 368] on input "21000" at bounding box center [828, 374] width 678 height 43
type input "2100"
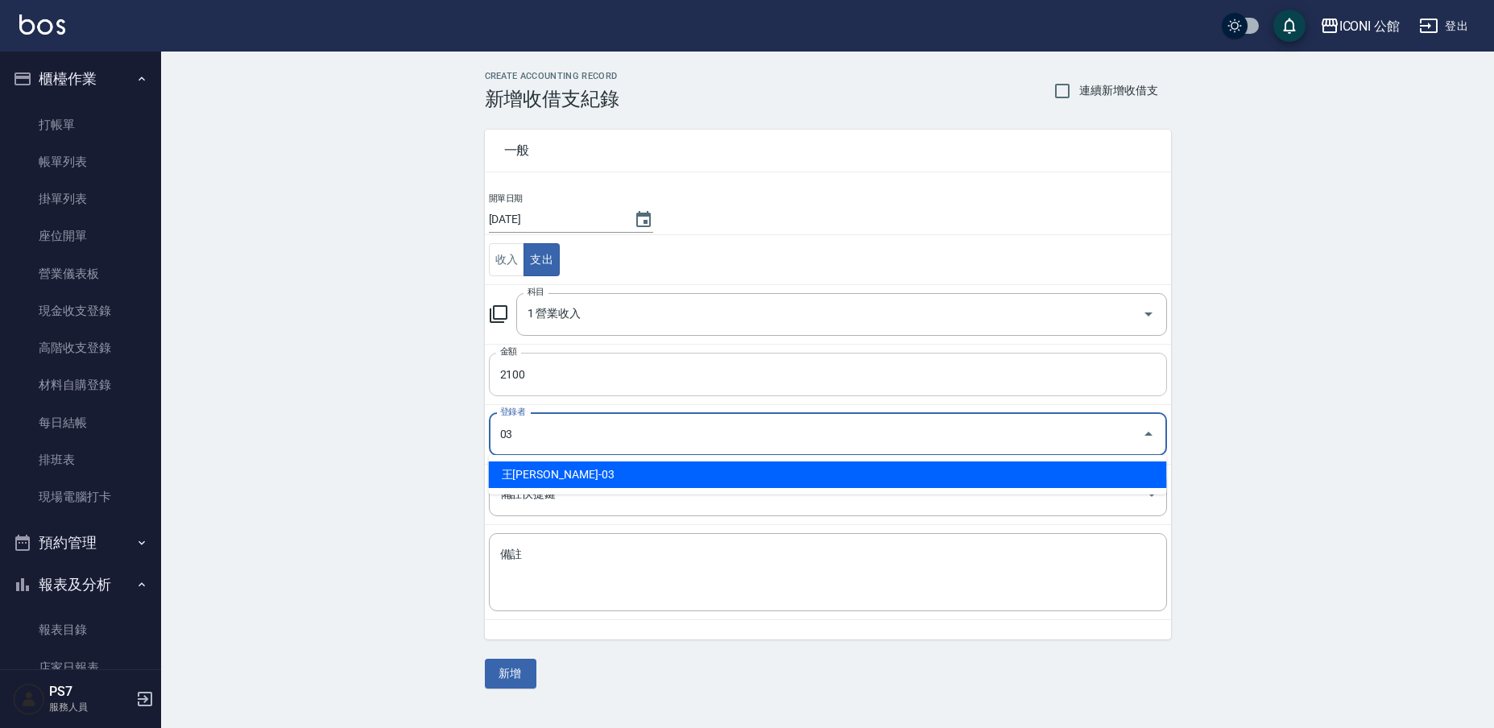
type input "王[PERSON_NAME]-03"
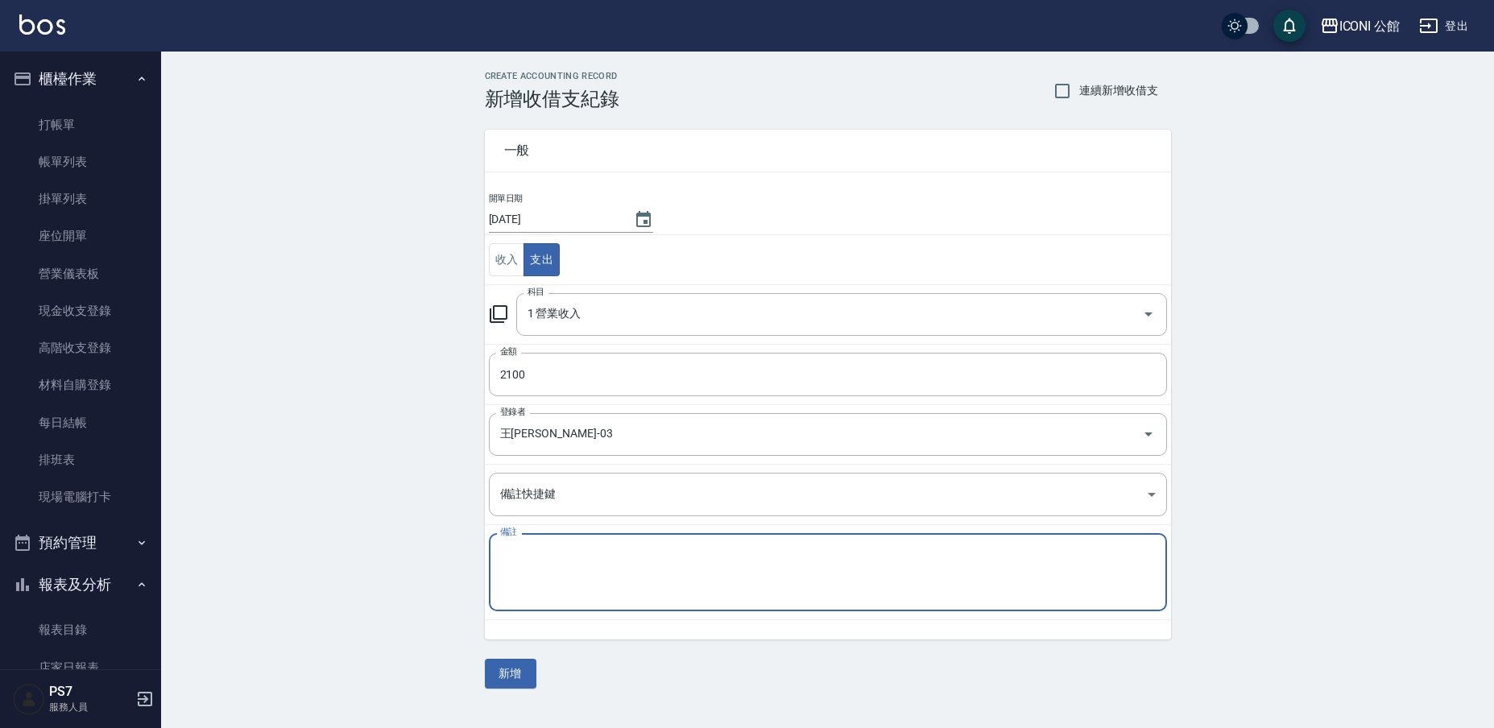
click at [505, 549] on textarea "備註" at bounding box center [828, 573] width 656 height 52
type textarea "10"
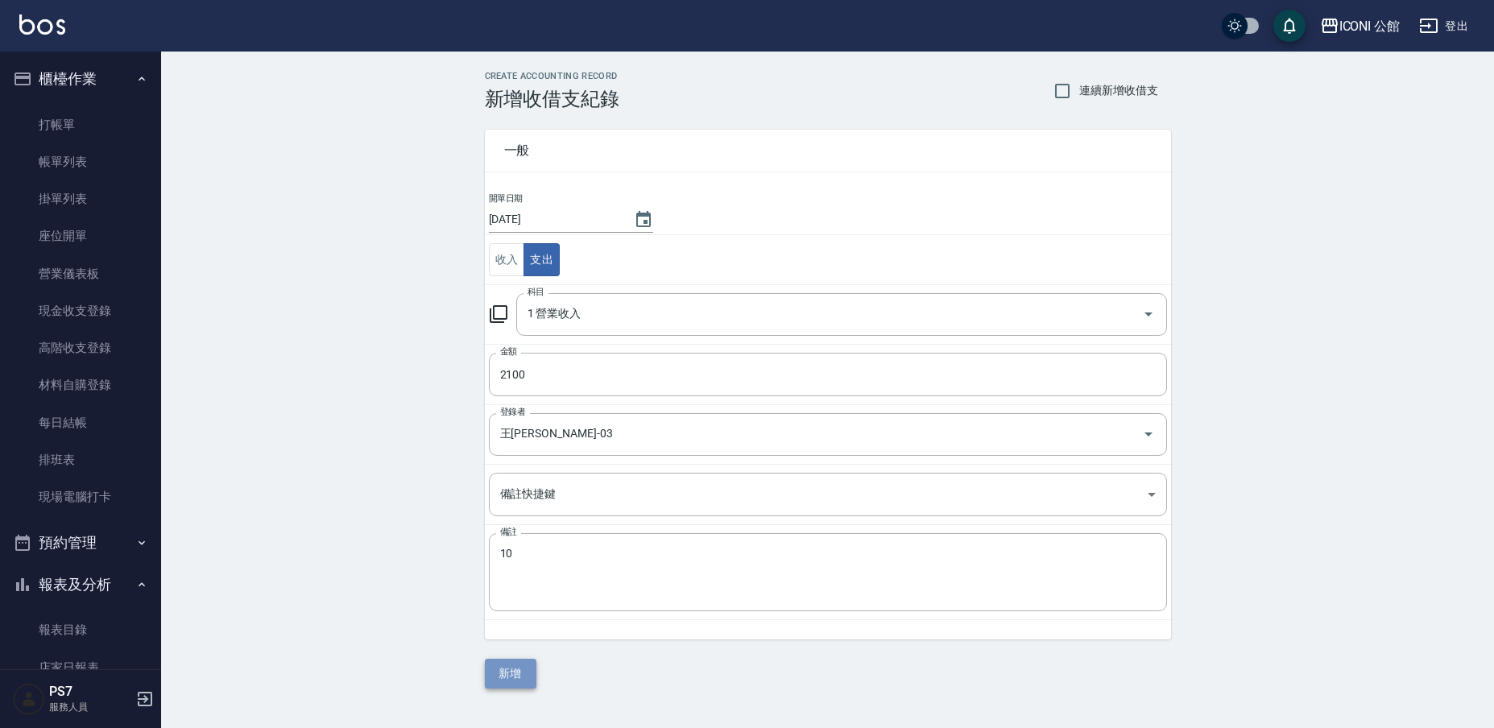
click at [522, 679] on button "新增" at bounding box center [511, 674] width 52 height 30
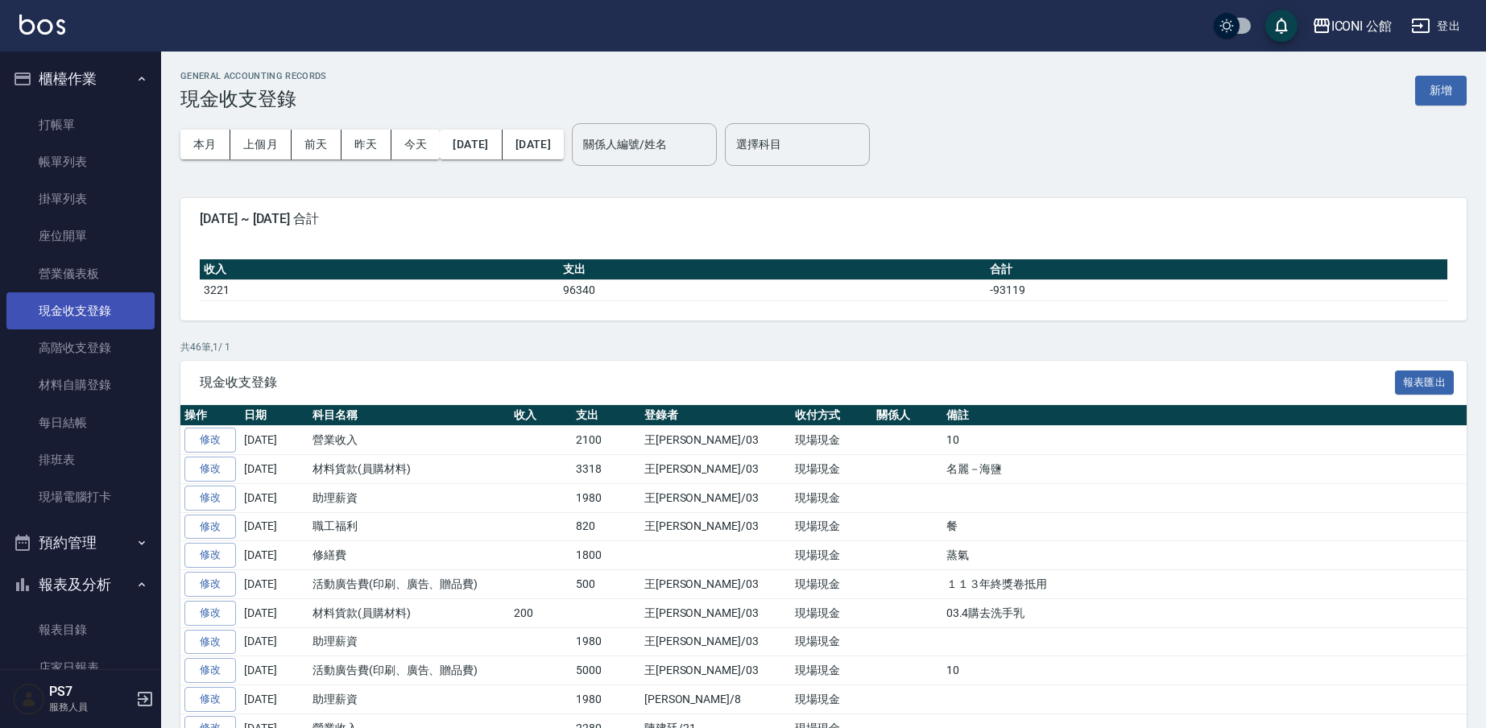
click at [101, 312] on link "現金收支登錄" at bounding box center [80, 310] width 148 height 37
click at [1459, 94] on button "新增" at bounding box center [1441, 91] width 52 height 30
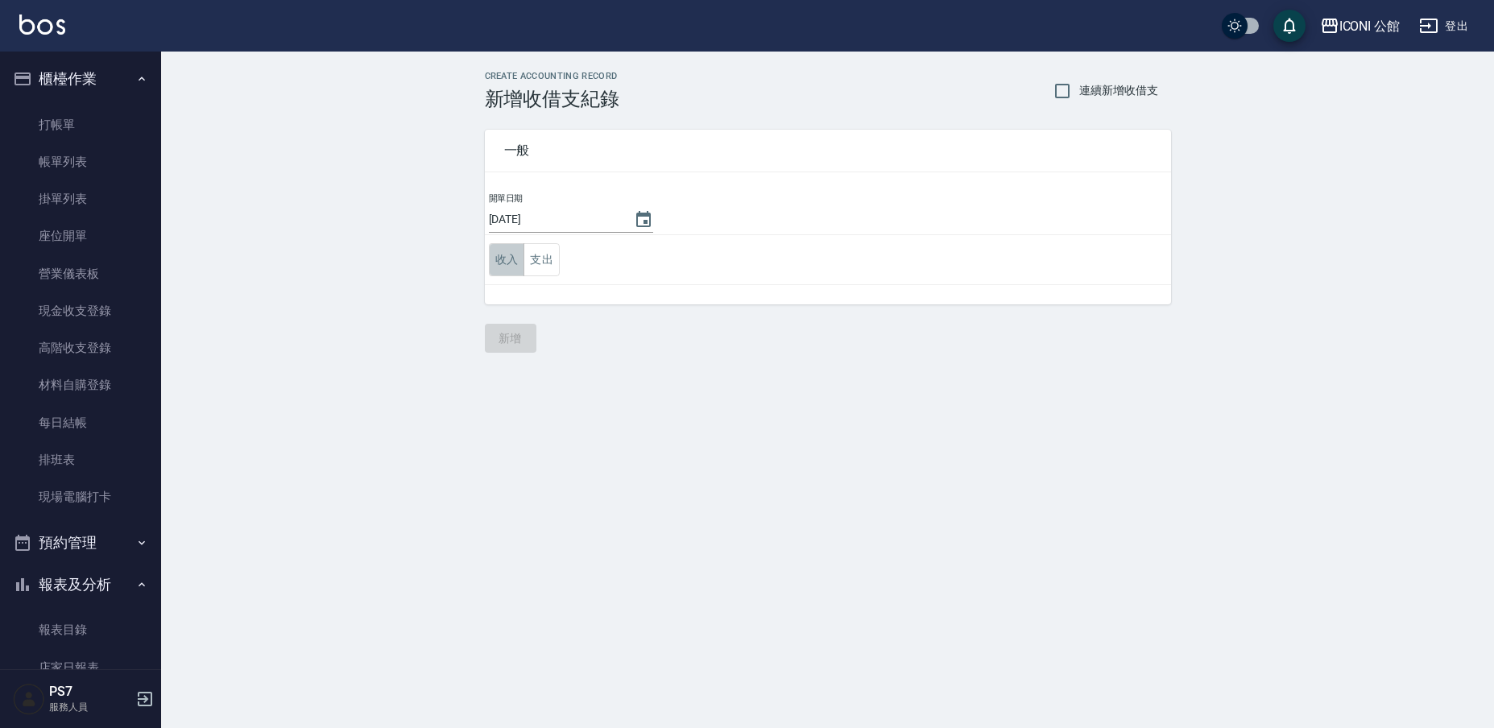
click at [502, 259] on button "收入" at bounding box center [507, 259] width 36 height 33
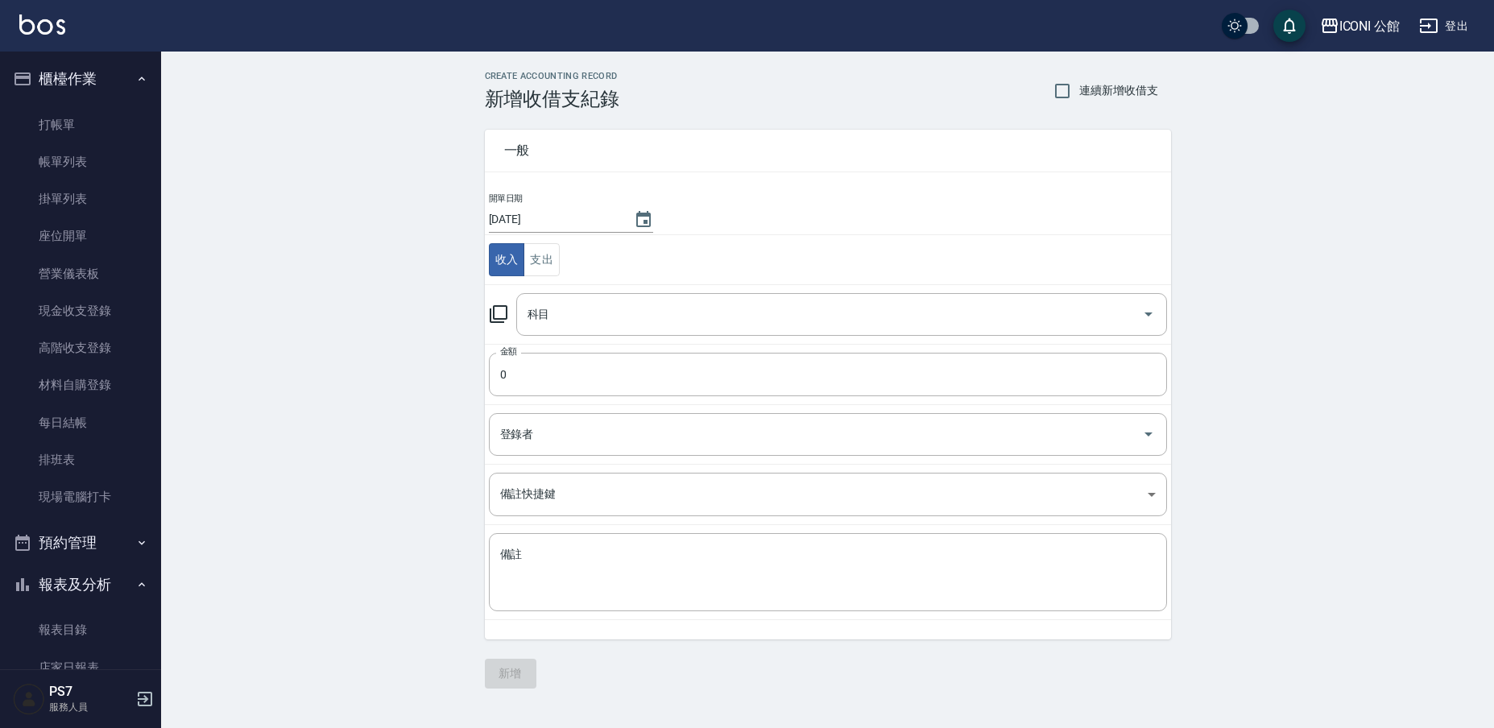
click at [506, 316] on icon at bounding box center [499, 314] width 18 height 18
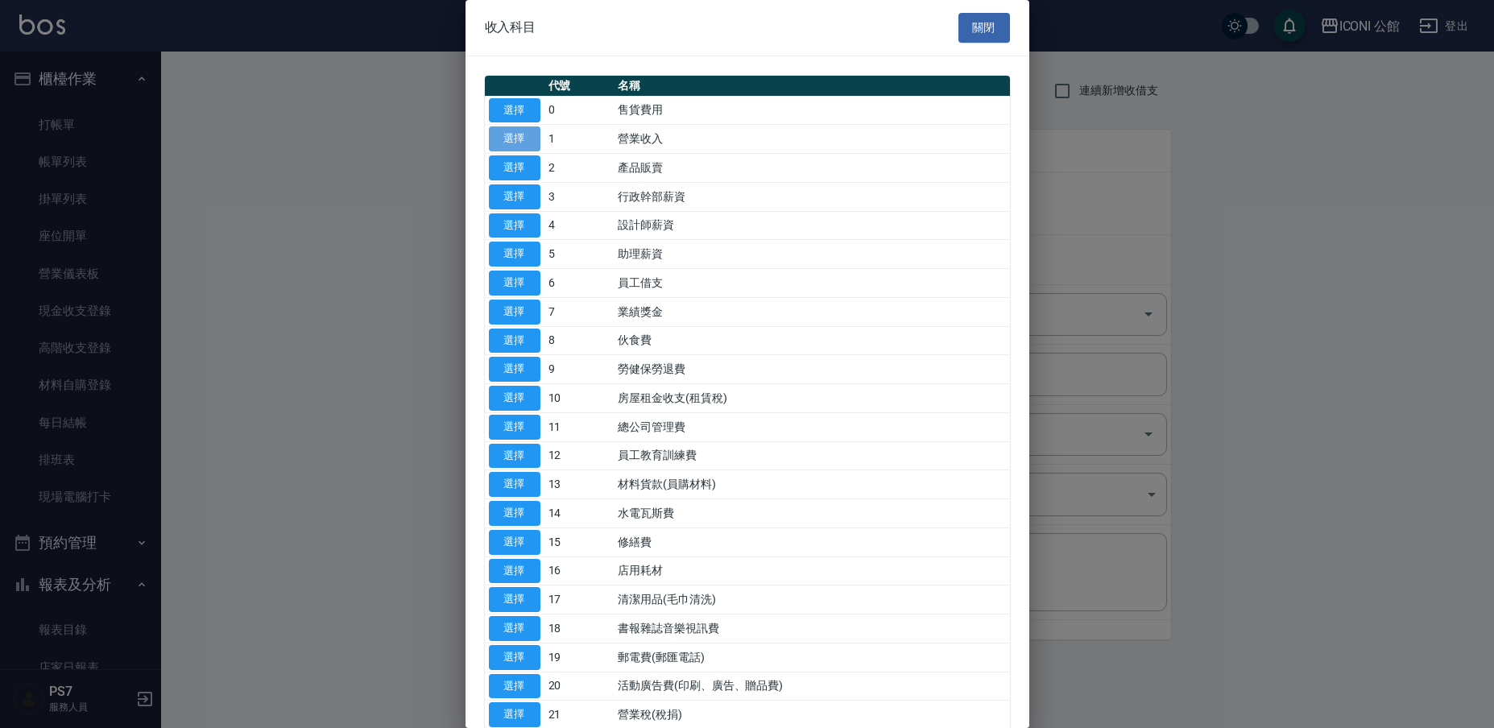
click at [516, 141] on button "選擇" at bounding box center [515, 138] width 52 height 25
type input "1 營業收入"
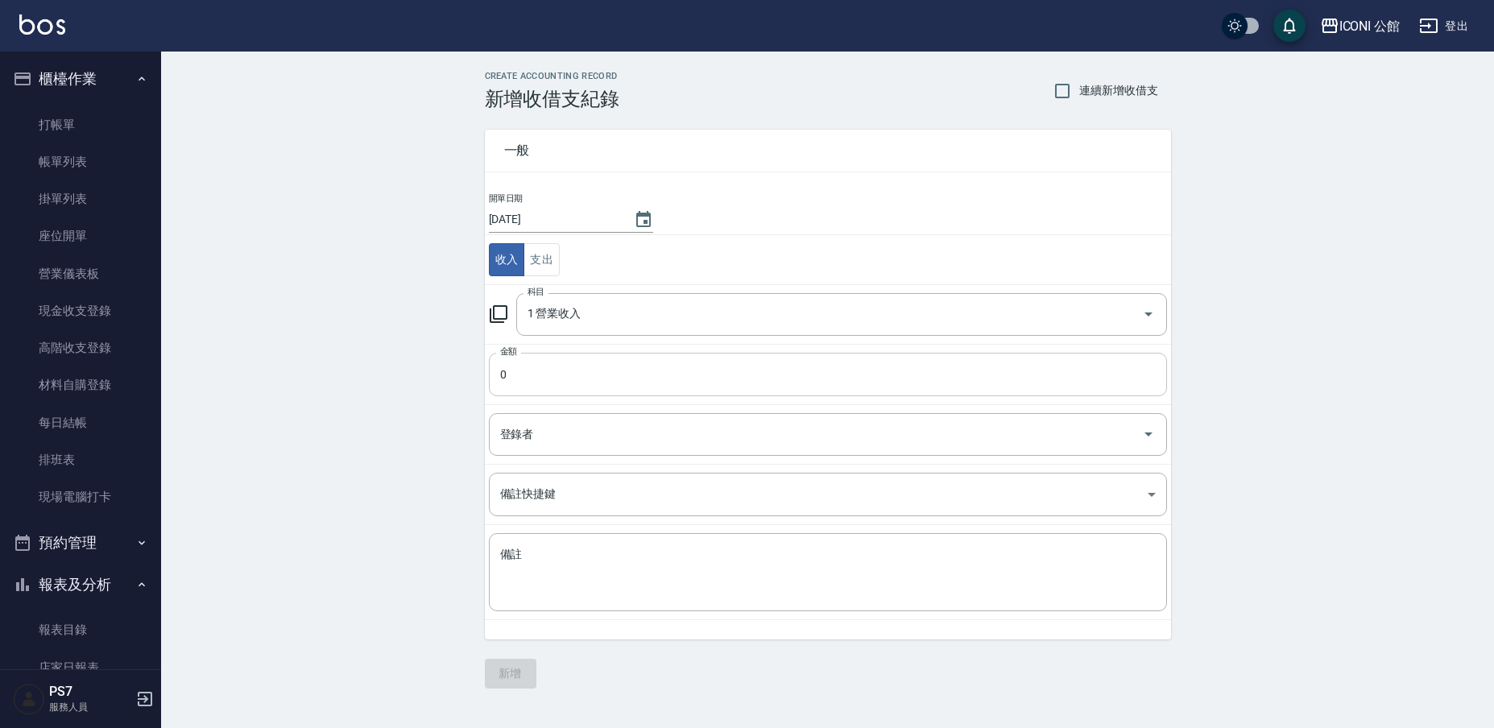
click at [555, 368] on input "0" at bounding box center [828, 374] width 678 height 43
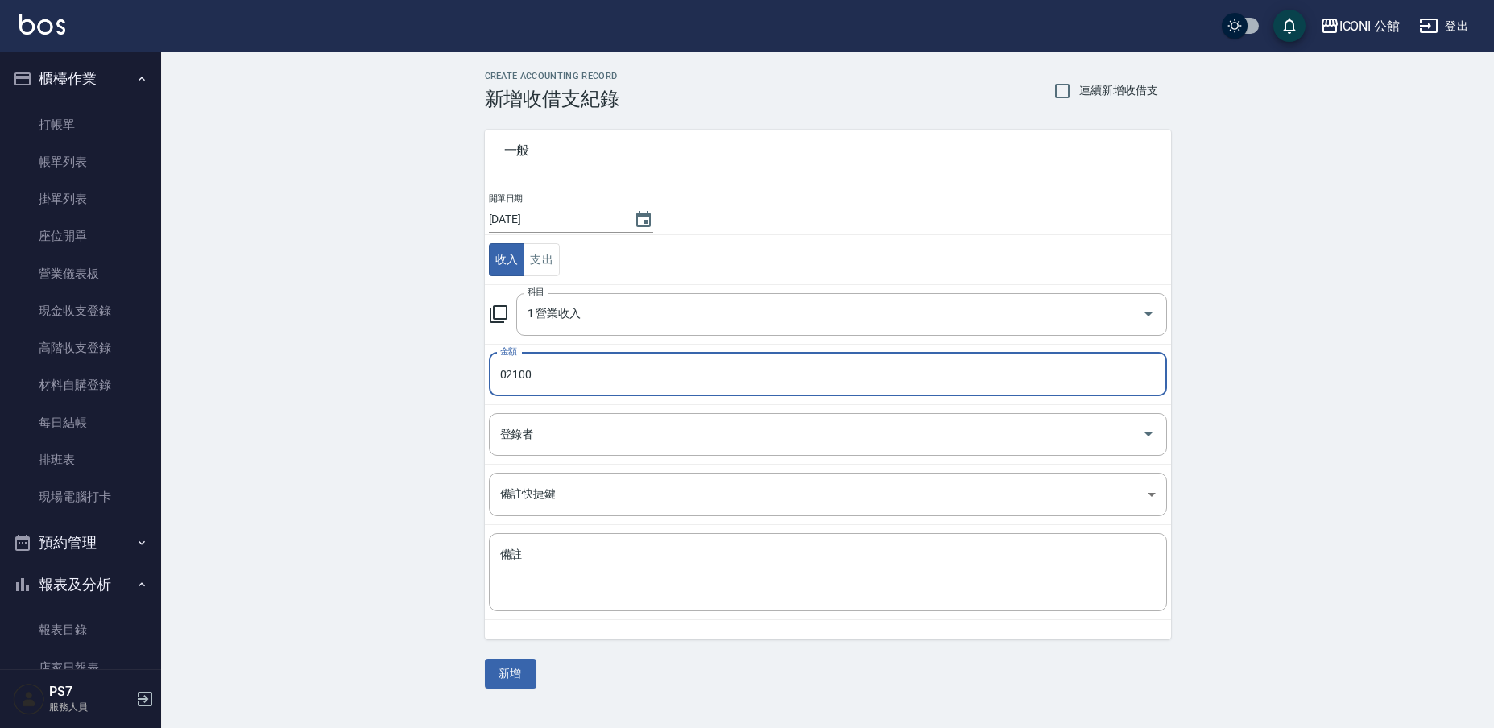
type input "02100"
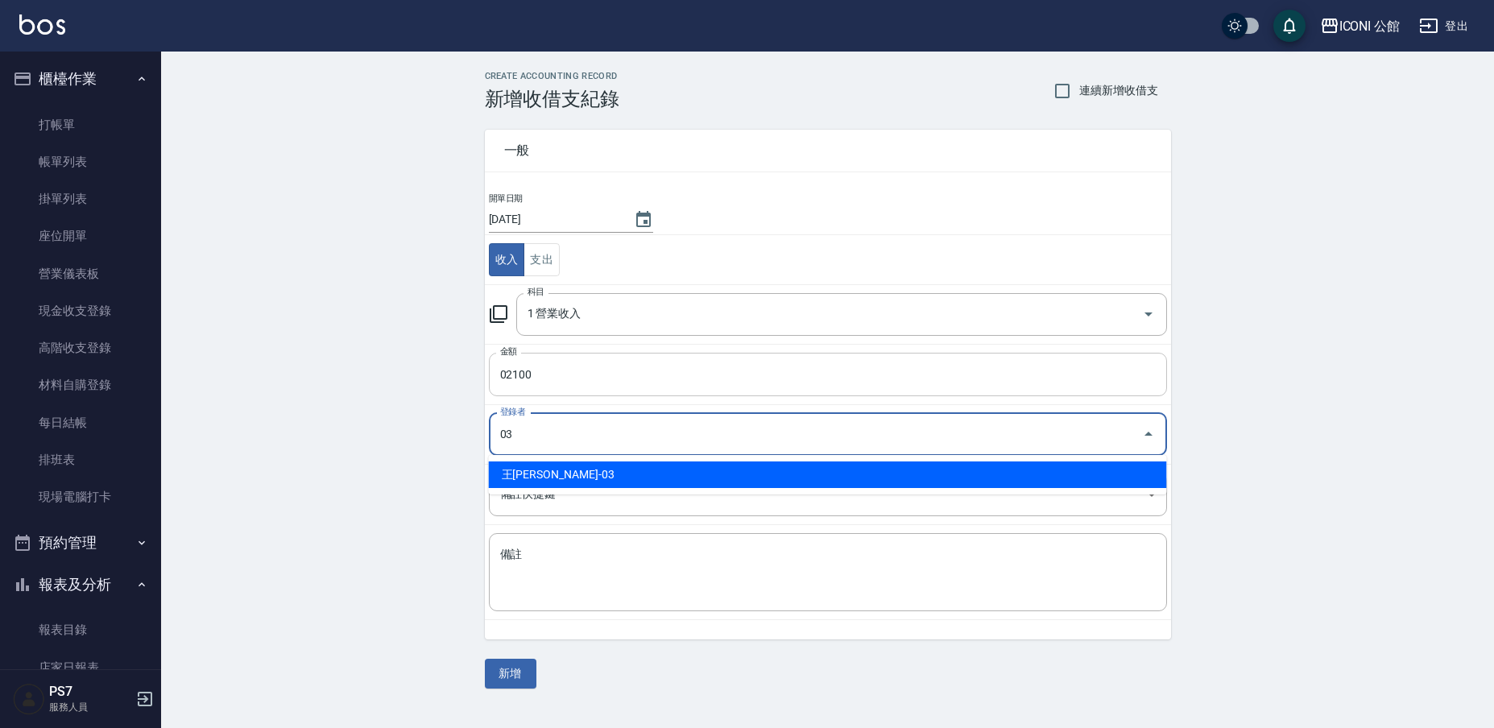
type input "王[PERSON_NAME]-03"
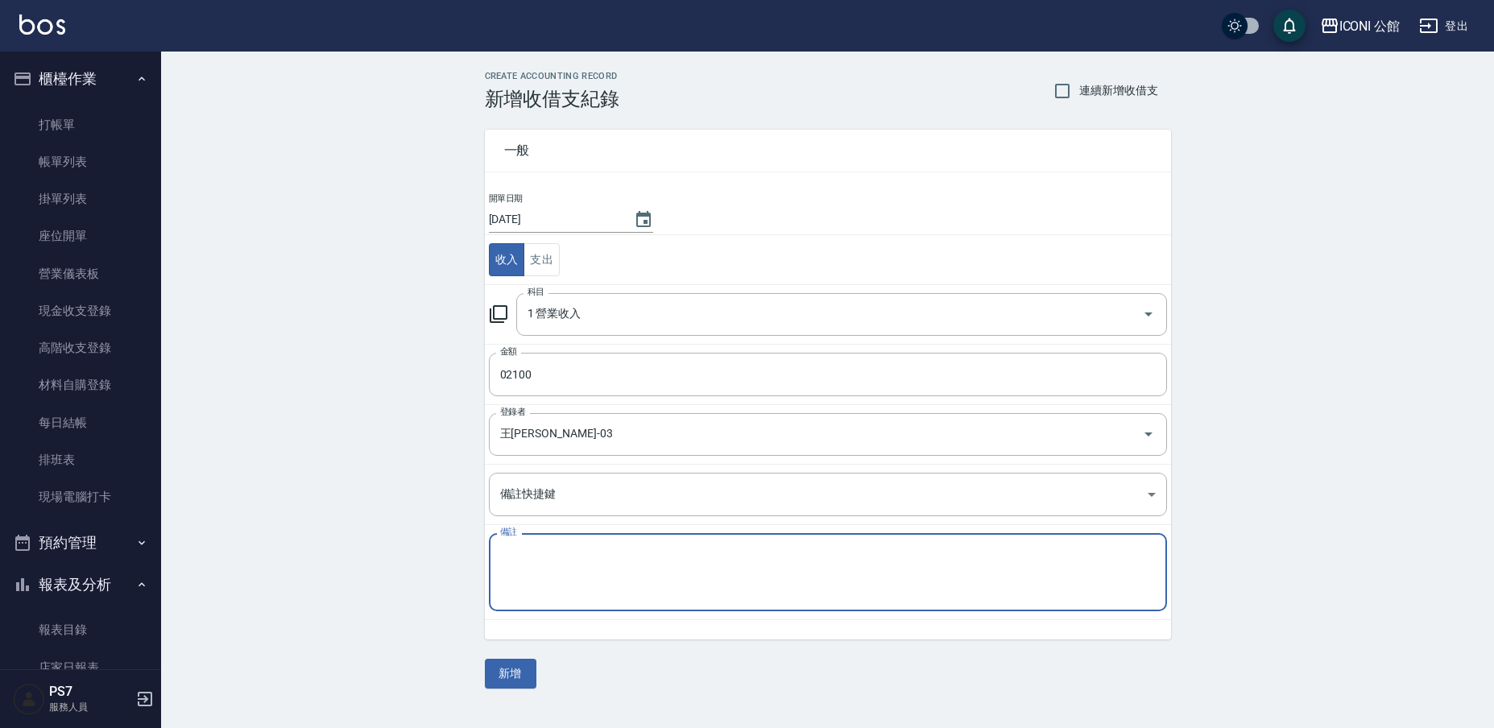
click at [586, 548] on textarea "備註" at bounding box center [828, 573] width 656 height 52
type textarea "10"
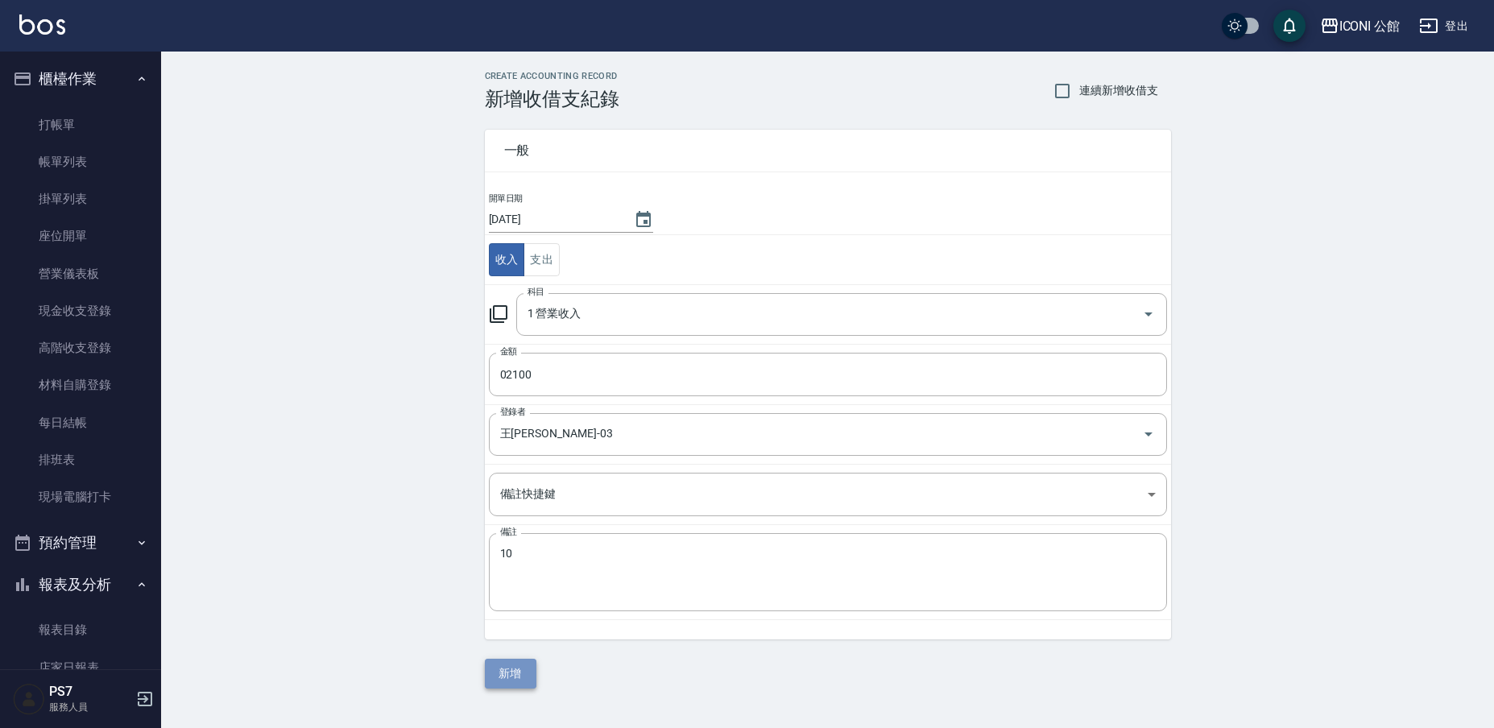
click at [519, 668] on button "新增" at bounding box center [511, 674] width 52 height 30
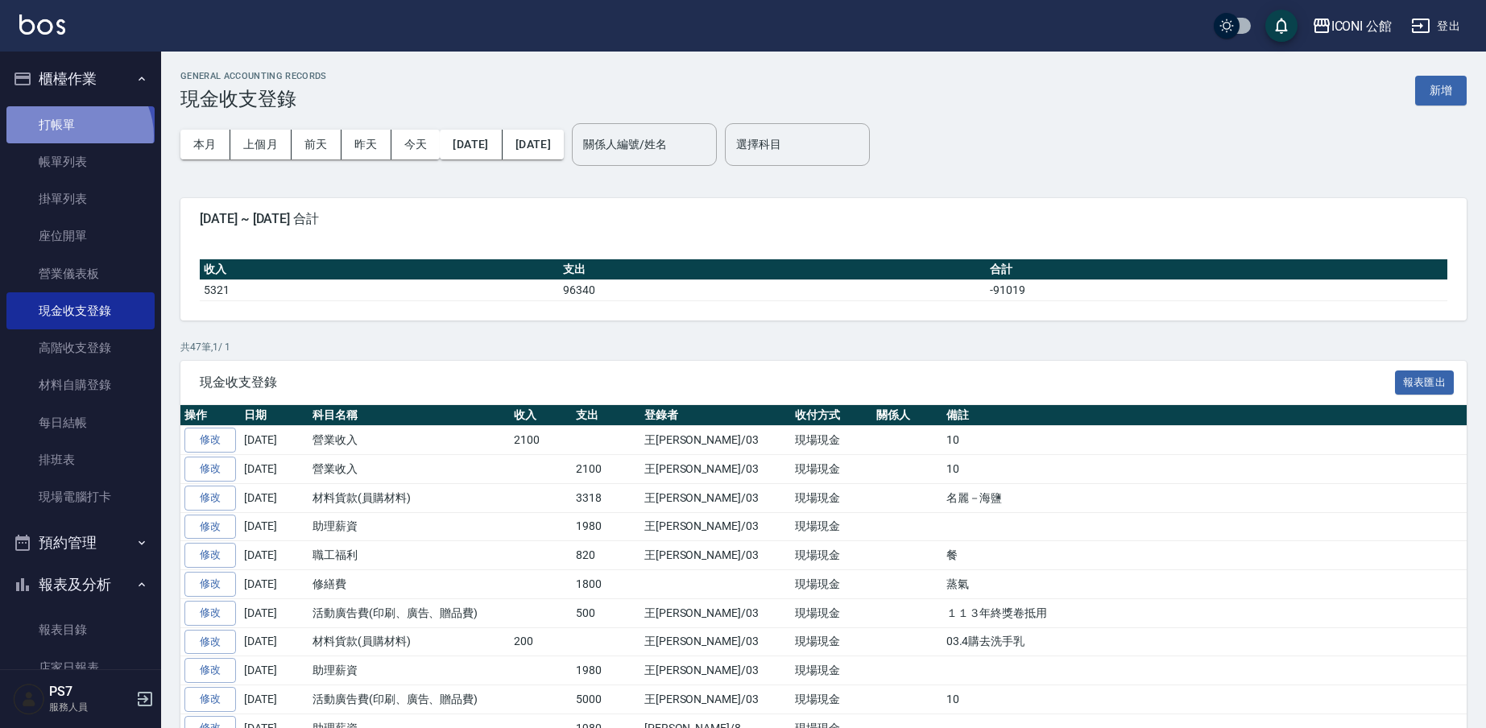
click at [73, 135] on link "打帳單" at bounding box center [80, 124] width 148 height 37
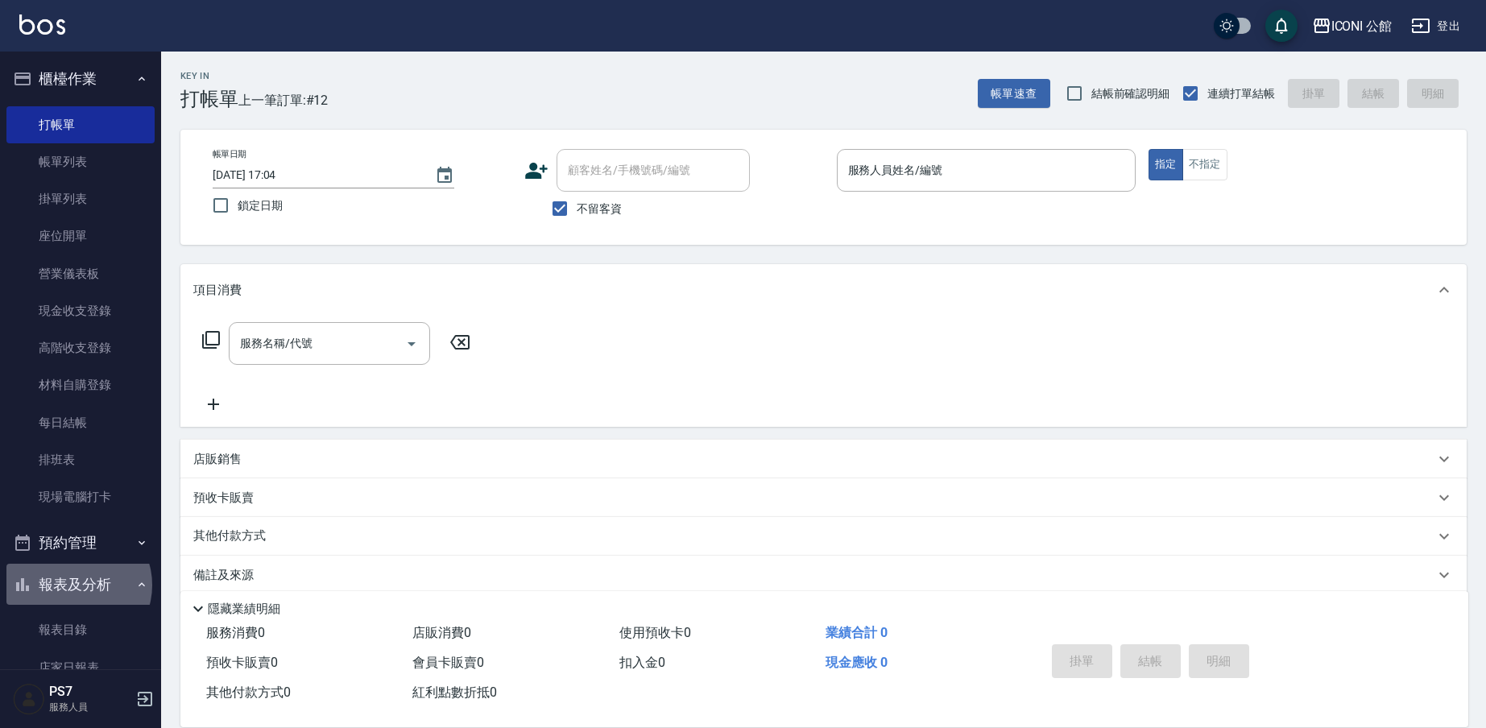
click at [77, 582] on button "報表及分析" at bounding box center [80, 585] width 148 height 42
click at [90, 576] on button "報表及分析" at bounding box center [80, 585] width 148 height 42
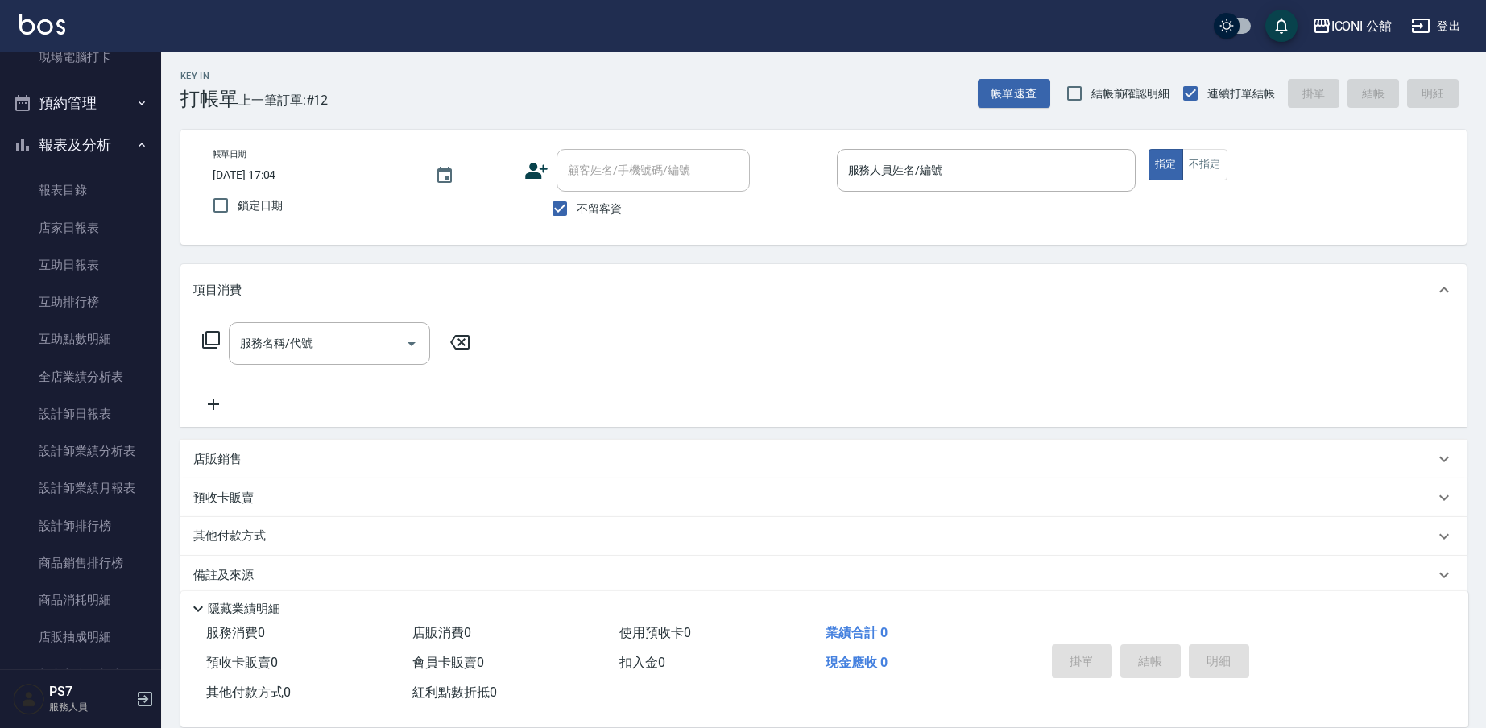
scroll to position [453, 0]
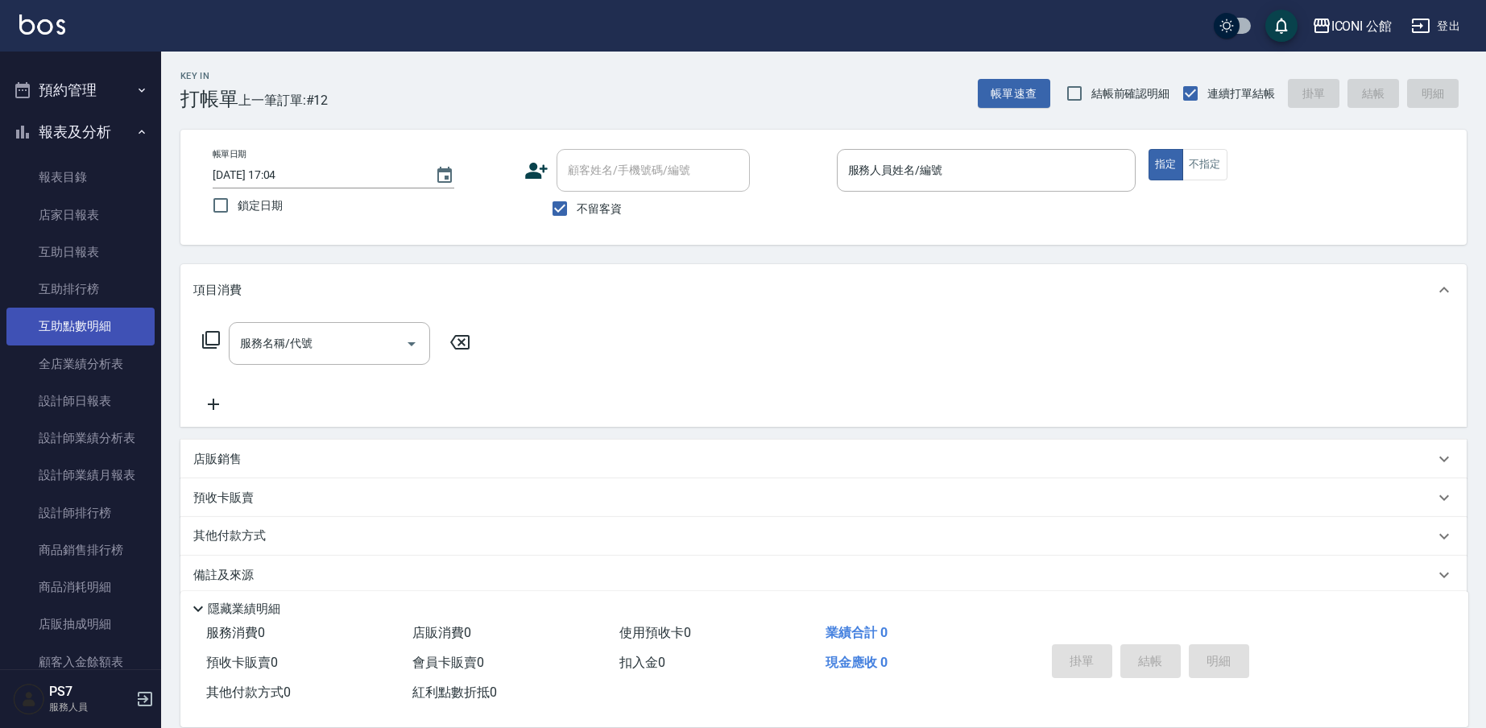
click at [80, 312] on link "互助點數明細" at bounding box center [80, 326] width 148 height 37
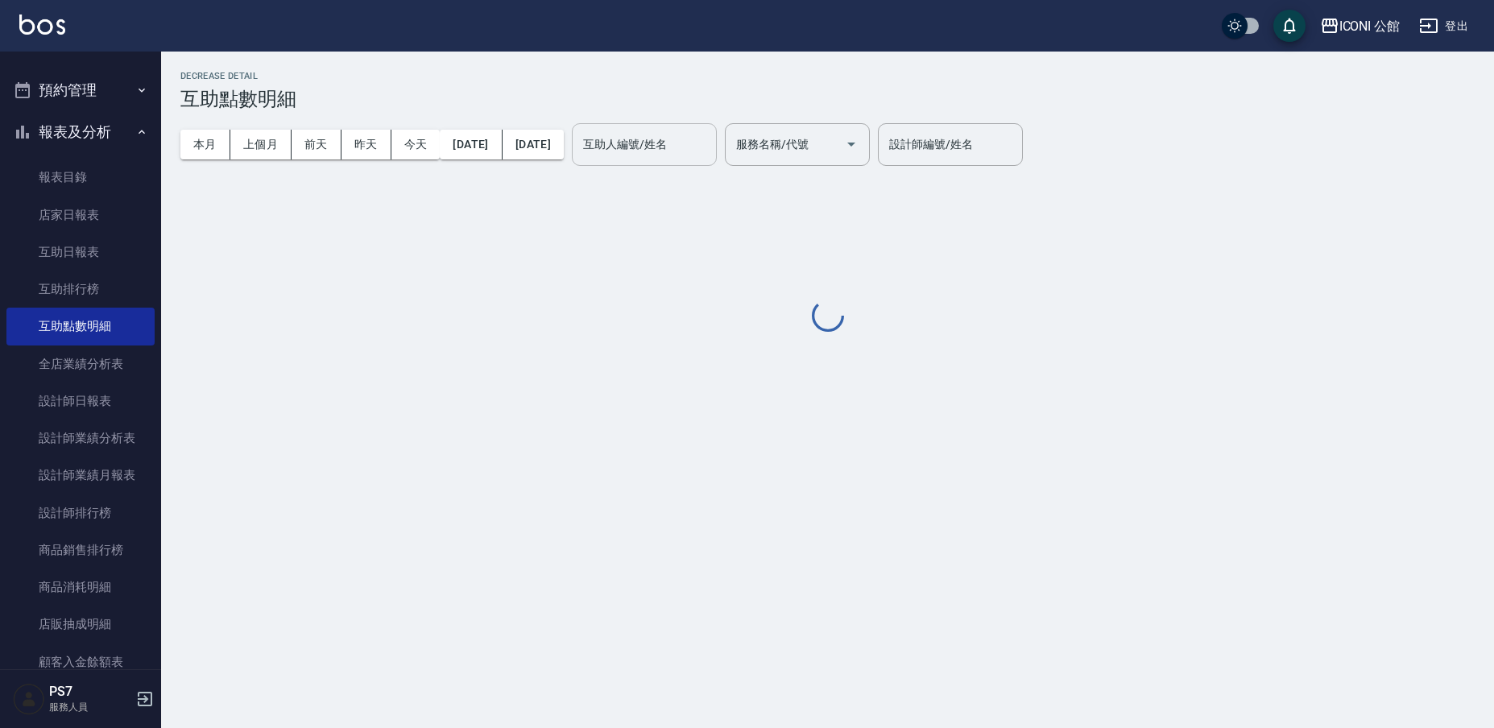
click at [710, 154] on input "互助人編號/姓名" at bounding box center [644, 144] width 130 height 28
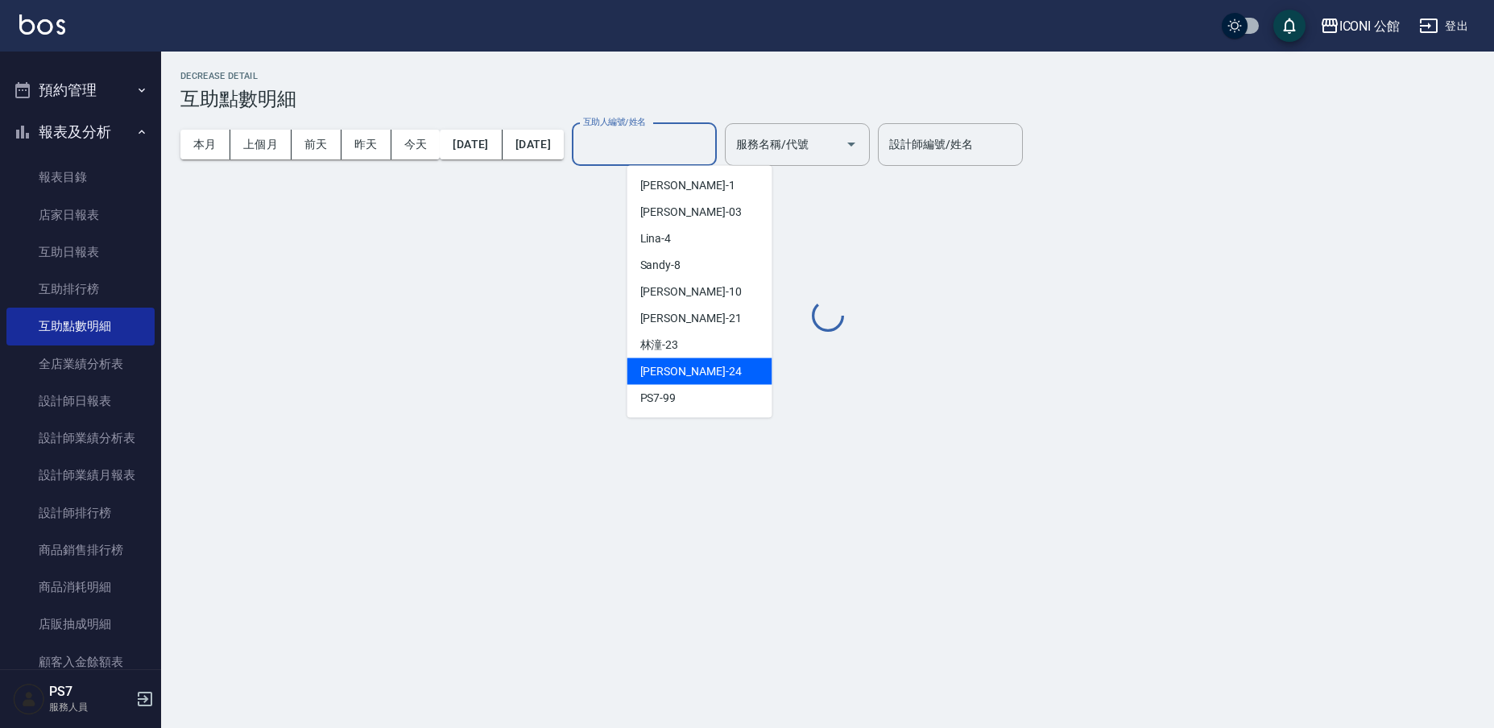
click at [692, 362] on div "[PERSON_NAME] -24" at bounding box center [699, 371] width 145 height 27
type input "[PERSON_NAME]-24"
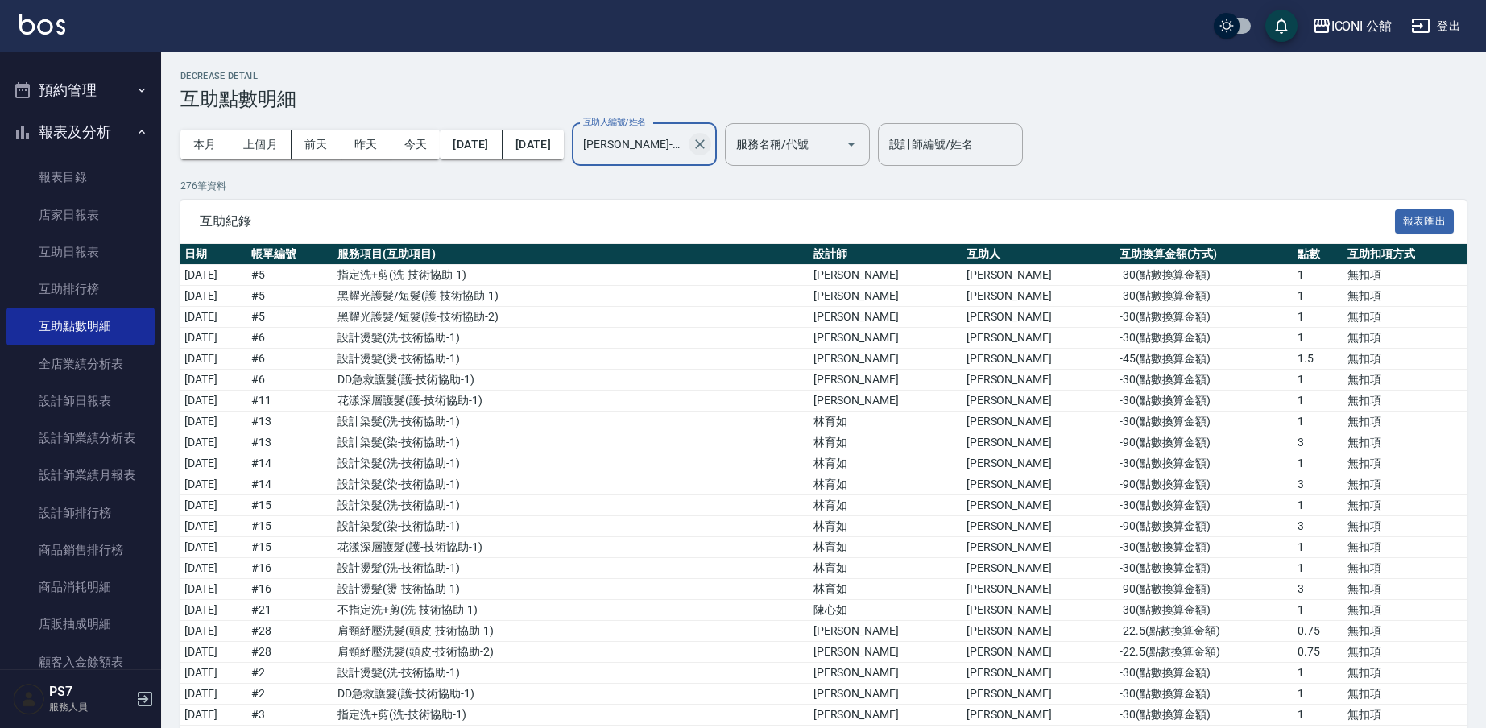
click at [708, 152] on icon "Clear" at bounding box center [700, 144] width 16 height 16
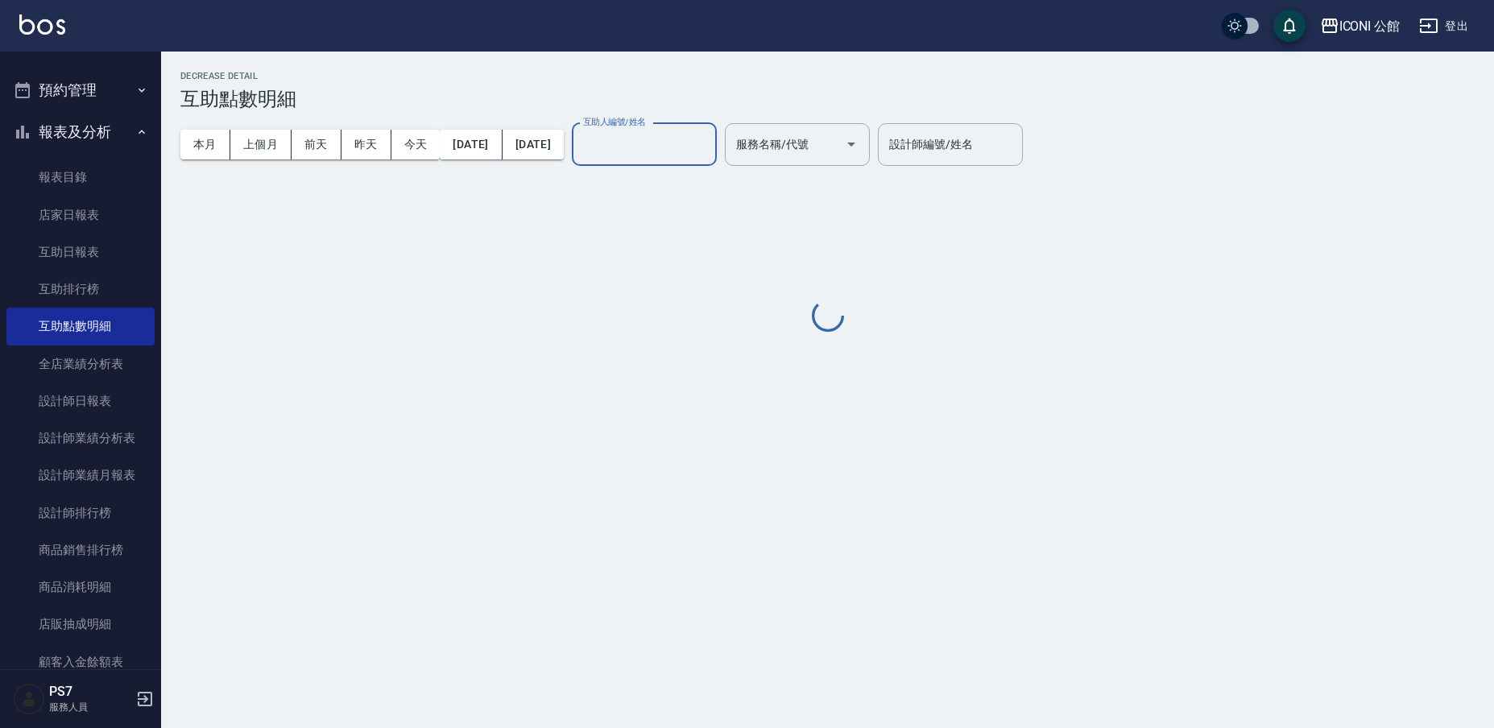
click at [111, 89] on button "預約管理" at bounding box center [80, 90] width 148 height 42
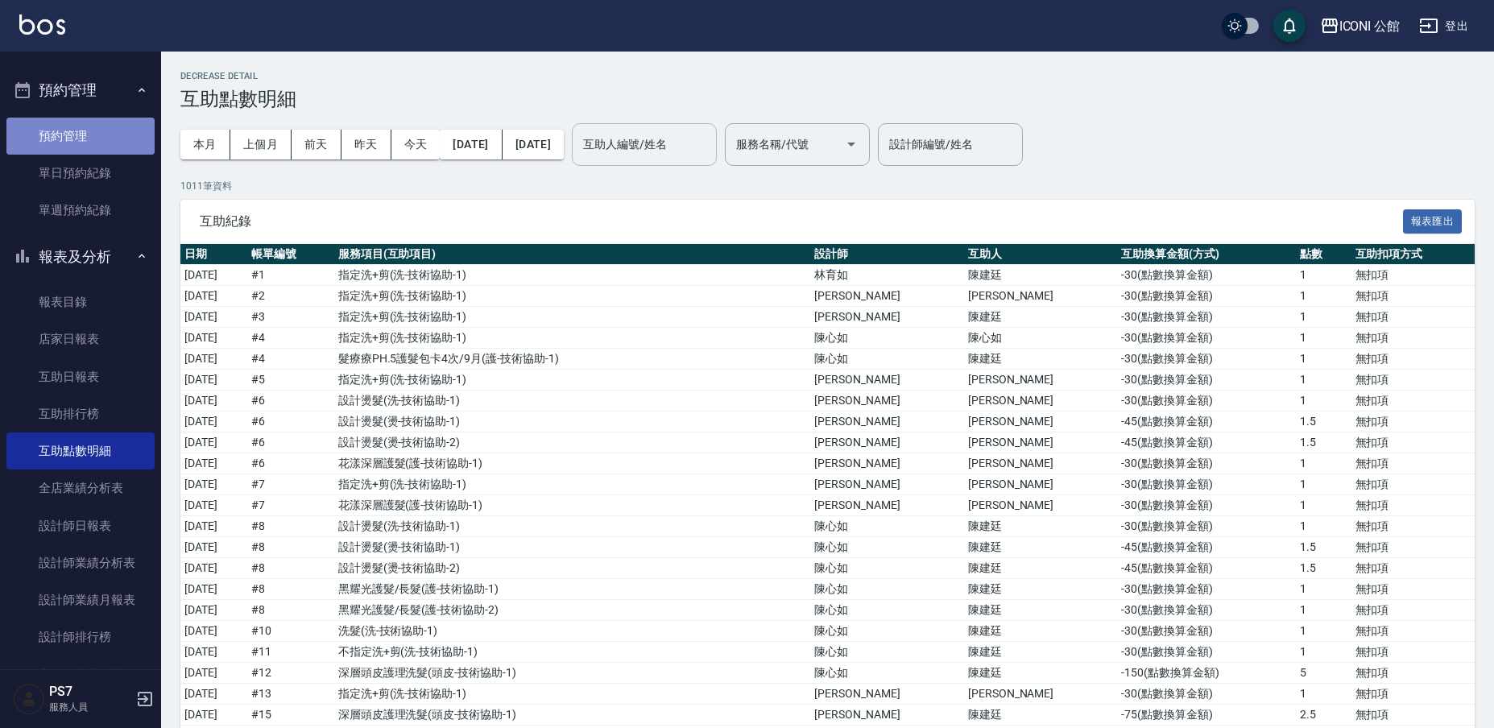
click at [109, 126] on link "預約管理" at bounding box center [80, 136] width 148 height 37
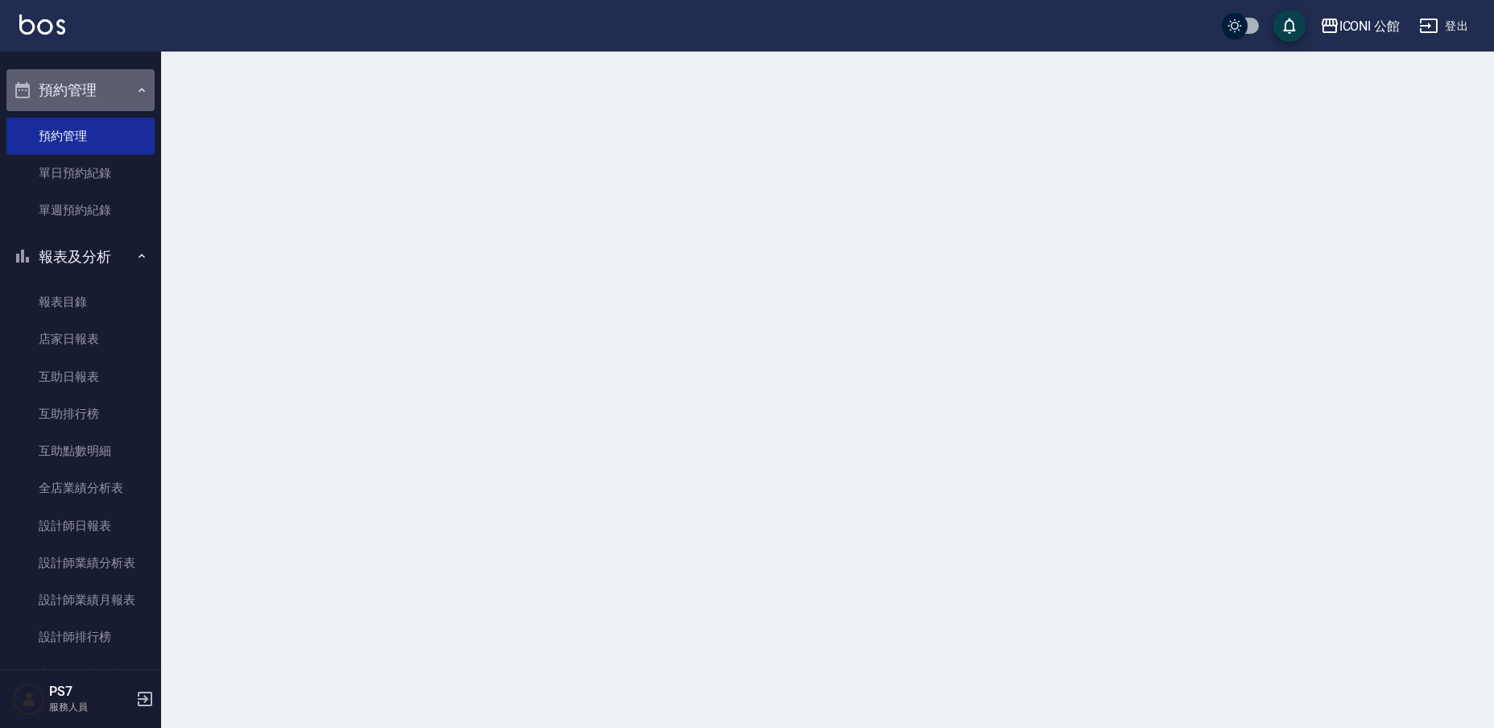
click at [122, 84] on button "預約管理" at bounding box center [80, 90] width 148 height 42
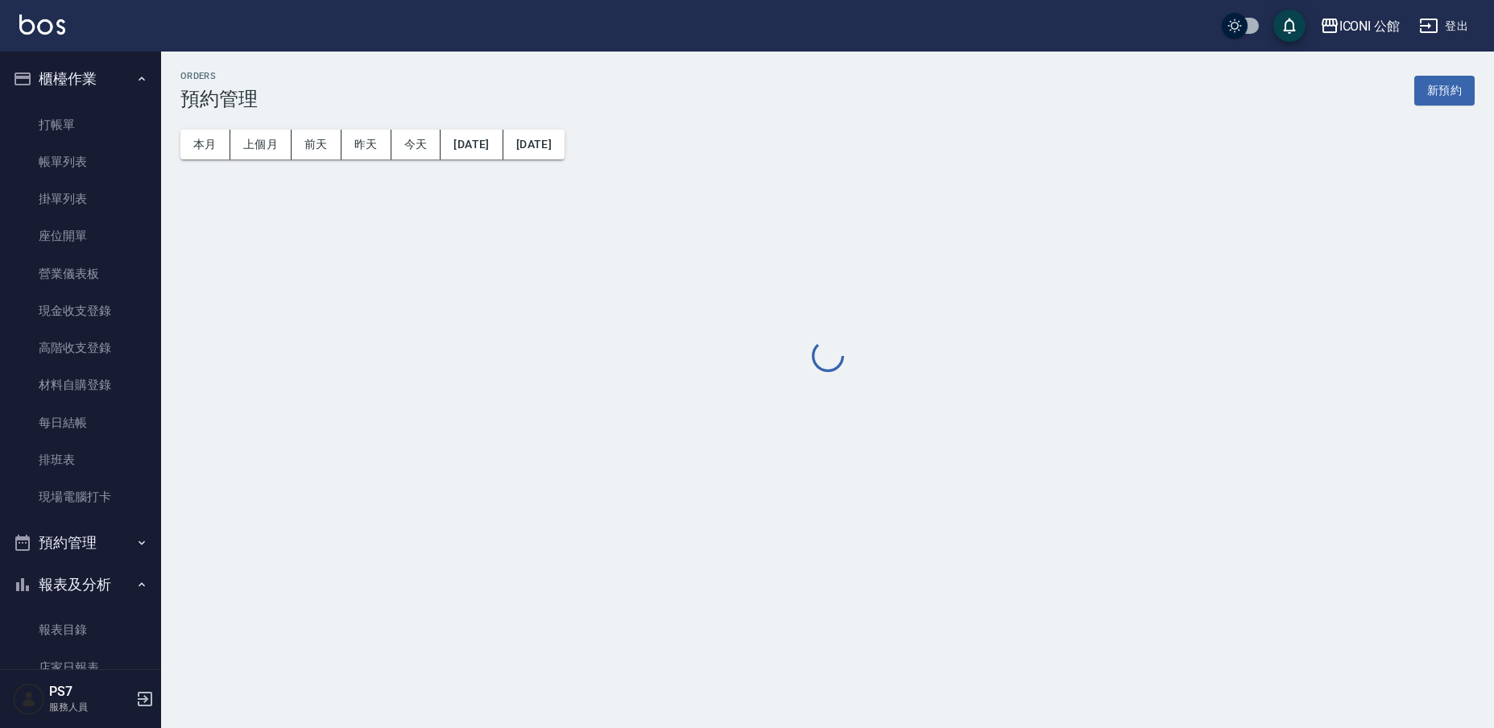
click at [73, 116] on link "打帳單" at bounding box center [80, 124] width 148 height 37
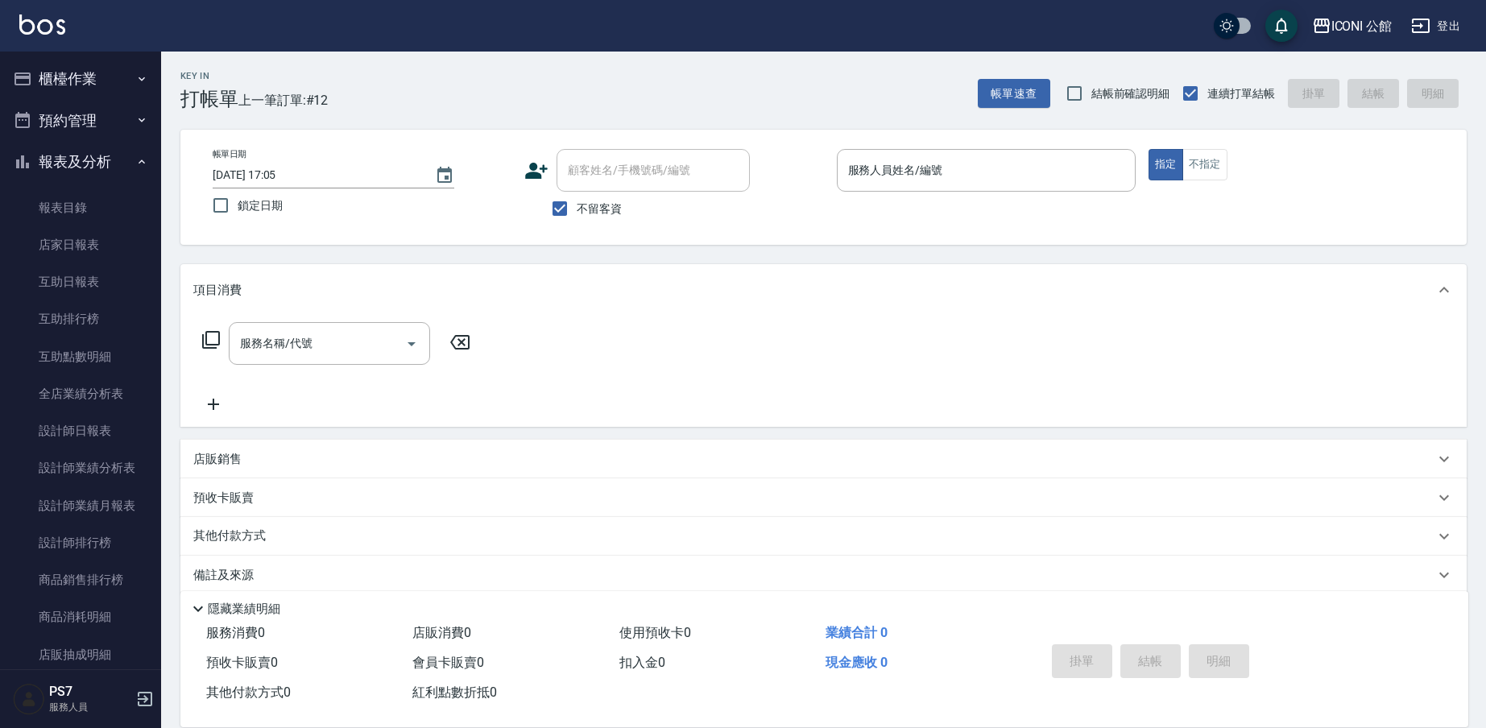
click at [577, 168] on input "顧客姓名/手機號碼/編號" at bounding box center [653, 170] width 179 height 28
click at [581, 159] on input "顧客姓名/手機號碼/編號" at bounding box center [653, 170] width 179 height 28
click at [590, 173] on input "顧客姓名/手機號碼/編號" at bounding box center [653, 170] width 179 height 28
click at [598, 164] on input "顧客姓名/手機號碼/編號" at bounding box center [653, 170] width 179 height 28
click at [587, 165] on input "顧客姓名/手機號碼/編號" at bounding box center [653, 170] width 179 height 28
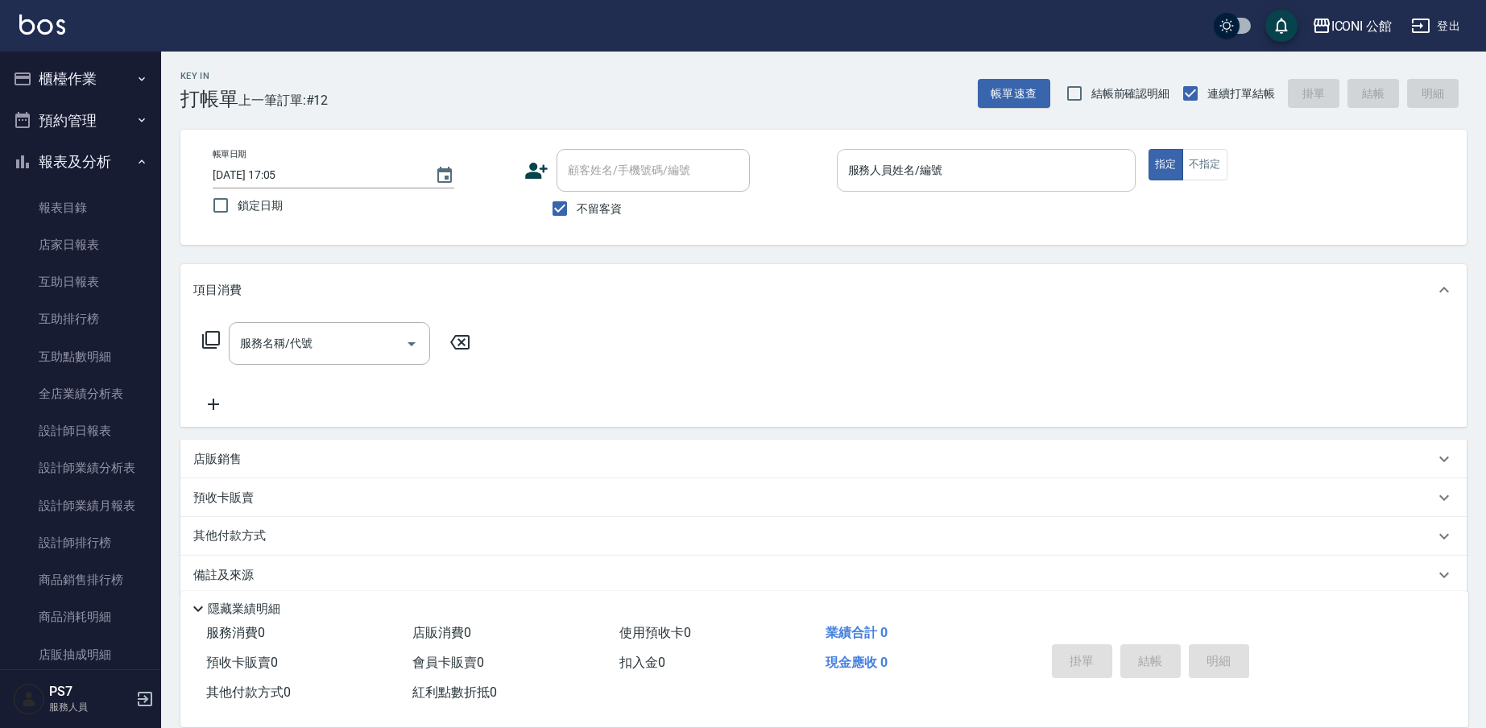
click at [1031, 172] on input "服務人員姓名/編號" at bounding box center [986, 170] width 284 height 28
click at [685, 278] on div "項目消費" at bounding box center [823, 290] width 1286 height 52
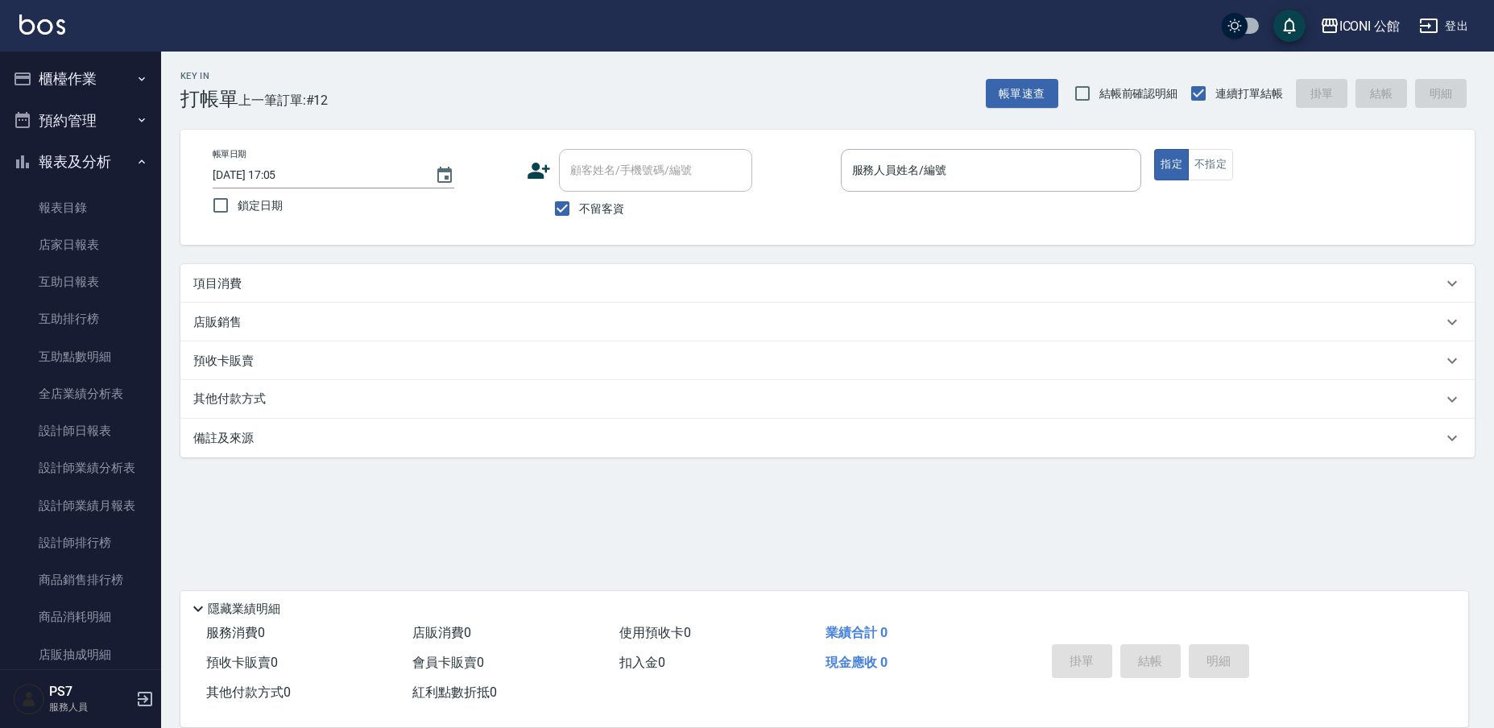
click at [677, 173] on input "顧客姓名/手機號碼/編號" at bounding box center [655, 170] width 179 height 28
click at [896, 175] on input "服務人員姓名/編號" at bounding box center [991, 170] width 287 height 28
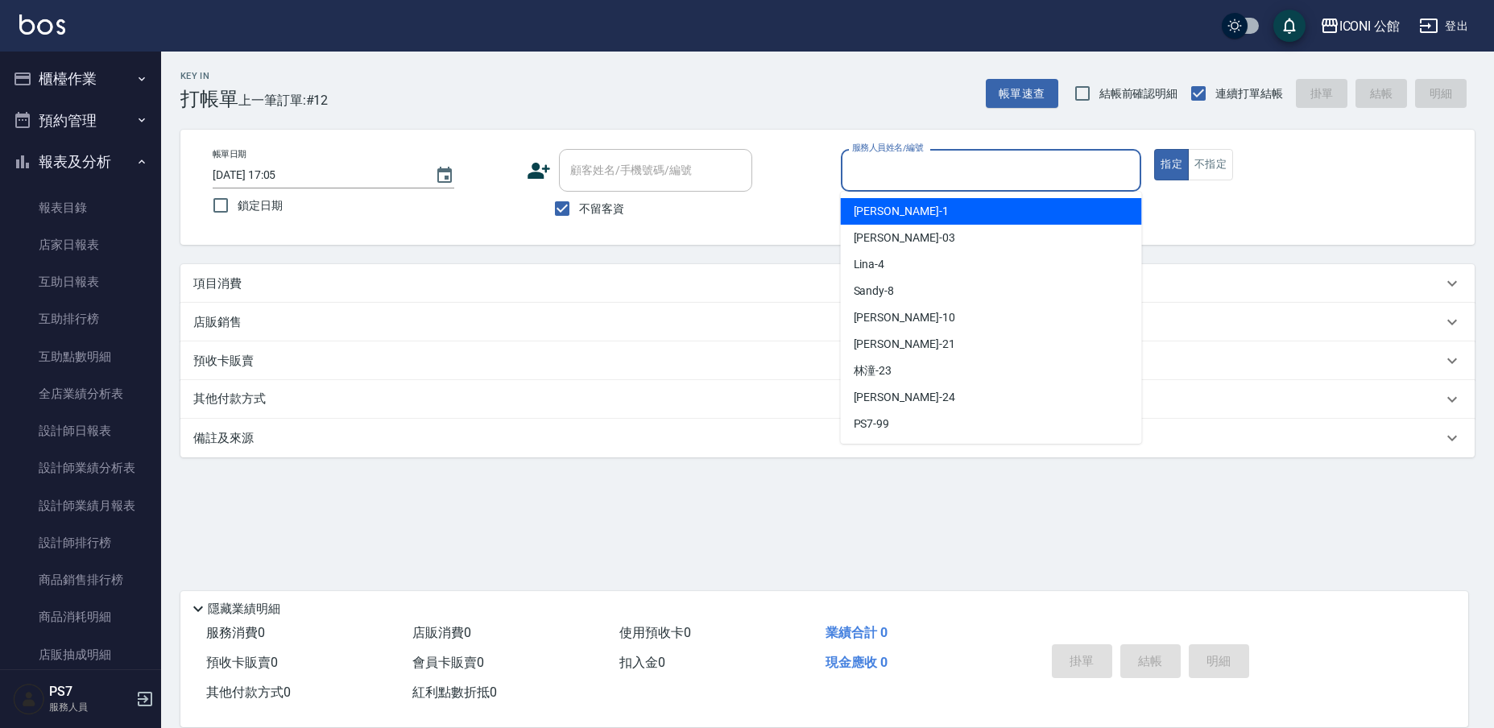
click at [693, 93] on div "Key In 打帳單 上一筆訂單:#12 帳單速查 結帳前確認明細 連續打單結帳 掛單 結帳 明細" at bounding box center [818, 81] width 1314 height 59
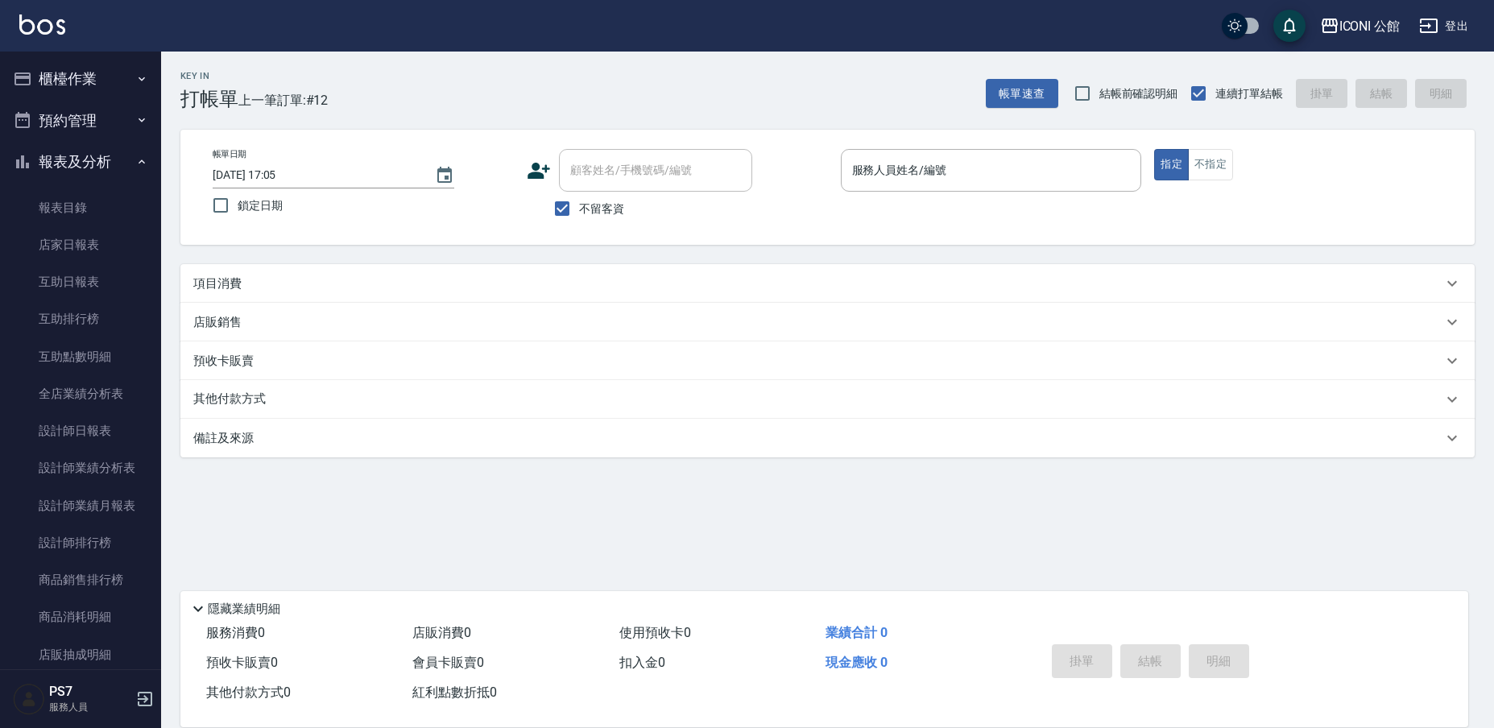
click at [611, 200] on label "不留客資" at bounding box center [584, 209] width 79 height 34
click at [579, 200] on input "不留客資" at bounding box center [562, 209] width 34 height 34
checkbox input "false"
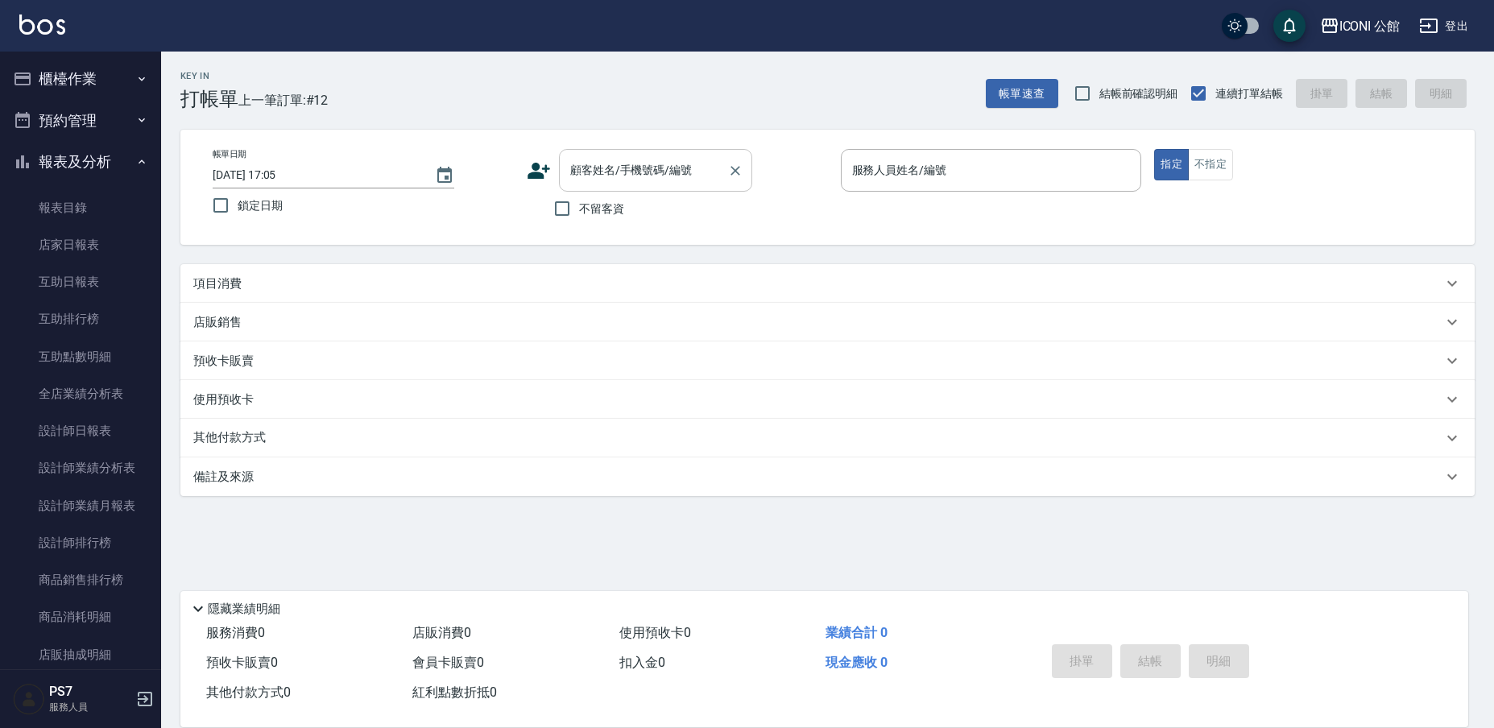
click at [598, 182] on input "顧客姓名/手機號碼/編號" at bounding box center [643, 170] width 155 height 28
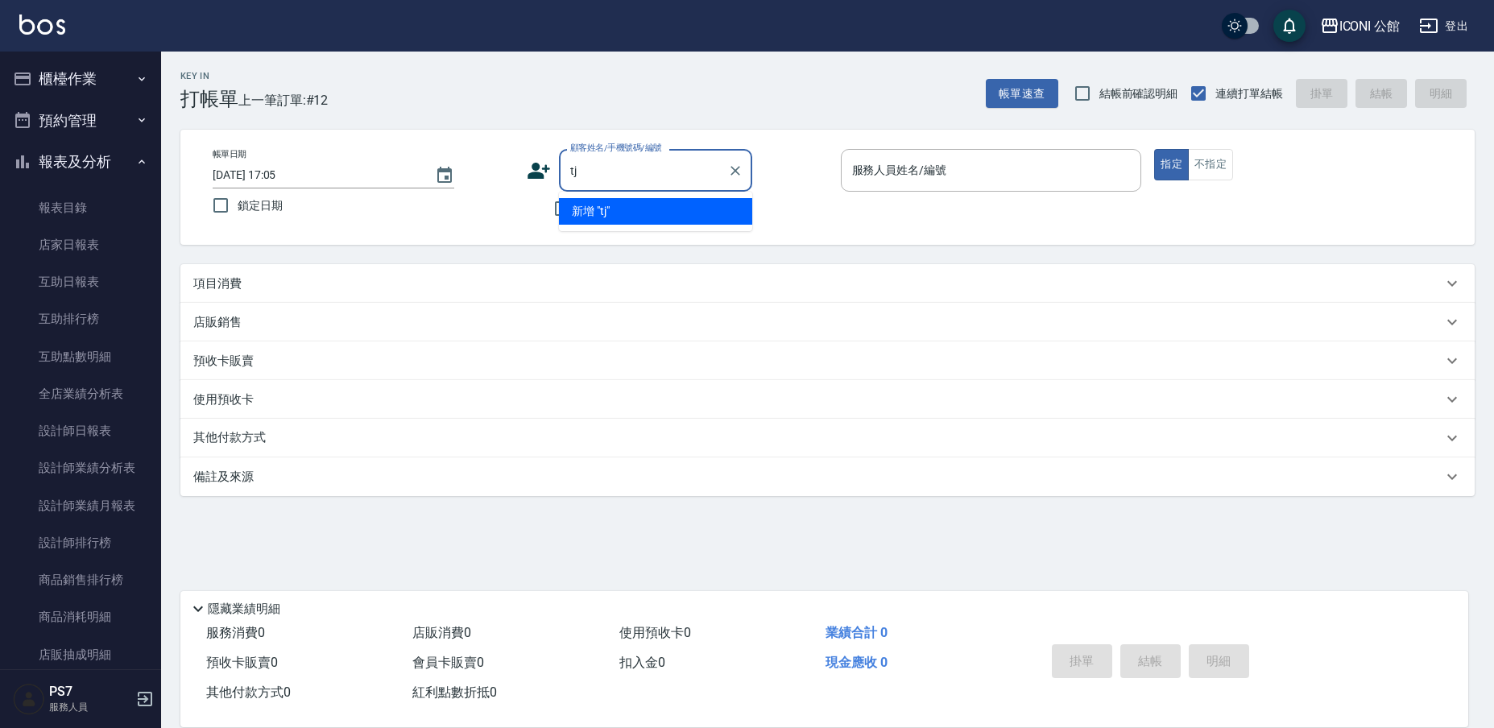
type input "t"
type input "除"
click at [601, 211] on li "[PERSON_NAME]/0900101545/" at bounding box center [655, 211] width 193 height 27
type input "[PERSON_NAME]/0900101545/"
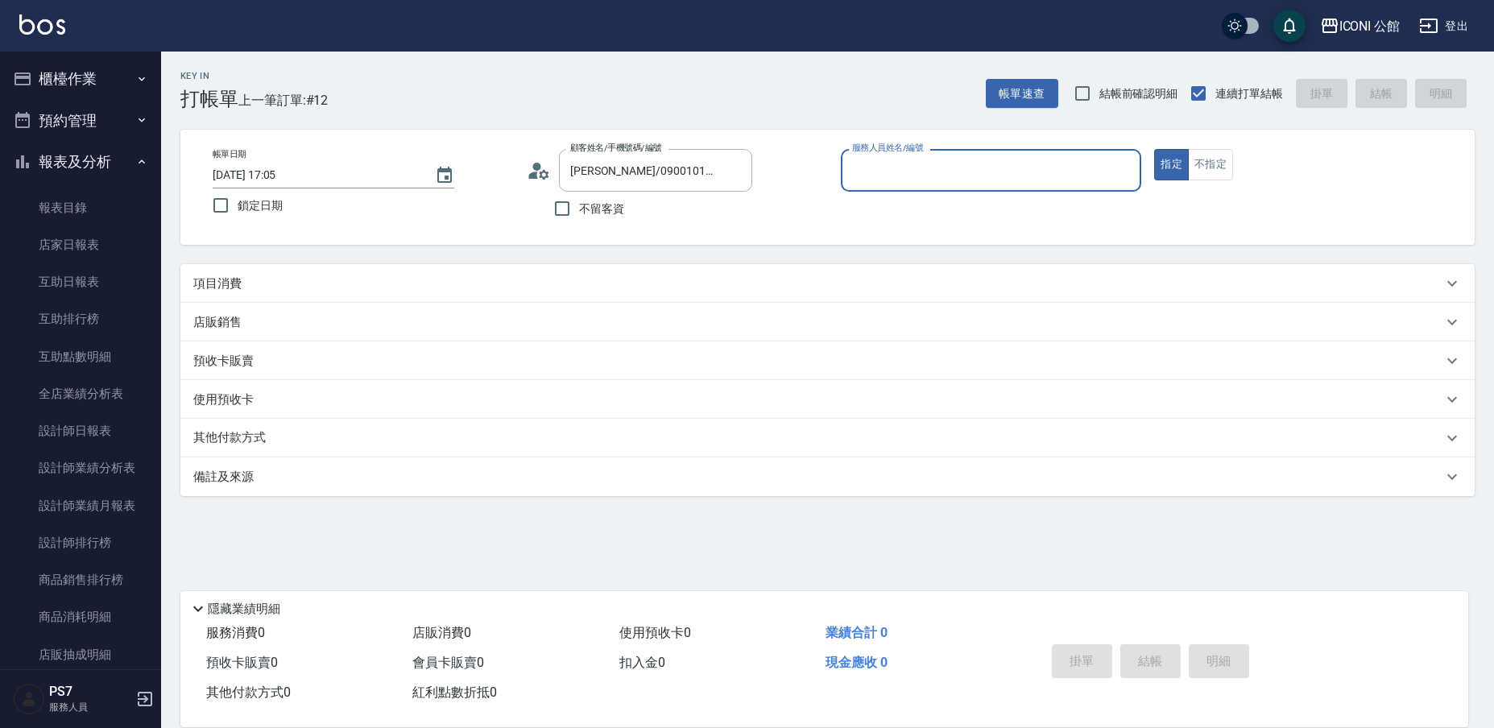
type input "Lina-4"
click at [246, 410] on p "使用預收卡" at bounding box center [223, 402] width 60 height 24
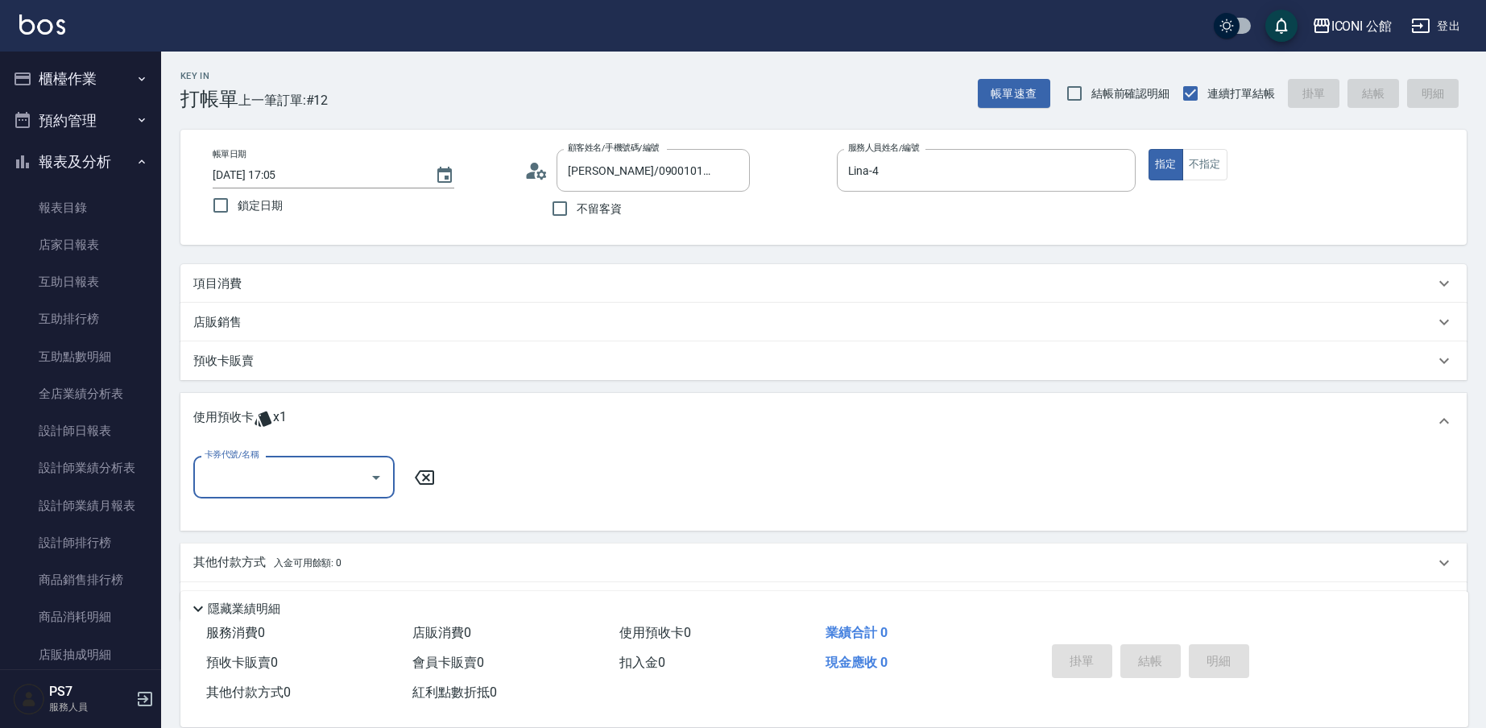
click at [254, 484] on input "卡券代號/名稱" at bounding box center [282, 477] width 163 height 28
click at [266, 519] on div "結構式科技護髮包卡4次 剩餘1張" at bounding box center [293, 518] width 201 height 27
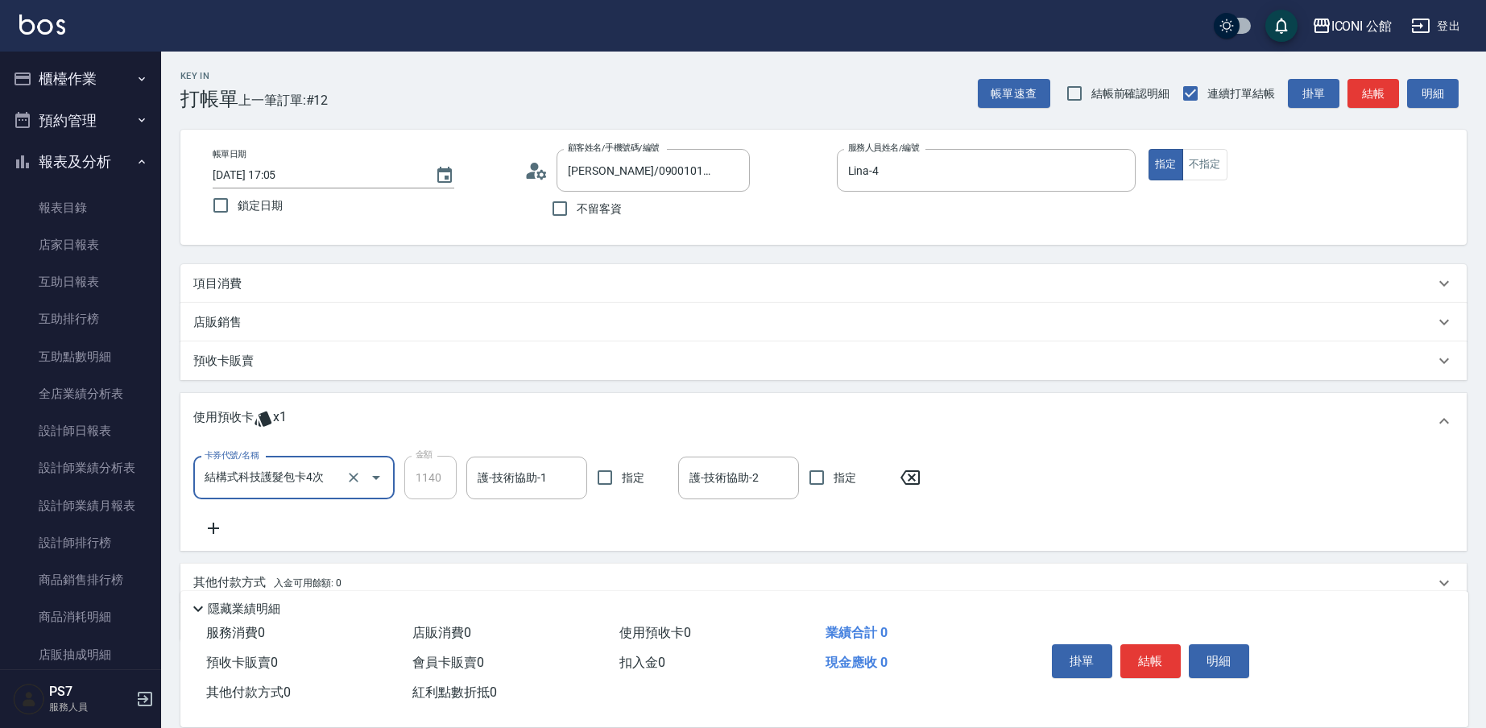
type input "結構式科技護髮包卡4次"
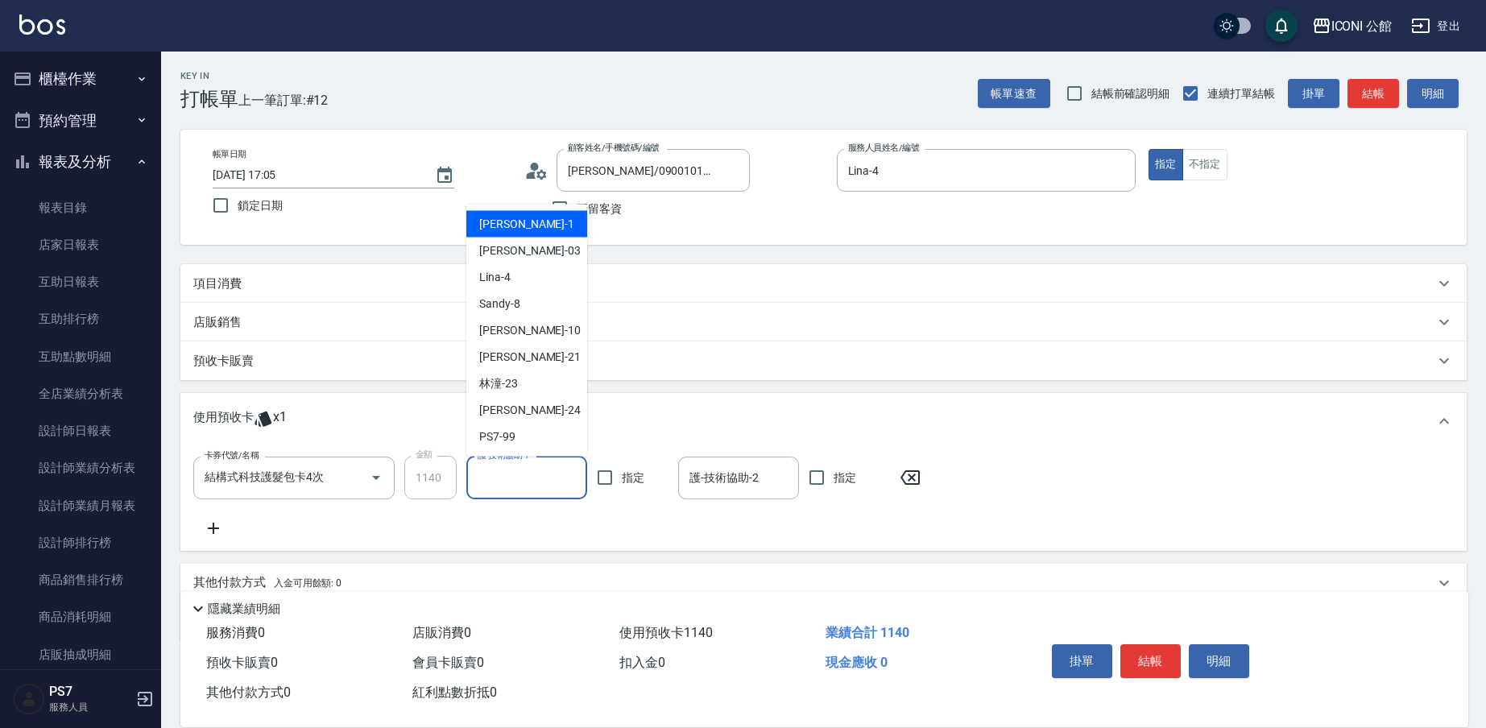
click at [498, 472] on input "護-技術協助-1" at bounding box center [527, 478] width 106 height 28
click at [517, 390] on span "[PERSON_NAME] -23" at bounding box center [498, 383] width 39 height 17
type input "林潼-23"
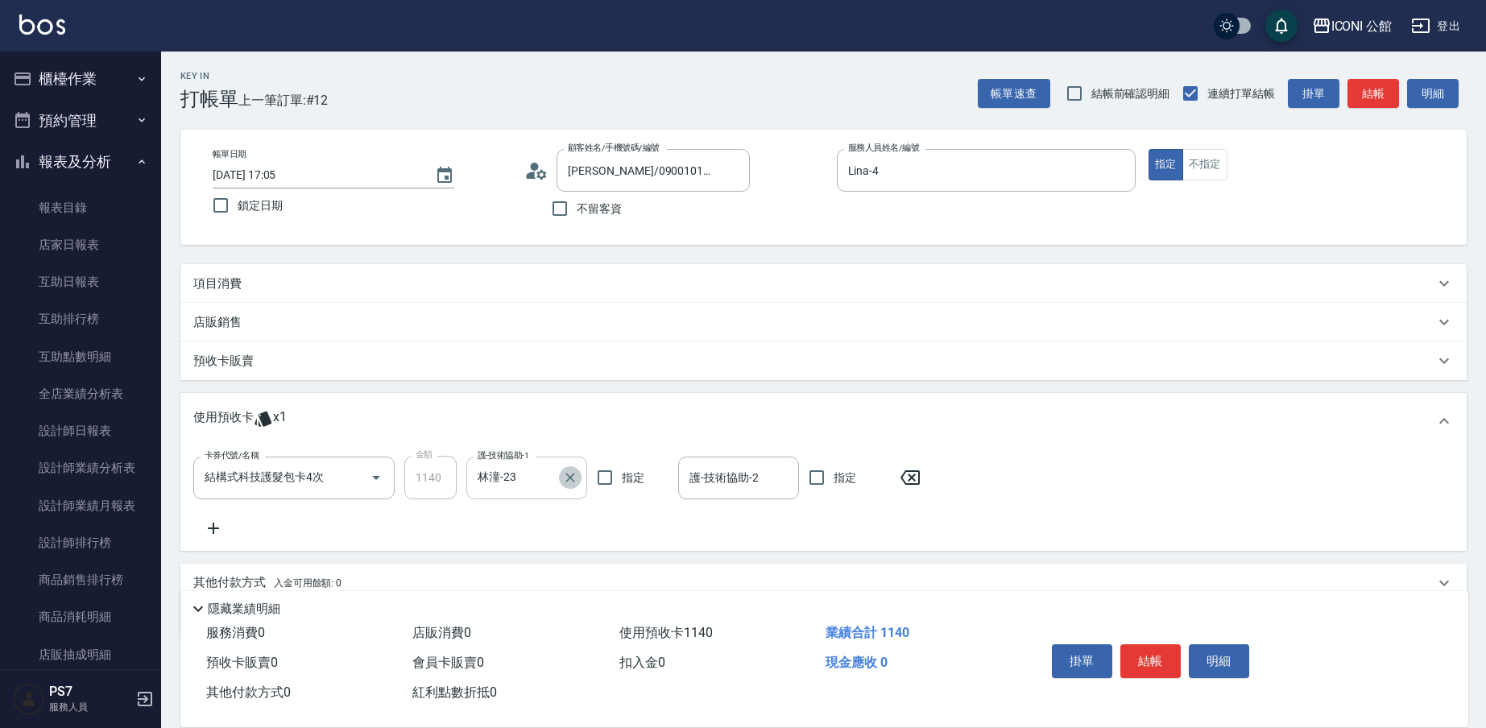
click at [561, 478] on button "Clear" at bounding box center [570, 477] width 23 height 23
click at [540, 474] on input "護-技術協助-1" at bounding box center [527, 478] width 106 height 28
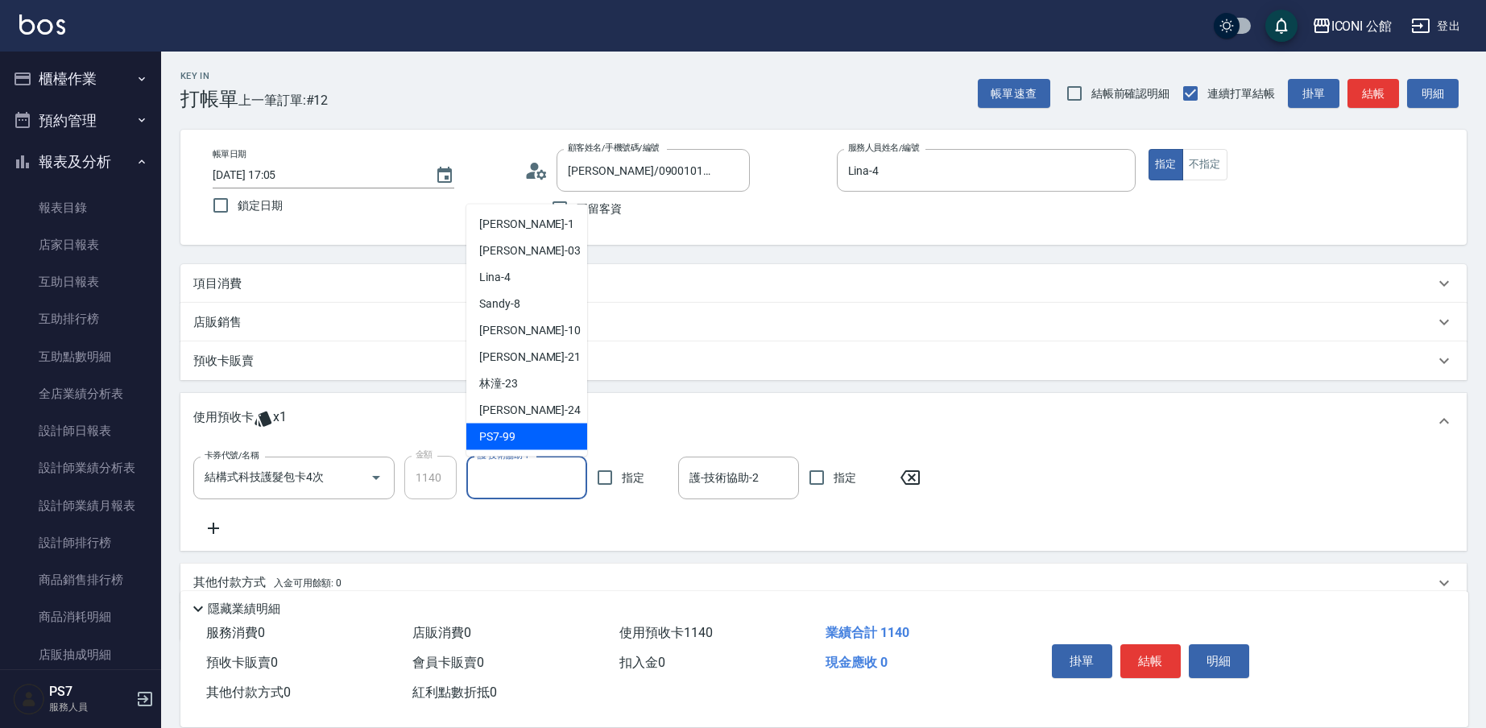
click at [519, 445] on div "PS7 -99" at bounding box center [526, 437] width 121 height 27
type input "PS7-99"
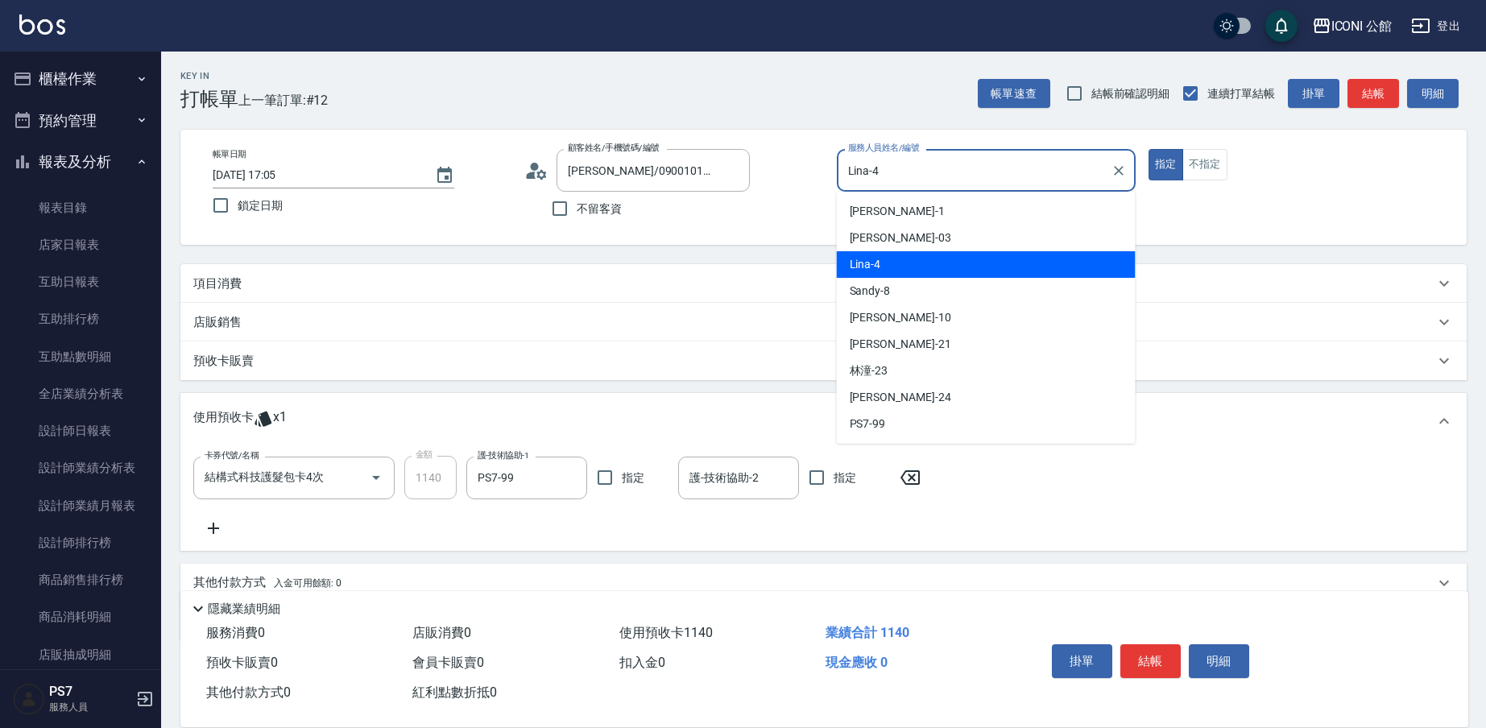
click at [883, 166] on input "Lina-4" at bounding box center [974, 170] width 260 height 28
click at [213, 273] on div "項目消費" at bounding box center [823, 283] width 1286 height 39
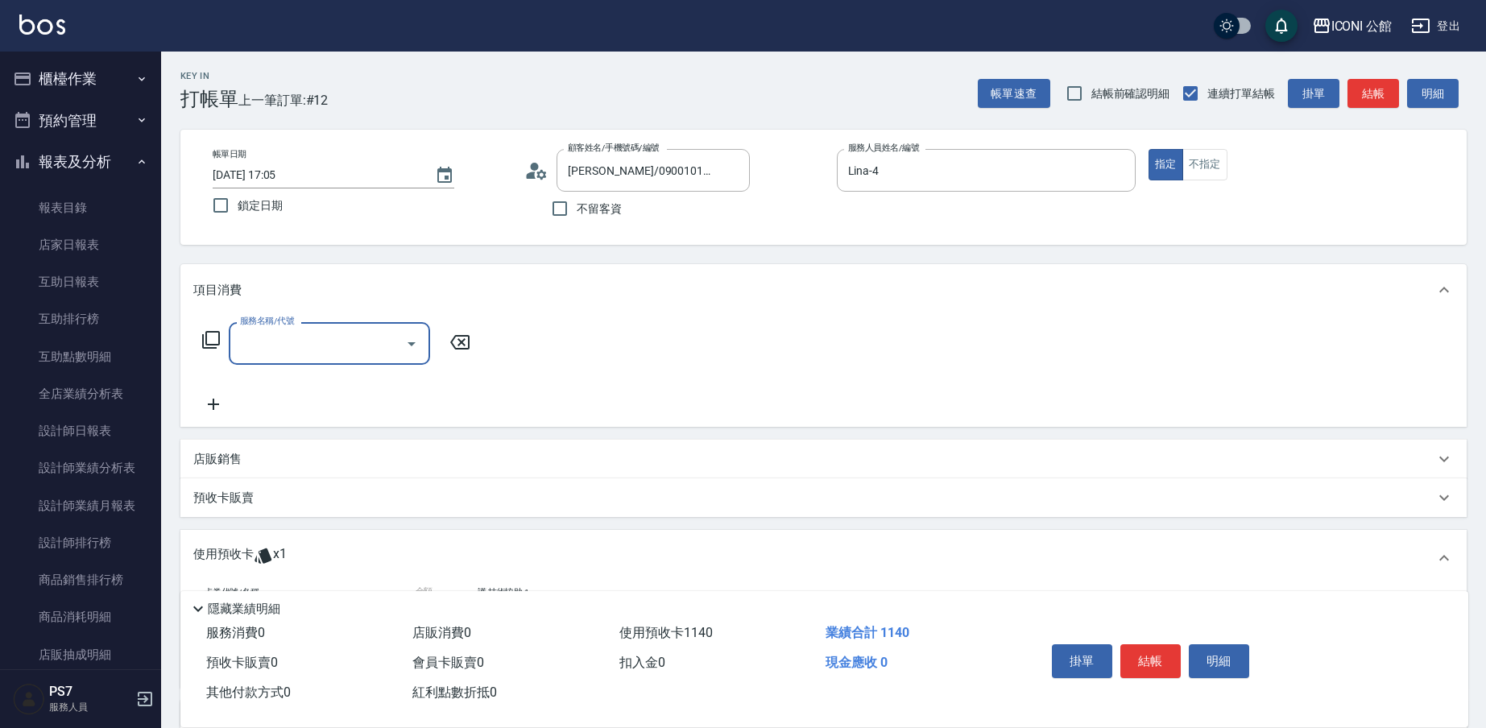
click at [258, 336] on input "服務名稱/代號" at bounding box center [317, 343] width 163 height 28
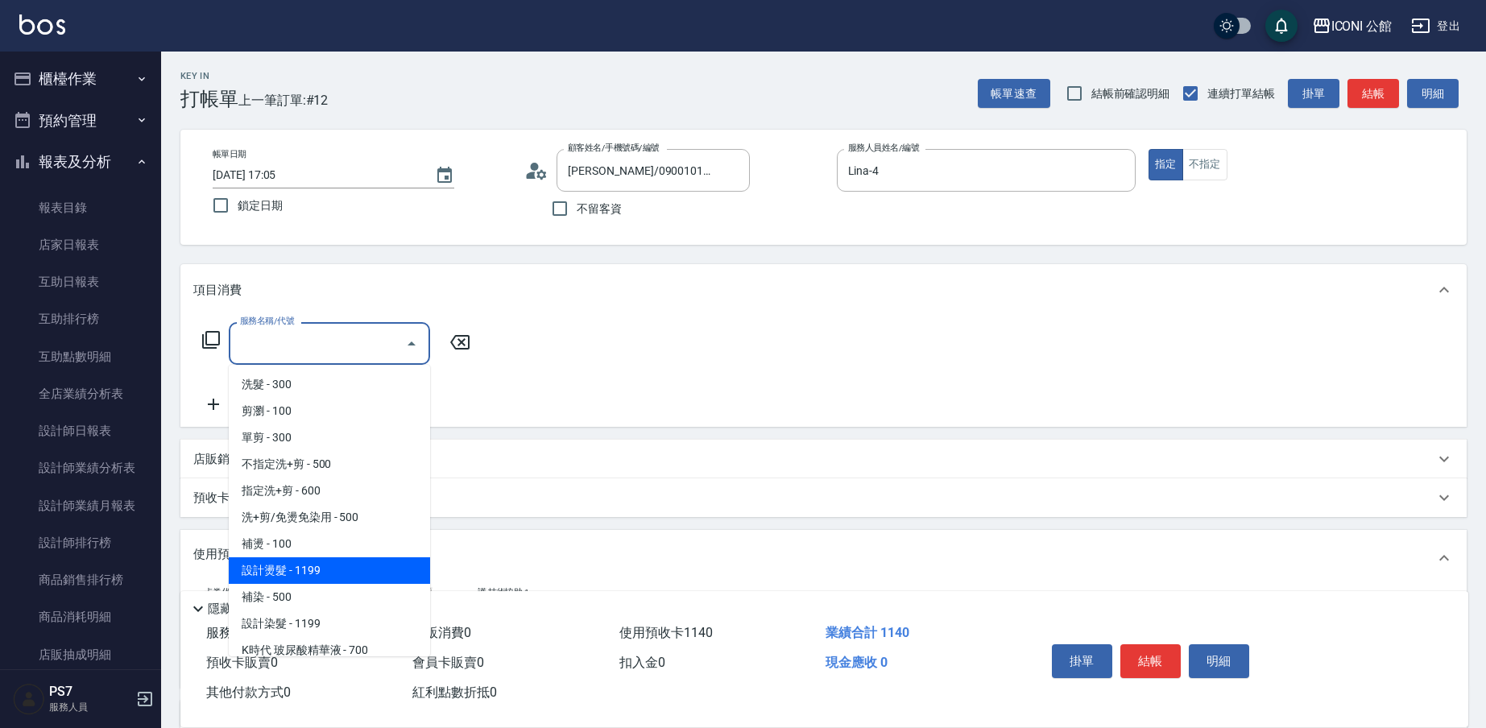
drag, startPoint x: 288, startPoint y: 573, endPoint x: 433, endPoint y: 362, distance: 256.0
click at [289, 573] on span "設計燙髮 - 1199" at bounding box center [329, 570] width 201 height 27
type input "設計燙髮(302)"
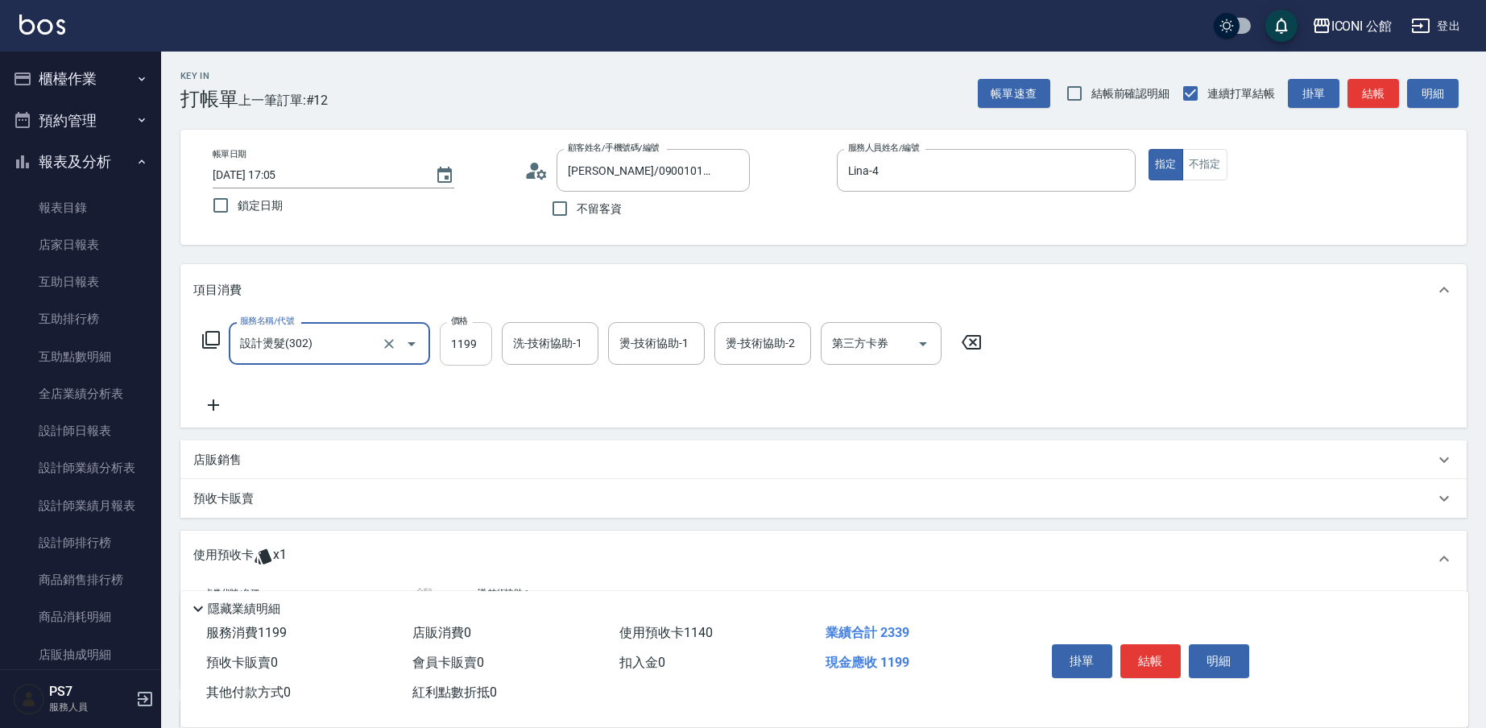
click at [476, 350] on input "1199" at bounding box center [466, 343] width 52 height 43
type input "3500"
type input "Lina-4"
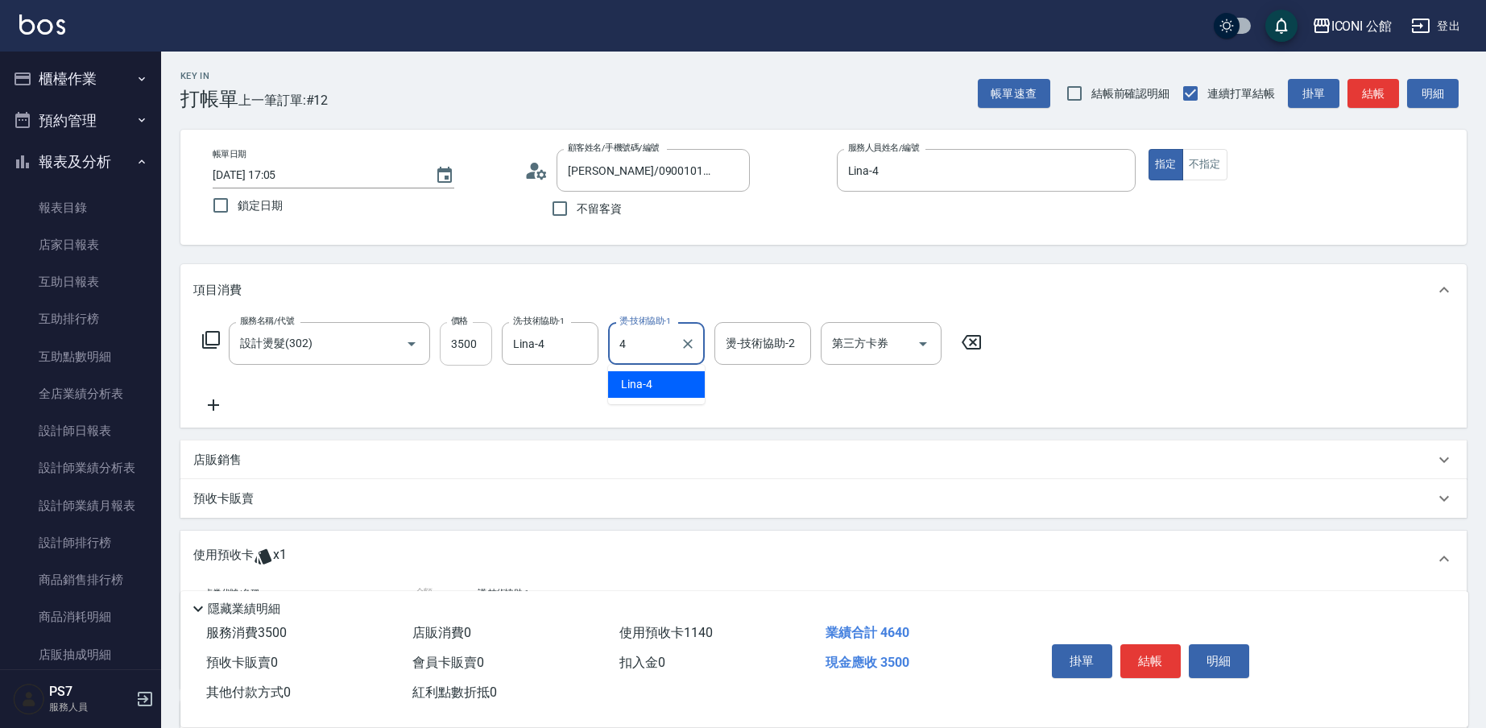
type input "Lina-4"
click at [788, 341] on input "燙-技術協助-2" at bounding box center [763, 343] width 82 height 28
type input "[PERSON_NAME]-21"
click at [579, 344] on icon "Clear" at bounding box center [581, 344] width 16 height 16
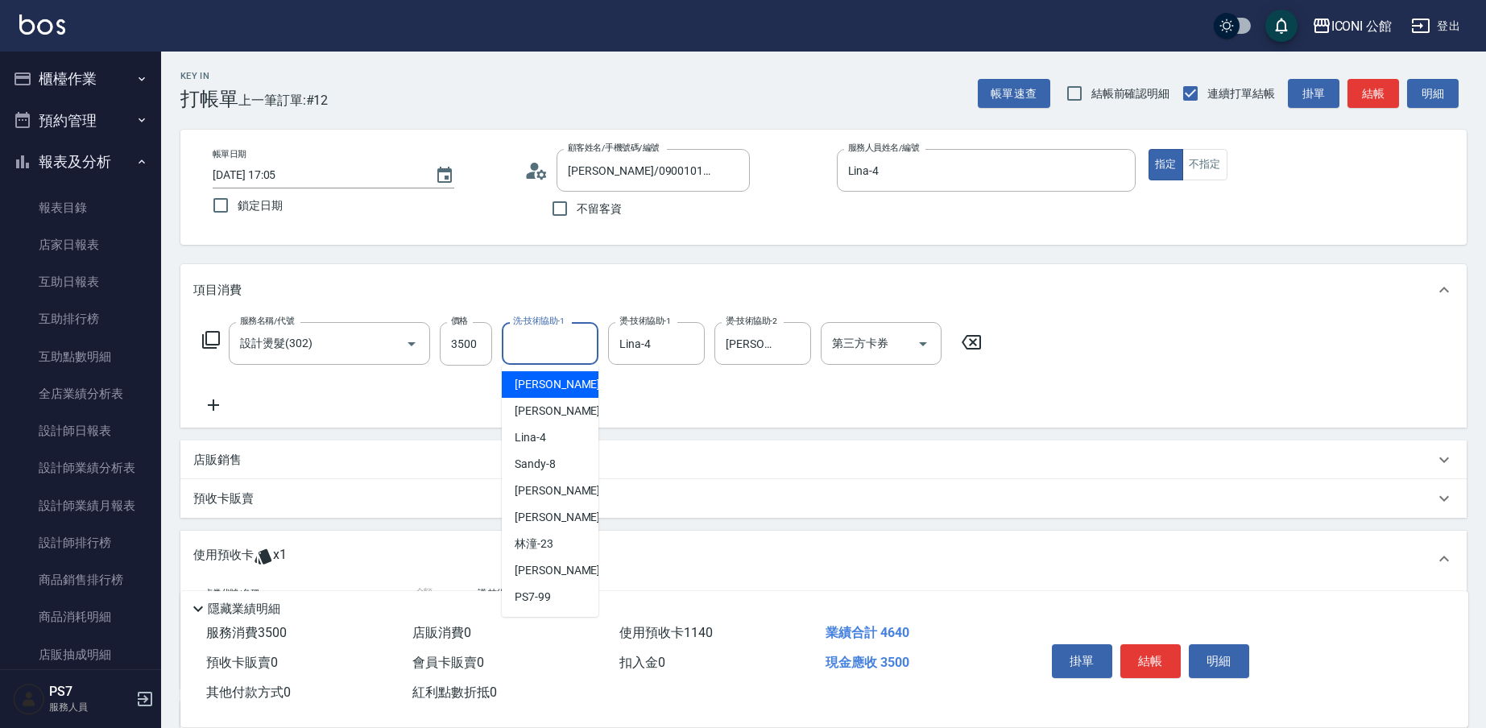
click at [557, 345] on input "洗-技術協助-1" at bounding box center [550, 343] width 82 height 28
type input "[PERSON_NAME]-21"
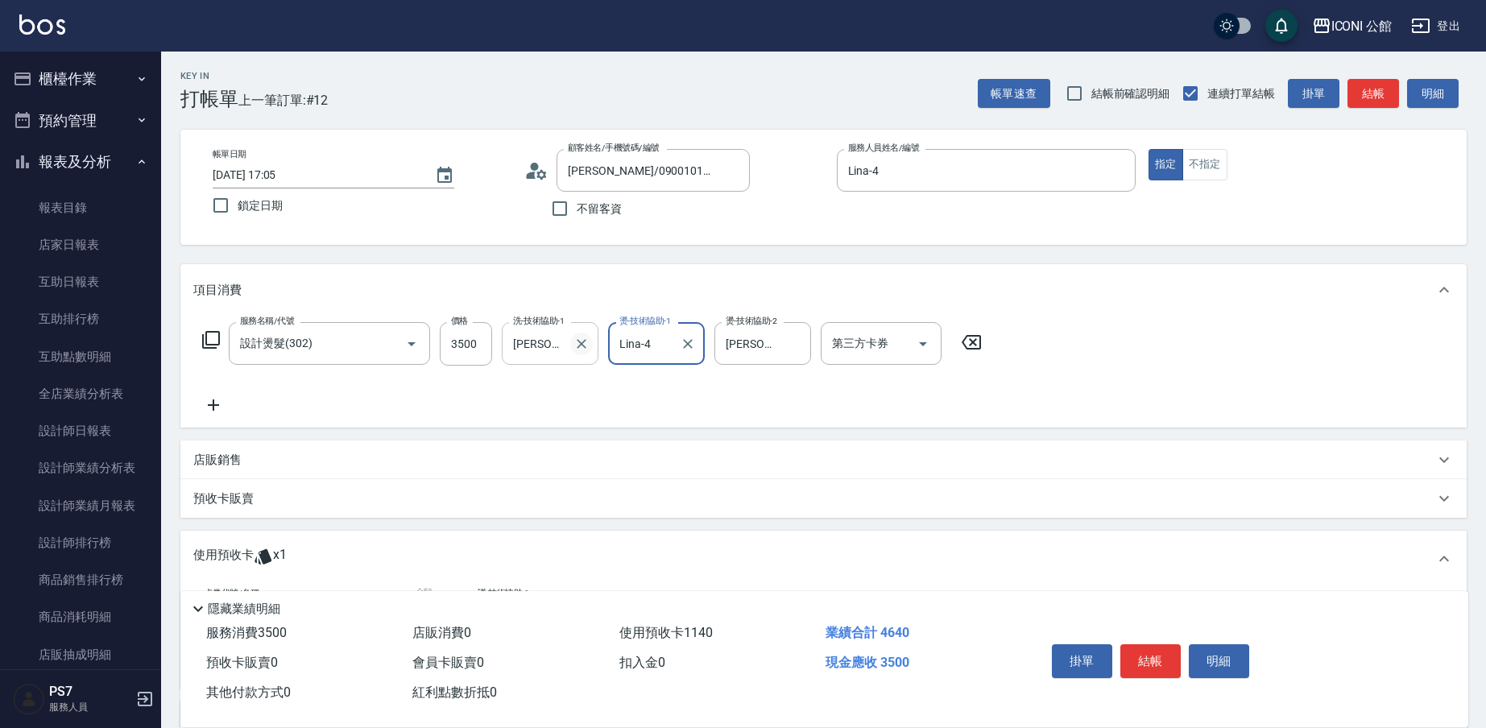
click at [590, 351] on button "Clear" at bounding box center [581, 344] width 23 height 23
click at [521, 337] on input "洗-技術協助-1" at bounding box center [550, 343] width 82 height 28
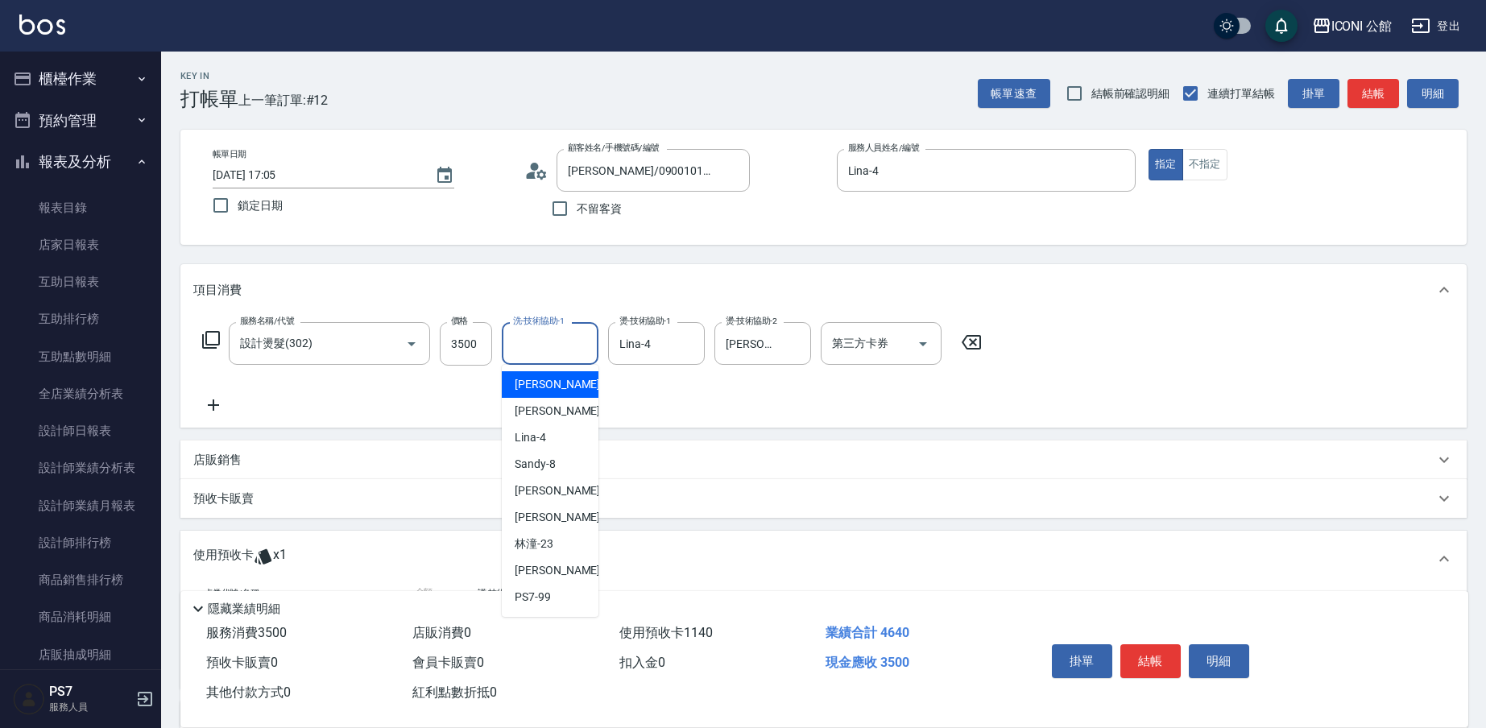
click at [419, 431] on div "項目消費 服務名稱/代號 設計燙髮(302) 服務名稱/代號 價格 3500 價格 洗-技術協助-1 洗-技術協助-1 燙-技術協助-1 Lina-4 燙-技…" at bounding box center [823, 521] width 1286 height 515
click at [561, 334] on input "洗-技術協助-1" at bounding box center [550, 343] width 82 height 28
click at [559, 522] on div "[PERSON_NAME] -21" at bounding box center [550, 517] width 97 height 27
type input "[PERSON_NAME]-21"
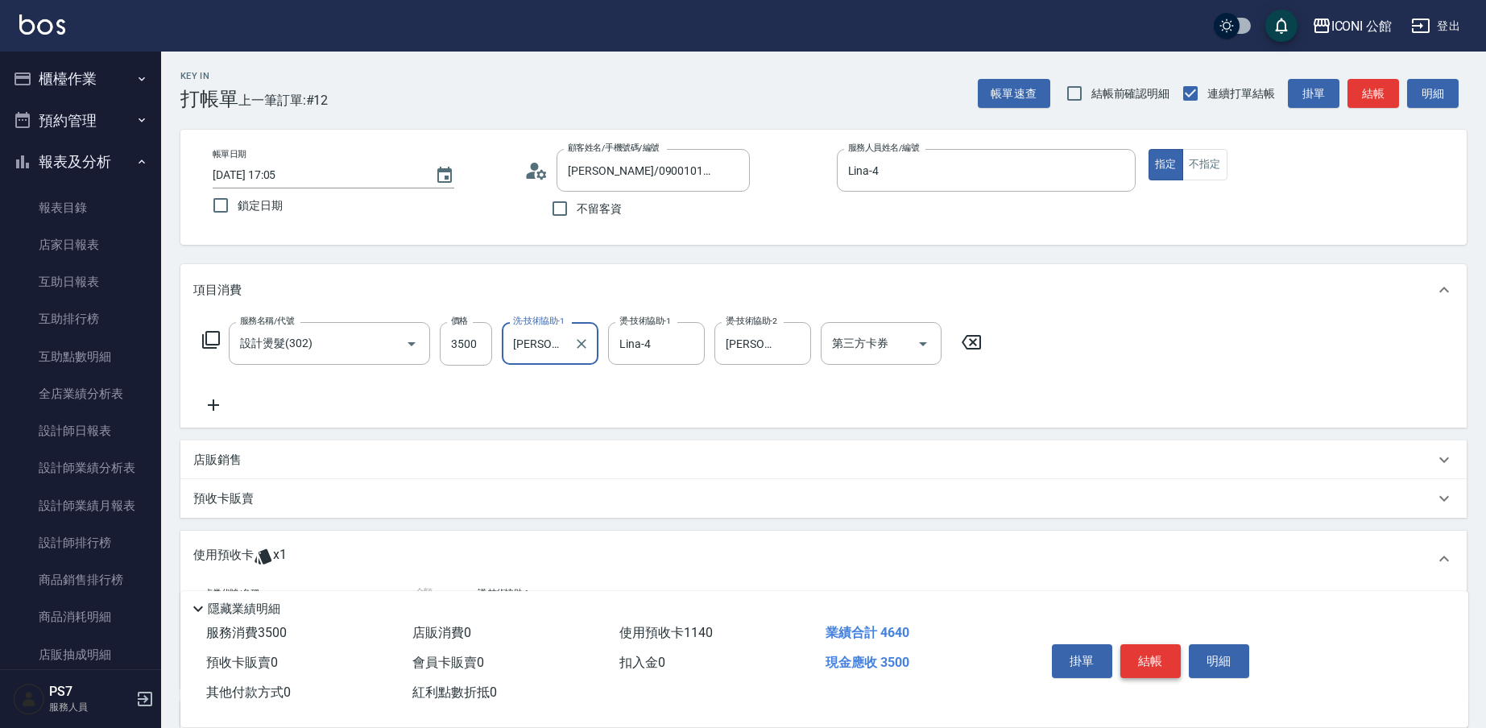
click at [1136, 660] on button "結帳" at bounding box center [1150, 661] width 60 height 34
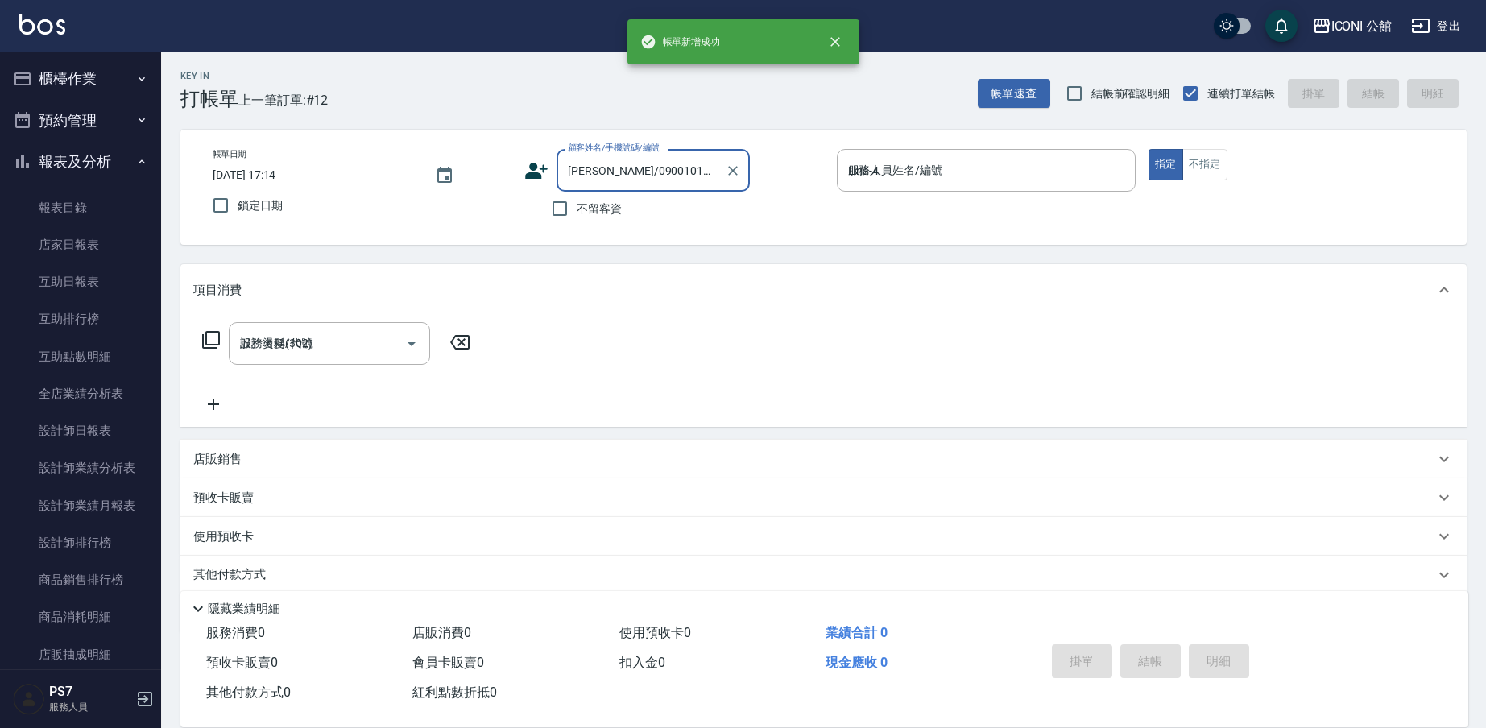
type input "[DATE] 17:14"
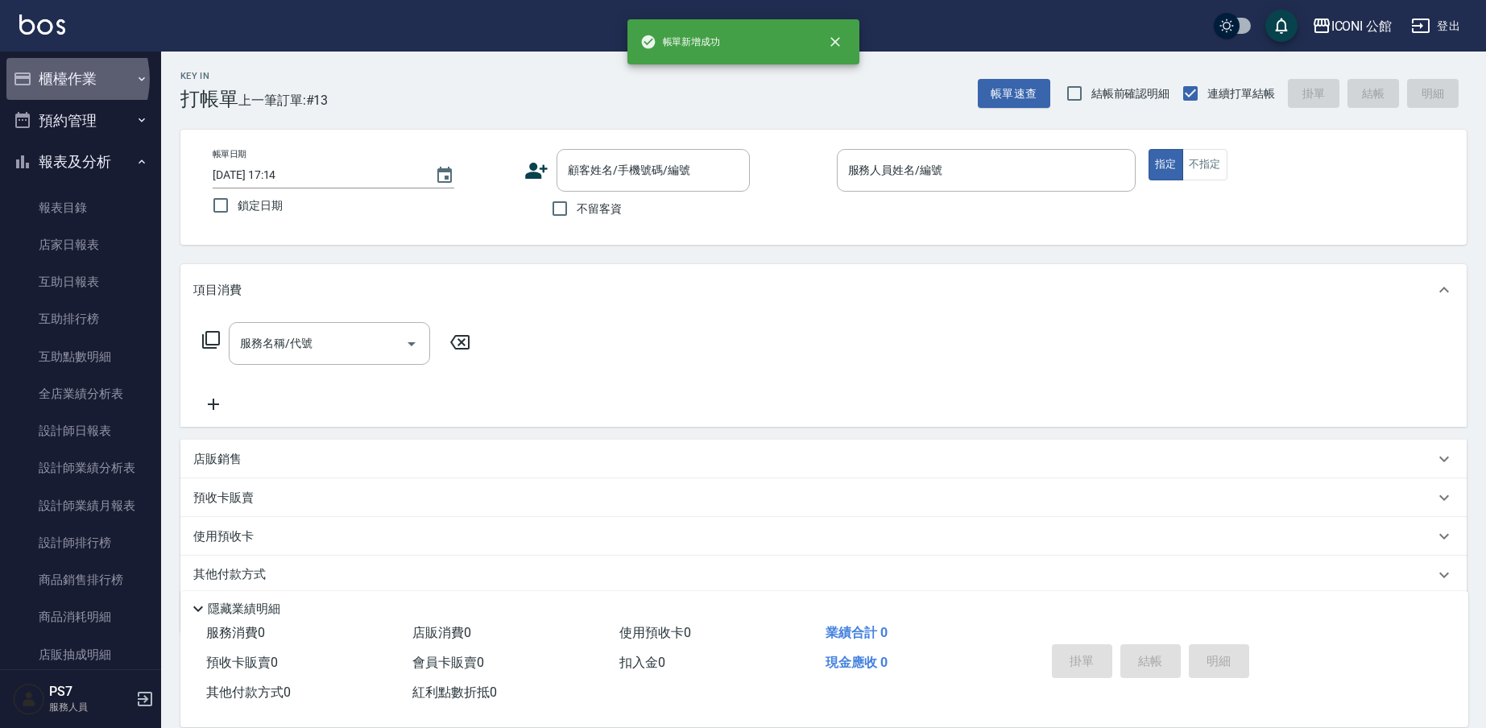
click at [58, 79] on button "櫃檯作業" at bounding box center [80, 79] width 148 height 42
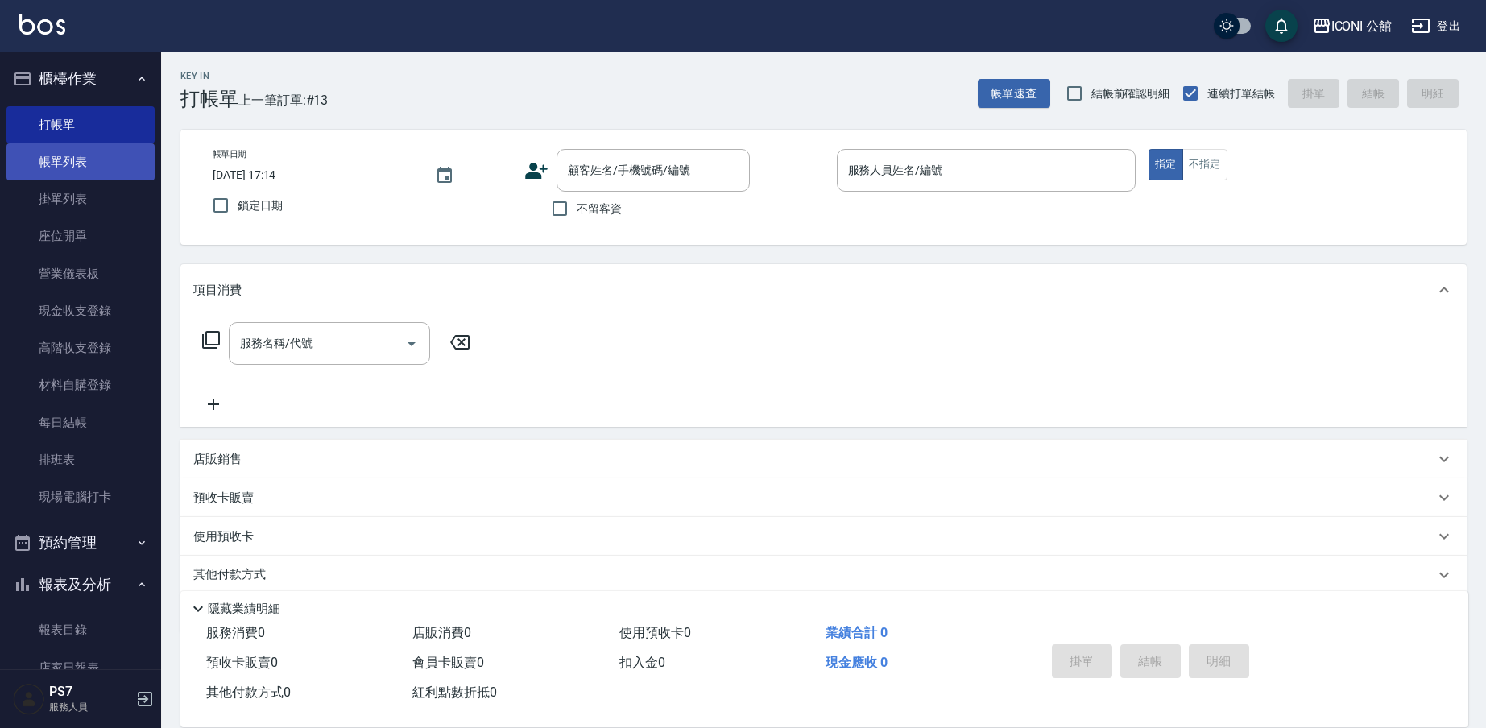
click at [63, 166] on link "帳單列表" at bounding box center [80, 161] width 148 height 37
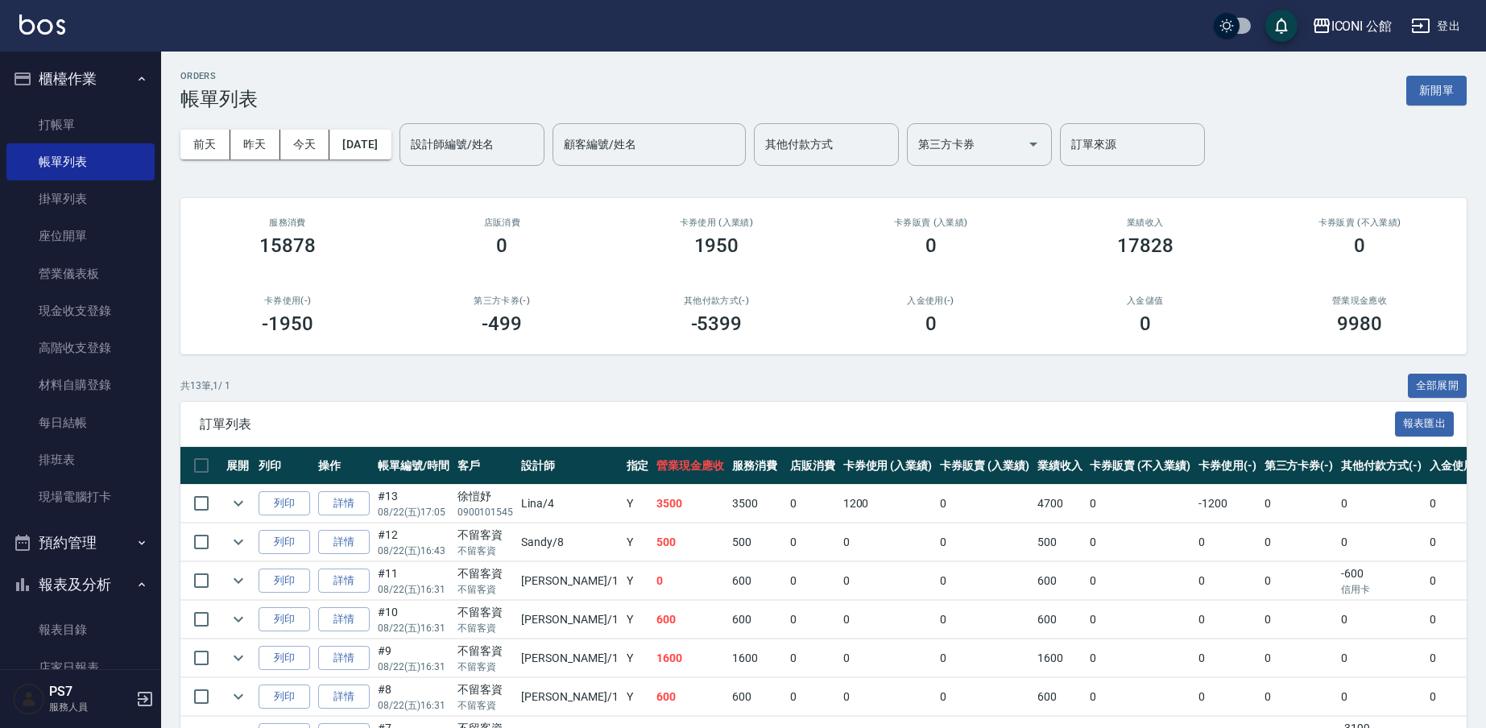
click at [348, 514] on td "詳情" at bounding box center [344, 504] width 60 height 38
click at [347, 510] on link "詳情" at bounding box center [344, 503] width 52 height 25
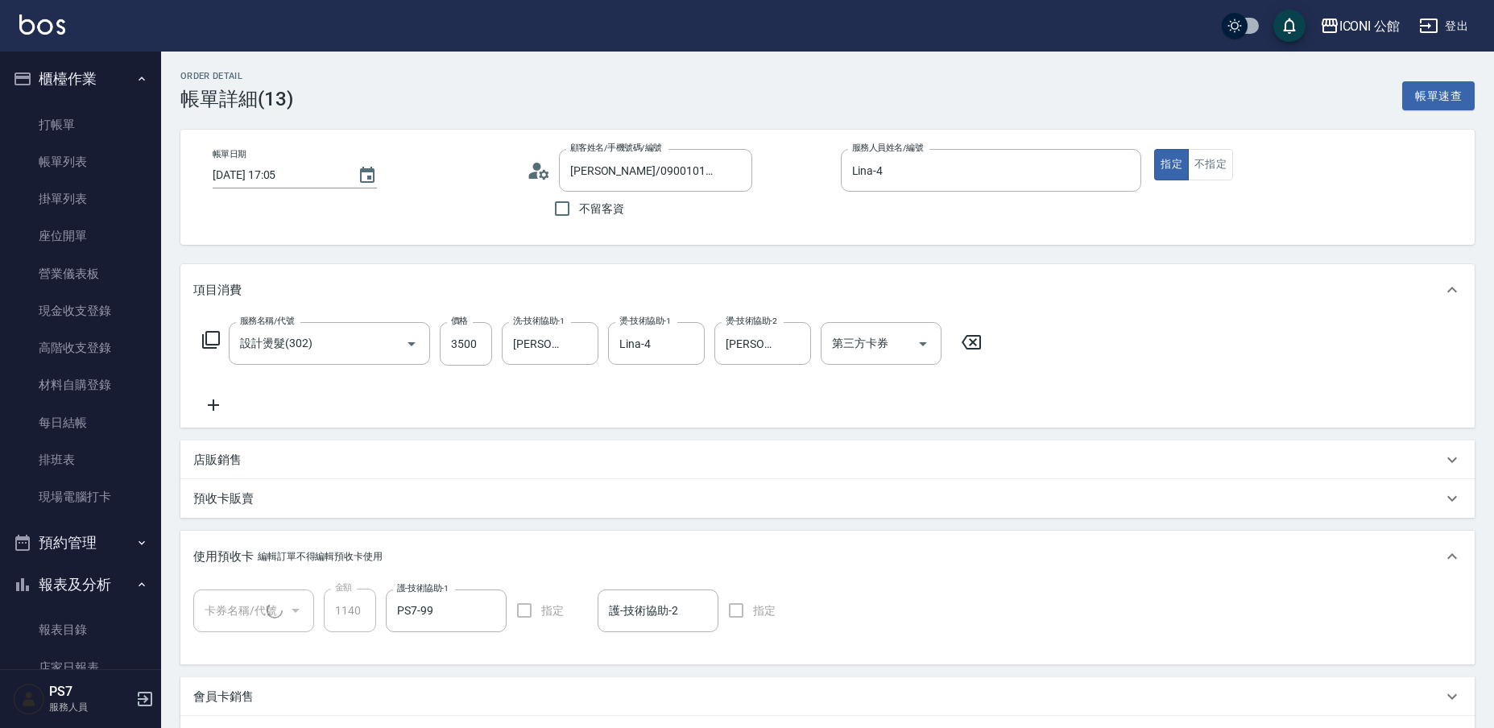
type input "[DATE] 17:05"
type input "[PERSON_NAME]/0900101545/"
type input "Lina-4"
type input "結構式科技護髮包卡4次(1/1)"
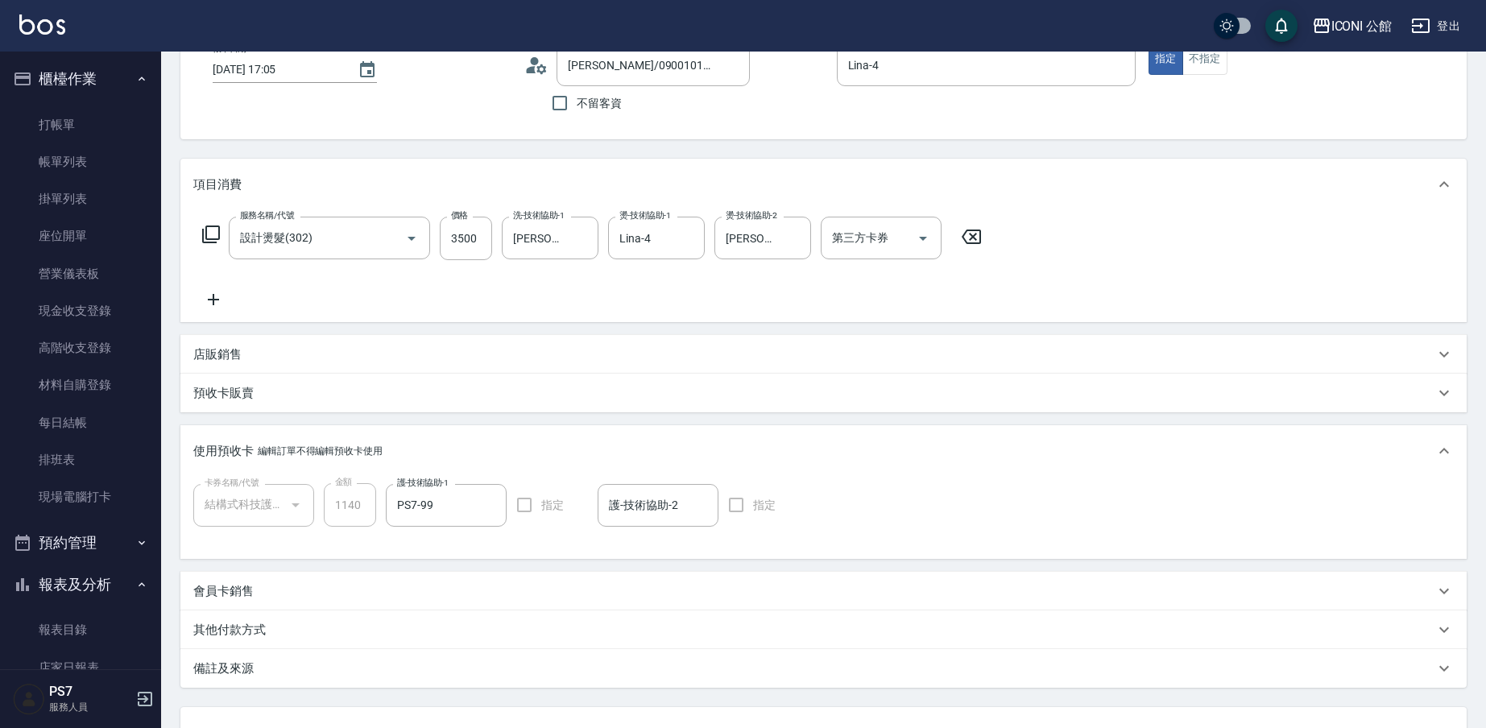
scroll to position [160, 0]
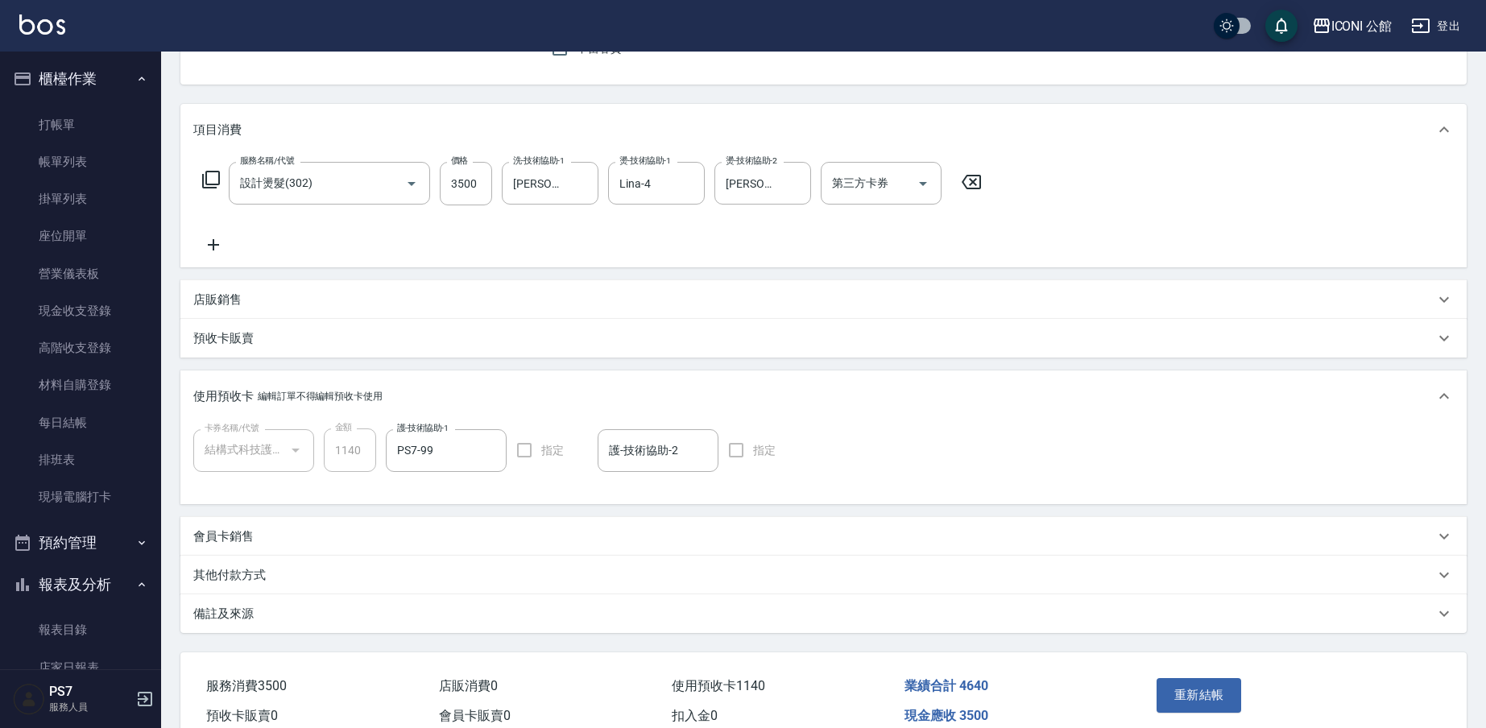
drag, startPoint x: 242, startPoint y: 540, endPoint x: 234, endPoint y: 583, distance: 43.6
click at [234, 583] on div "項目消費 服務名稱/代號 設計燙髮(302) 服務名稱/代號 價格 3500 價格 洗-技術協助-1 [PERSON_NAME]-21 洗-技術協助-1 燙-…" at bounding box center [823, 368] width 1286 height 529
click at [232, 577] on p "其他付款方式" at bounding box center [229, 575] width 72 height 17
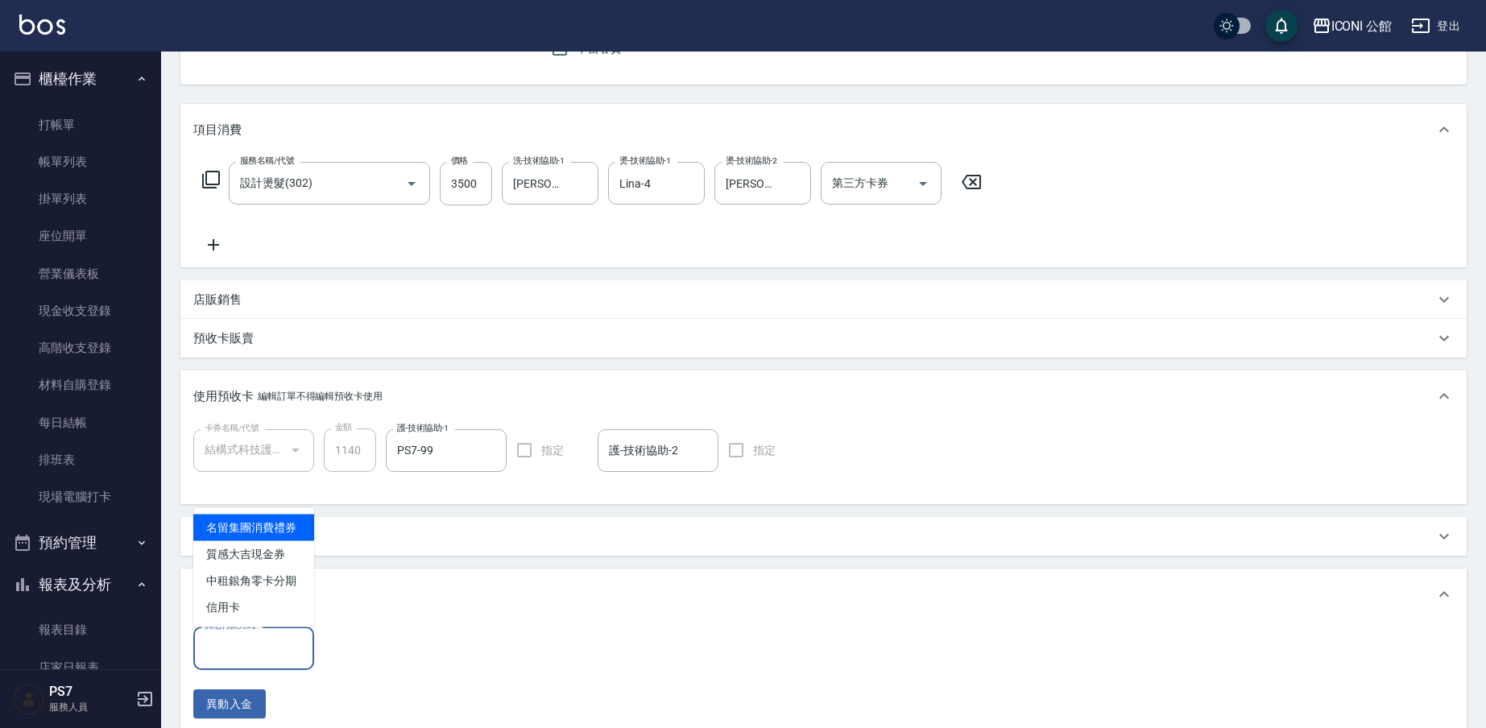
click at [238, 662] on input "其他付款方式" at bounding box center [254, 648] width 106 height 28
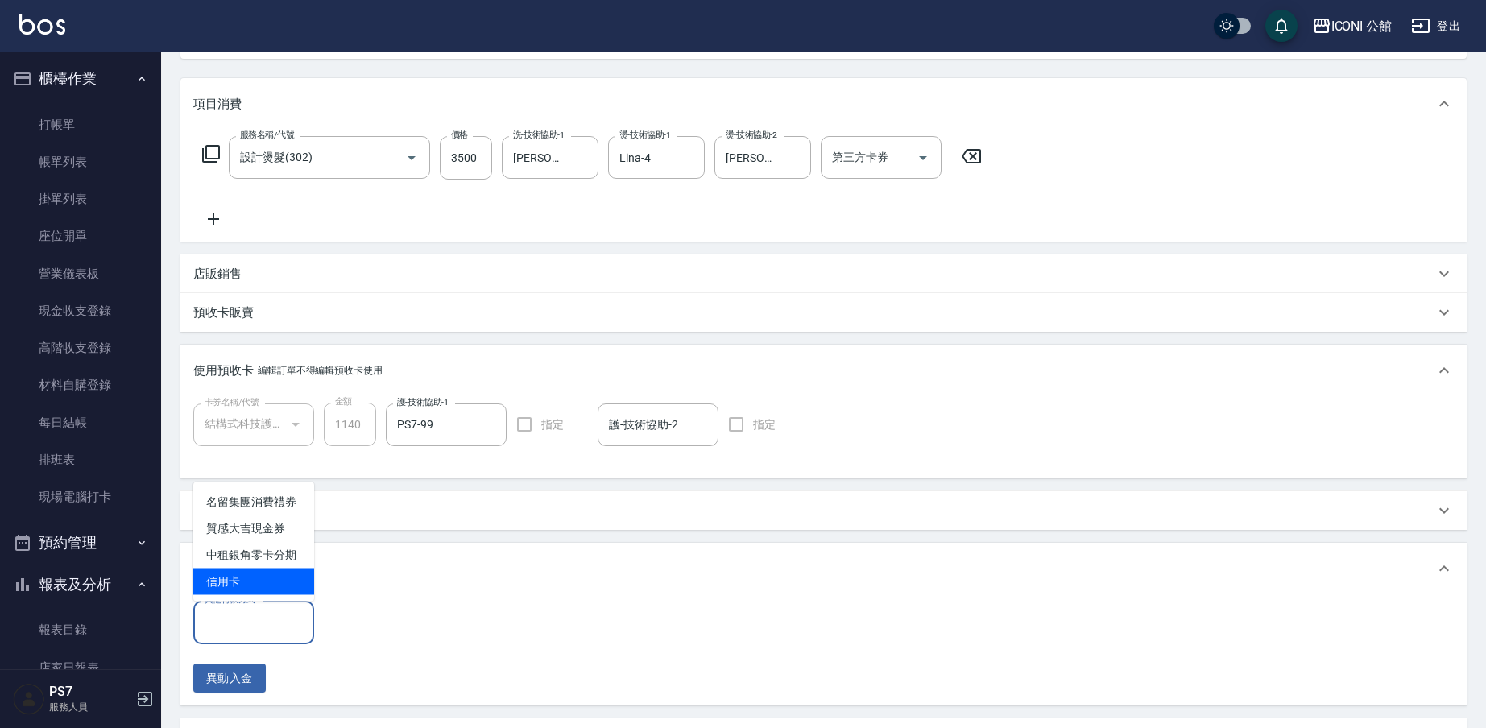
click at [250, 584] on span "信用卡" at bounding box center [253, 582] width 121 height 27
type input "信用卡"
click at [375, 615] on input "0" at bounding box center [384, 622] width 121 height 43
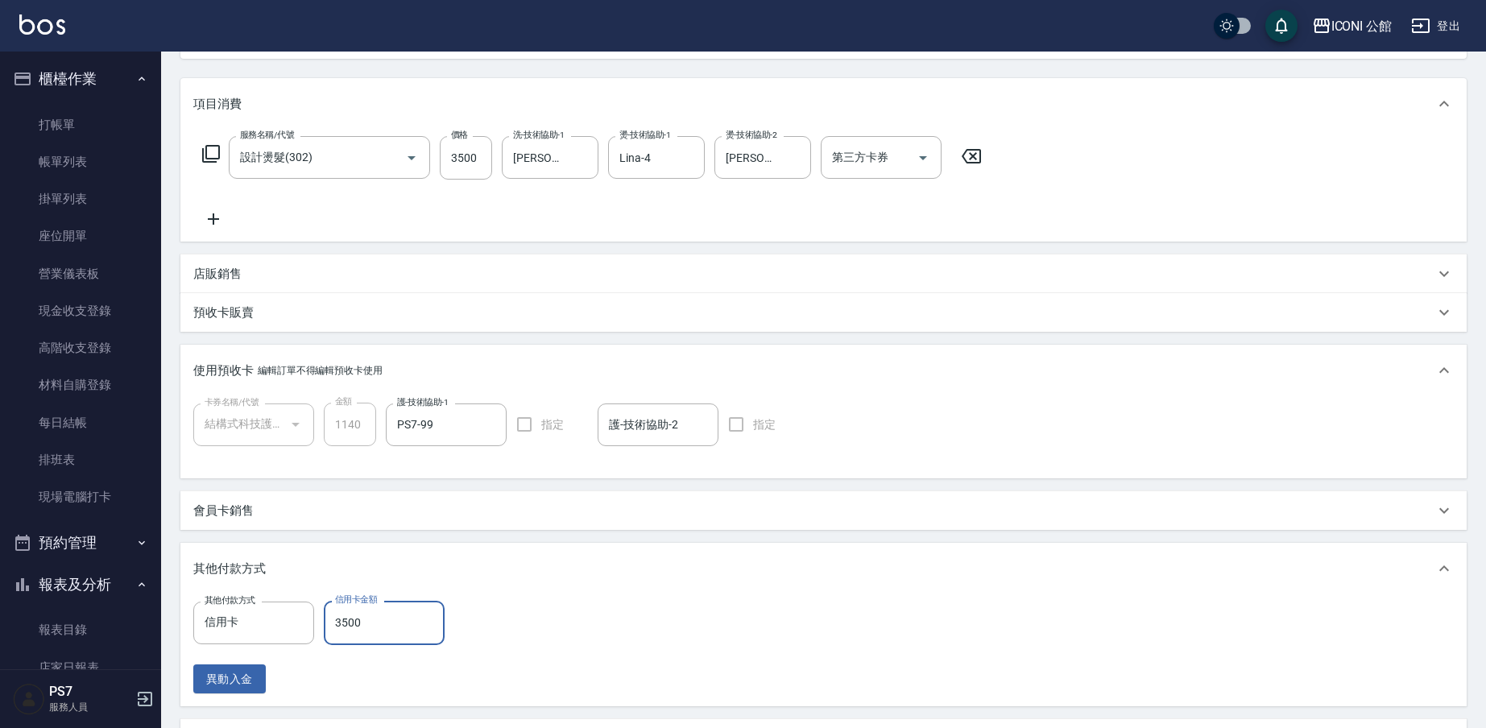
type input "3500"
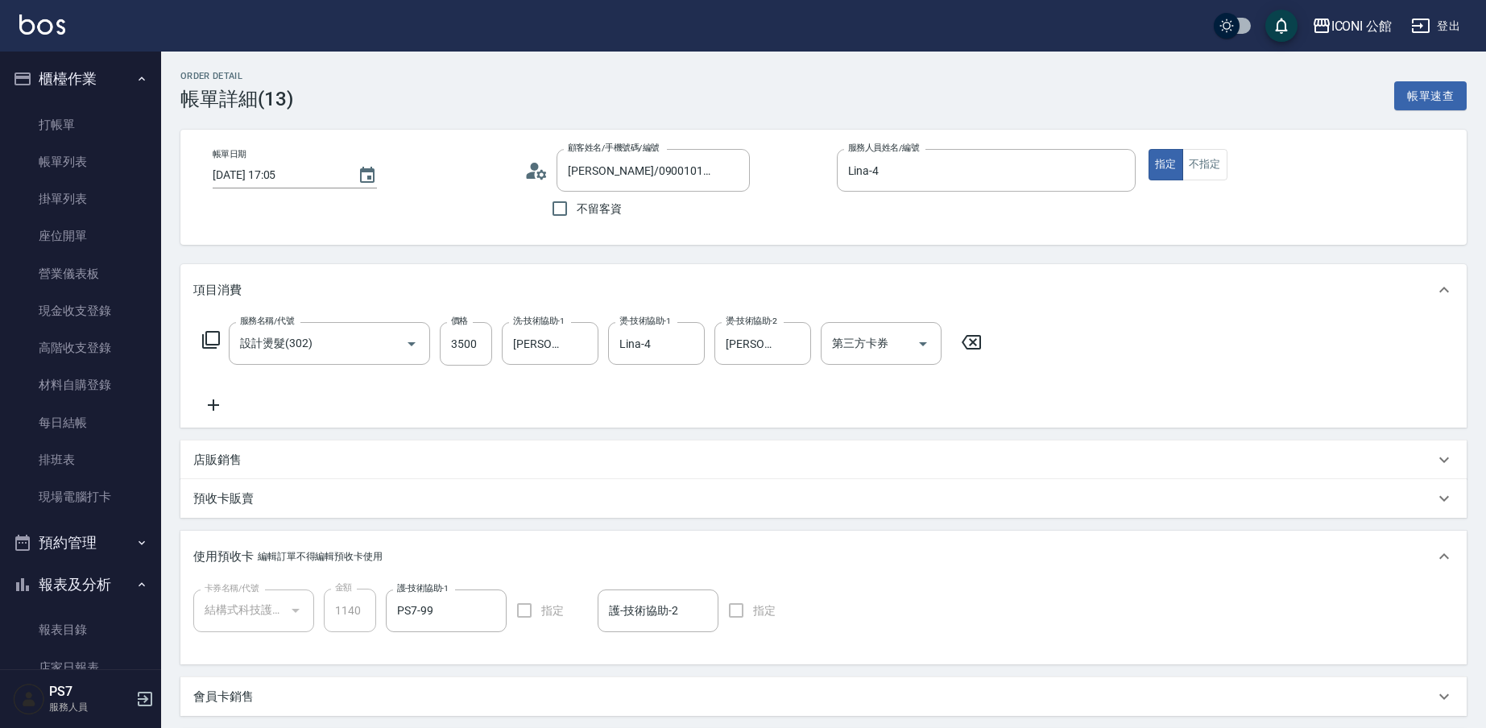
scroll to position [389, 0]
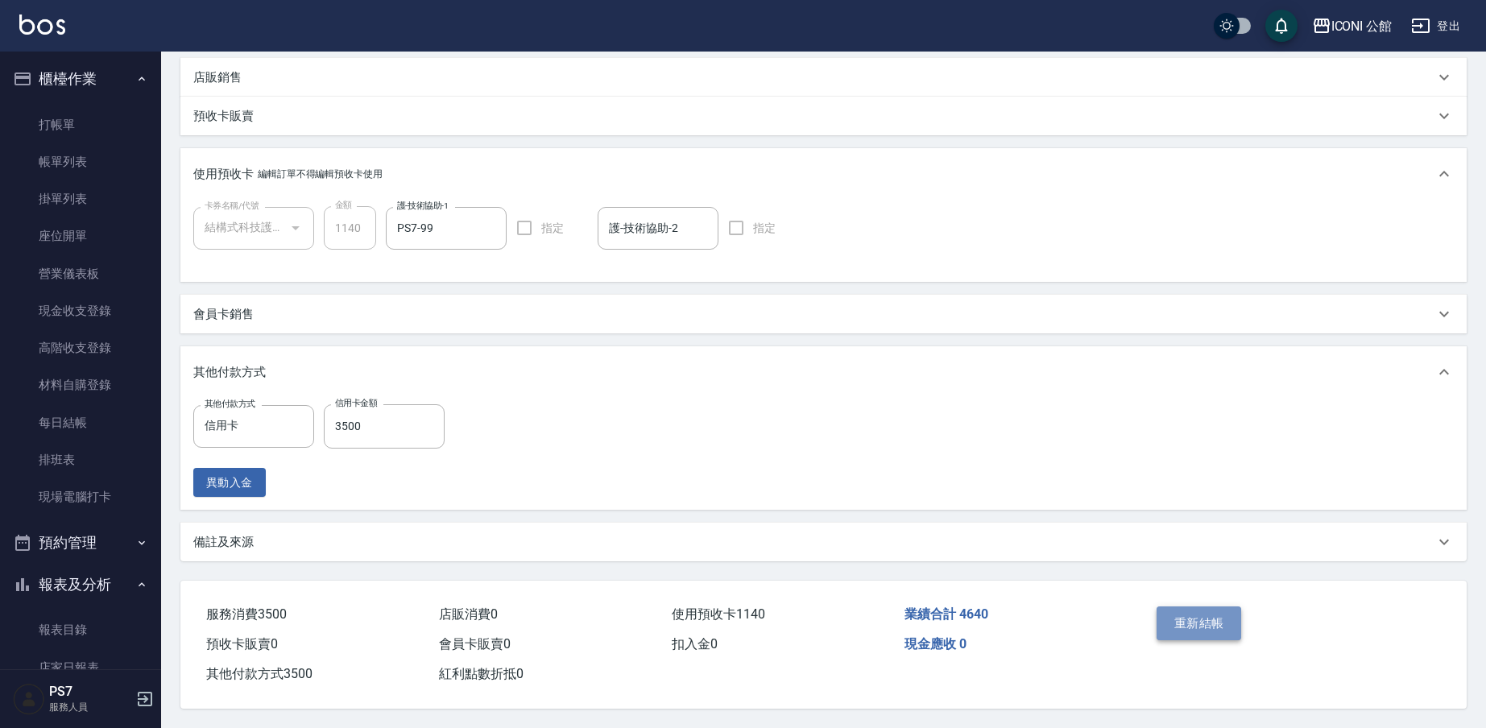
click at [1187, 616] on button "重新結帳" at bounding box center [1199, 623] width 85 height 34
